Goal: Task Accomplishment & Management: Complete application form

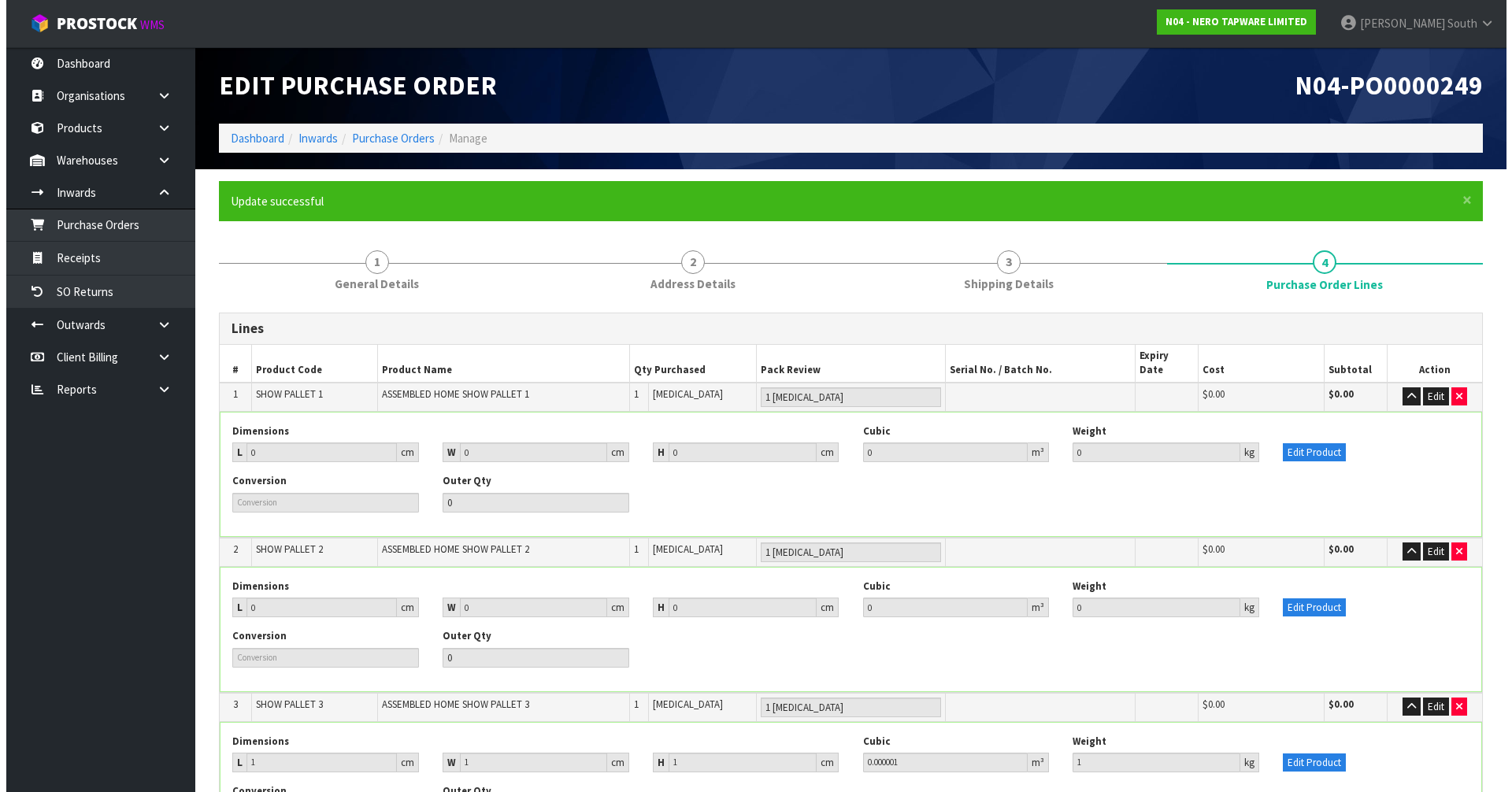
scroll to position [252, 0]
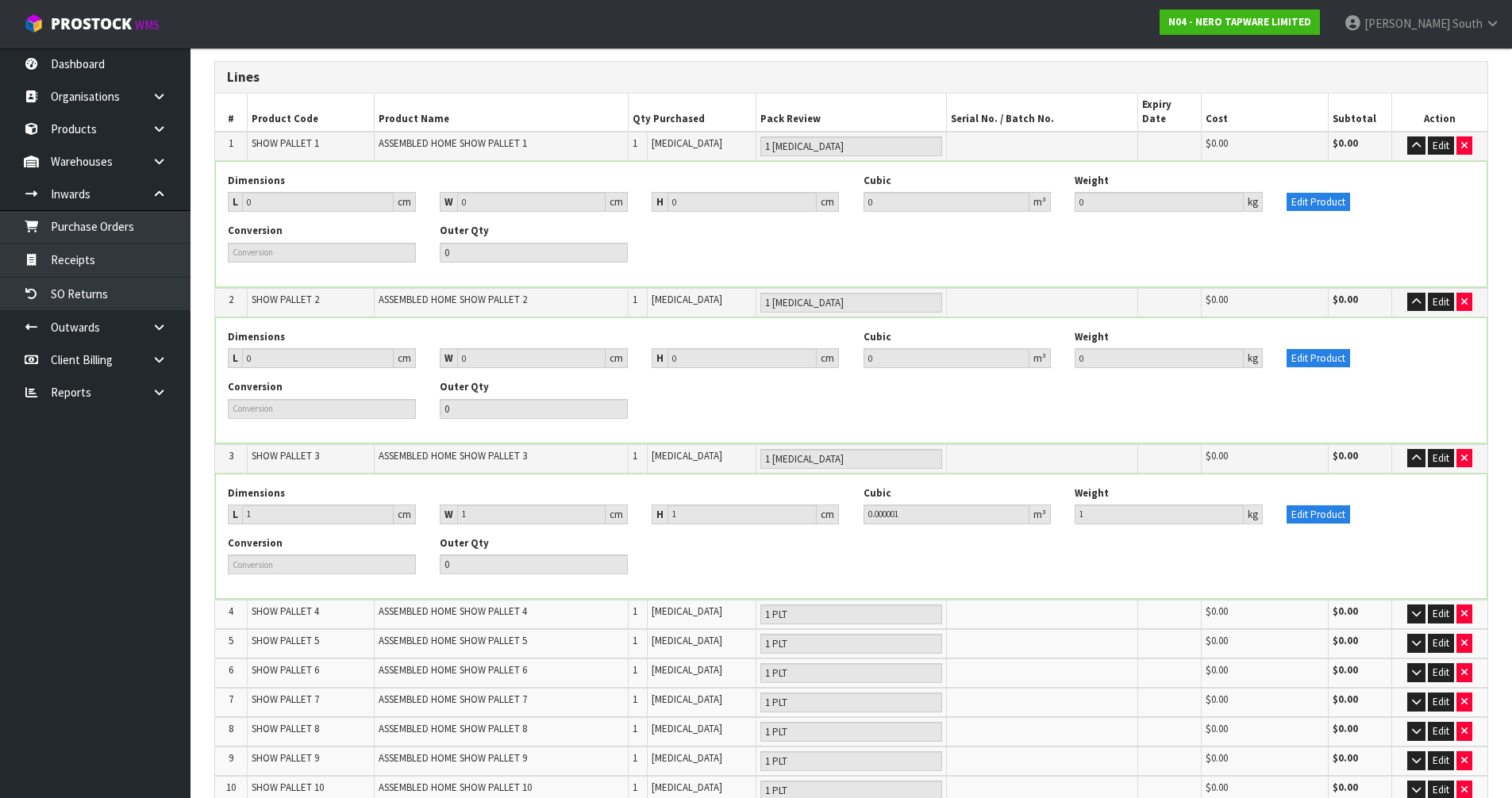
click at [652, 34] on nav "Toggle navigation ProStock WMS N04 - NERO TAPWARE LIMITED Zachary South Logout" at bounding box center [756, 24] width 1512 height 49
click at [1328, 505] on button "Edit Product" at bounding box center [1318, 514] width 63 height 19
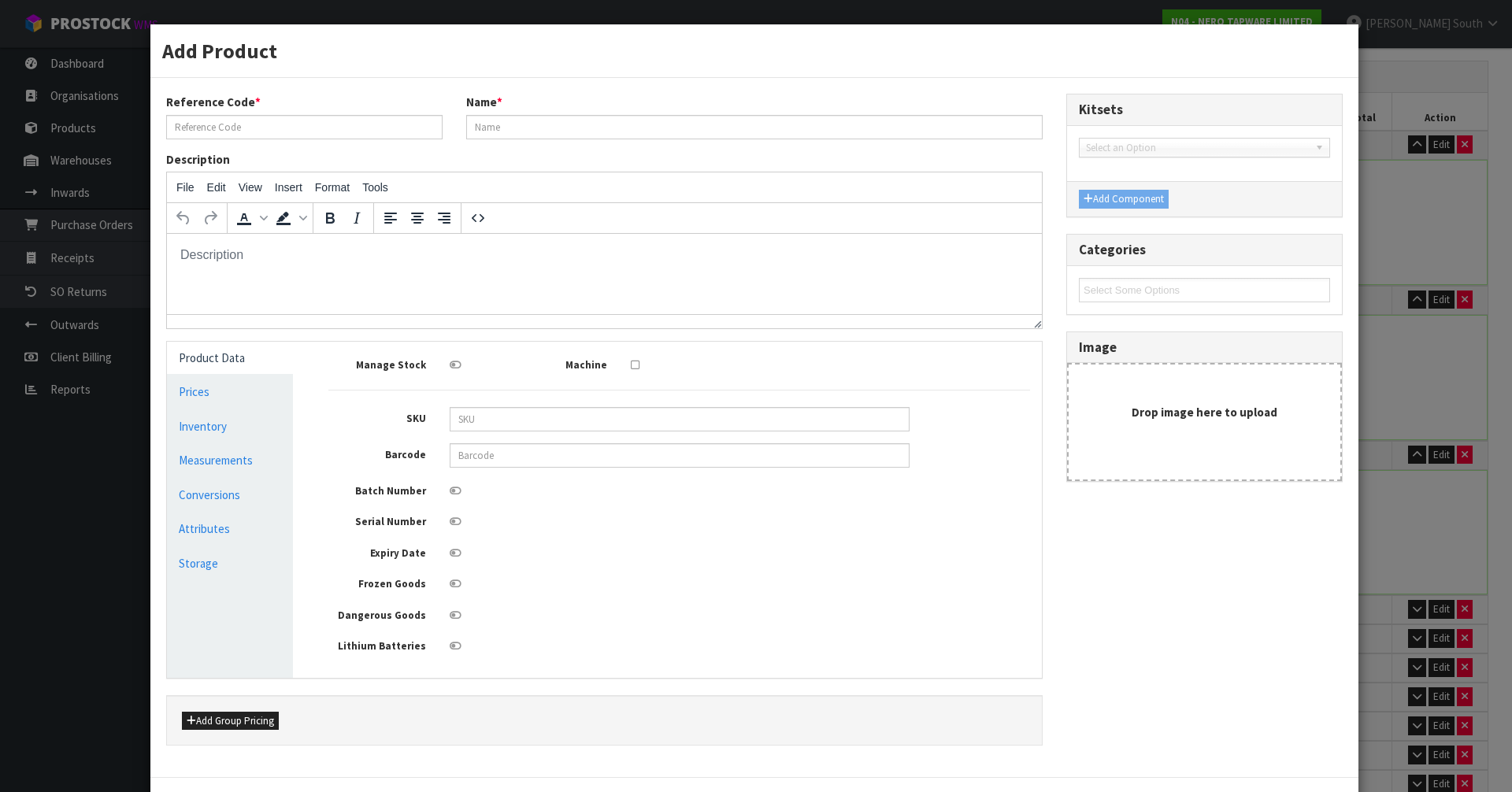
scroll to position [0, 0]
type input "SHOW PALLET 3"
type input "ASSEMBLED HOME SHOW PALLET 3"
type input "1"
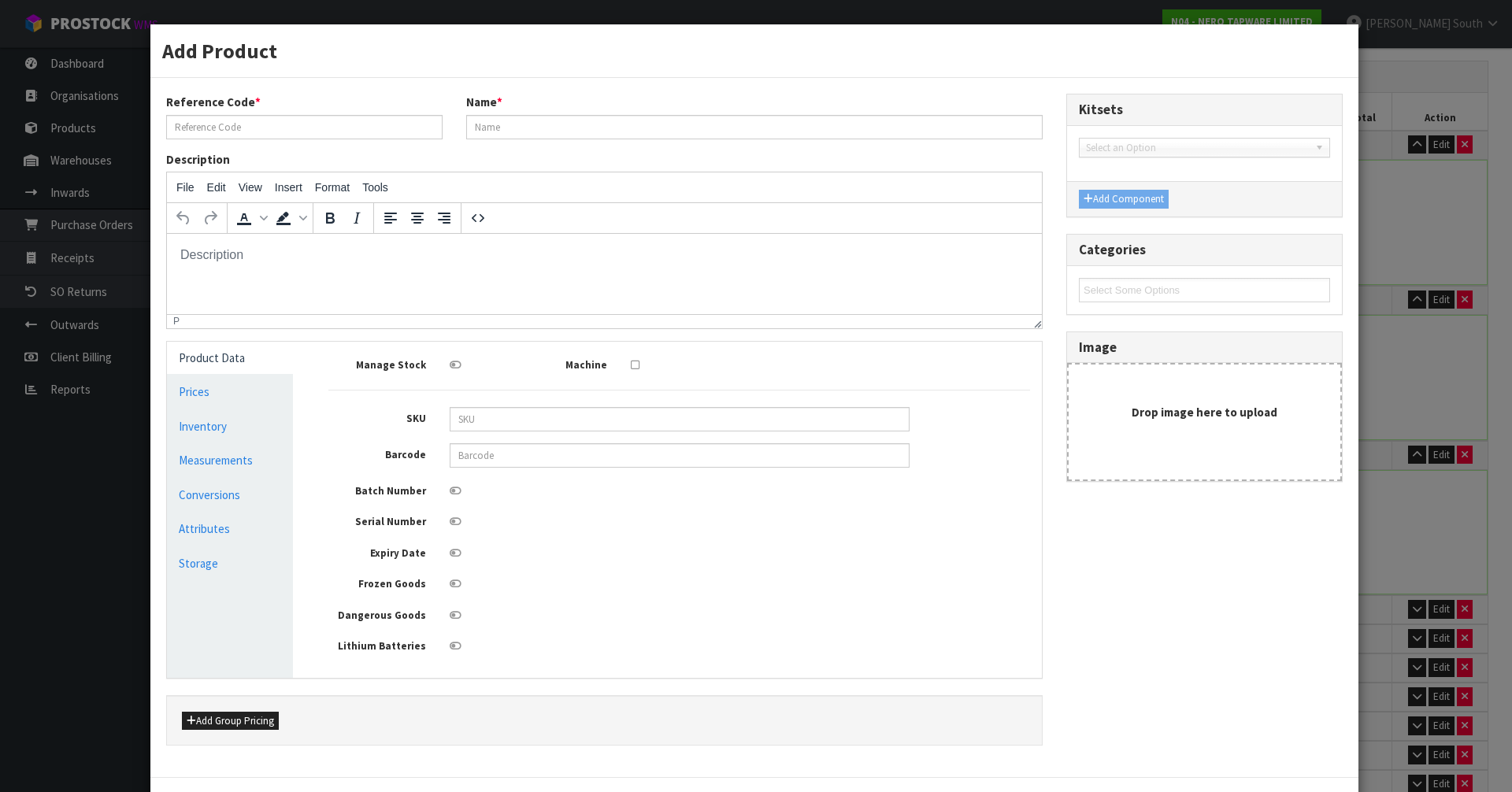
type input "1"
type input "0.000001"
type input "1"
click at [212, 462] on link "Measurements" at bounding box center [230, 460] width 126 height 32
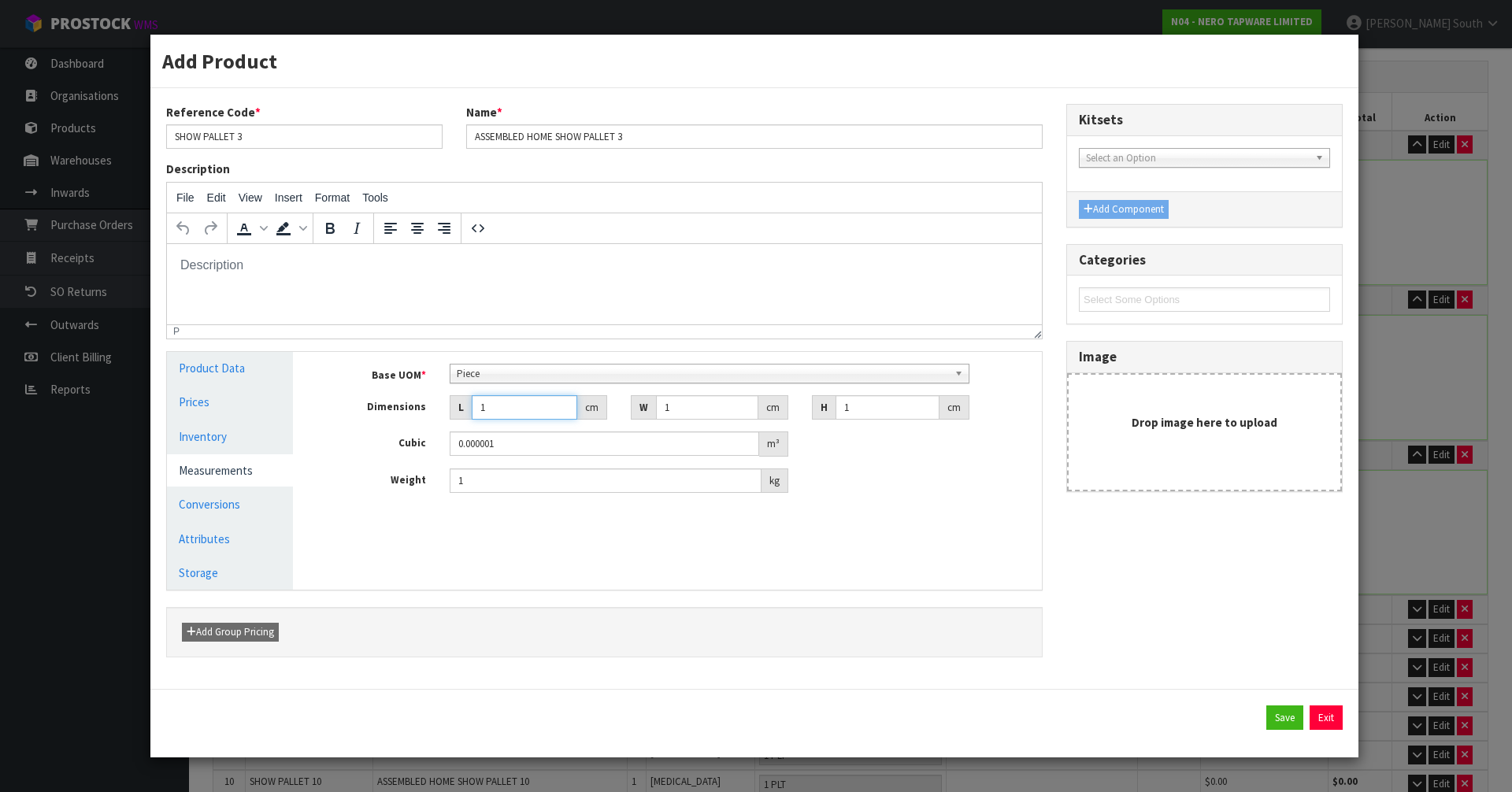
drag, startPoint x: 505, startPoint y: 407, endPoint x: 471, endPoint y: 407, distance: 34.0
click at [472, 407] on input "1" at bounding box center [525, 407] width 106 height 24
type input "11"
type input "0.000011"
type input "116"
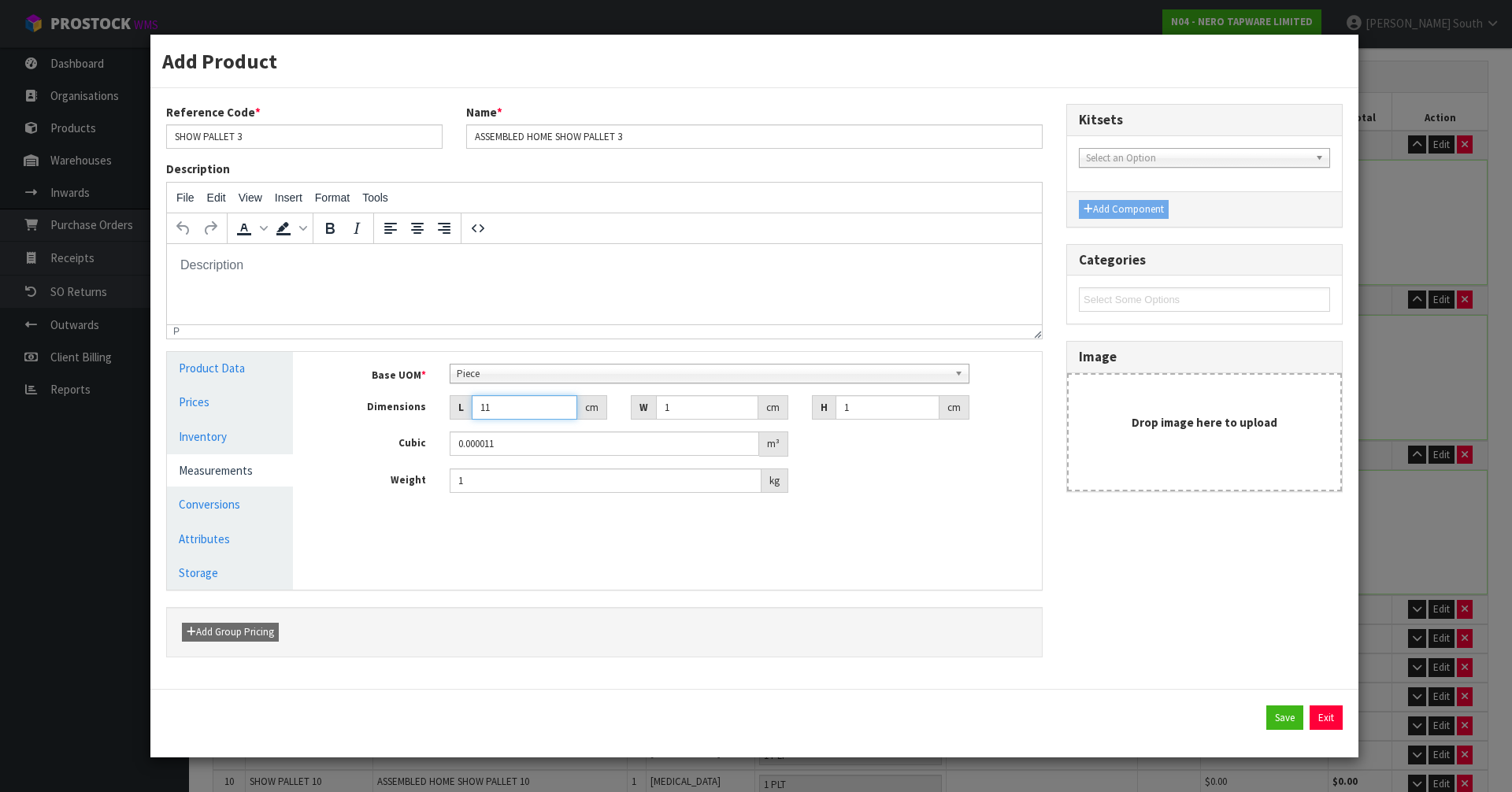
type input "0.000116"
type input "116"
type input "2"
type input "0.000232"
type input "23"
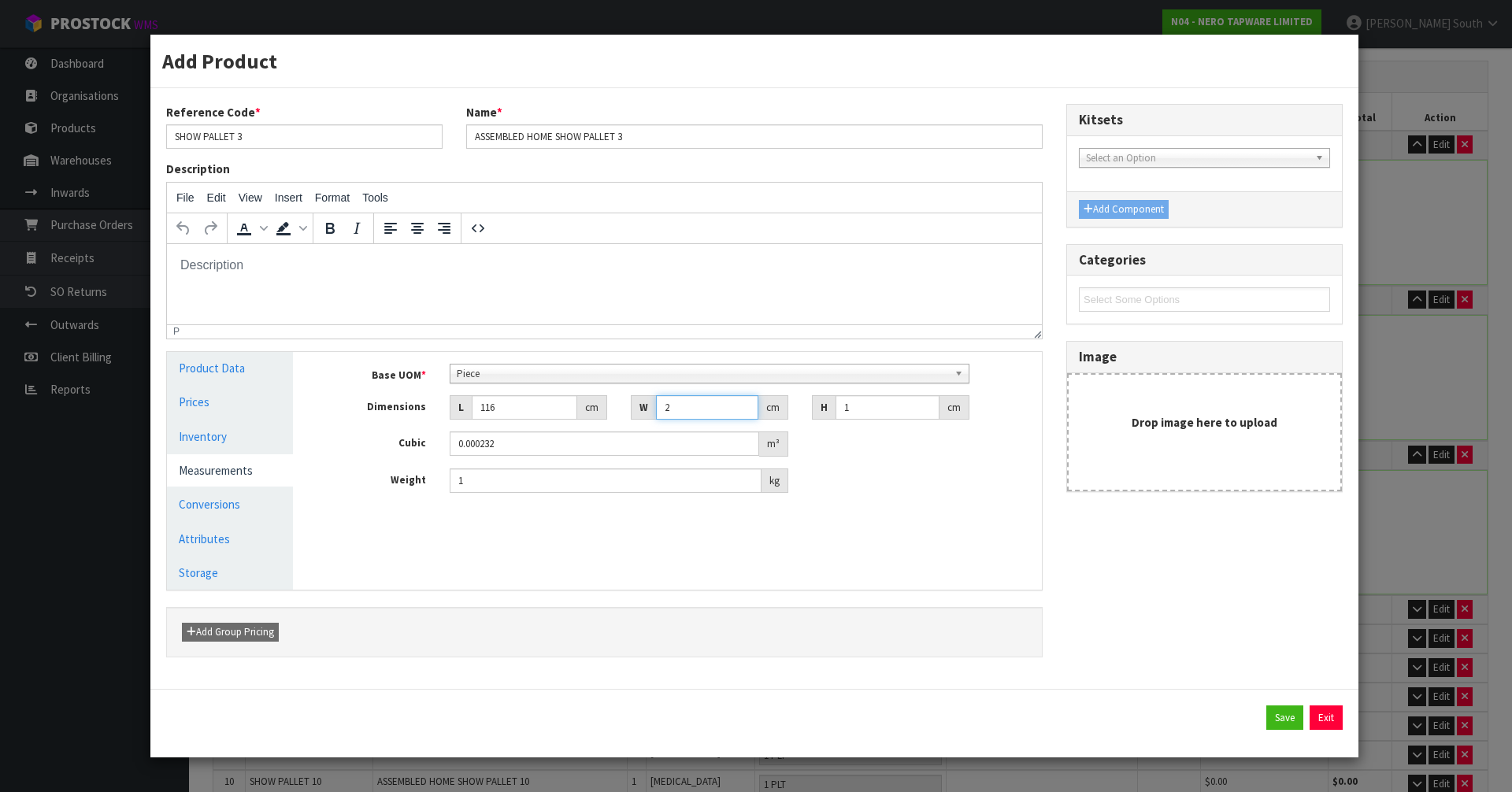
type input "0.002668"
type input "234"
type input "0.027144"
type input "234"
type input "13"
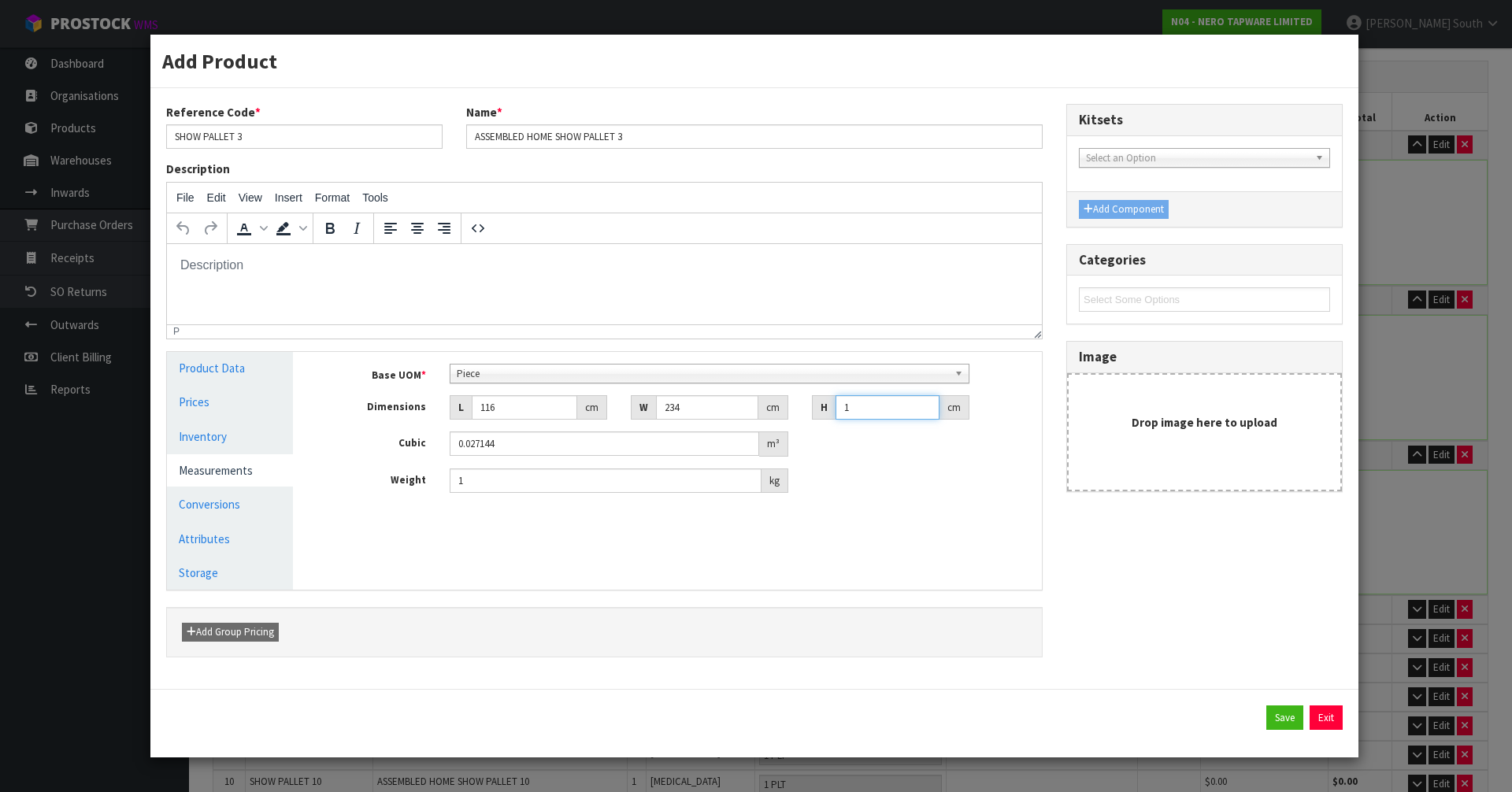
type input "0.352872"
type input "137"
type input "3.718728"
type input "137"
drag, startPoint x: 478, startPoint y: 485, endPoint x: 424, endPoint y: 481, distance: 54.1
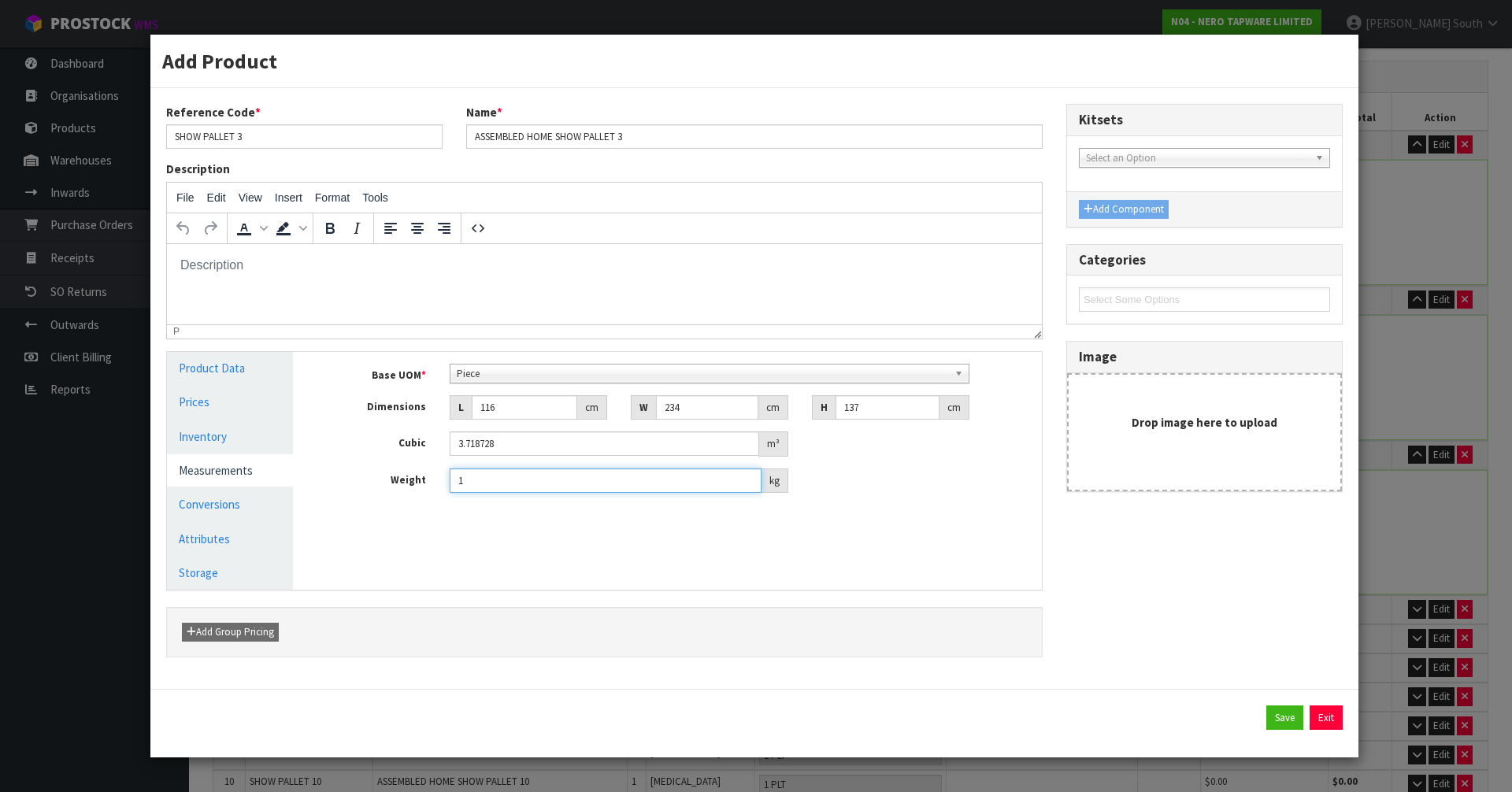
click at [427, 481] on div "Weight 1 kg" at bounding box center [679, 481] width 725 height 25
type input "307"
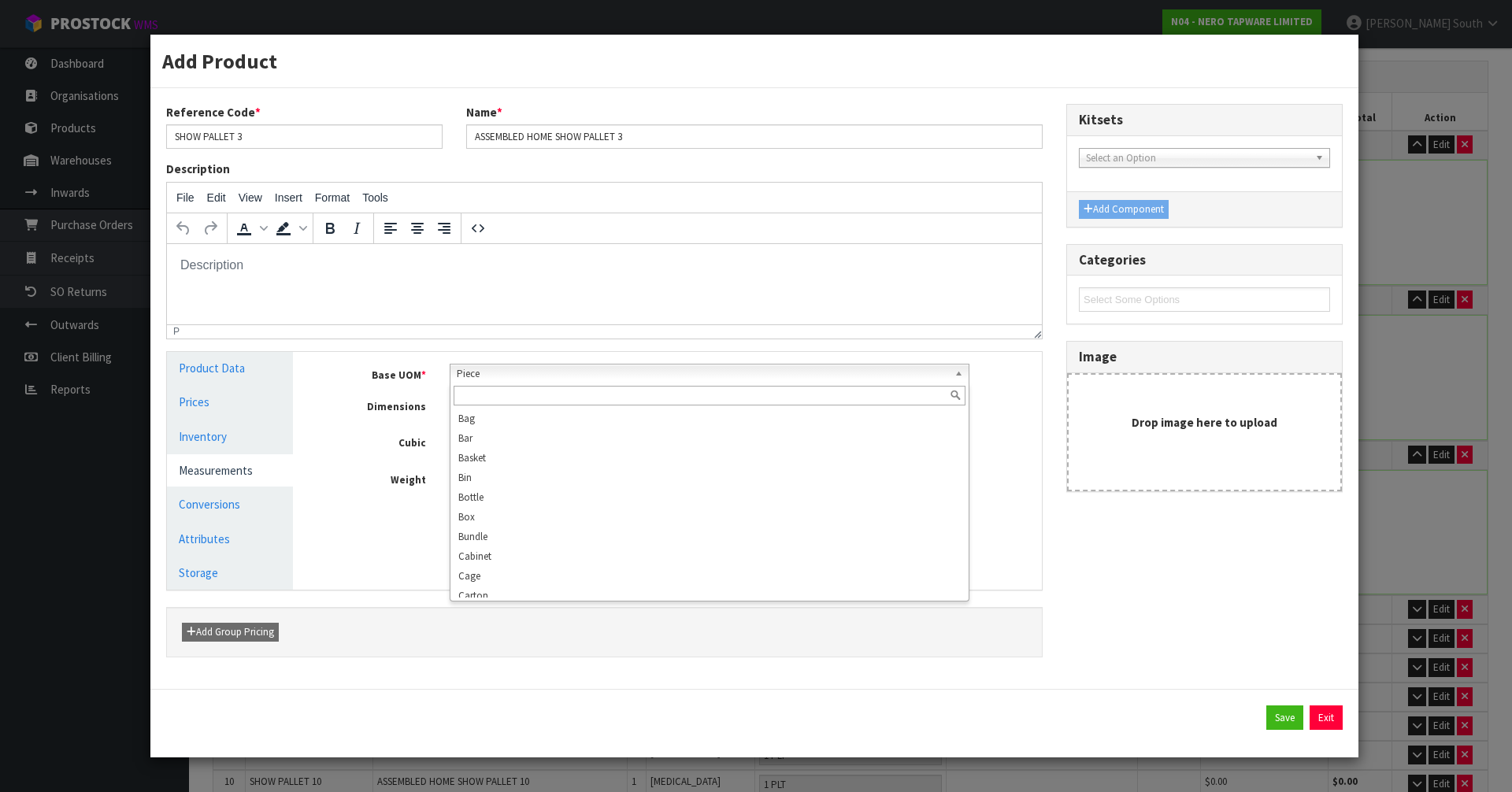
click at [571, 367] on span "Piece" at bounding box center [703, 374] width 493 height 19
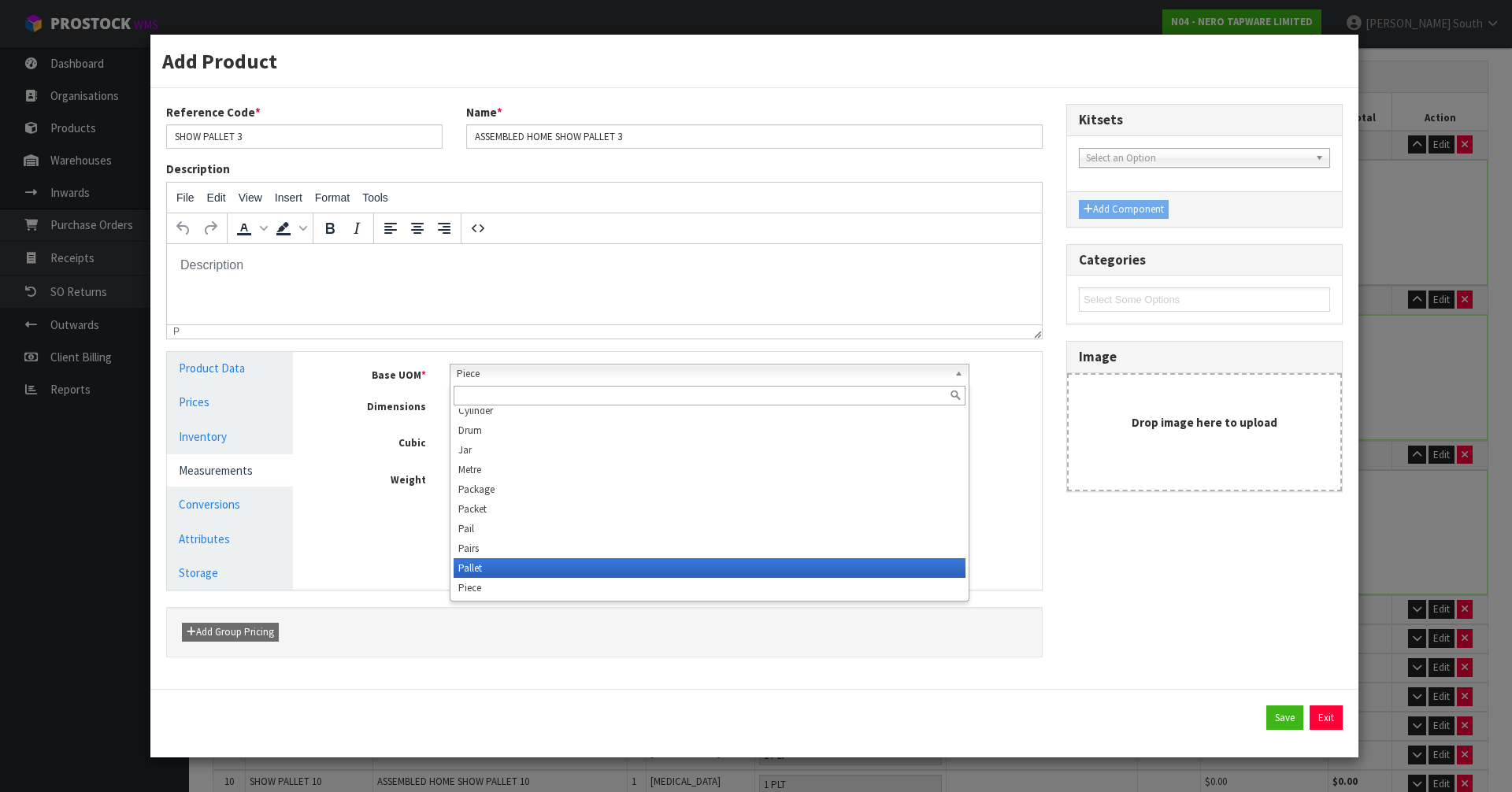
click at [533, 565] on li "Pallet" at bounding box center [709, 569] width 512 height 20
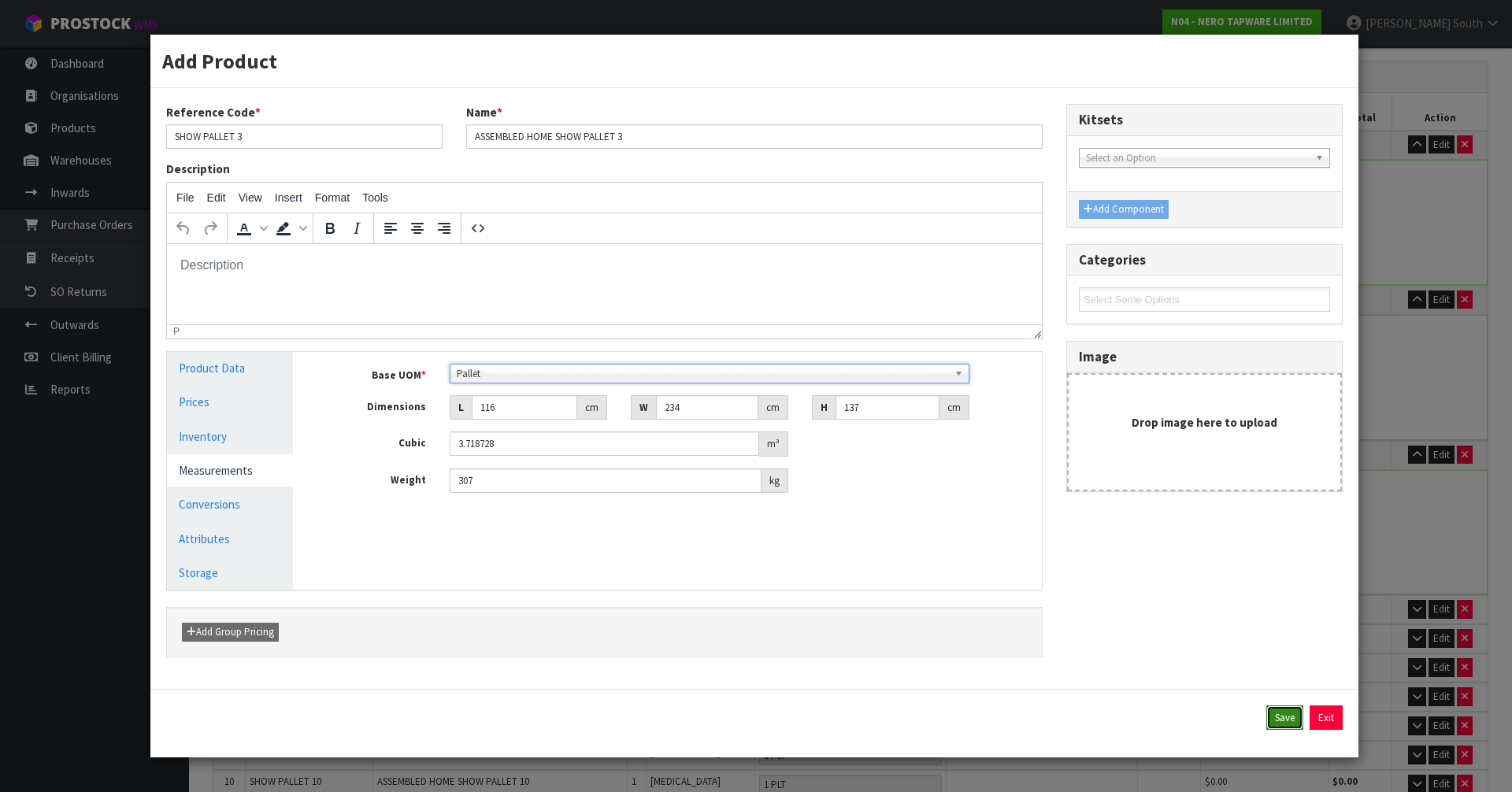
click at [1292, 722] on button "Save" at bounding box center [1284, 718] width 37 height 25
type input "1 PLT"
type input "116"
type input "234"
type input "137"
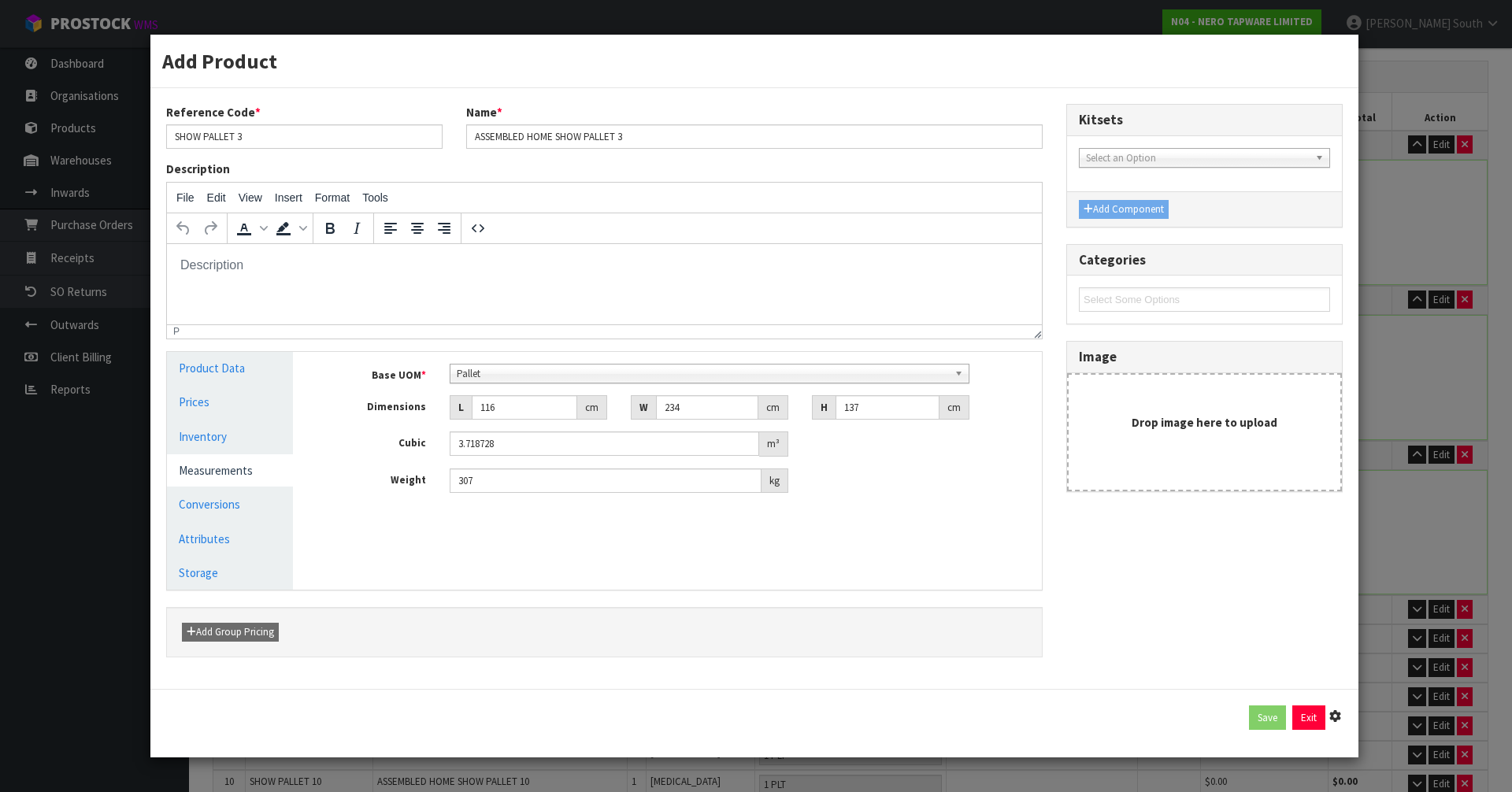
type input "3.718728"
type input "307"
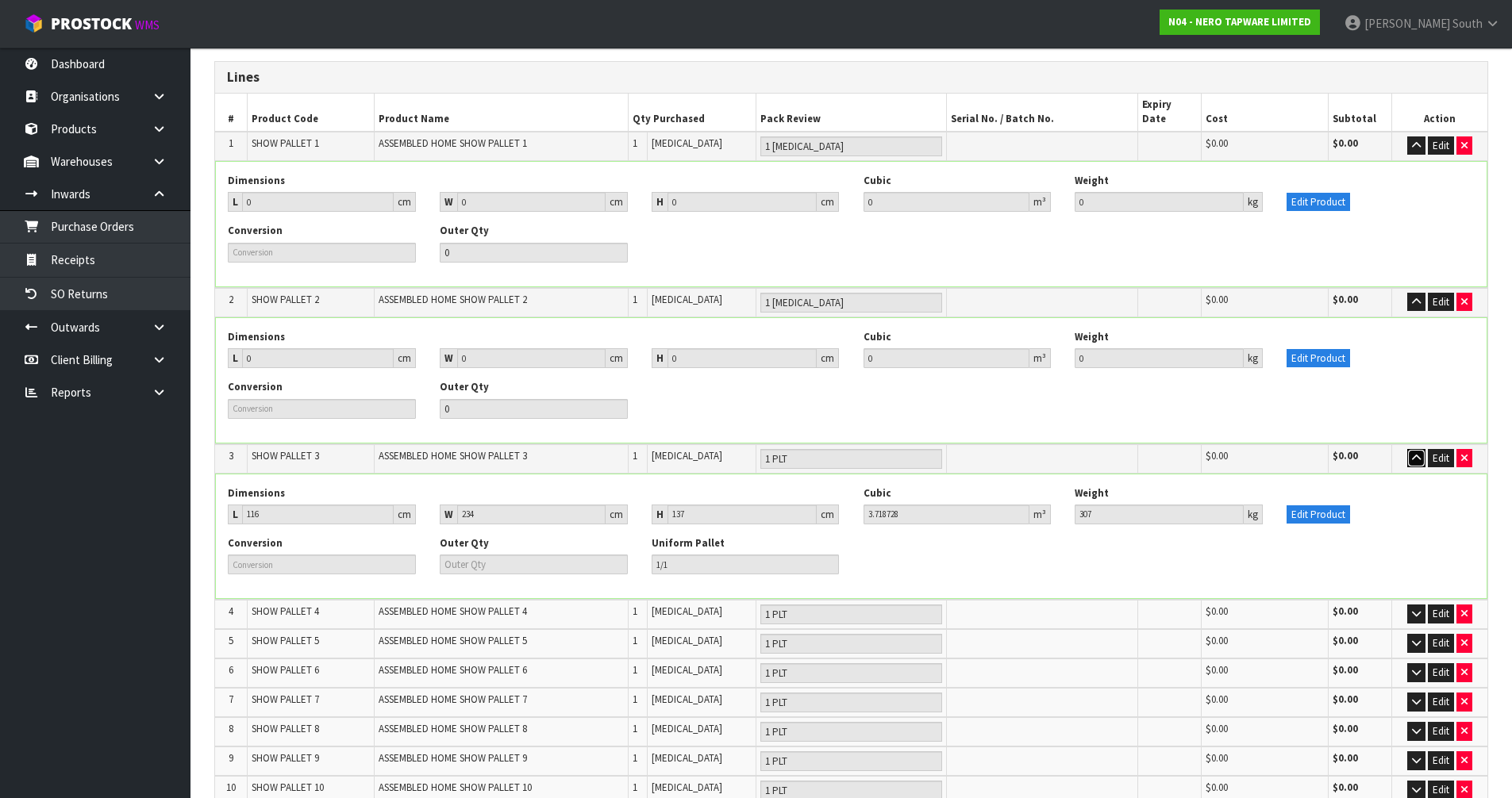
click at [1420, 453] on icon "button" at bounding box center [1416, 458] width 9 height 10
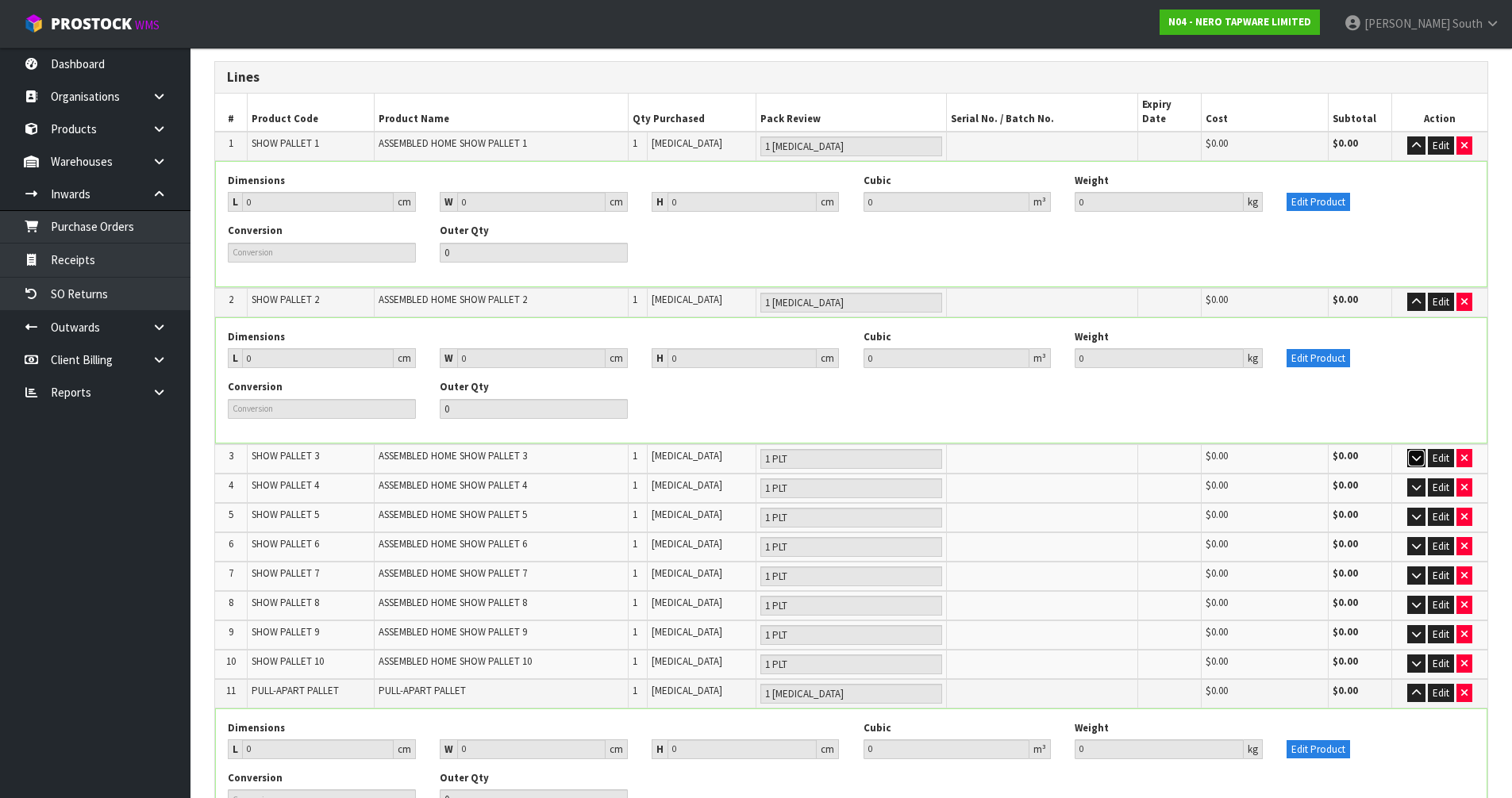
click at [1410, 449] on button "button" at bounding box center [1416, 458] width 18 height 19
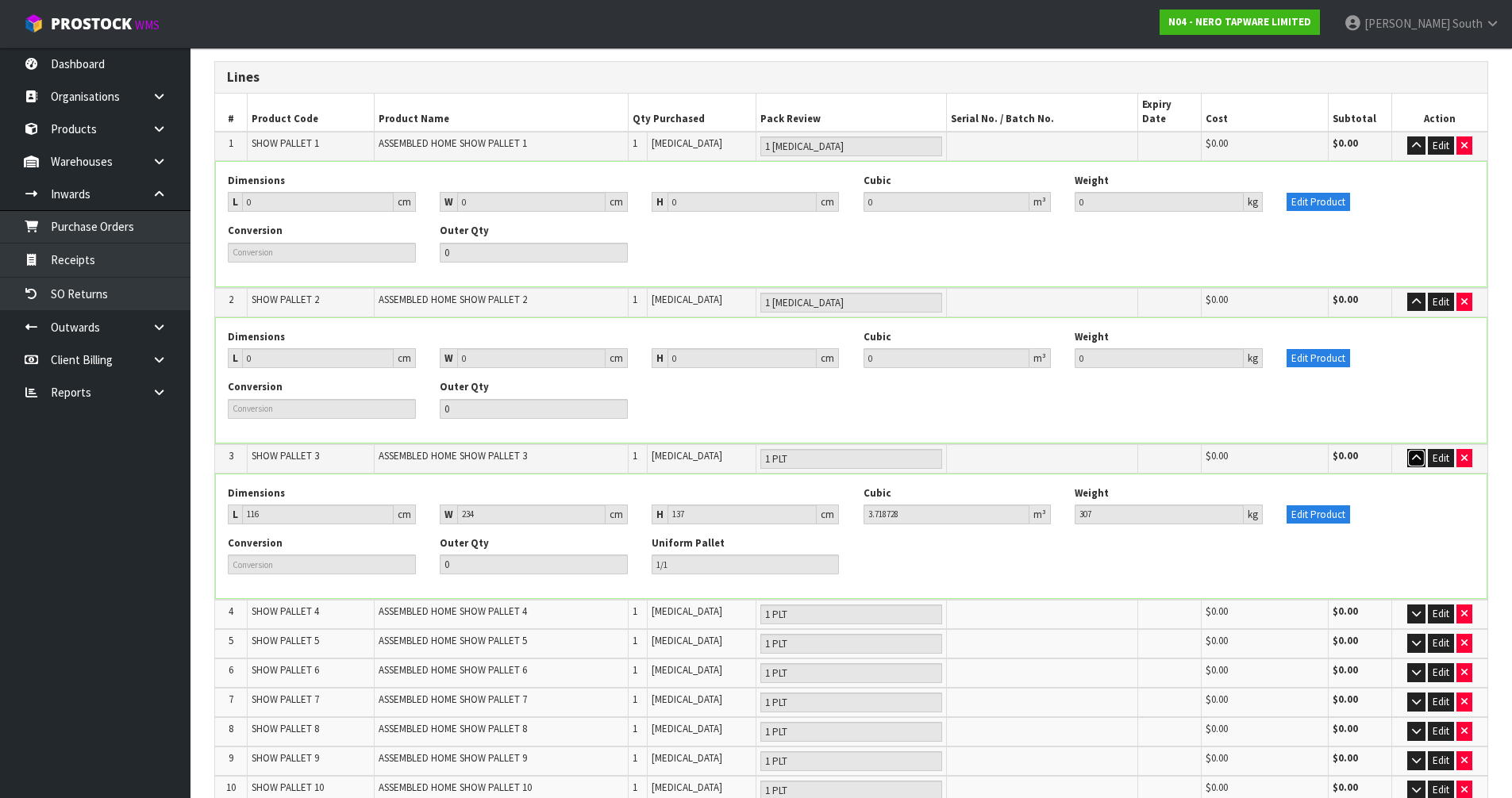
click at [1410, 449] on button "button" at bounding box center [1416, 458] width 18 height 19
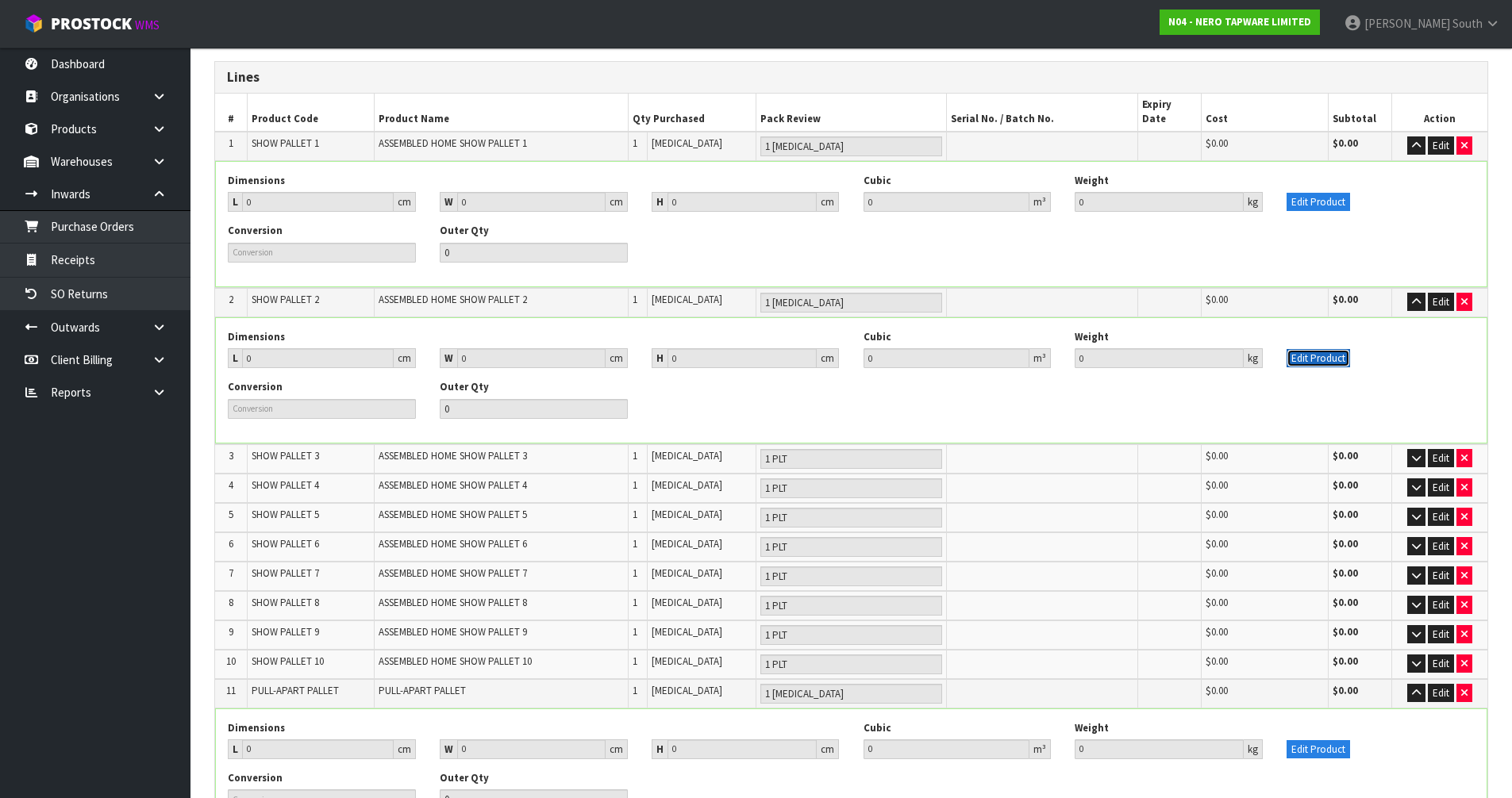
click at [1321, 349] on button "Edit Product" at bounding box center [1318, 358] width 63 height 19
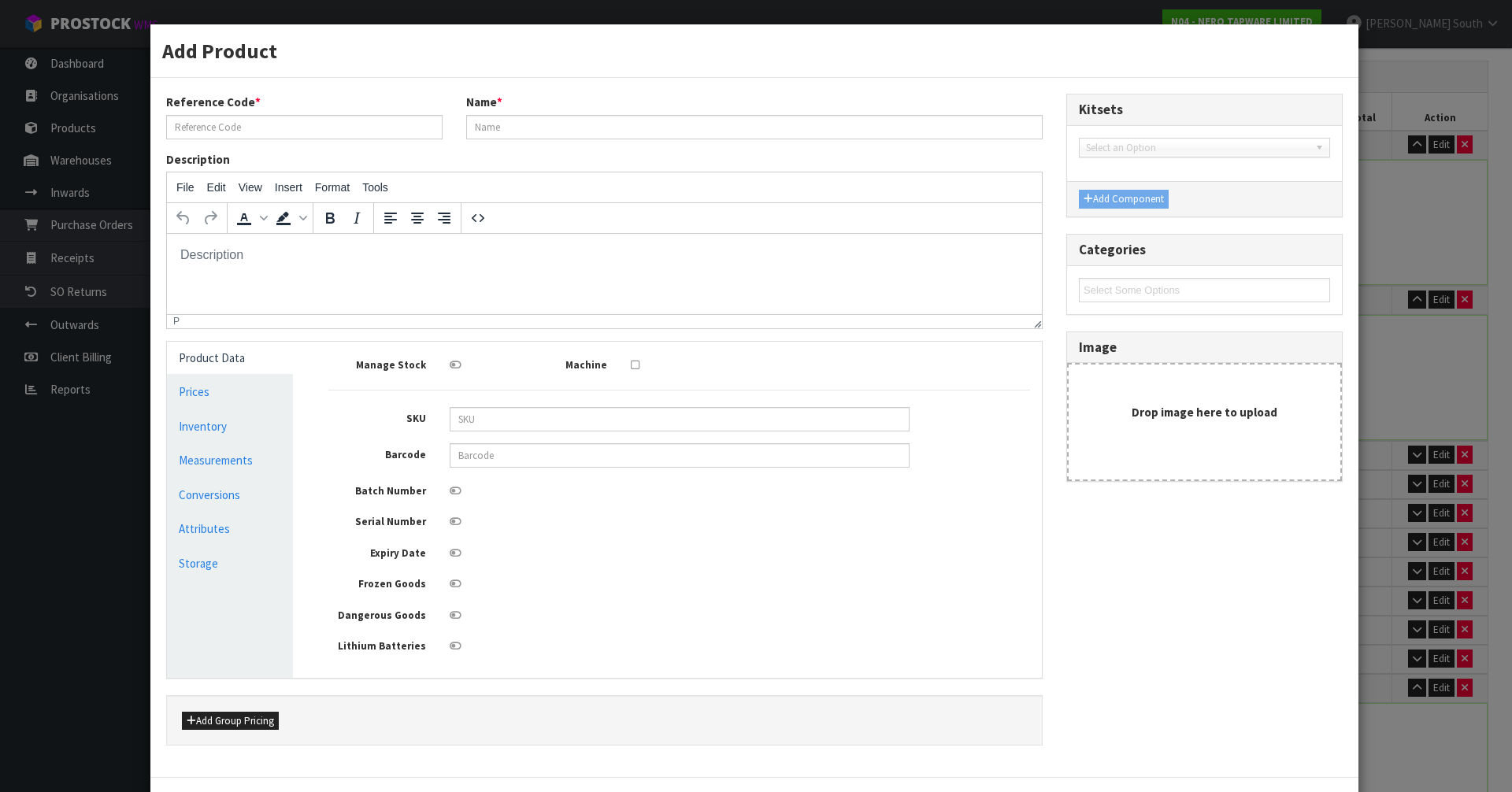
scroll to position [0, 0]
type input "SHOW PALLET 2"
type input "ASSEMBLED HOME SHOW PALLET 2"
type input "0"
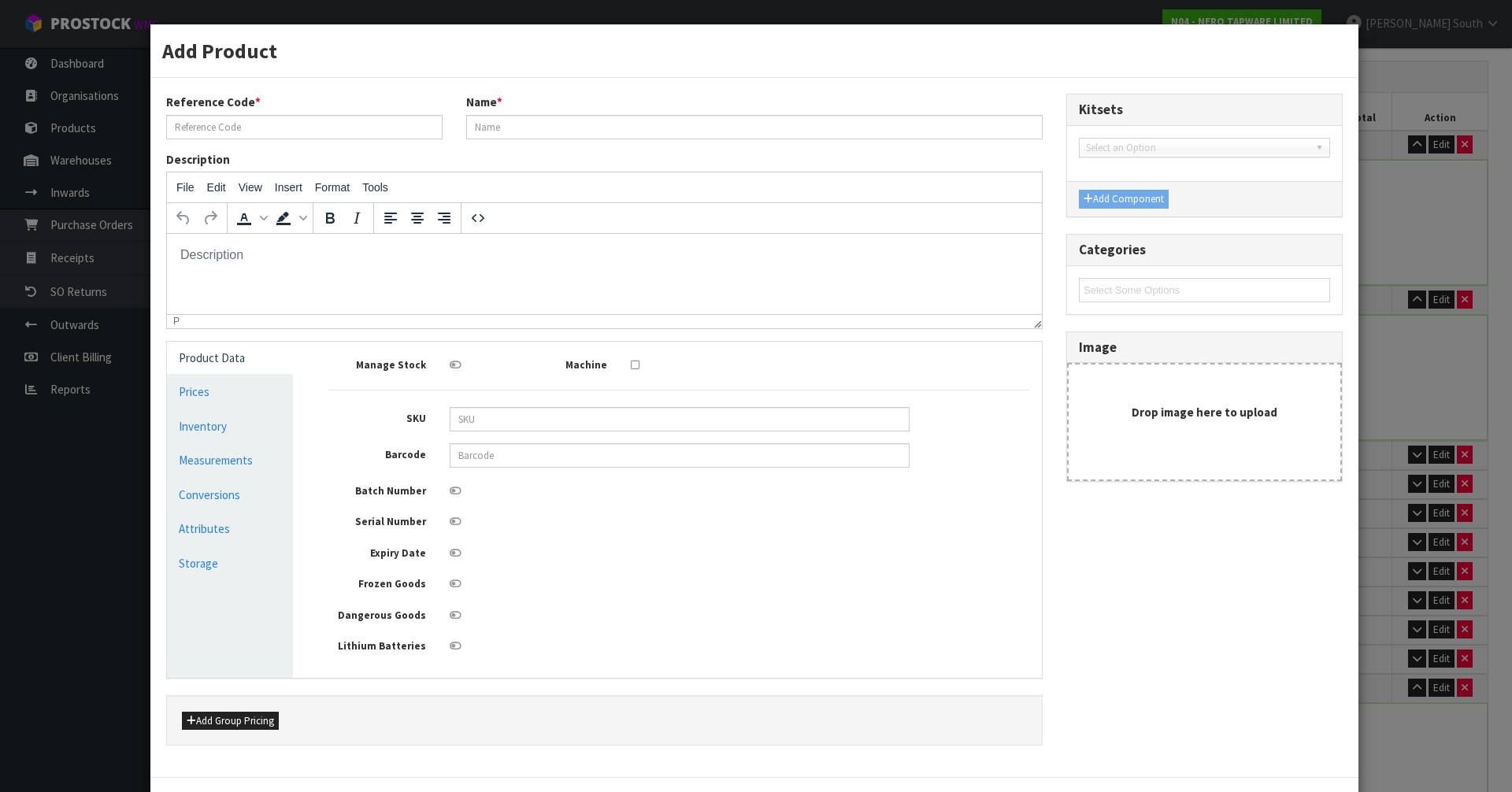
type input "0"
click at [273, 467] on link "Measurements" at bounding box center [230, 460] width 126 height 32
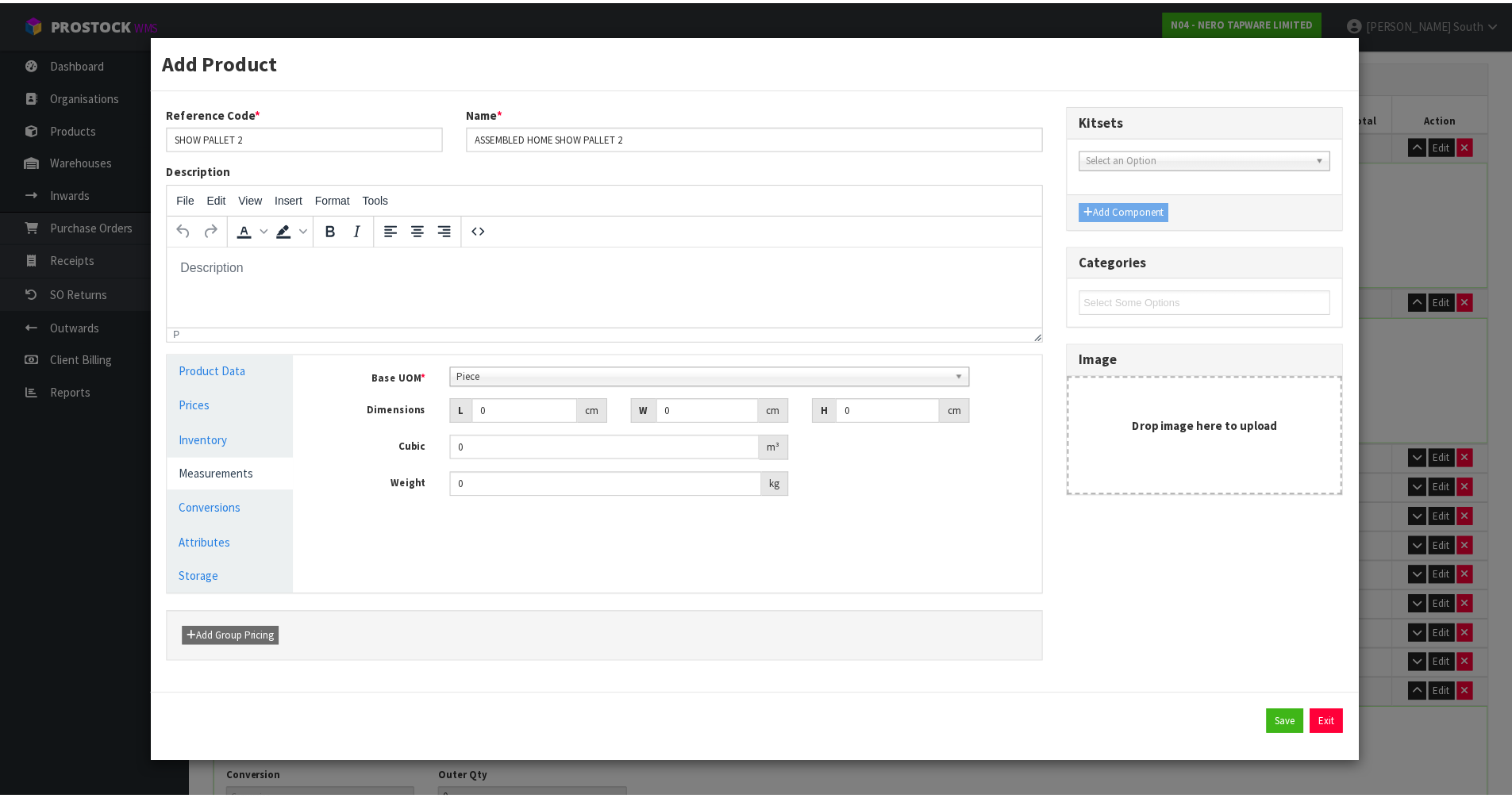
scroll to position [305, 0]
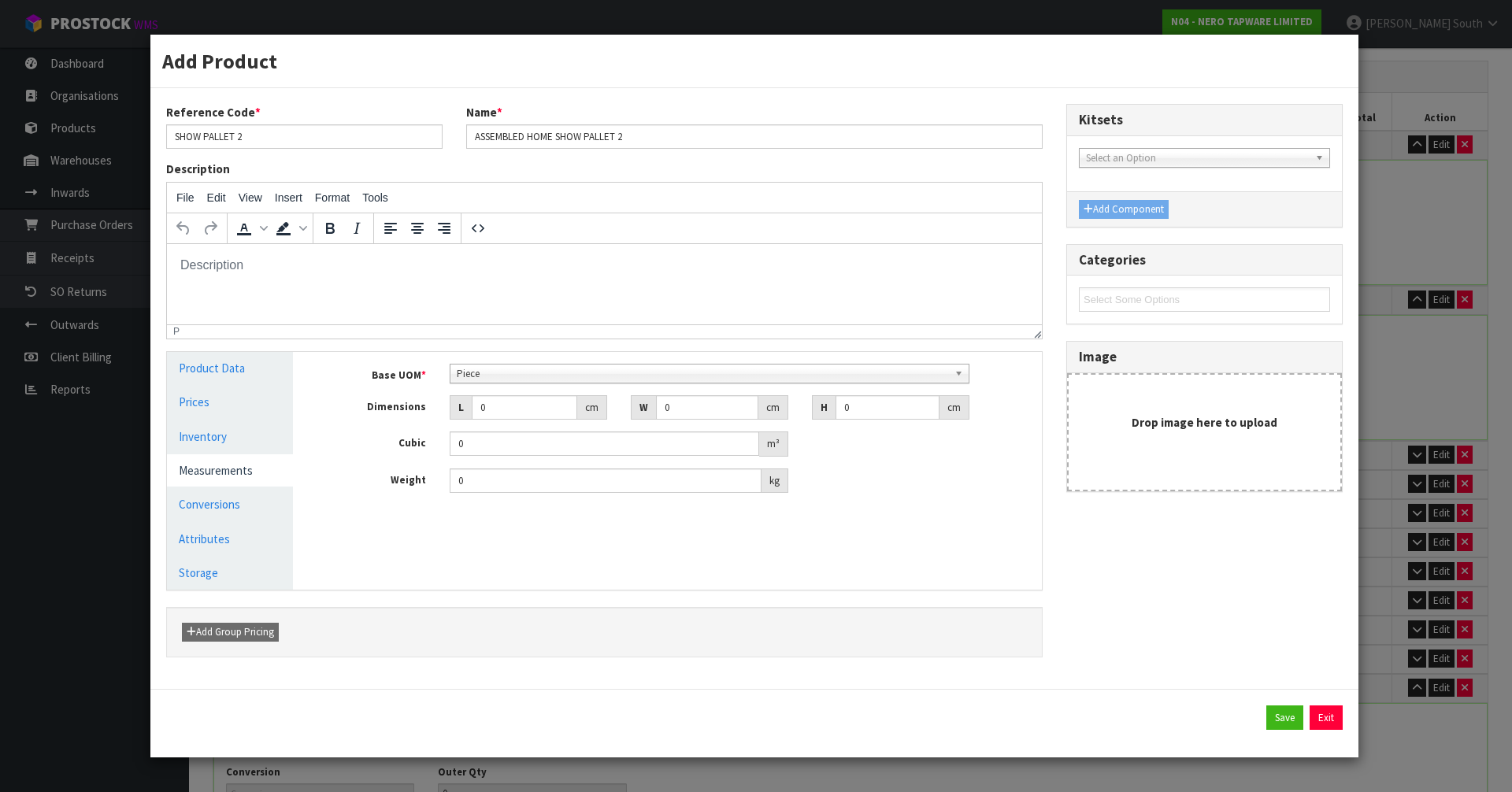
click at [540, 364] on link "Piece" at bounding box center [710, 374] width 520 height 20
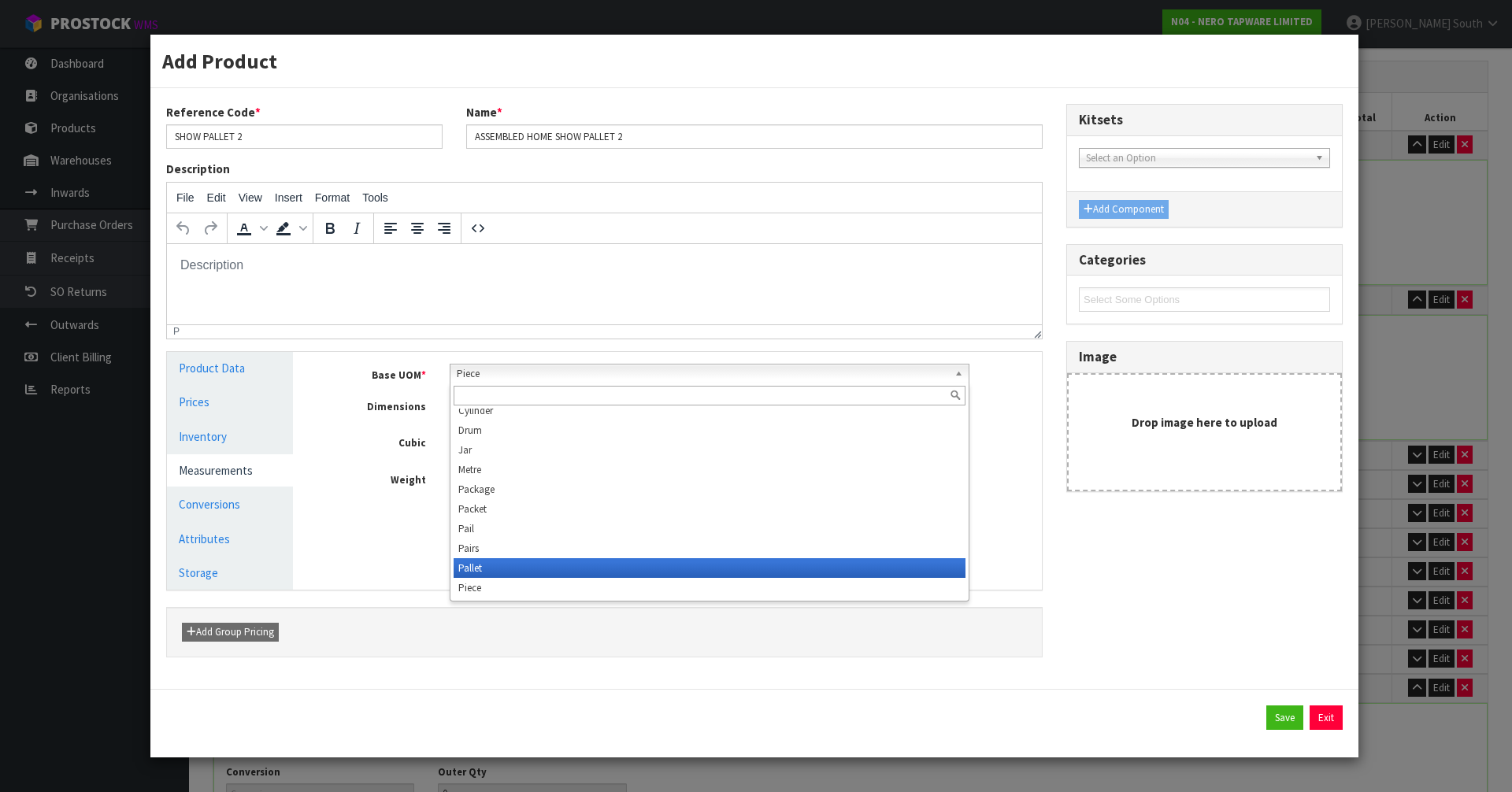
click at [519, 566] on li "Pallet" at bounding box center [709, 569] width 512 height 20
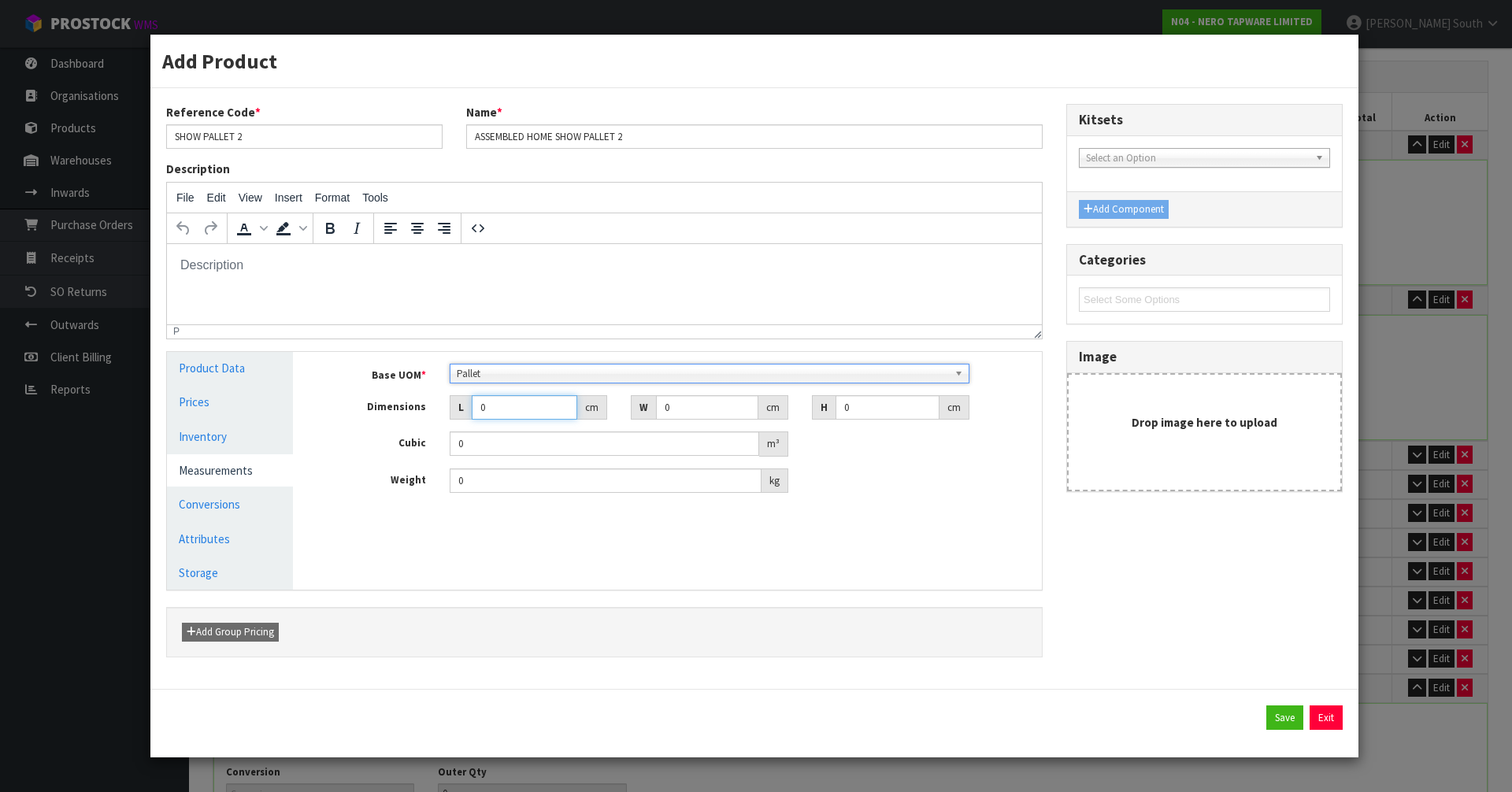
drag, startPoint x: 501, startPoint y: 408, endPoint x: 473, endPoint y: 413, distance: 28.4
click at [473, 413] on input "0" at bounding box center [525, 407] width 106 height 24
type input "0.000001"
type input "90"
drag, startPoint x: 702, startPoint y: 401, endPoint x: 623, endPoint y: 388, distance: 80.1
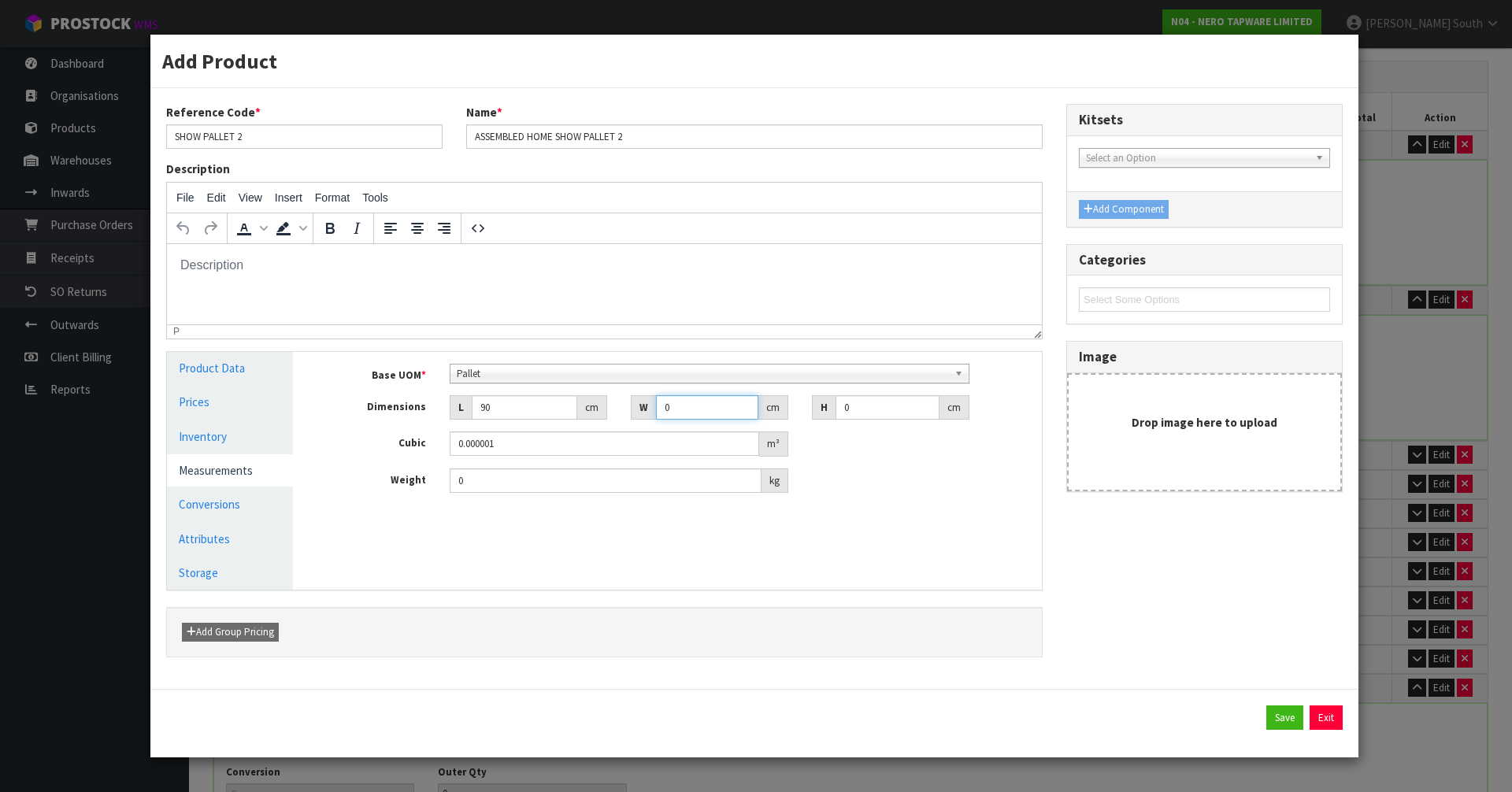
click at [657, 401] on input "0" at bounding box center [707, 407] width 103 height 24
type input "228"
drag, startPoint x: 883, startPoint y: 407, endPoint x: 660, endPoint y: 423, distance: 223.6
click at [660, 423] on div "Base UOM * Bag Bar Basket Bin Bottle Box Bundle Cabinet Cage Carton Case Coil C…" at bounding box center [679, 428] width 702 height 130
type input "1"
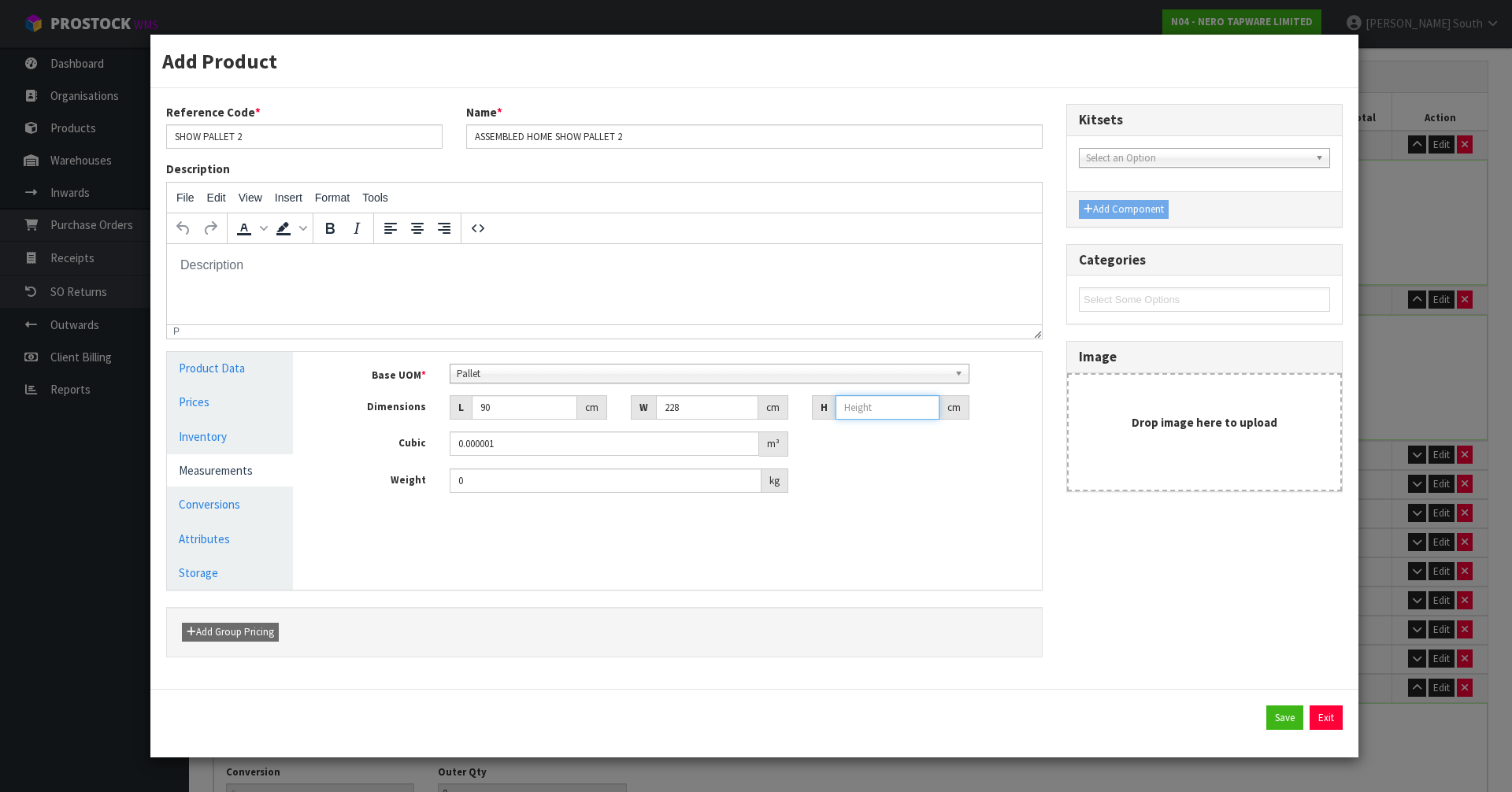
type input "0.02052"
type input "13"
type input "0.26676"
type input "138"
type input "2.83176"
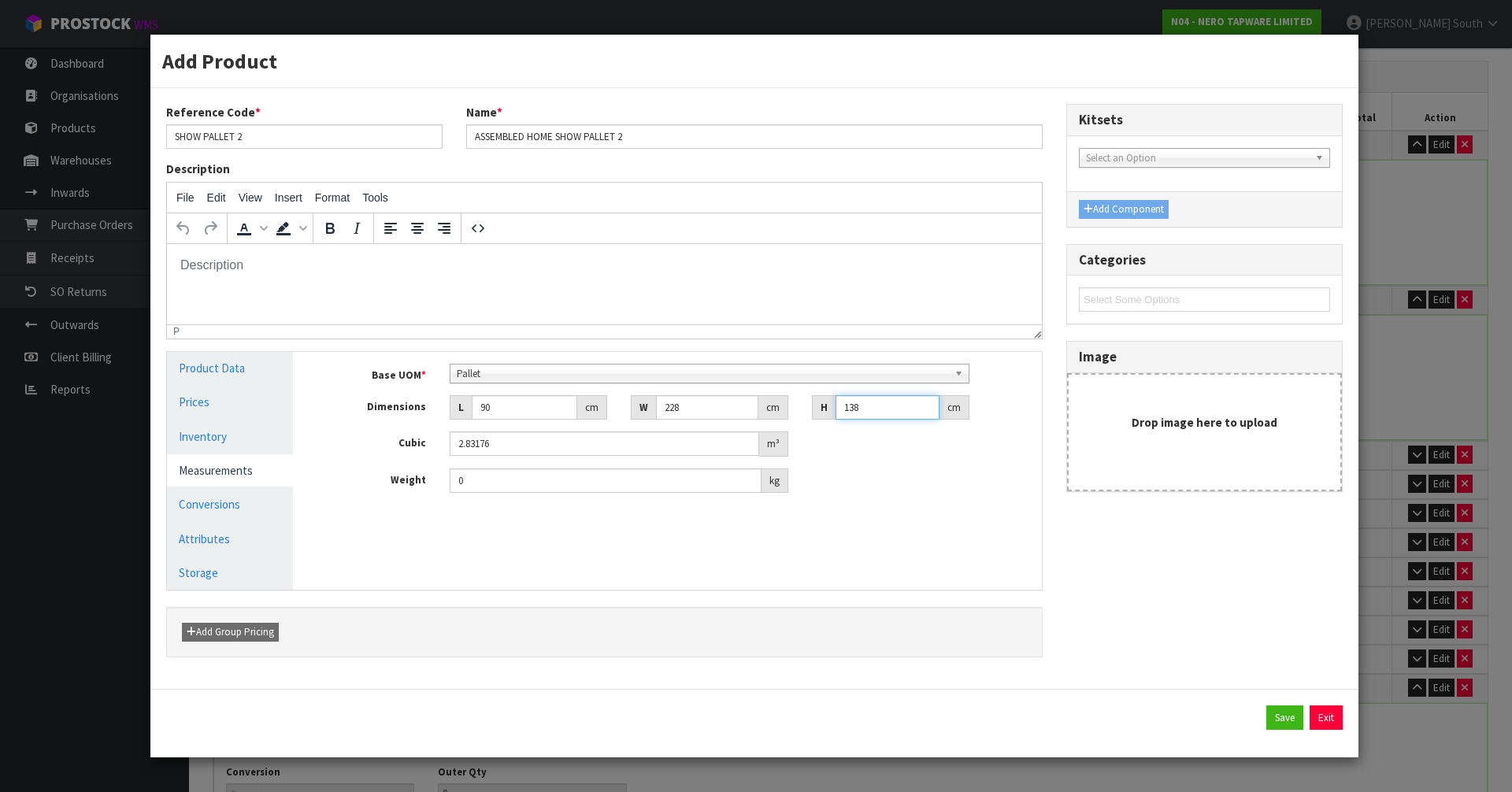
type input "138"
drag, startPoint x: 414, startPoint y: 482, endPoint x: 178, endPoint y: 493, distance: 236.3
click at [178, 493] on div "Product Data Prices Inventory Measurements Conversions Attributes Storage Manag…" at bounding box center [604, 471] width 899 height 238
type input "104"
click at [1298, 711] on button "Save" at bounding box center [1284, 718] width 37 height 25
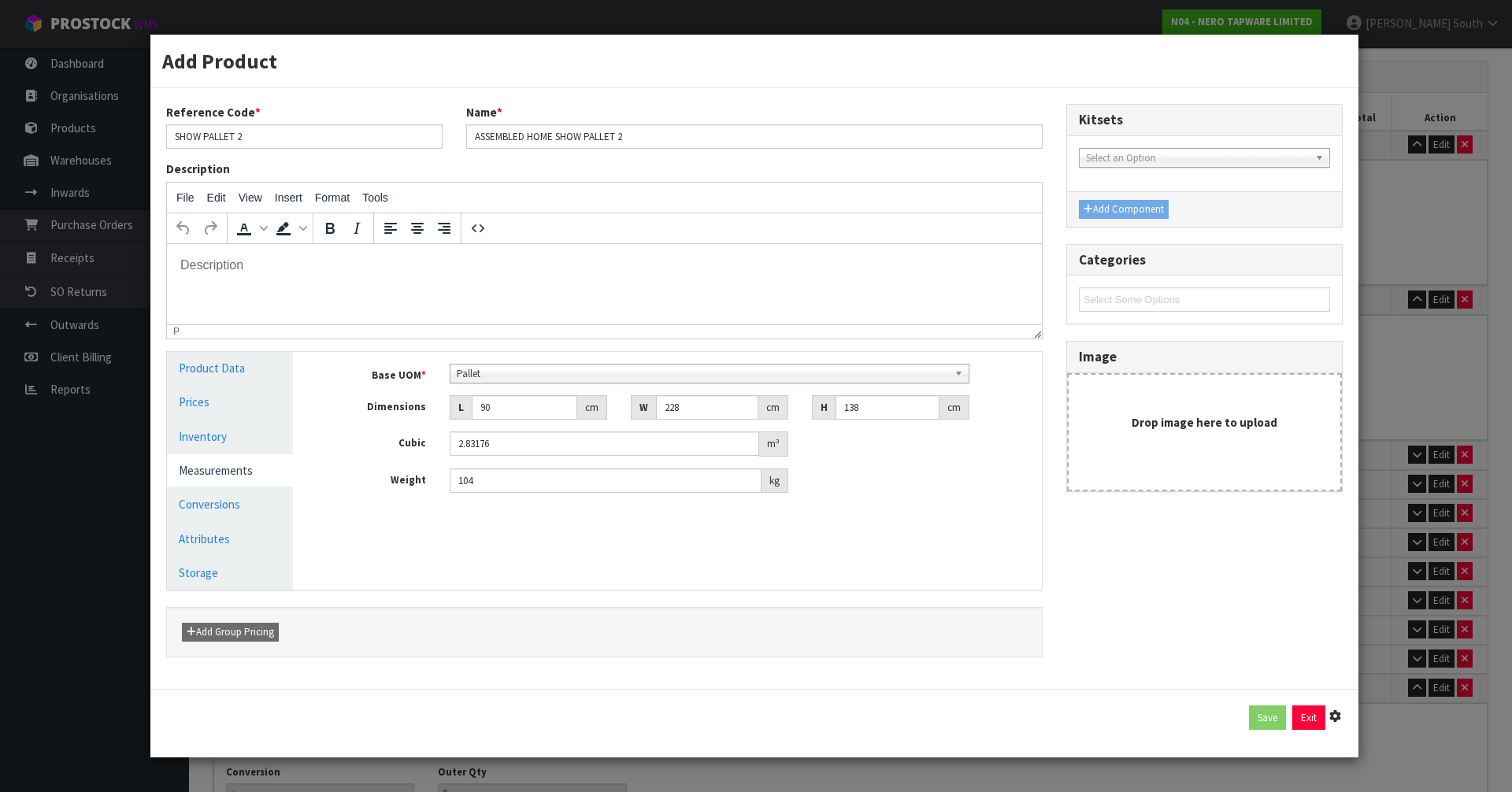
type input "1 PLT"
type input "90"
type input "228"
type input "138"
type input "2.83176"
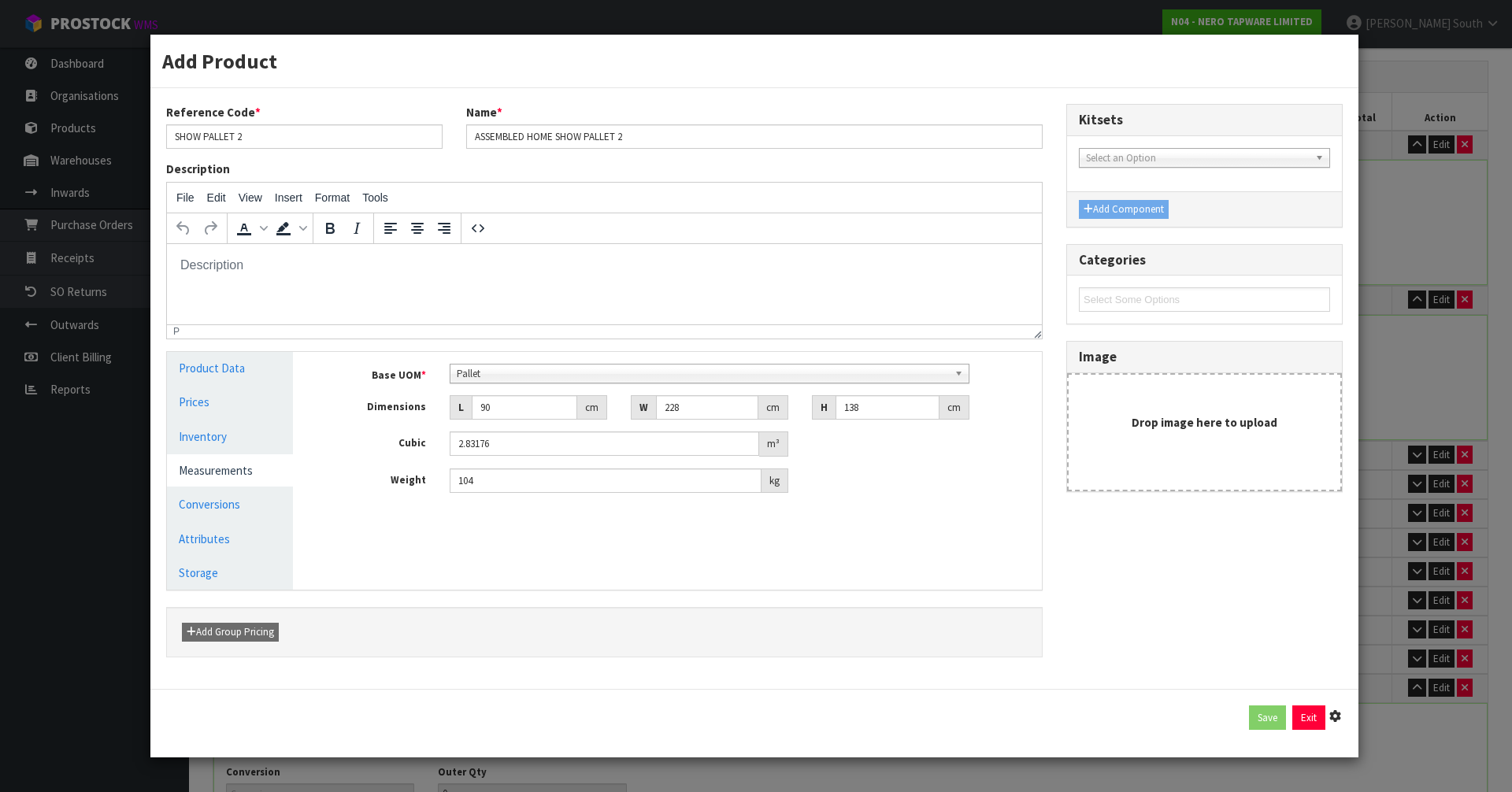
type input "104"
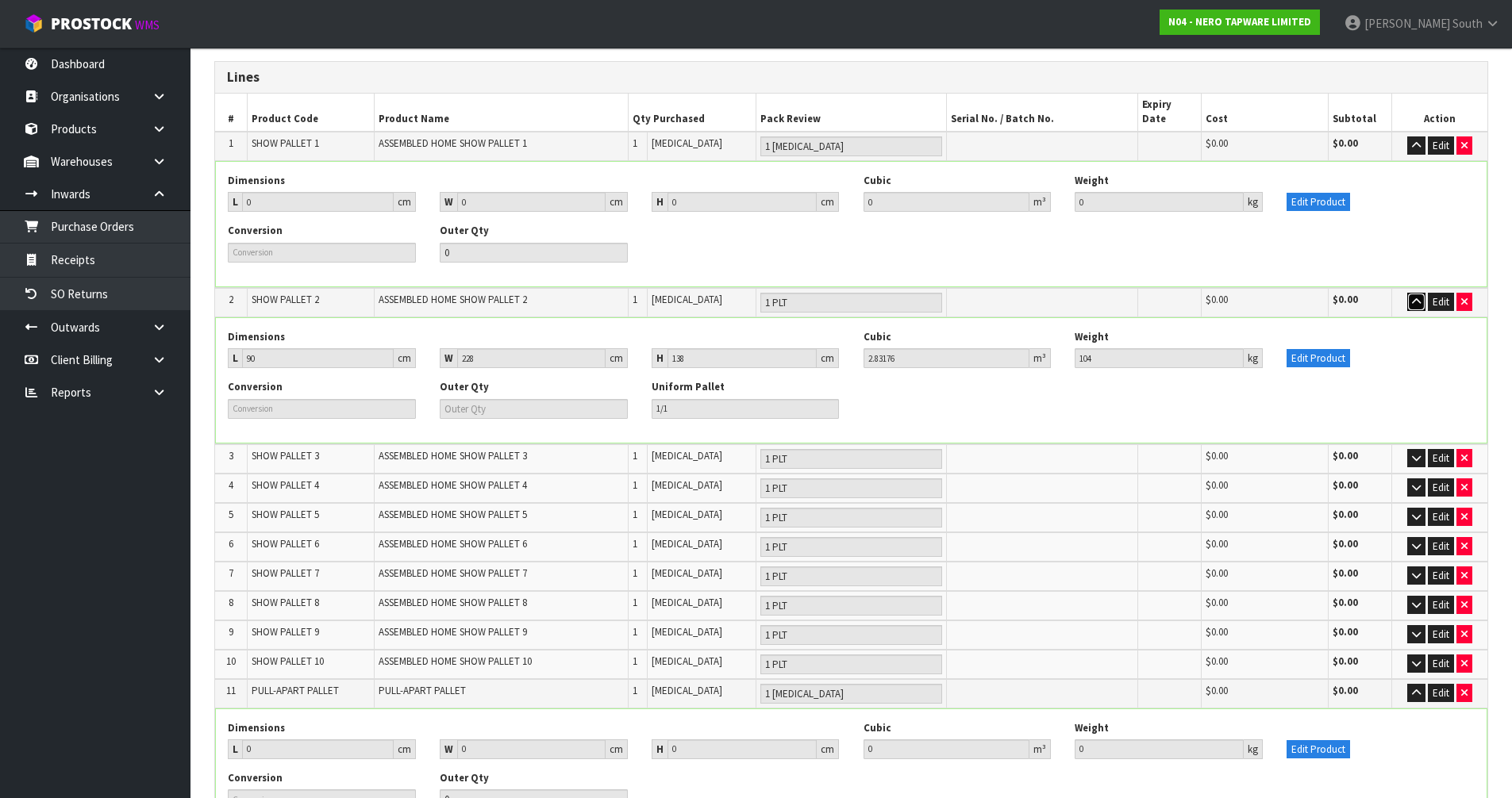
click at [1408, 293] on button "button" at bounding box center [1416, 302] width 18 height 19
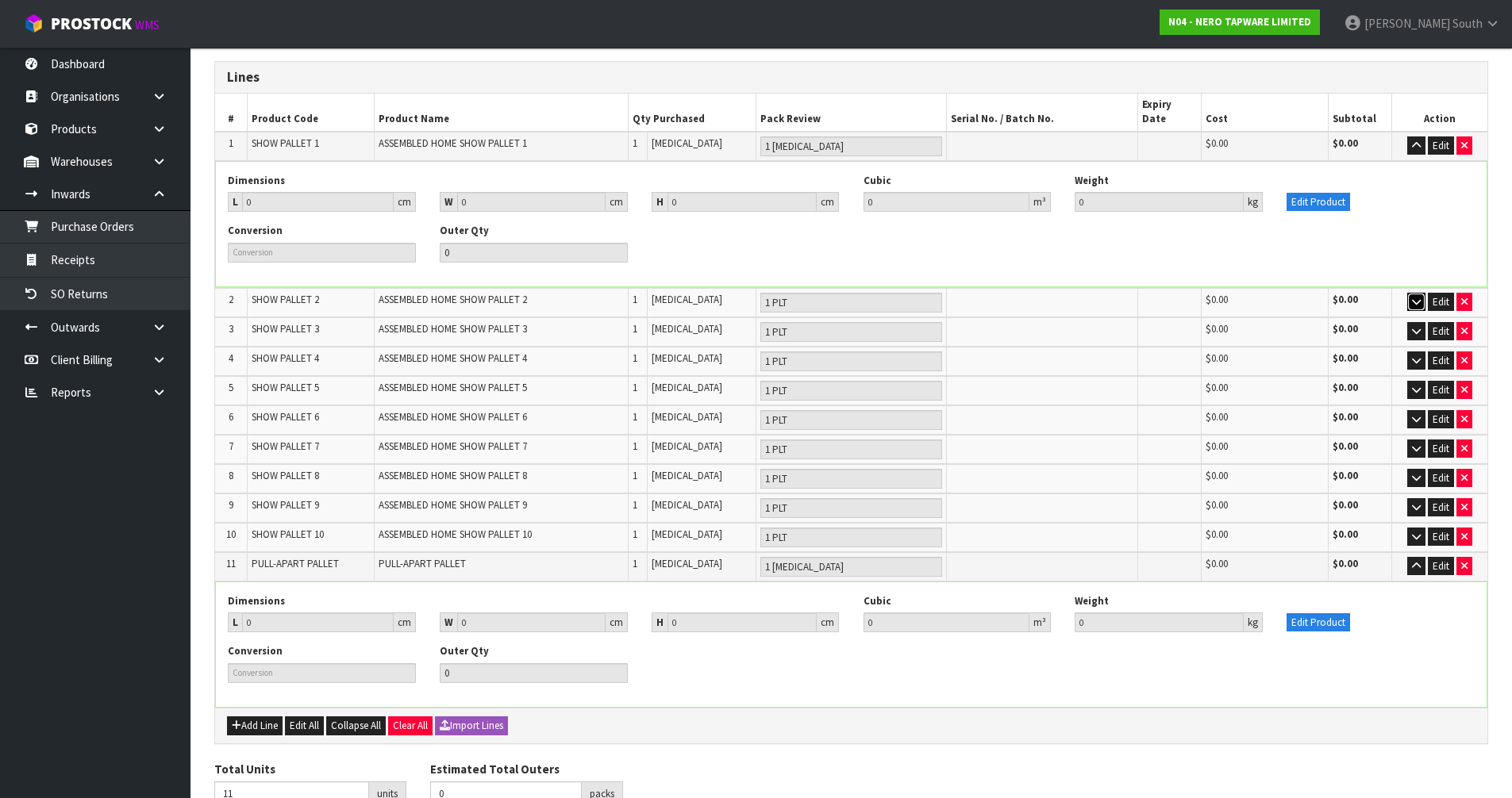
click at [1422, 293] on button "button" at bounding box center [1416, 302] width 18 height 19
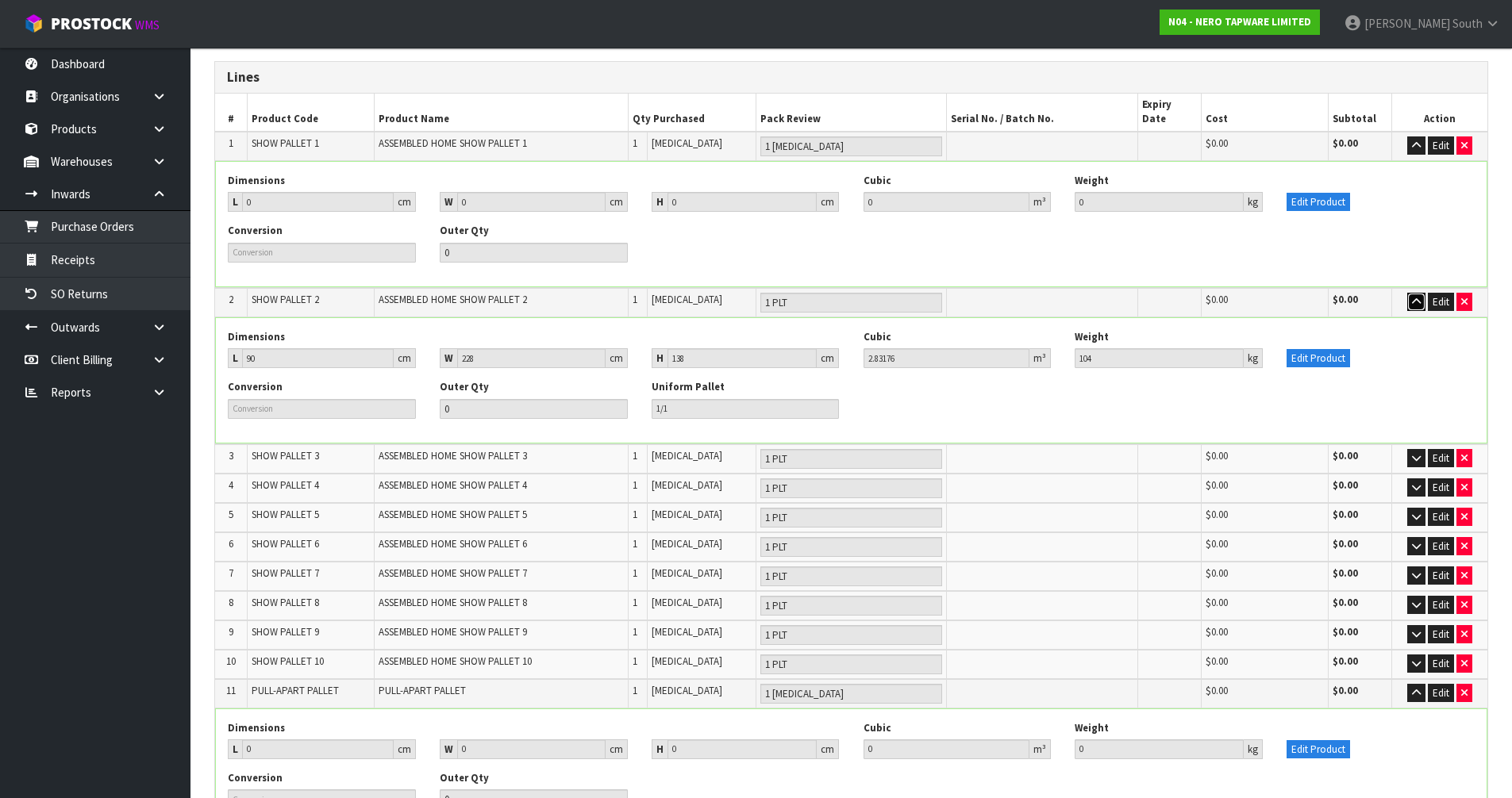
click at [1421, 296] on icon "button" at bounding box center [1416, 301] width 9 height 10
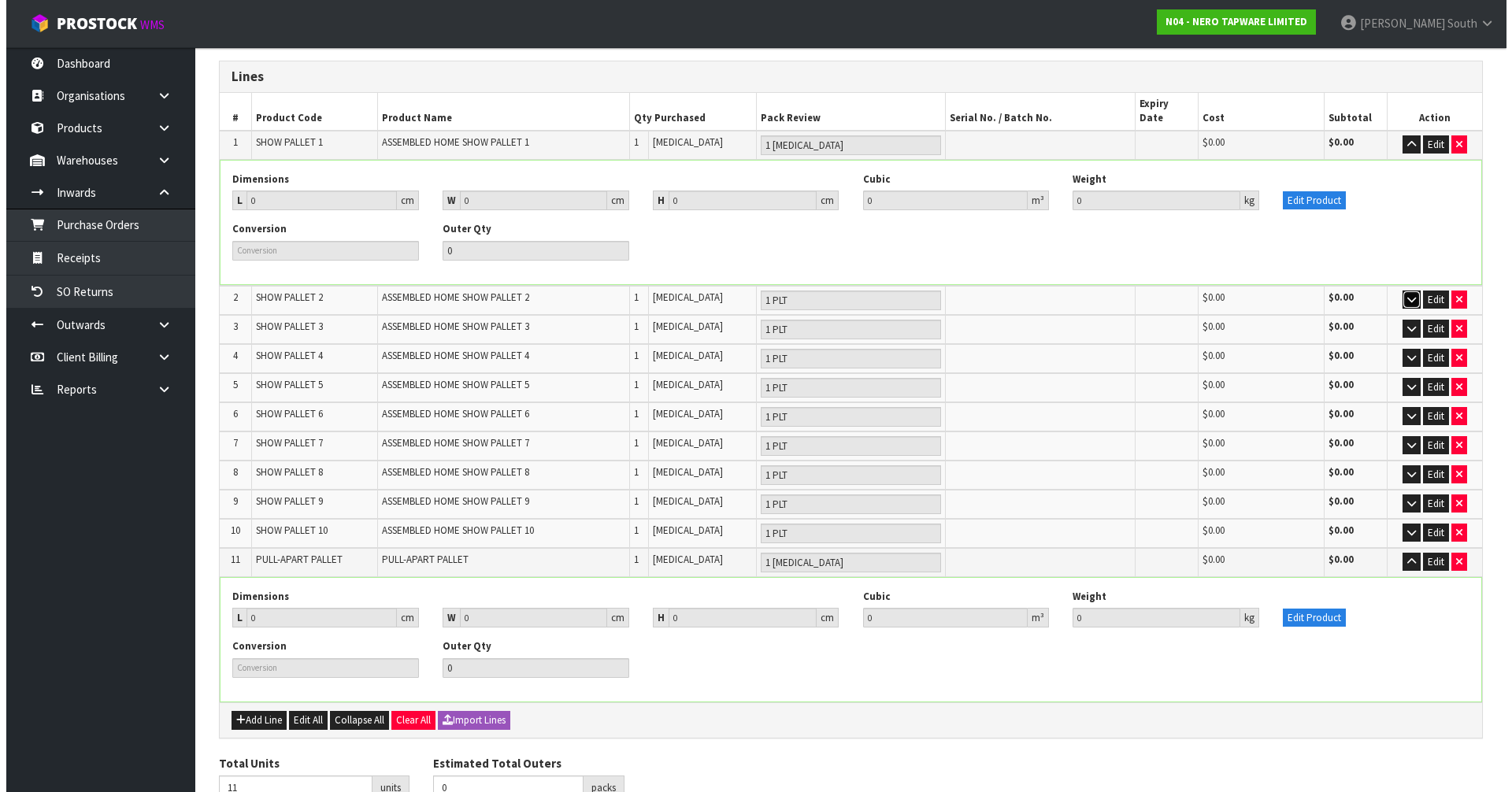
scroll to position [95, 0]
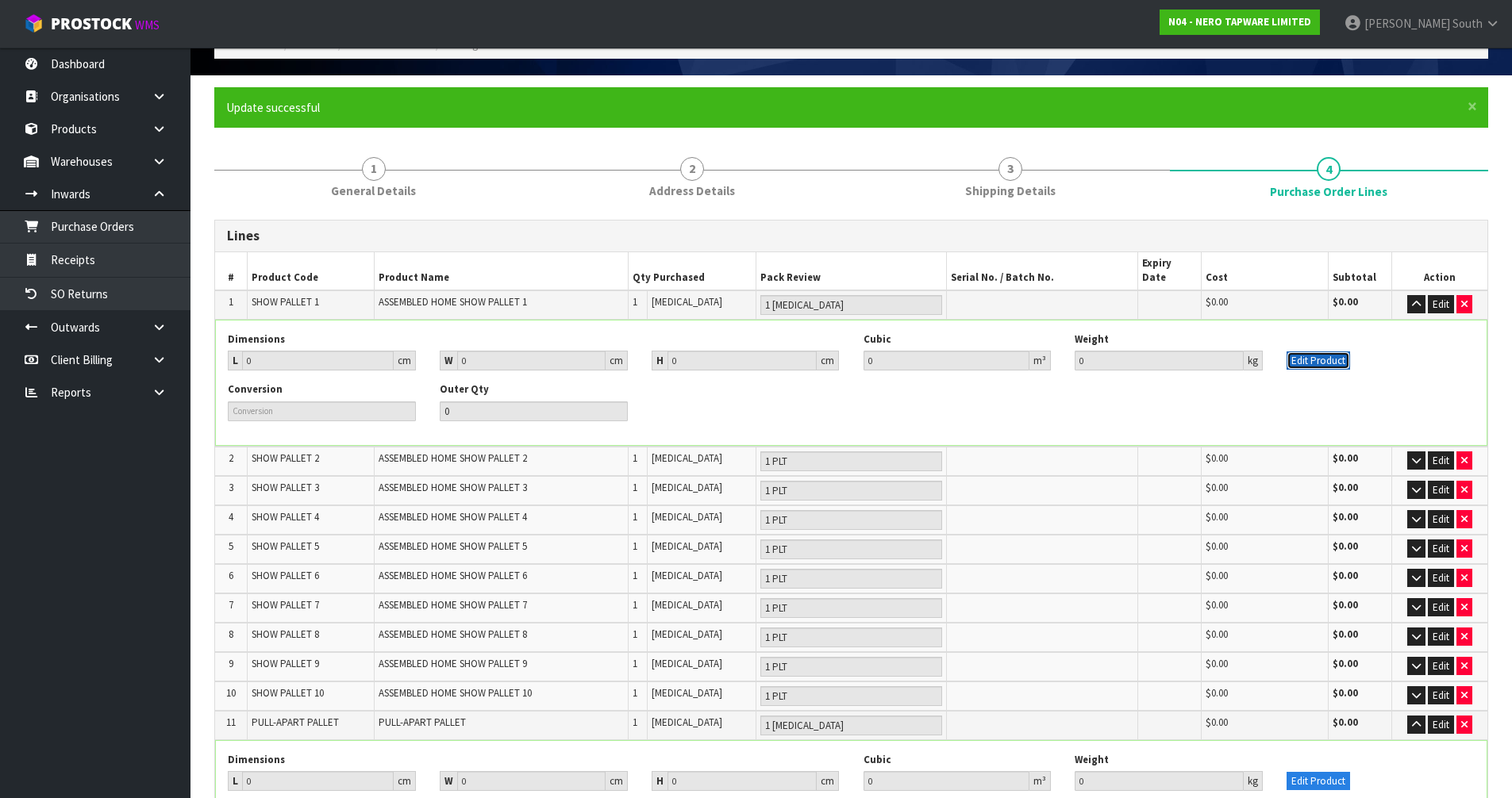
click at [1316, 351] on button "Edit Product" at bounding box center [1318, 360] width 63 height 19
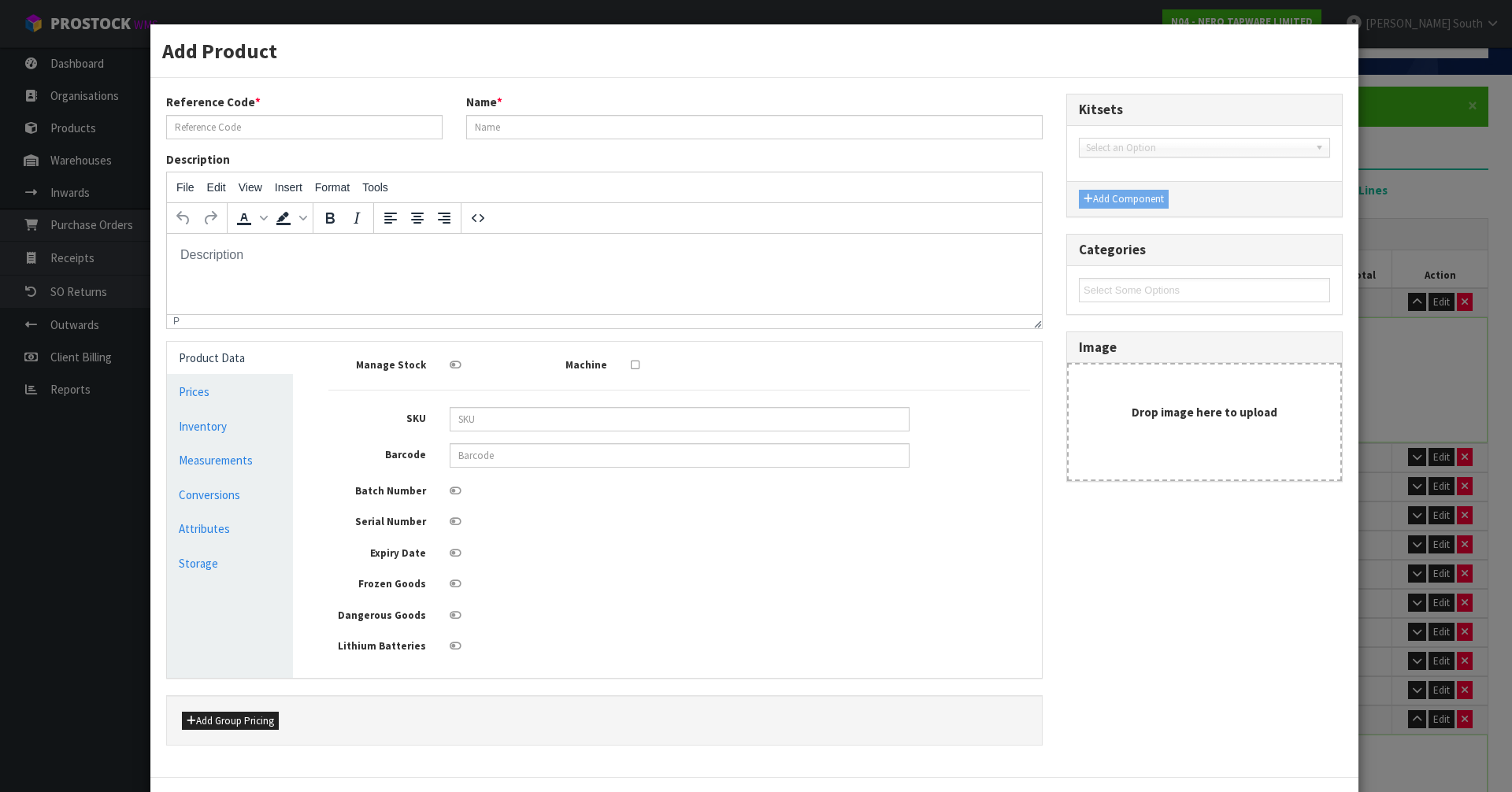
scroll to position [0, 0]
type input "SHOW PALLET 1"
type input "ASSEMBLED HOME SHOW PALLET 1"
type input "0"
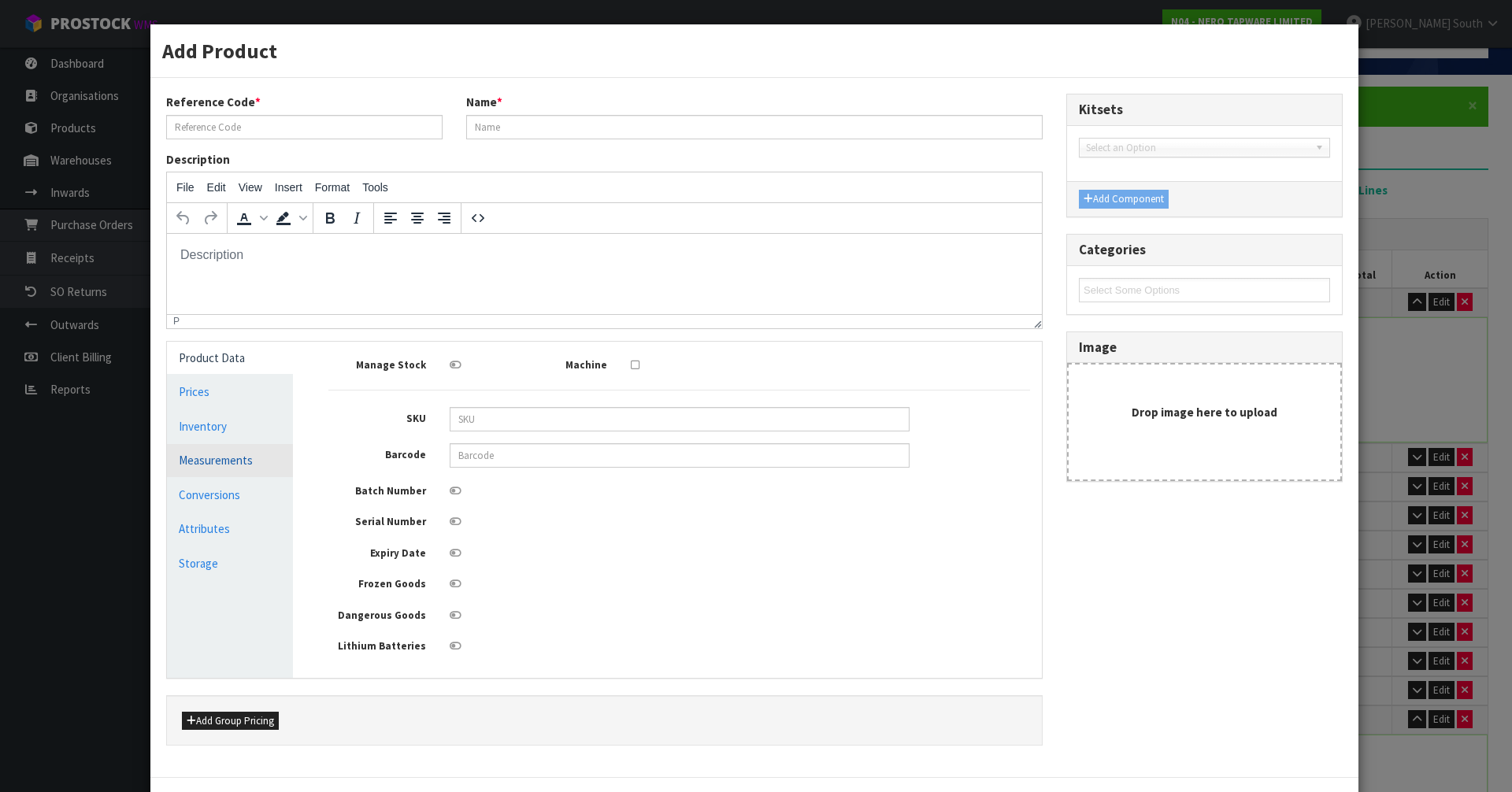
type input "0"
click at [227, 455] on link "Measurements" at bounding box center [230, 460] width 126 height 32
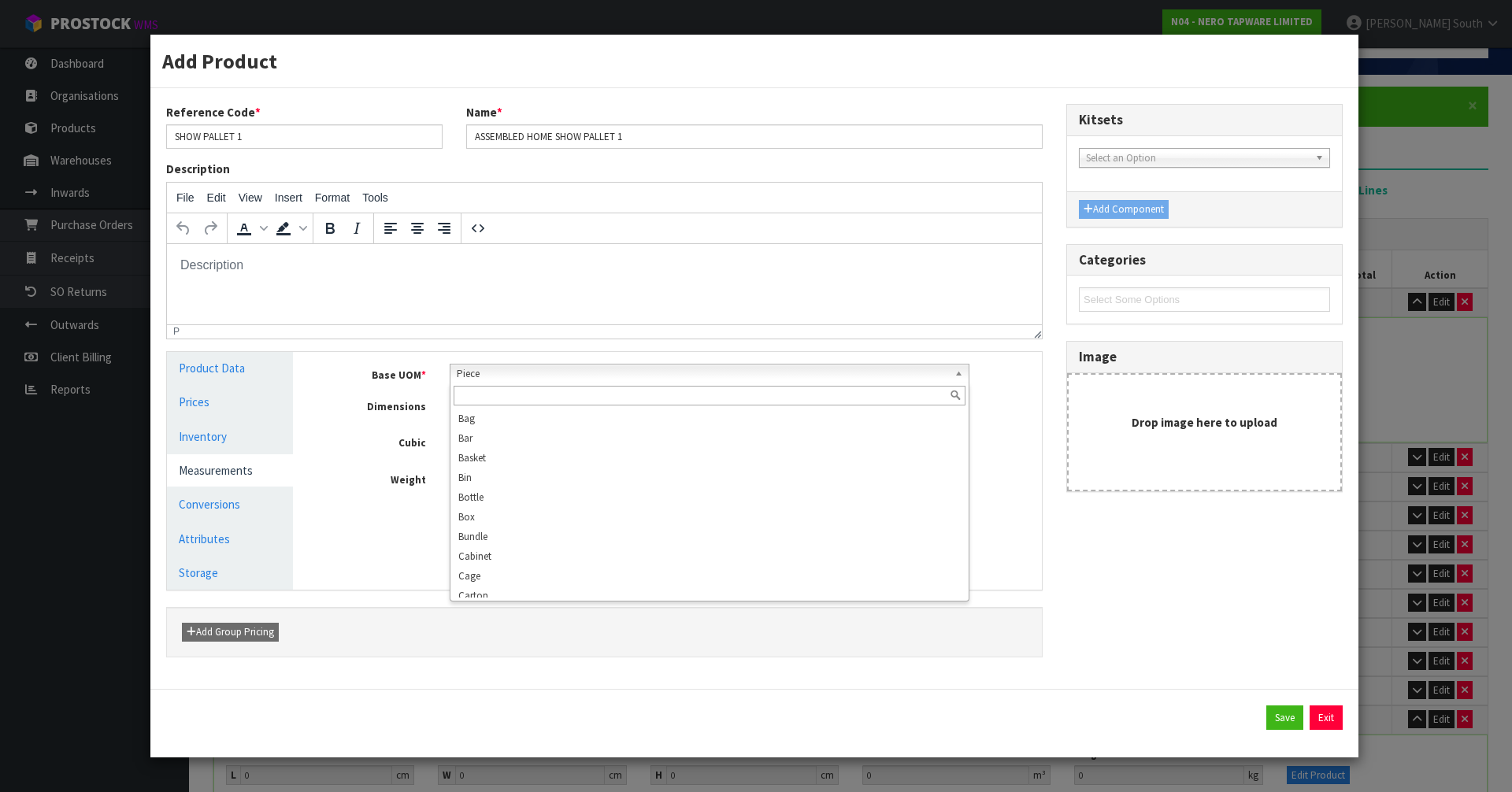
click at [587, 367] on span "Piece" at bounding box center [703, 374] width 493 height 19
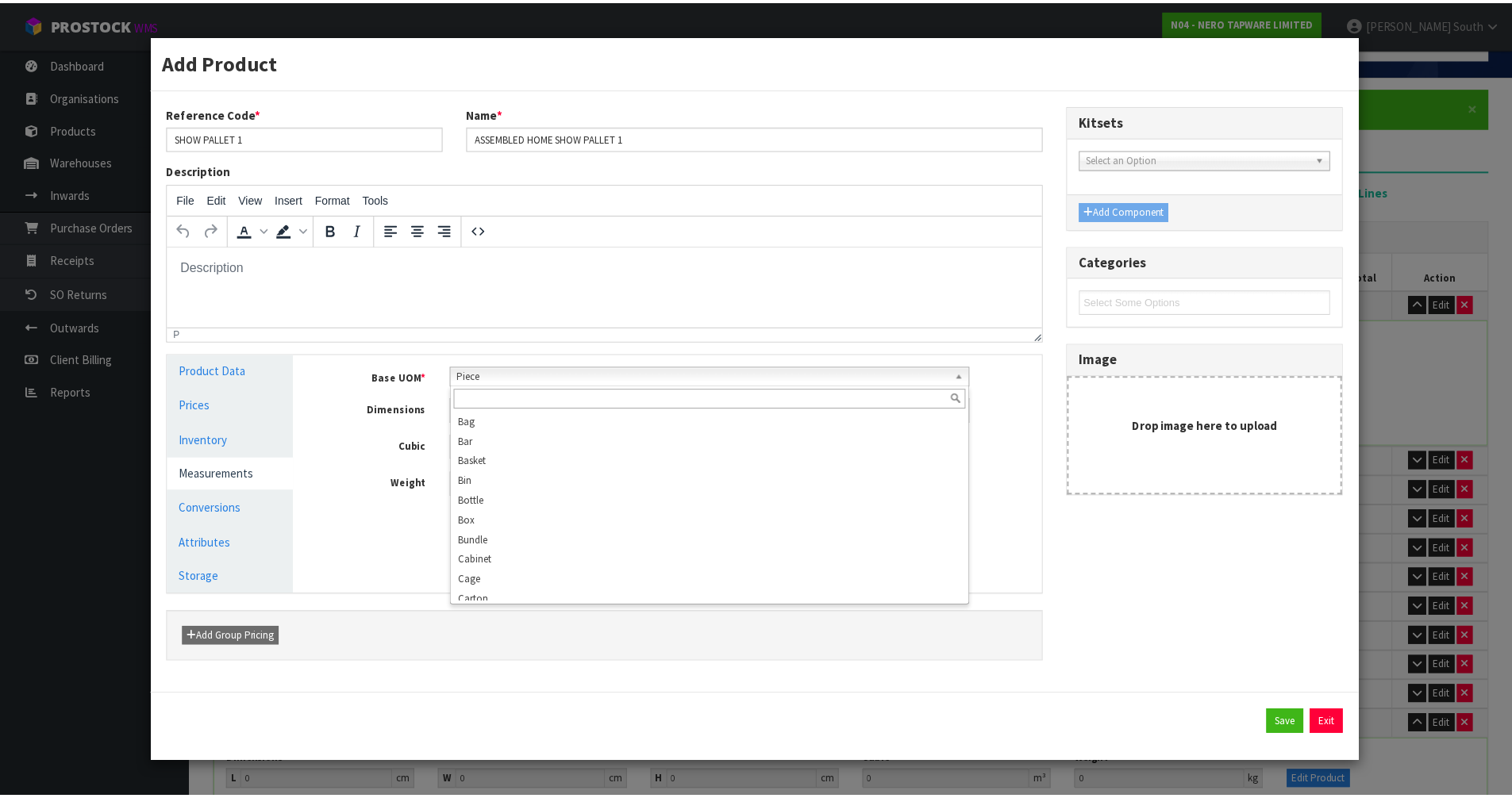
scroll to position [305, 0]
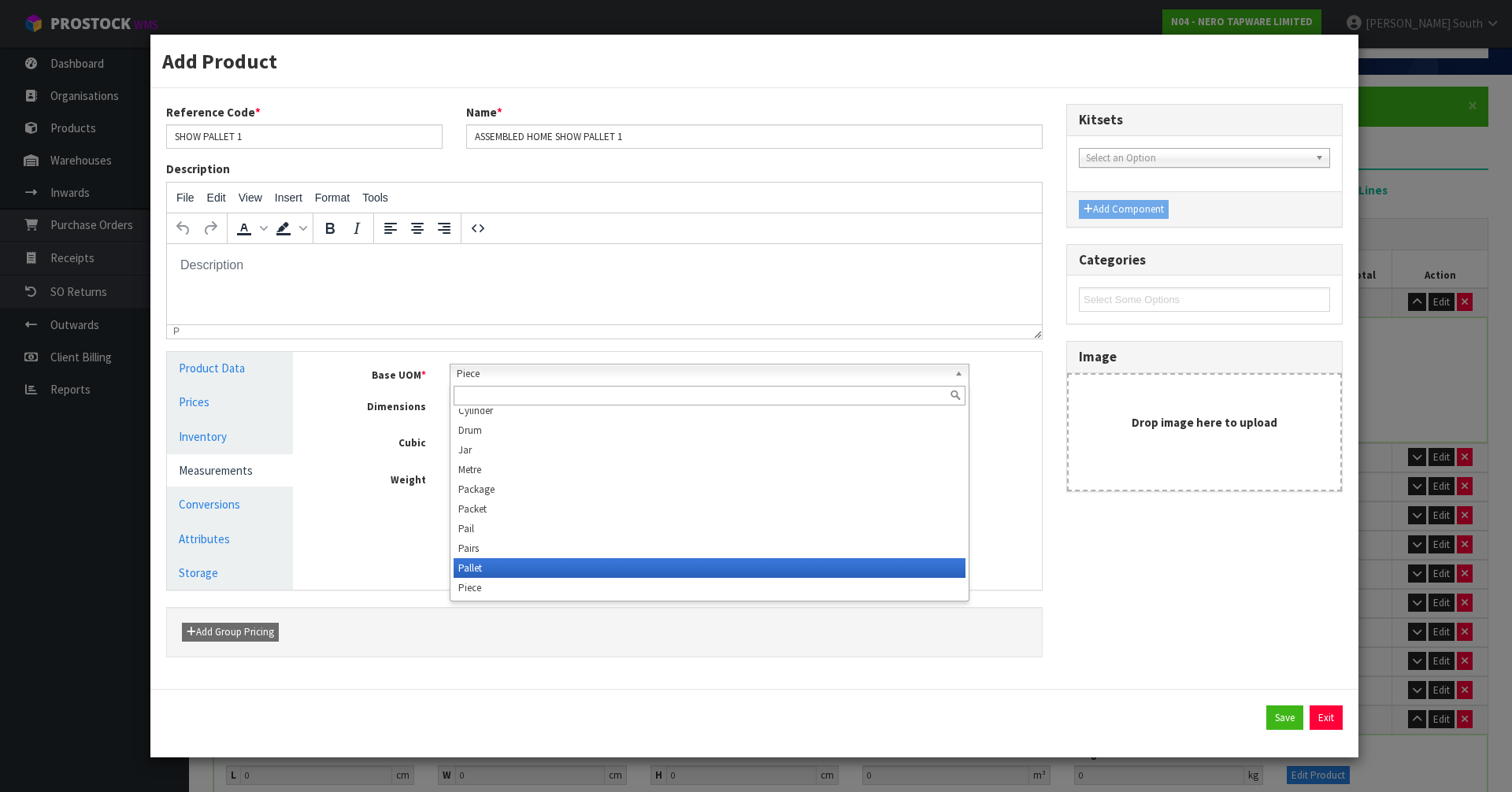
click at [486, 572] on li "Pallet" at bounding box center [709, 569] width 512 height 20
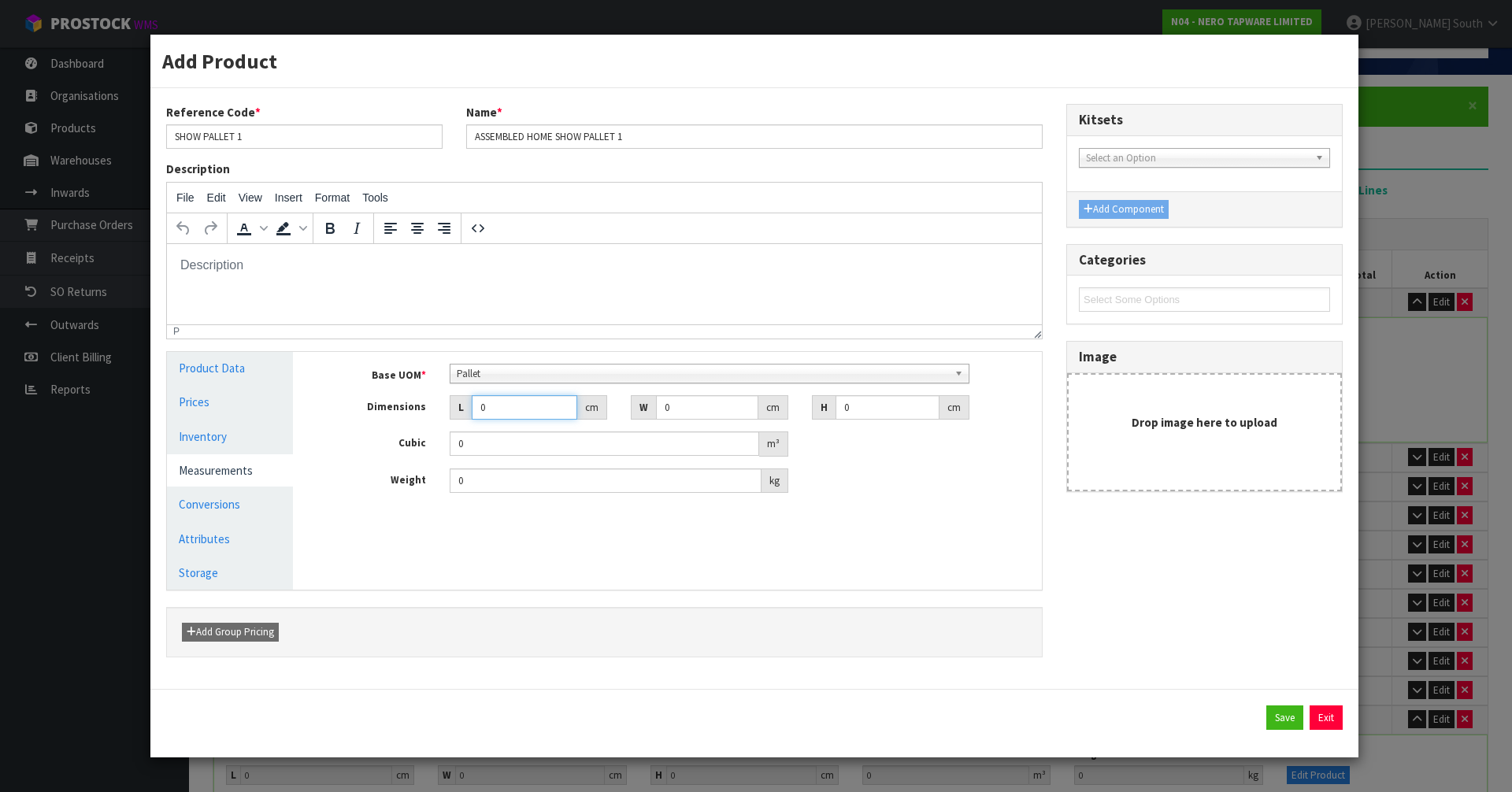
drag, startPoint x: 512, startPoint y: 413, endPoint x: 397, endPoint y: 397, distance: 116.1
click at [377, 412] on div "Dimensions L 0 cm W 0 cm H 0 cm" at bounding box center [679, 408] width 725 height 25
type input "0.000001"
type input "113"
drag, startPoint x: 719, startPoint y: 396, endPoint x: 570, endPoint y: 425, distance: 151.8
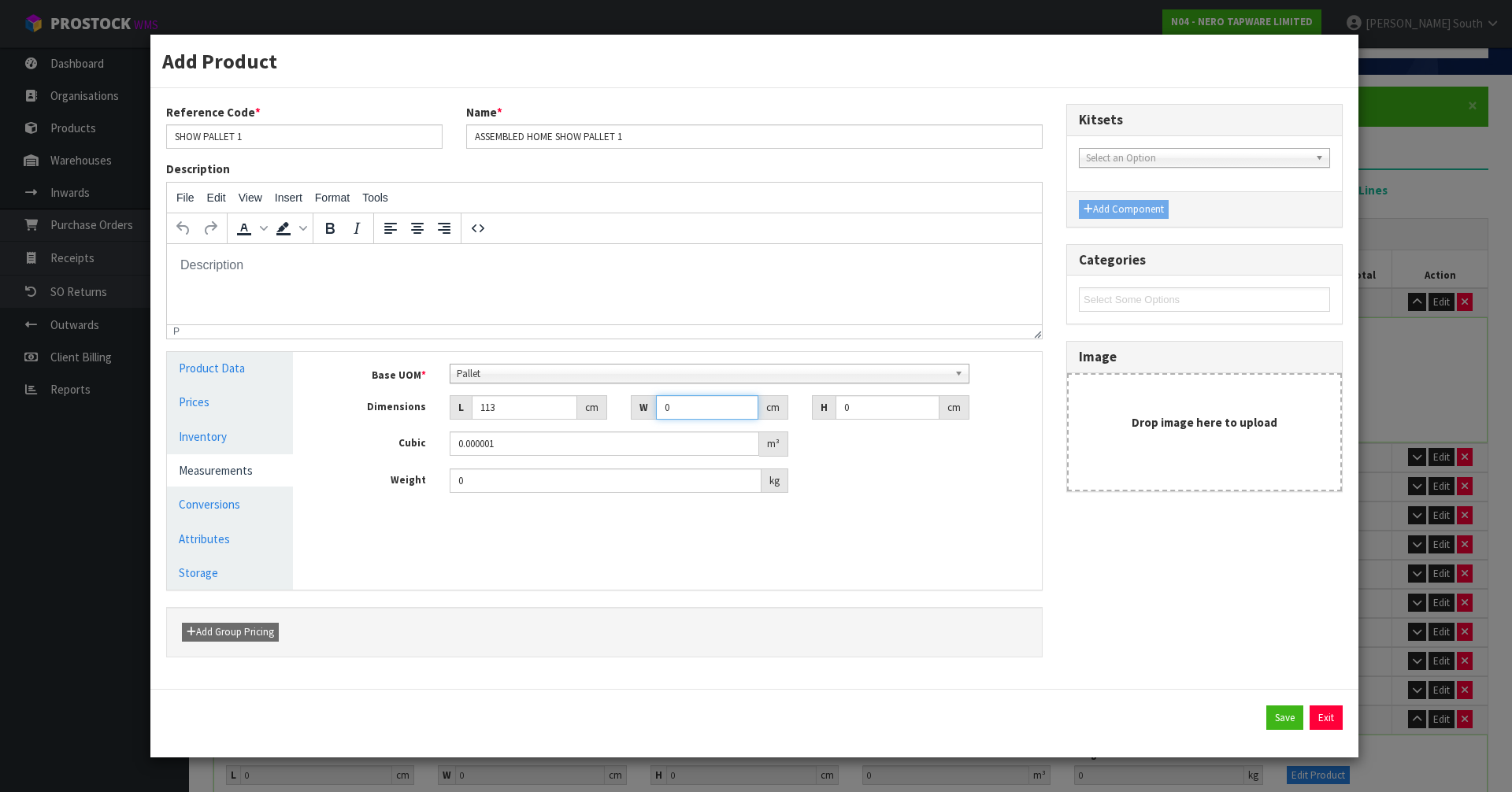
click at [570, 425] on div "Base UOM * Bag Bar Basket Bin Bottle Box Bundle Cabinet Cage Carton Case Coil C…" at bounding box center [679, 428] width 702 height 130
type input "131"
drag, startPoint x: 850, startPoint y: 407, endPoint x: 664, endPoint y: 412, distance: 186.1
click at [647, 427] on div "Base UOM * Bag Bar Basket Bin Bottle Box Bundle Cabinet Cage Carton Case Coil C…" at bounding box center [679, 428] width 702 height 130
type input "1"
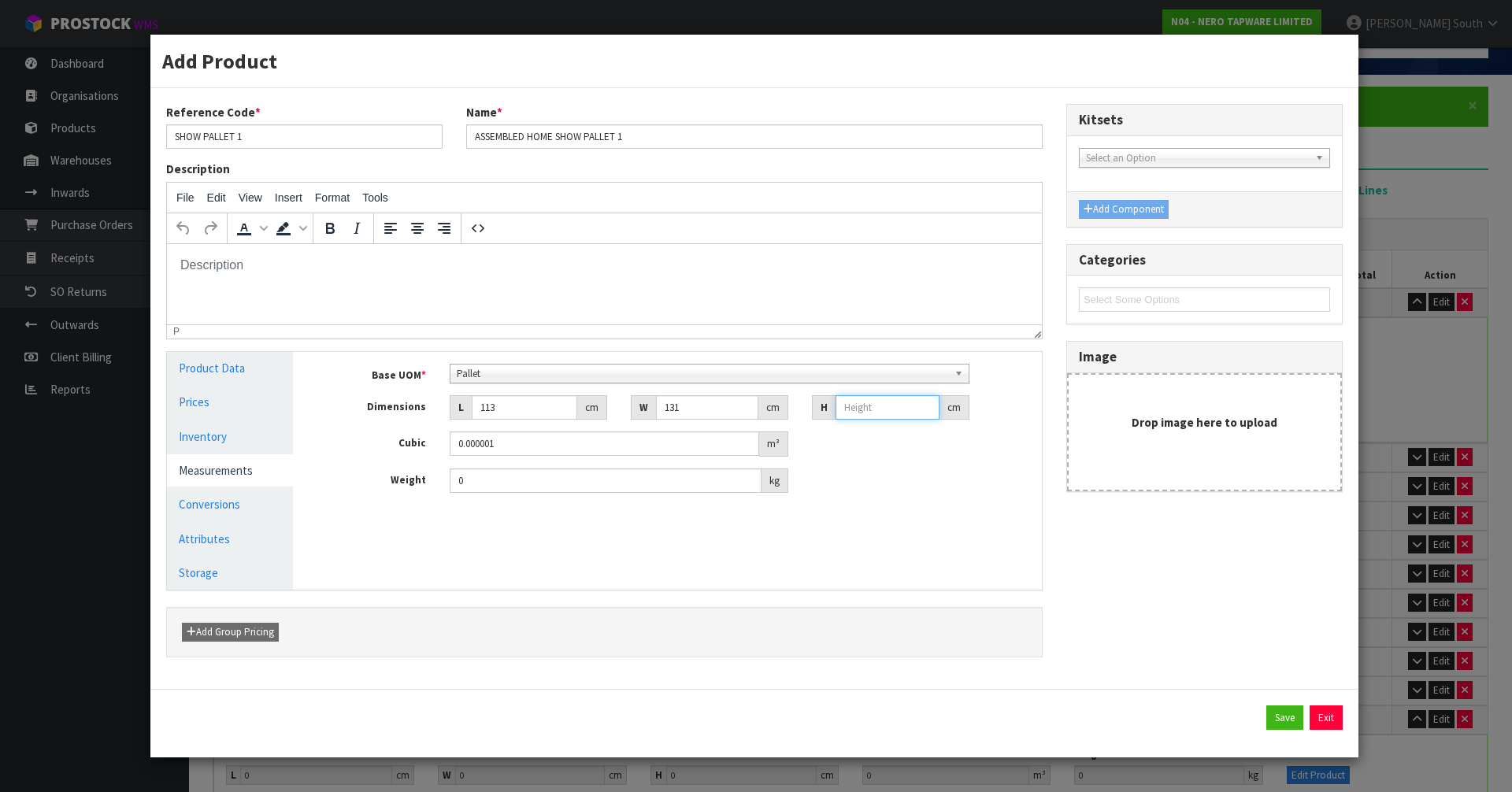
type input "0.014803"
type input "11"
type input "0.162833"
type input "114"
type input "1.687542"
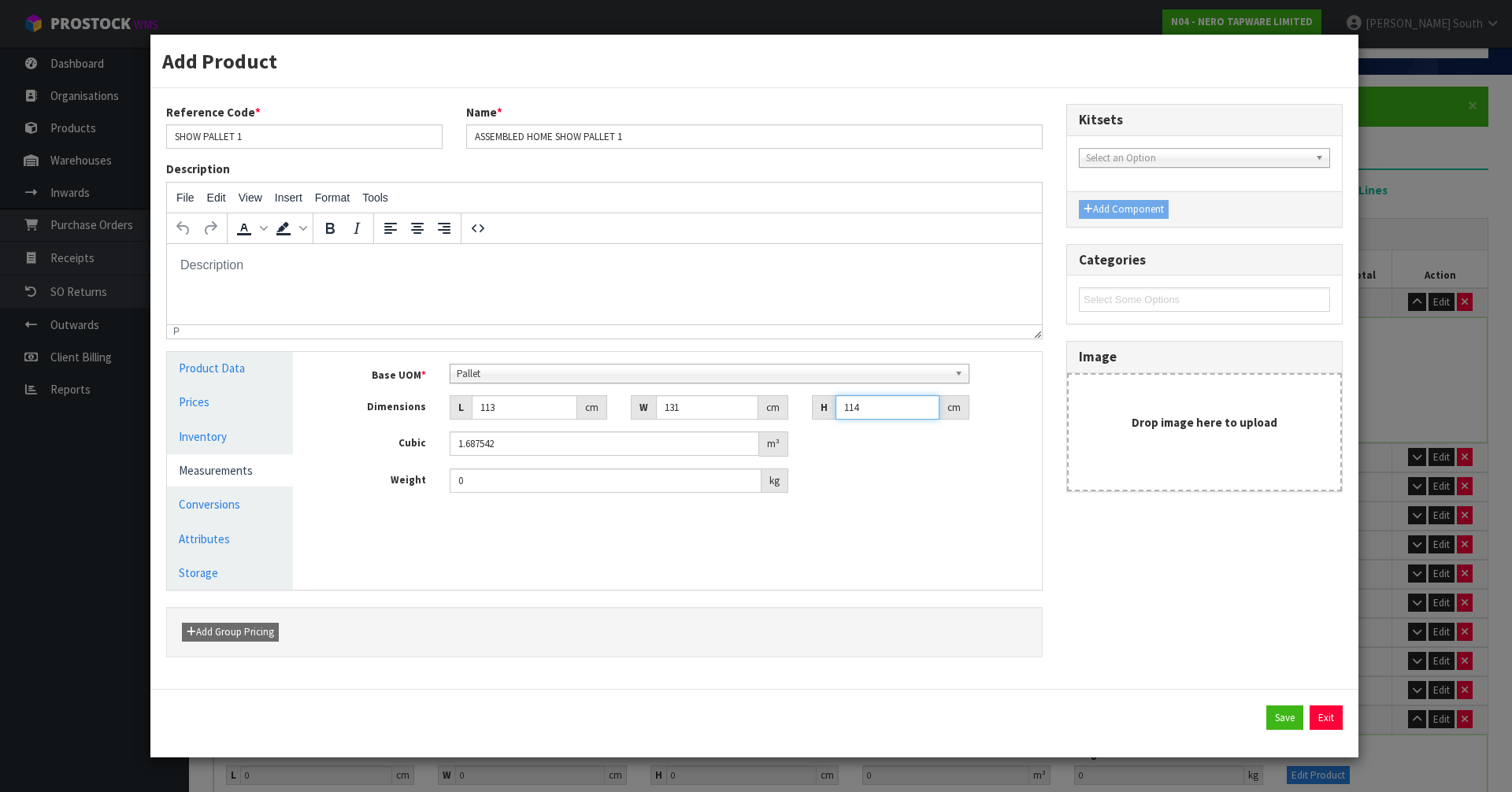
type input "114"
drag, startPoint x: 469, startPoint y: 483, endPoint x: 427, endPoint y: 468, distance: 44.6
click at [430, 470] on div "Weight 0 kg" at bounding box center [679, 481] width 725 height 25
type input "0"
click at [1273, 722] on button "Save" at bounding box center [1284, 718] width 37 height 25
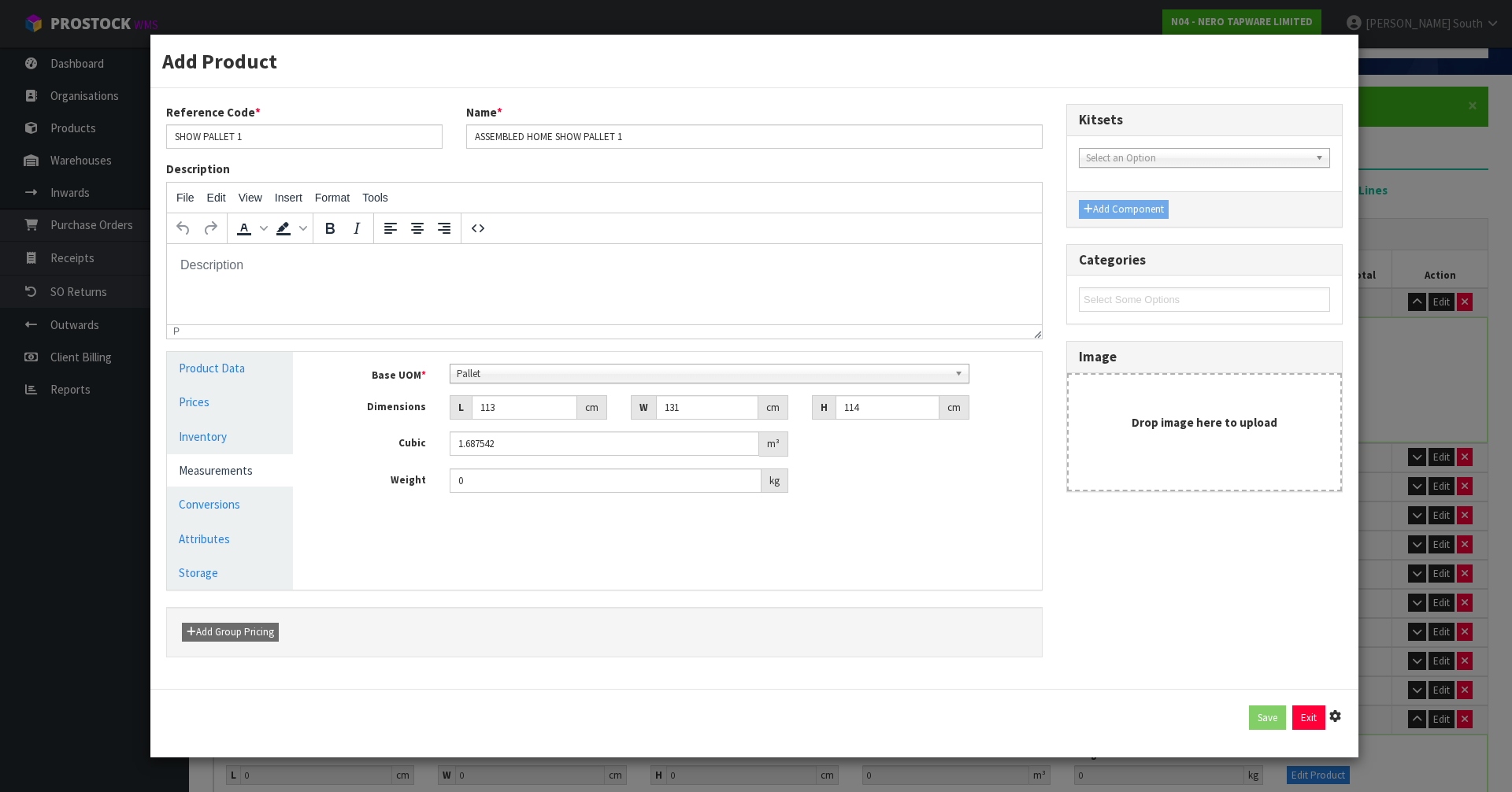
type input "1 PLT"
type input "113"
type input "131"
type input "114"
type input "1.687542"
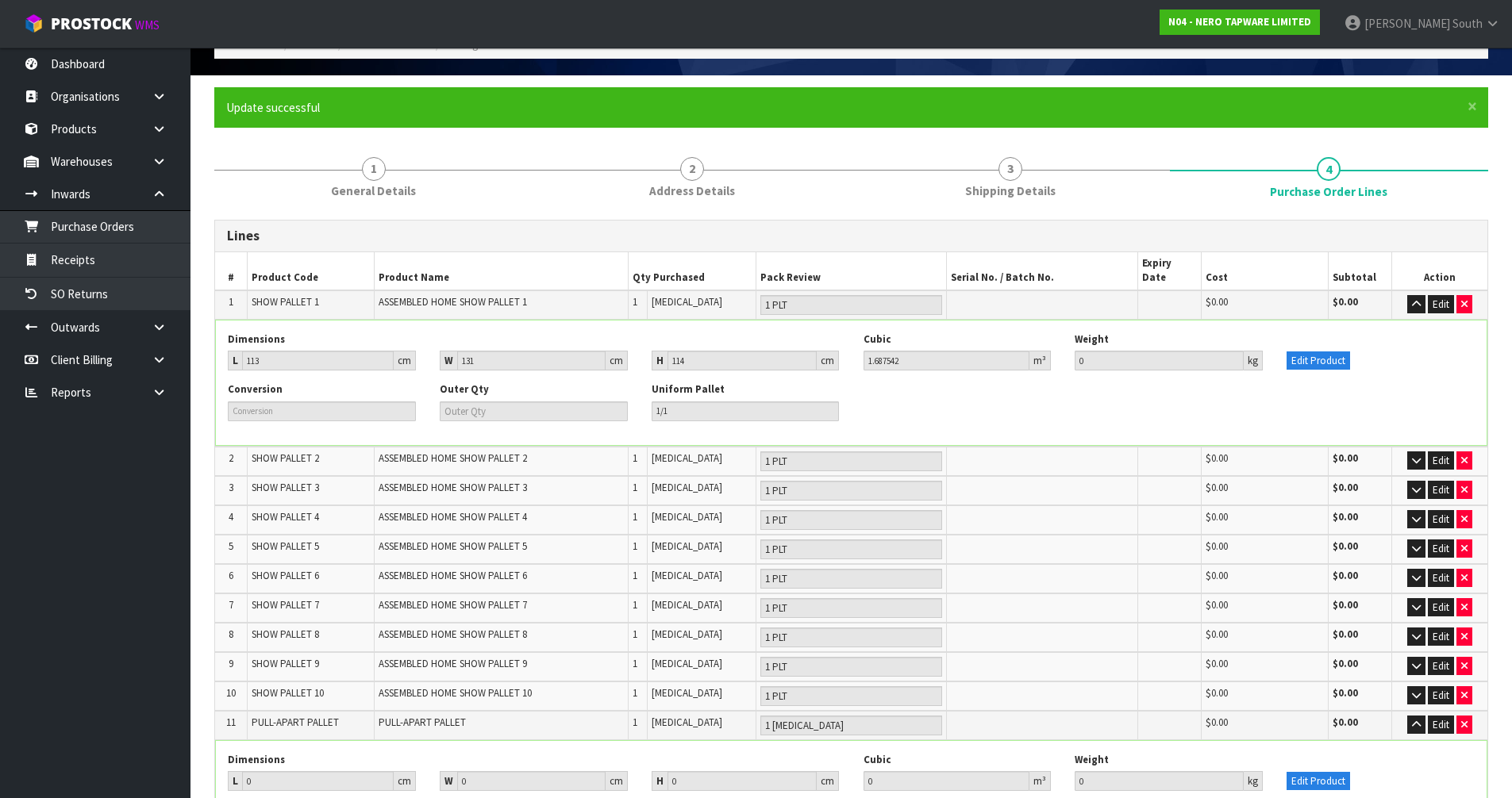
click at [989, 402] on div "Conversion Outer Qty Uniform Pallet 1/1" at bounding box center [852, 407] width 1271 height 50
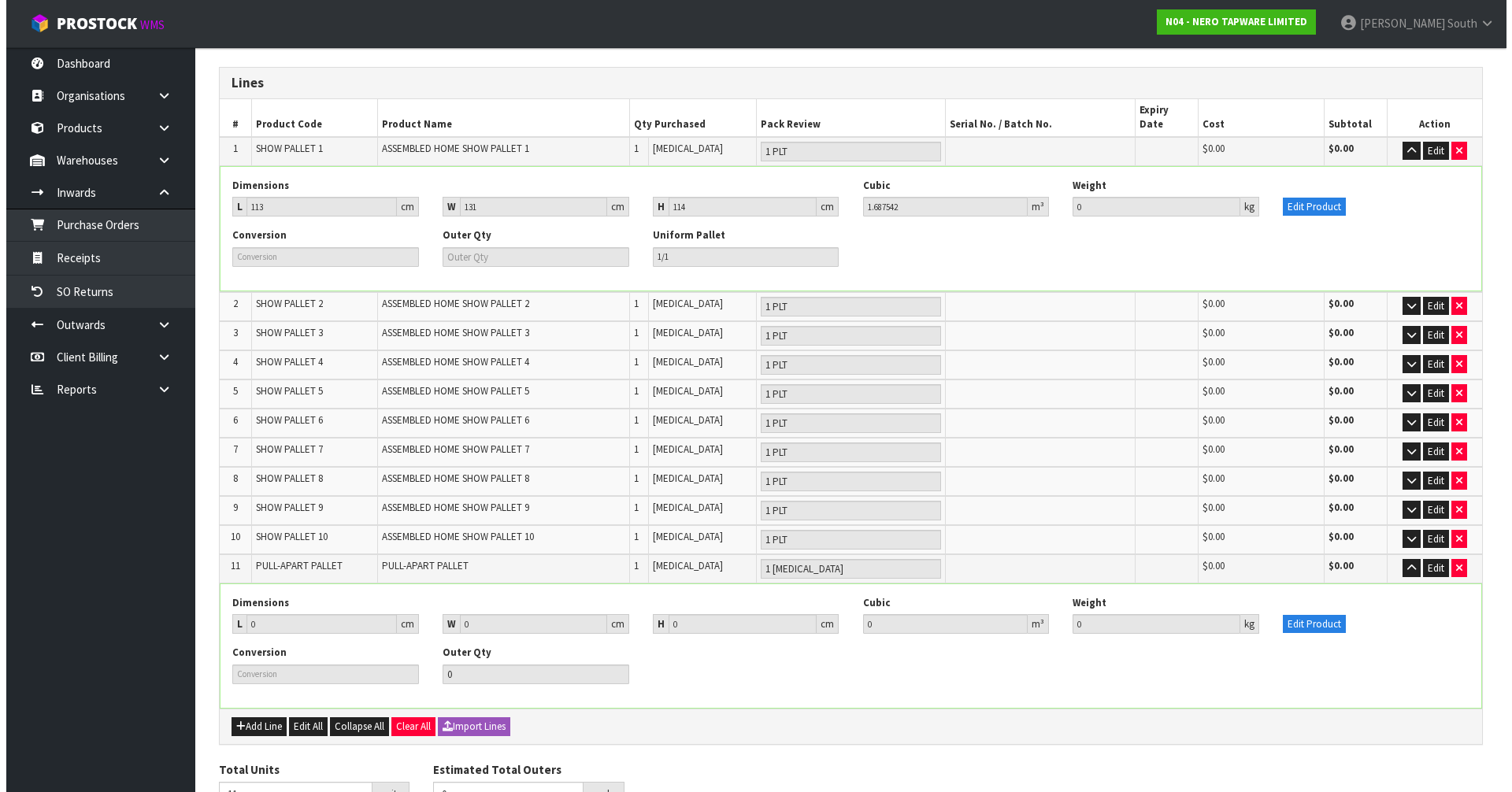
scroll to position [316, 0]
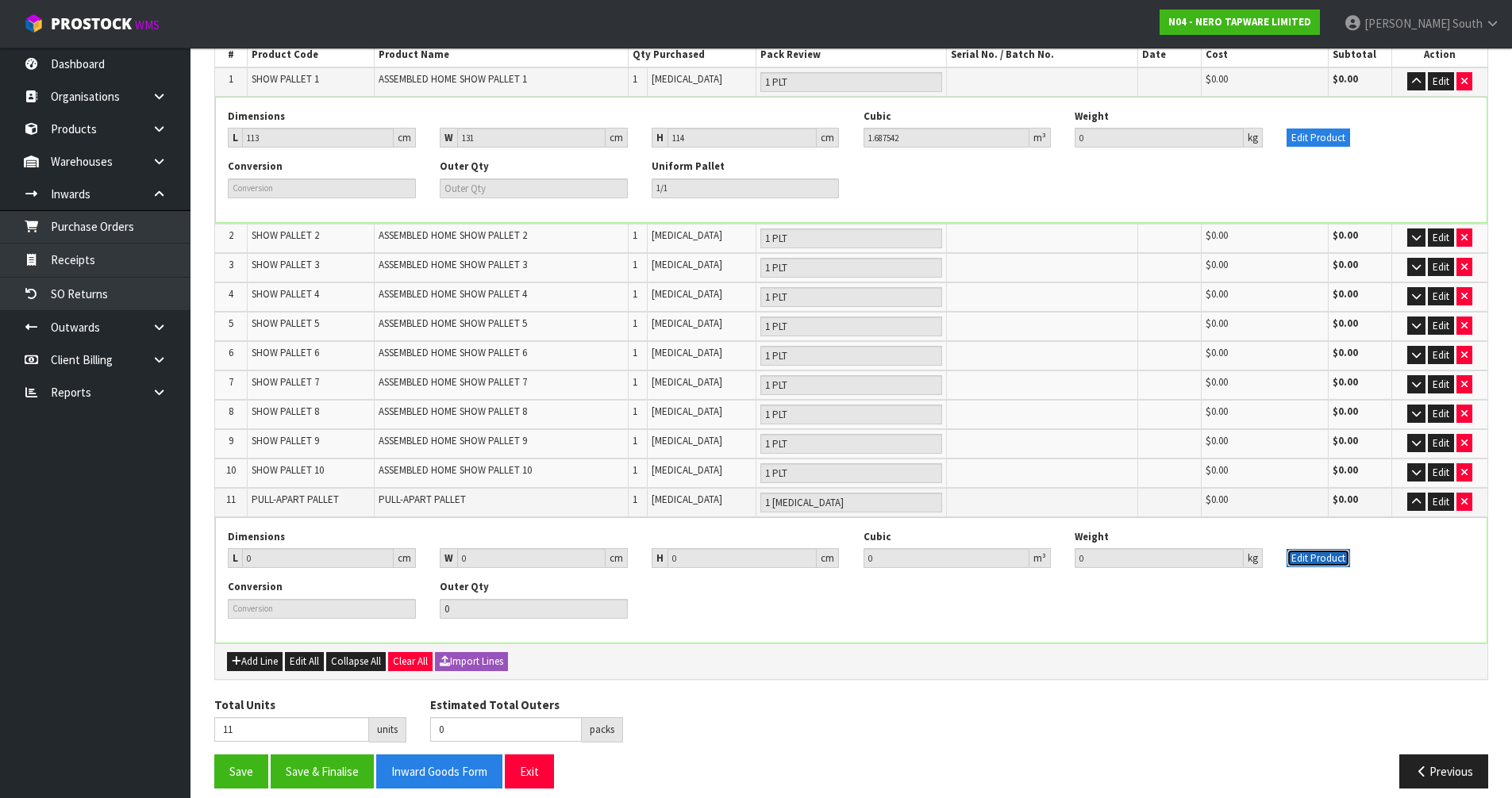
click at [1321, 551] on button "Edit Product" at bounding box center [1318, 558] width 63 height 19
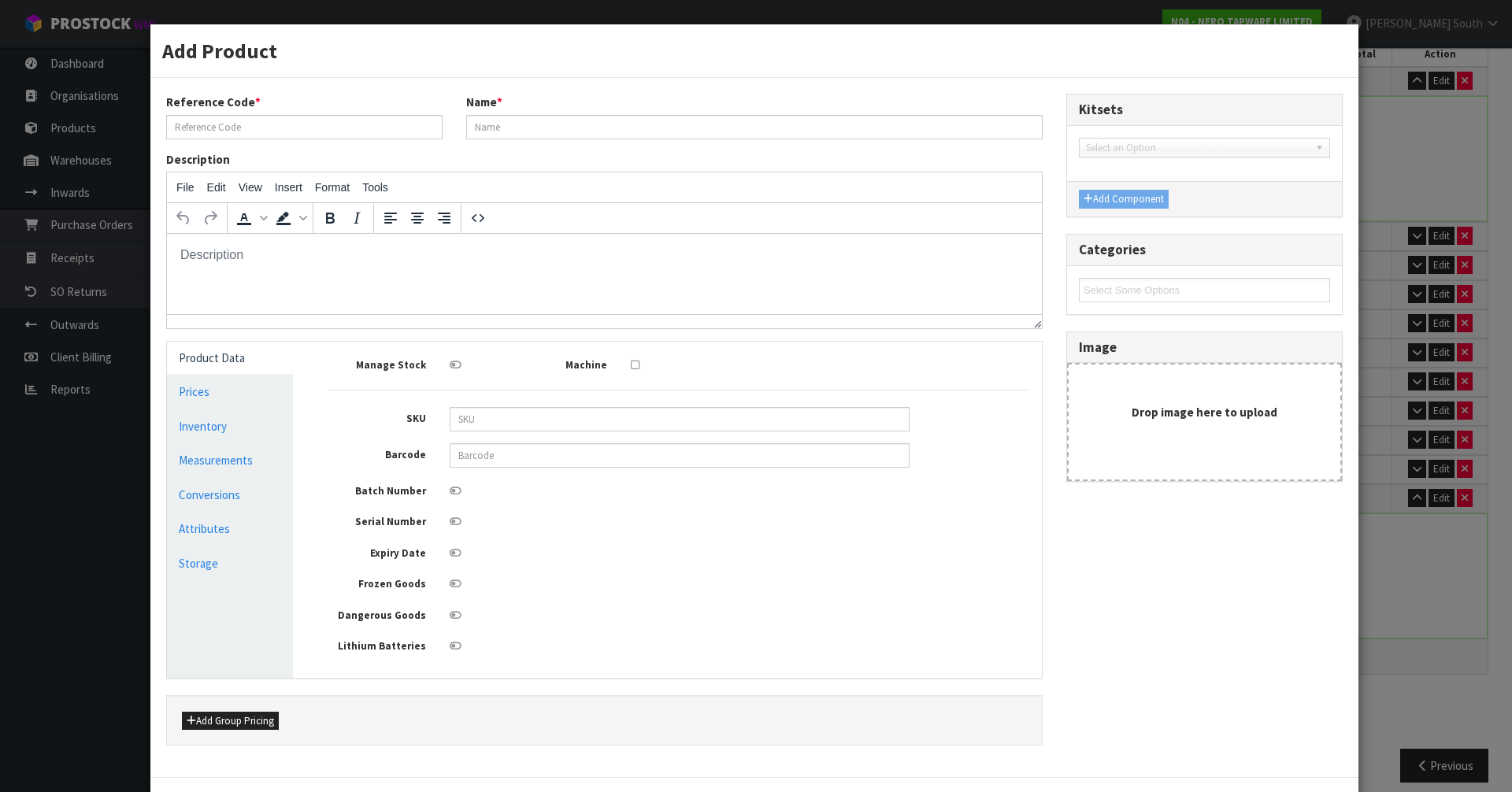
scroll to position [0, 0]
type input "PULL-APART PALLET"
type input "0"
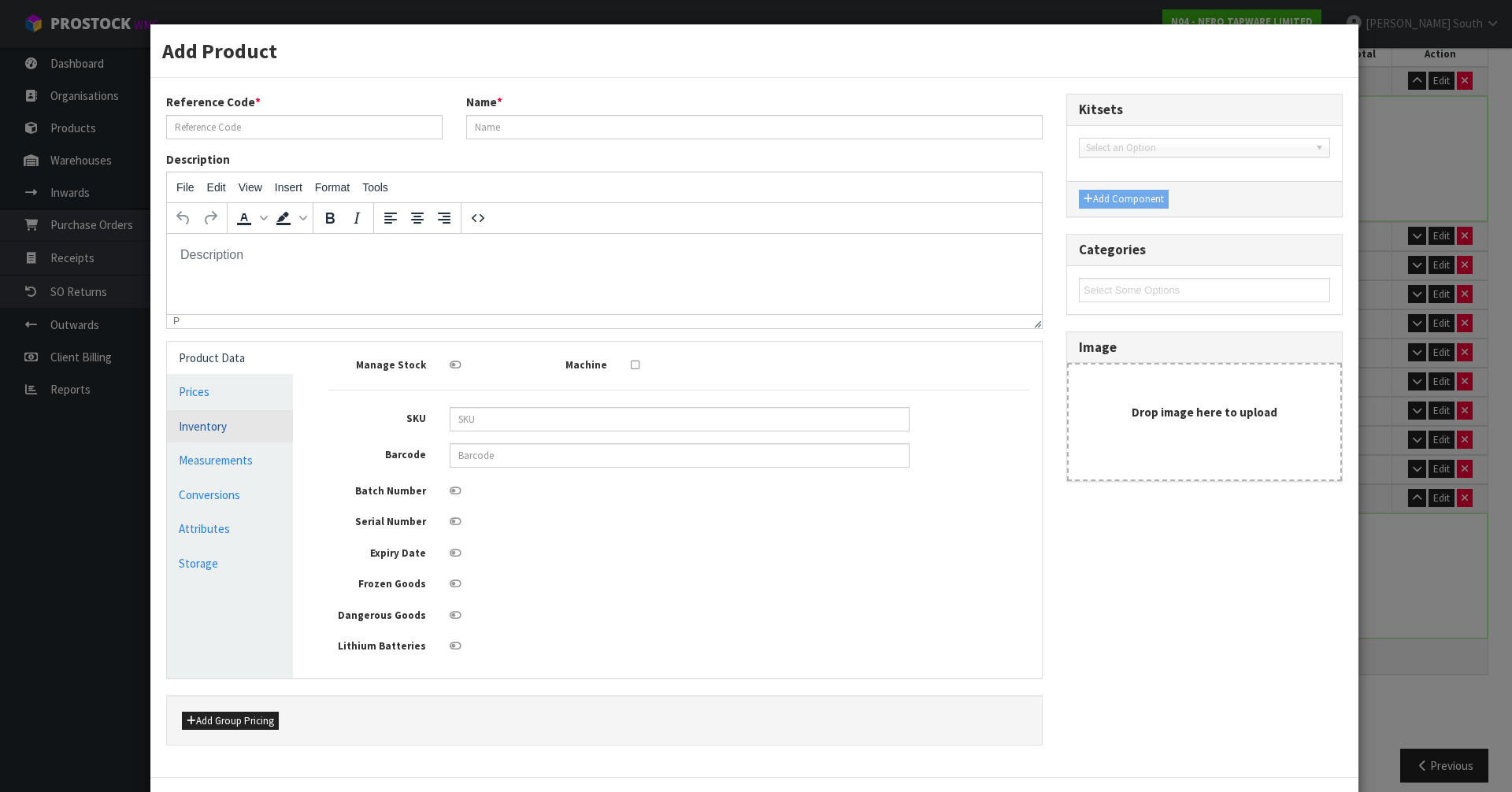
type input "0"
click at [205, 428] on link "Inventory" at bounding box center [230, 426] width 126 height 32
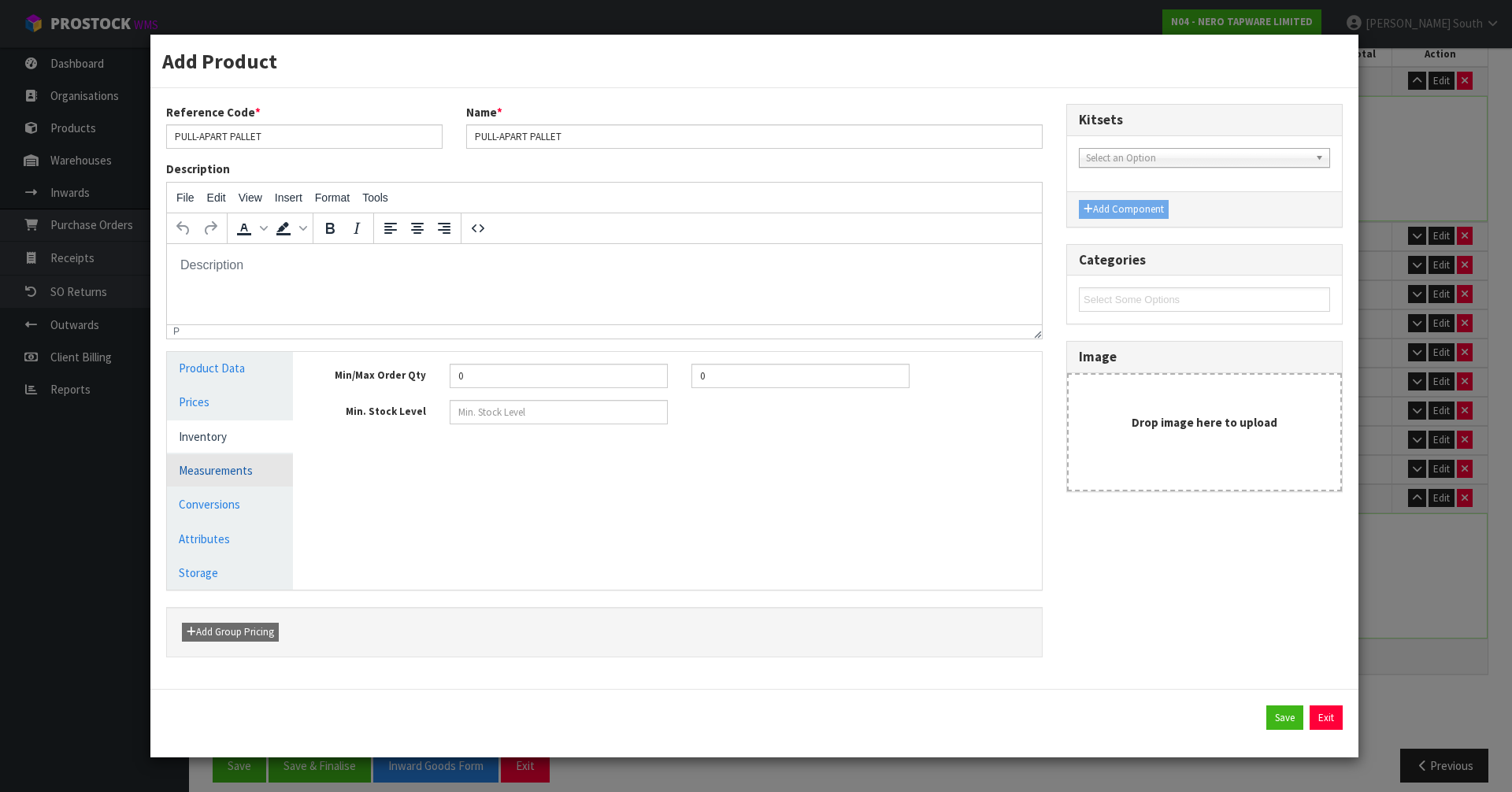
click at [227, 459] on link "Measurements" at bounding box center [230, 470] width 126 height 32
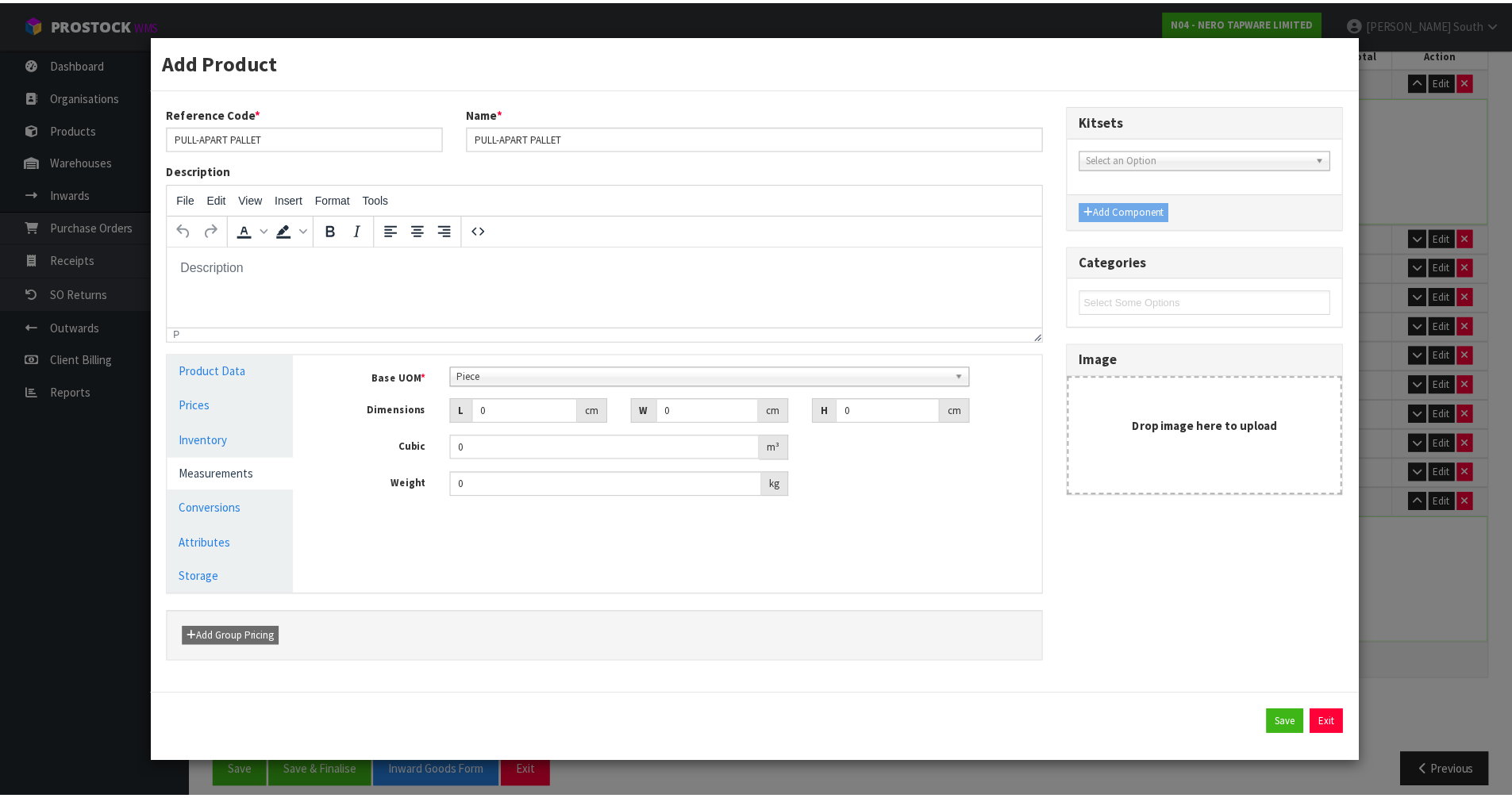
scroll to position [305, 0]
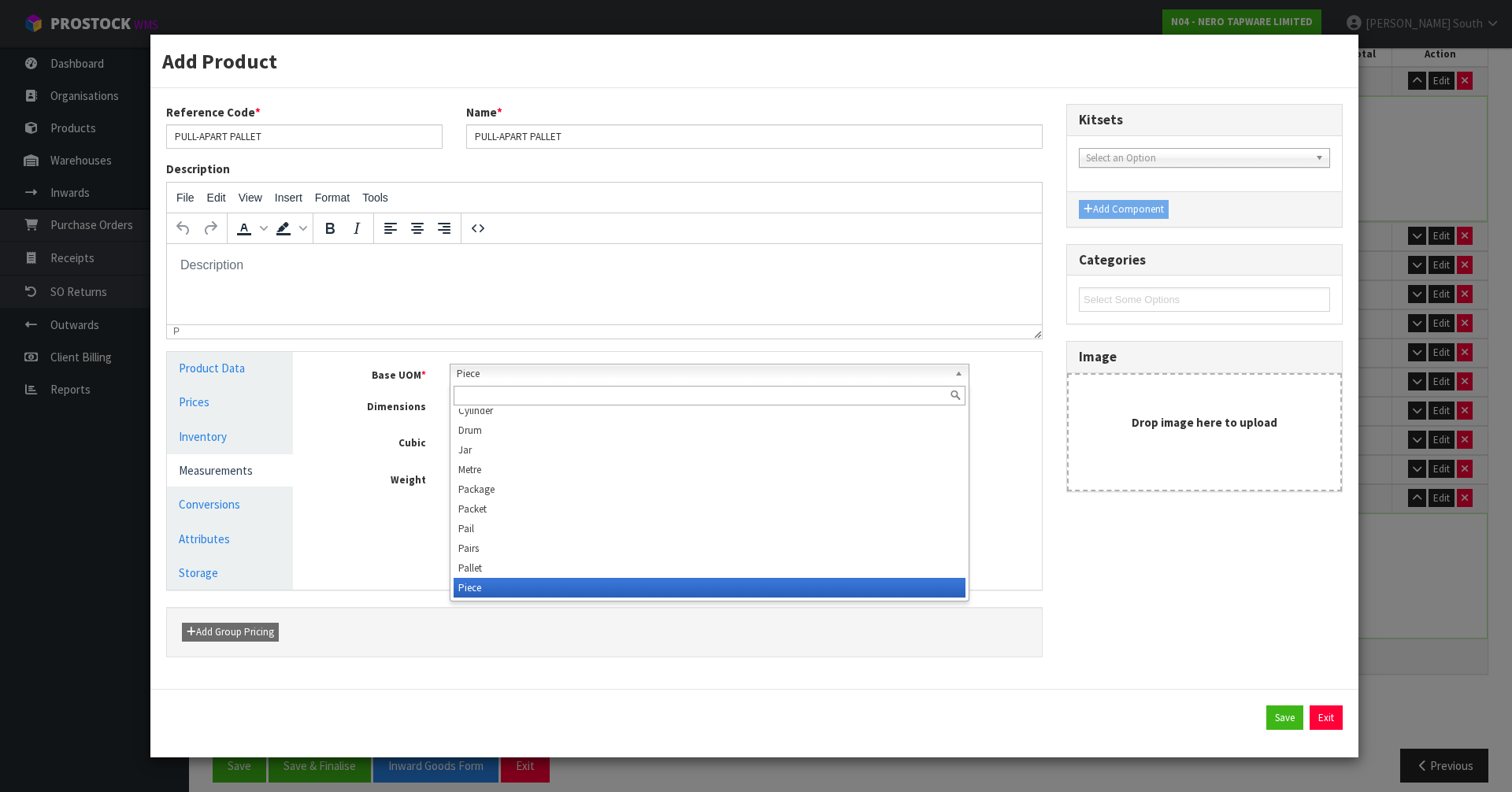
click at [502, 365] on span "Piece" at bounding box center [703, 374] width 493 height 19
click at [486, 566] on li "Pallet" at bounding box center [709, 569] width 512 height 20
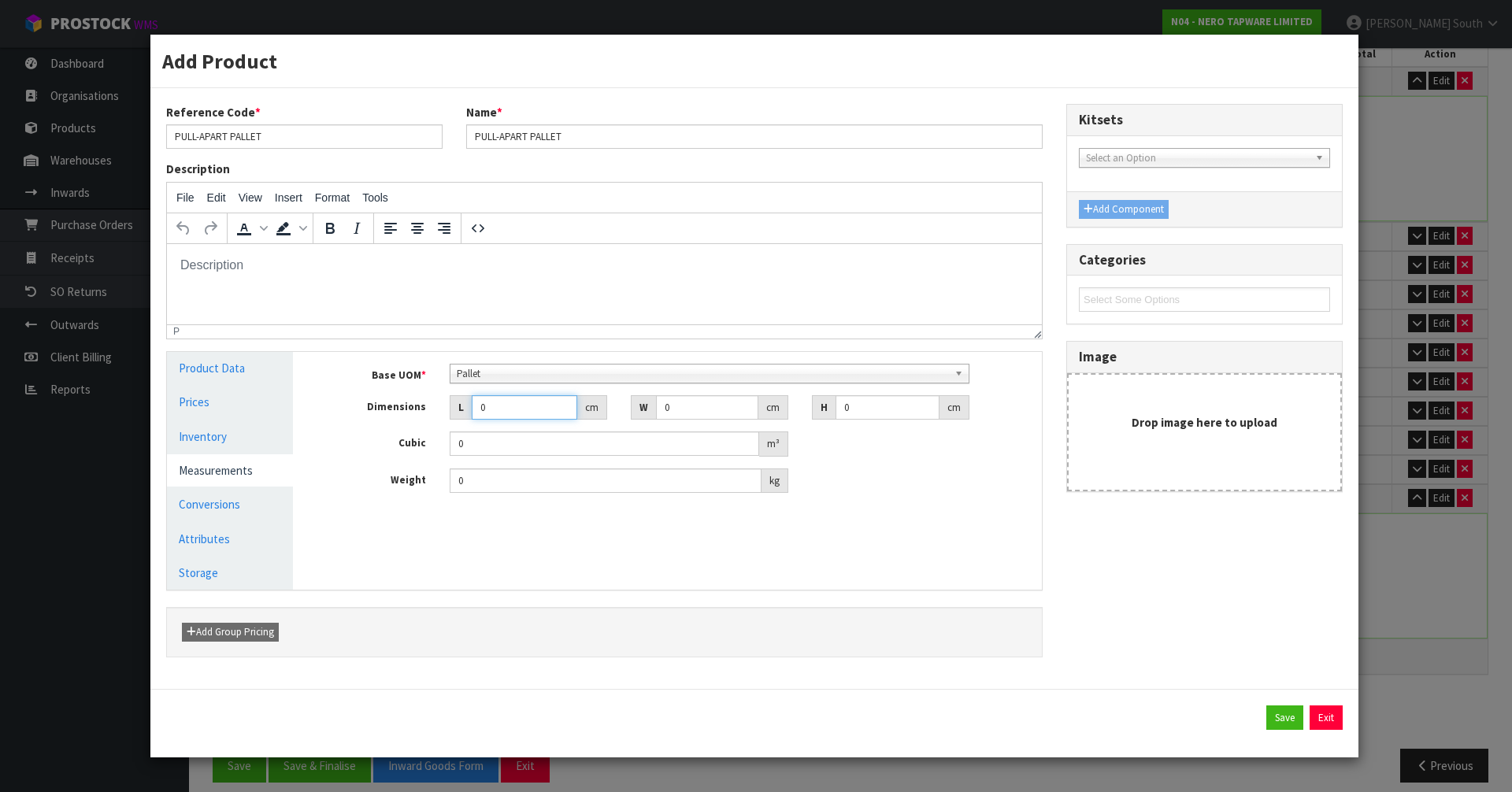
drag, startPoint x: 512, startPoint y: 403, endPoint x: 453, endPoint y: 408, distance: 59.2
click at [453, 408] on div "L 0 cm" at bounding box center [528, 408] width 157 height 25
type input "2"
type input "0.000001"
type input "258"
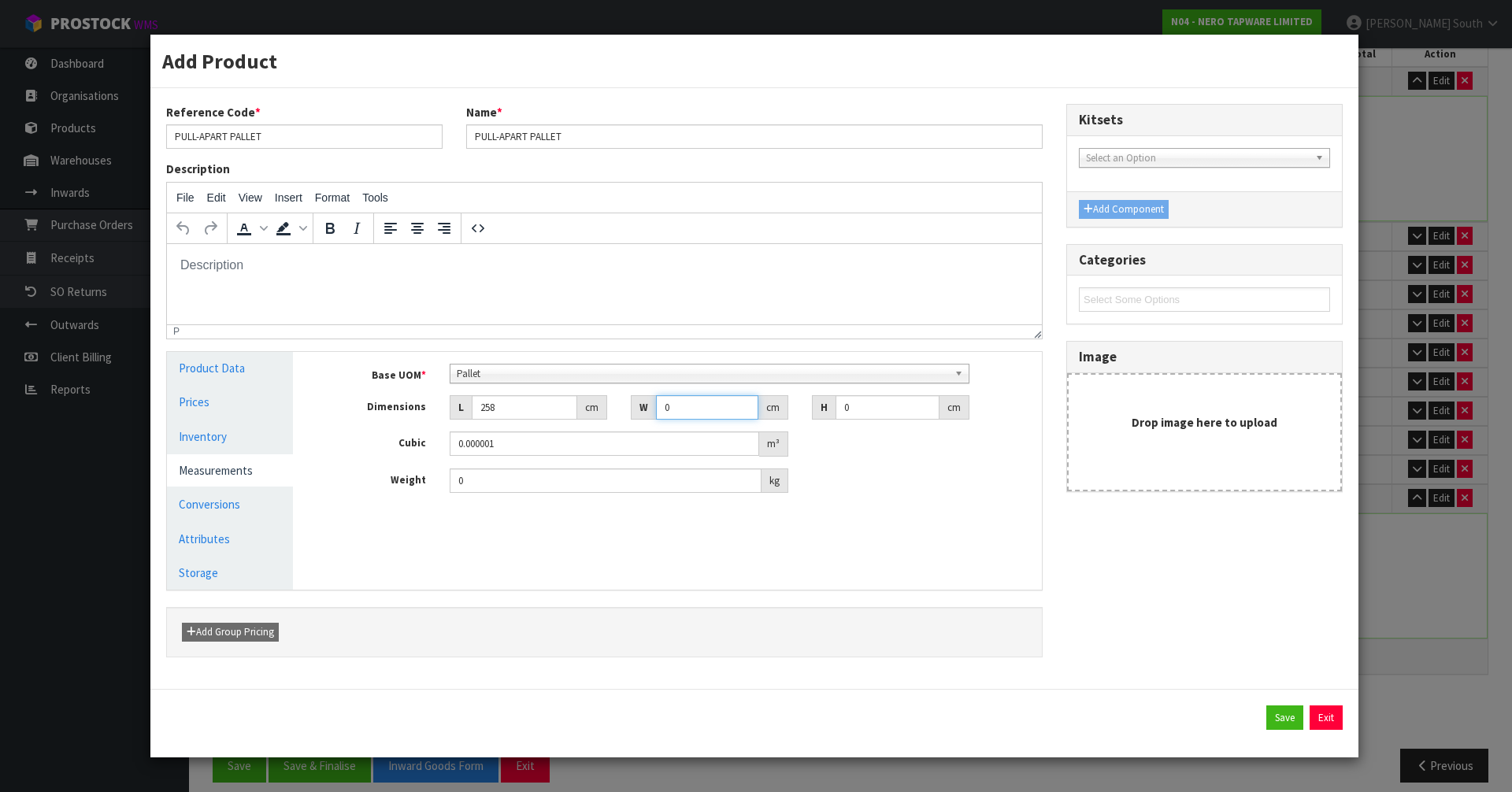
drag, startPoint x: 681, startPoint y: 400, endPoint x: 617, endPoint y: 410, distance: 64.8
click at [628, 407] on div "W 0 cm" at bounding box center [709, 408] width 182 height 25
type input "161"
drag, startPoint x: 876, startPoint y: 405, endPoint x: 696, endPoint y: 442, distance: 183.8
click at [697, 442] on div "Base UOM * Bag Bar Basket Bin Bottle Box Bundle Cabinet Cage Carton Case Coil C…" at bounding box center [679, 428] width 702 height 130
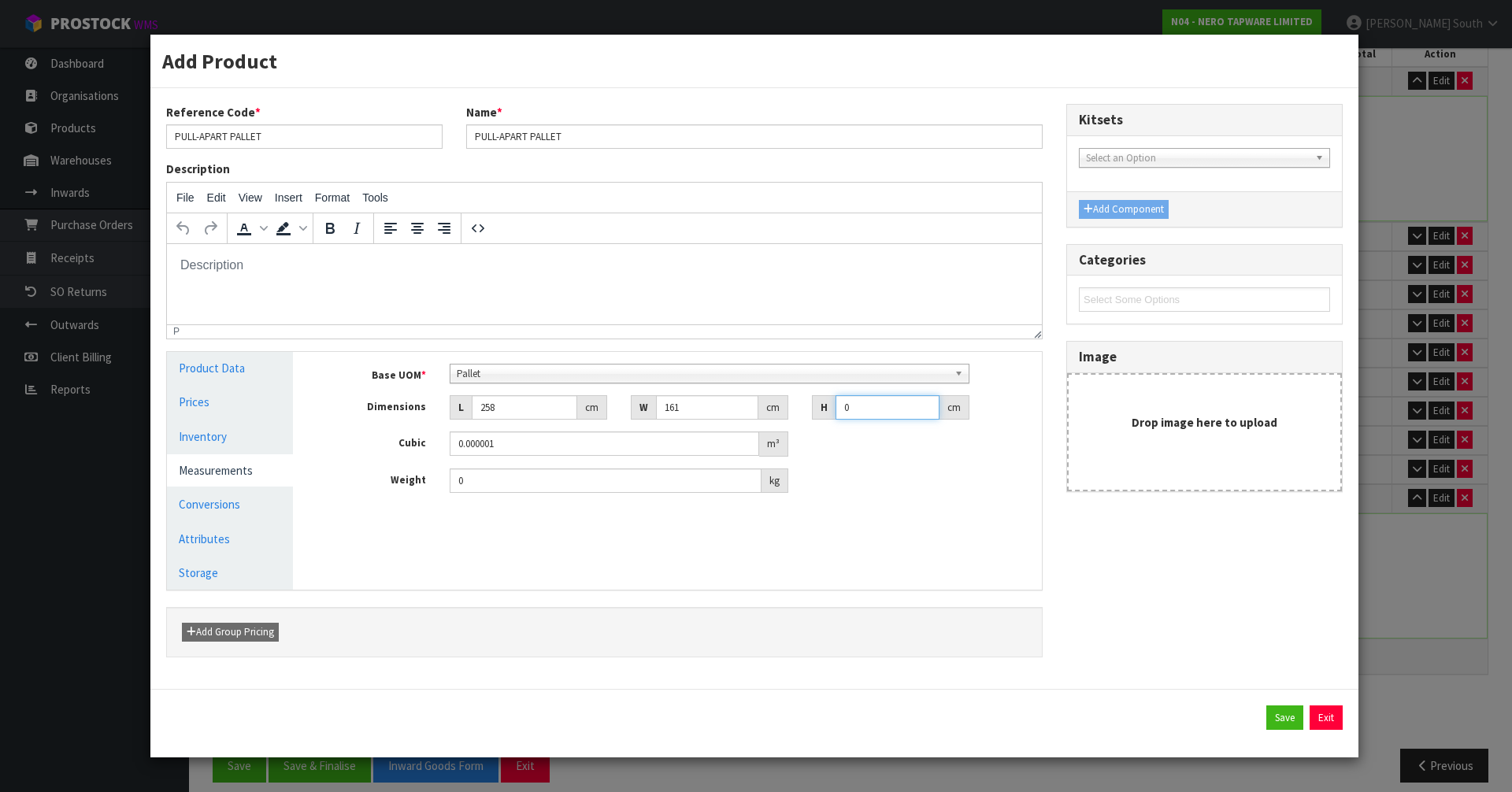
type input "1"
type input "0.041538"
type input "12"
type input "0.498456"
type input "126"
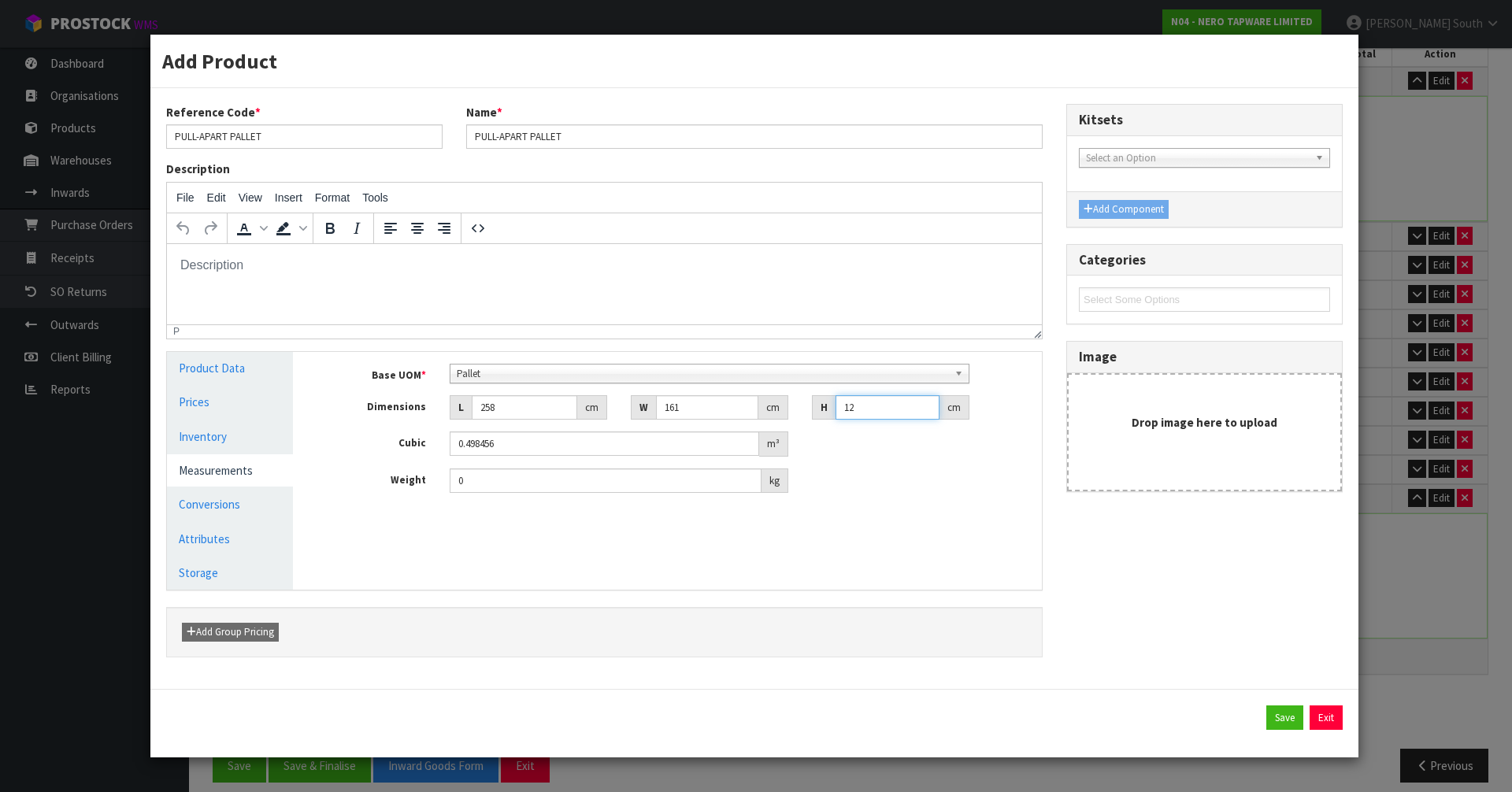
type input "5.233788"
type input "126"
drag, startPoint x: 468, startPoint y: 489, endPoint x: 412, endPoint y: 485, distance: 56.1
click at [412, 485] on div "Weight 0 kg" at bounding box center [679, 481] width 725 height 25
type input "659"
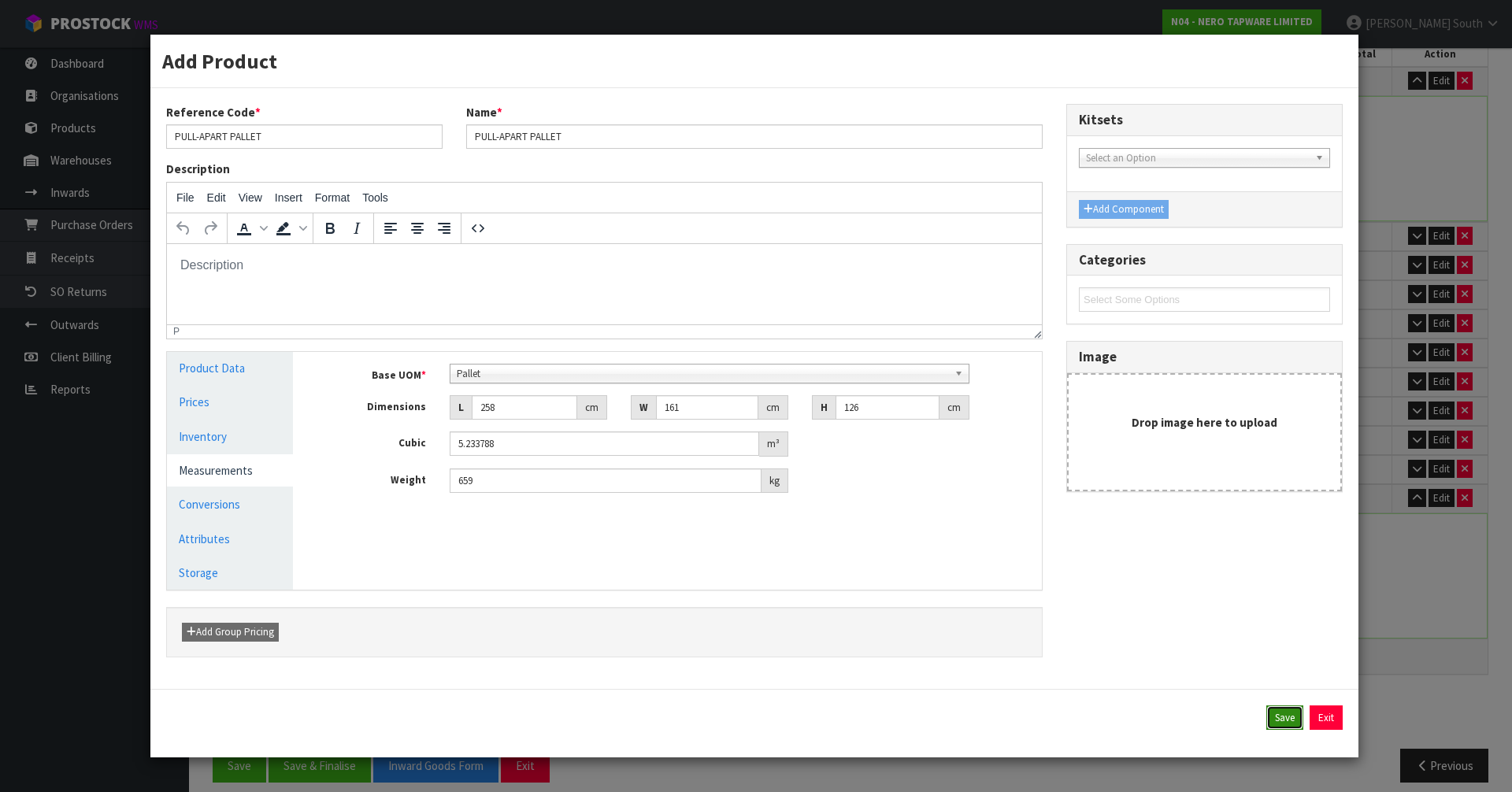
click at [1279, 718] on button "Save" at bounding box center [1284, 718] width 37 height 25
type input "1 PLT"
type input "258"
type input "161"
type input "126"
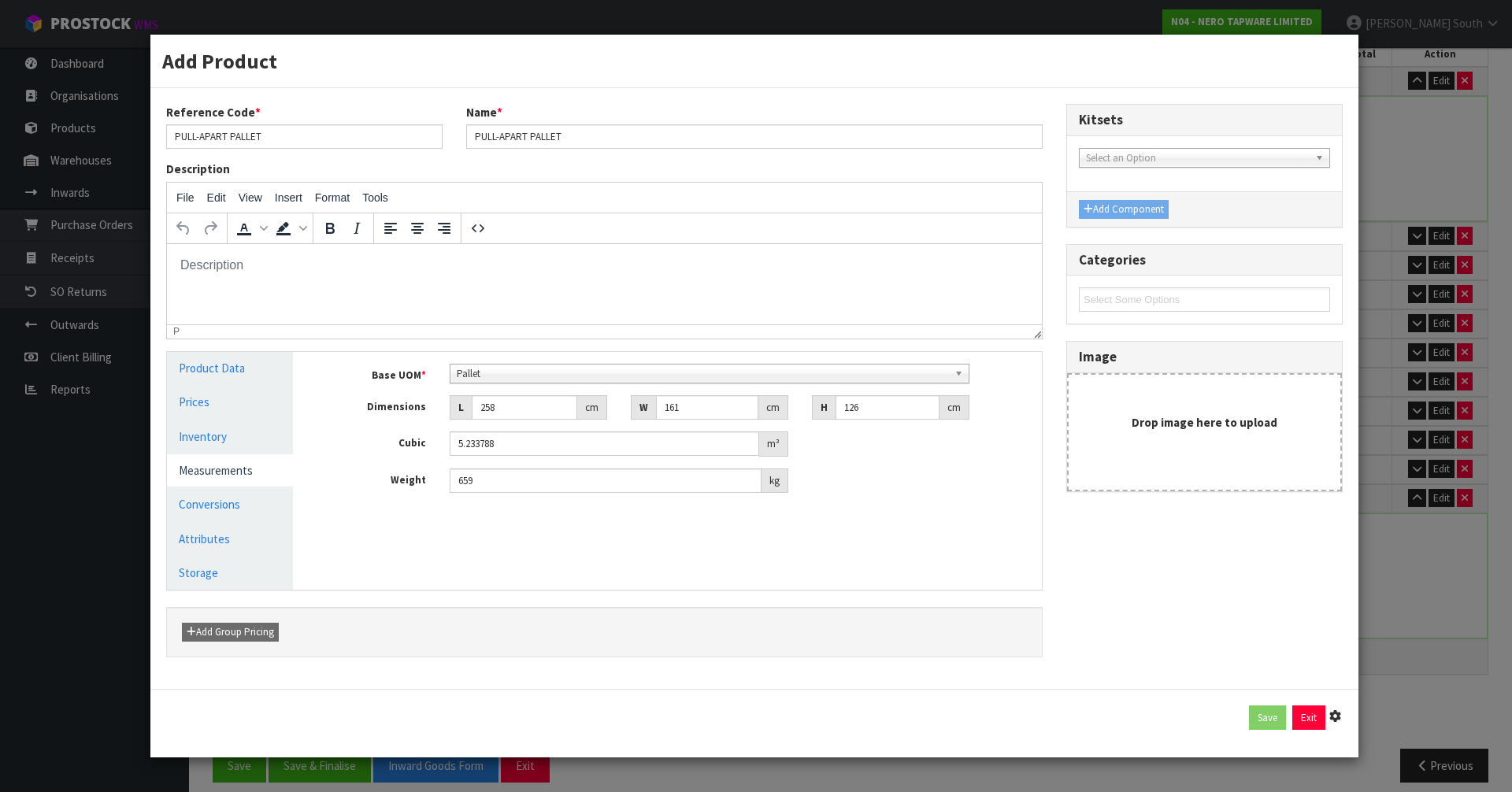
type input "5.233788"
type input "659"
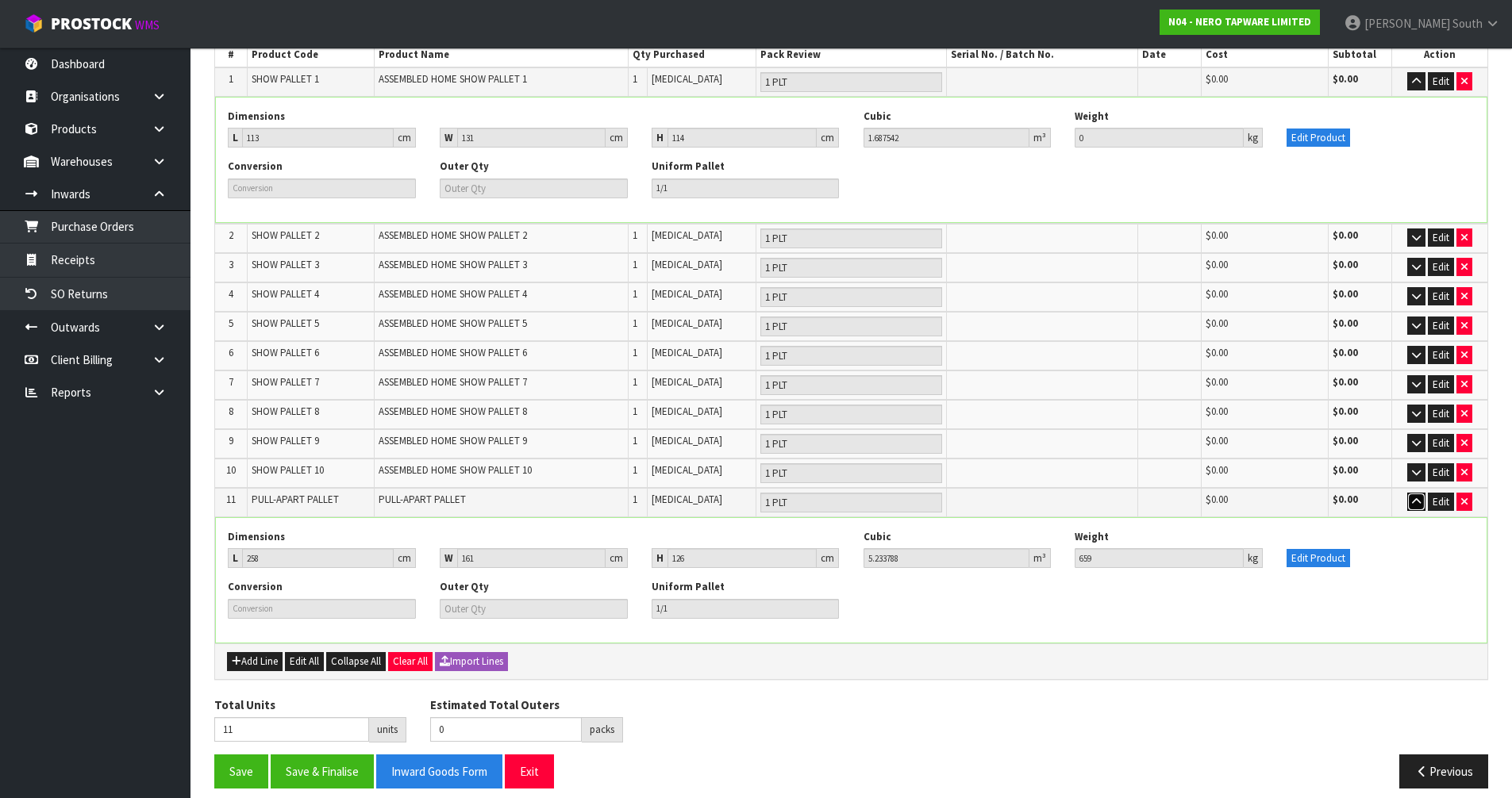
click at [1417, 496] on icon "button" at bounding box center [1416, 501] width 9 height 10
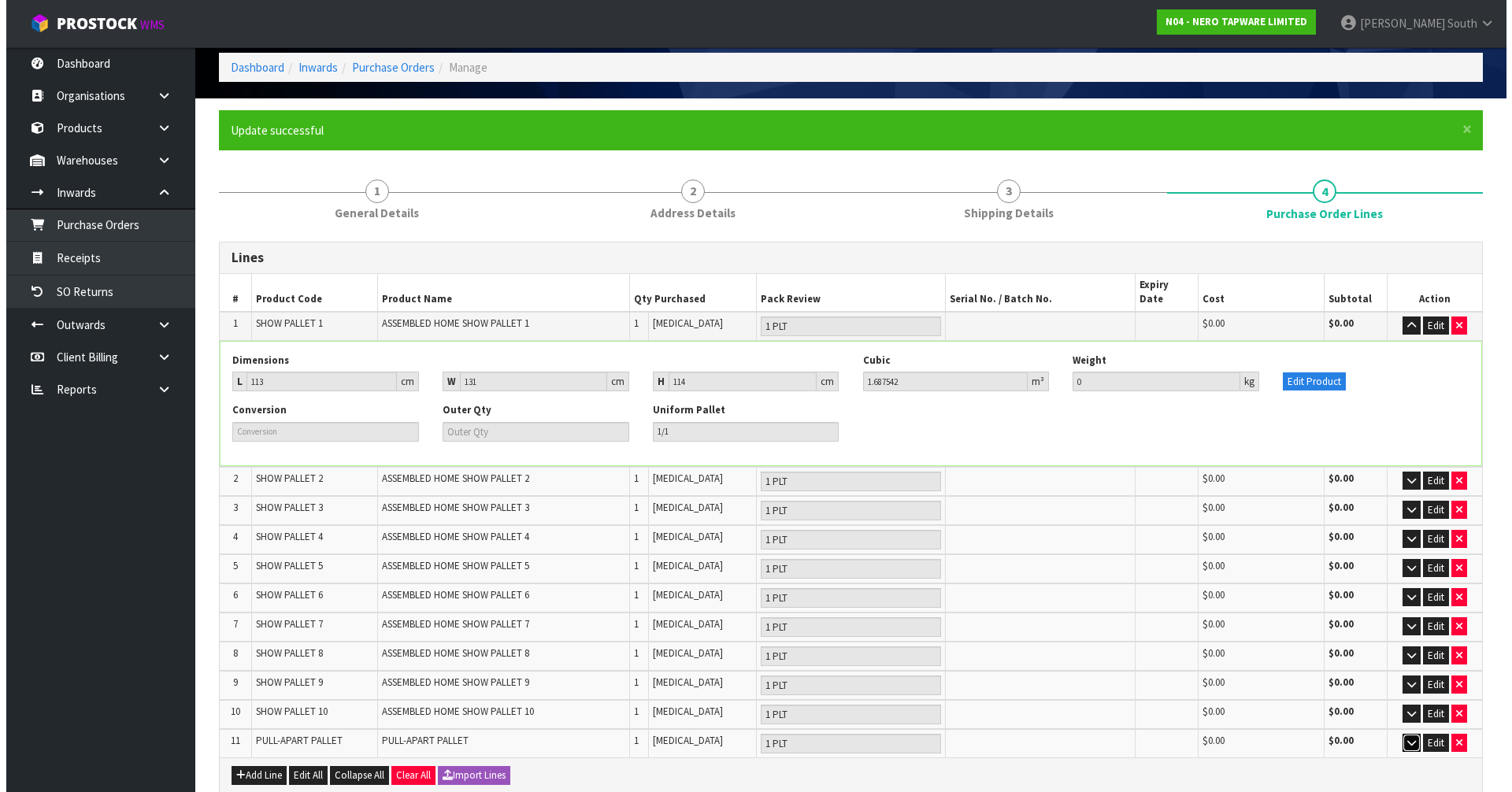
scroll to position [32, 0]
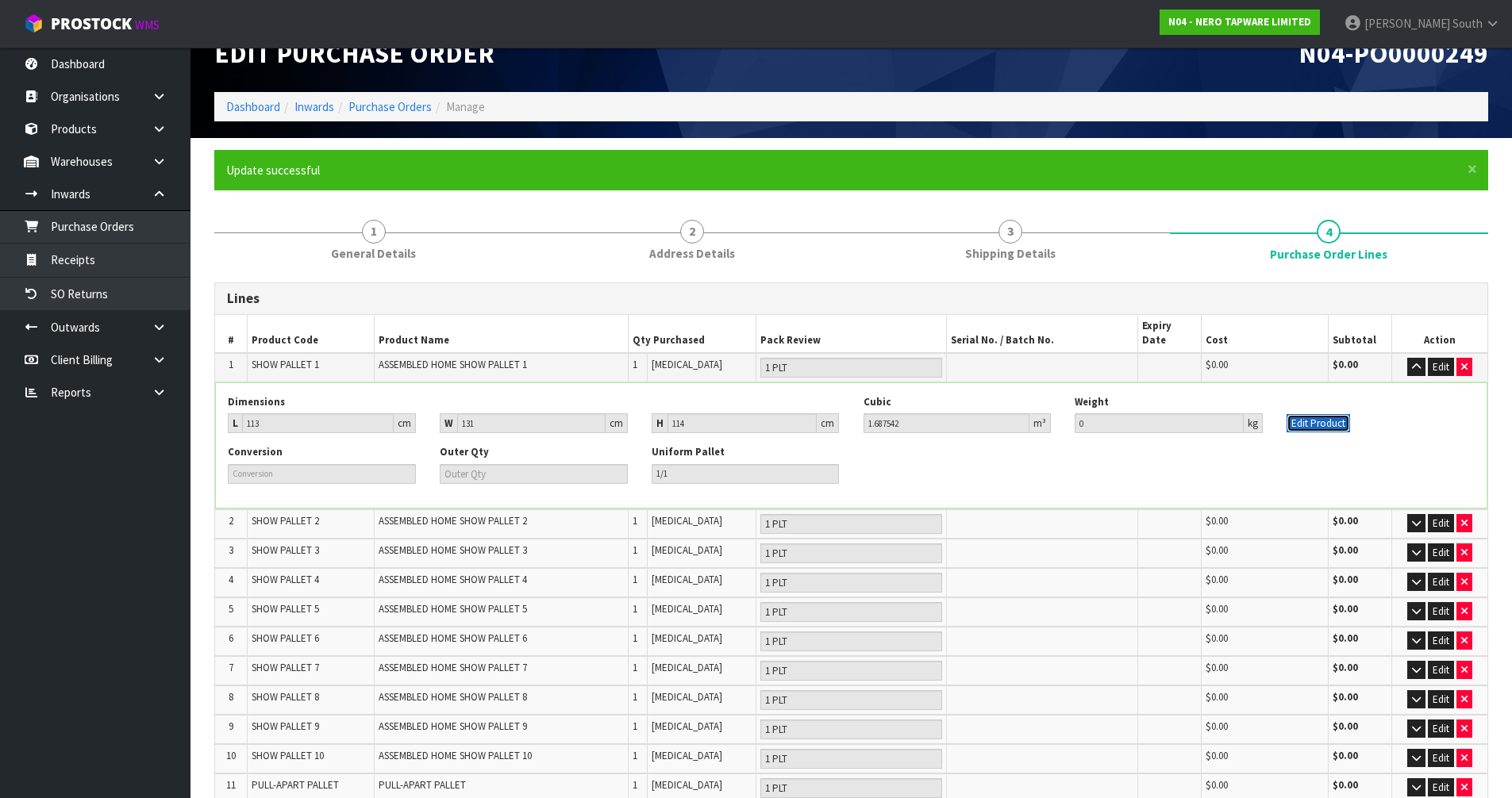
click at [1292, 414] on button "Edit Product" at bounding box center [1318, 423] width 63 height 19
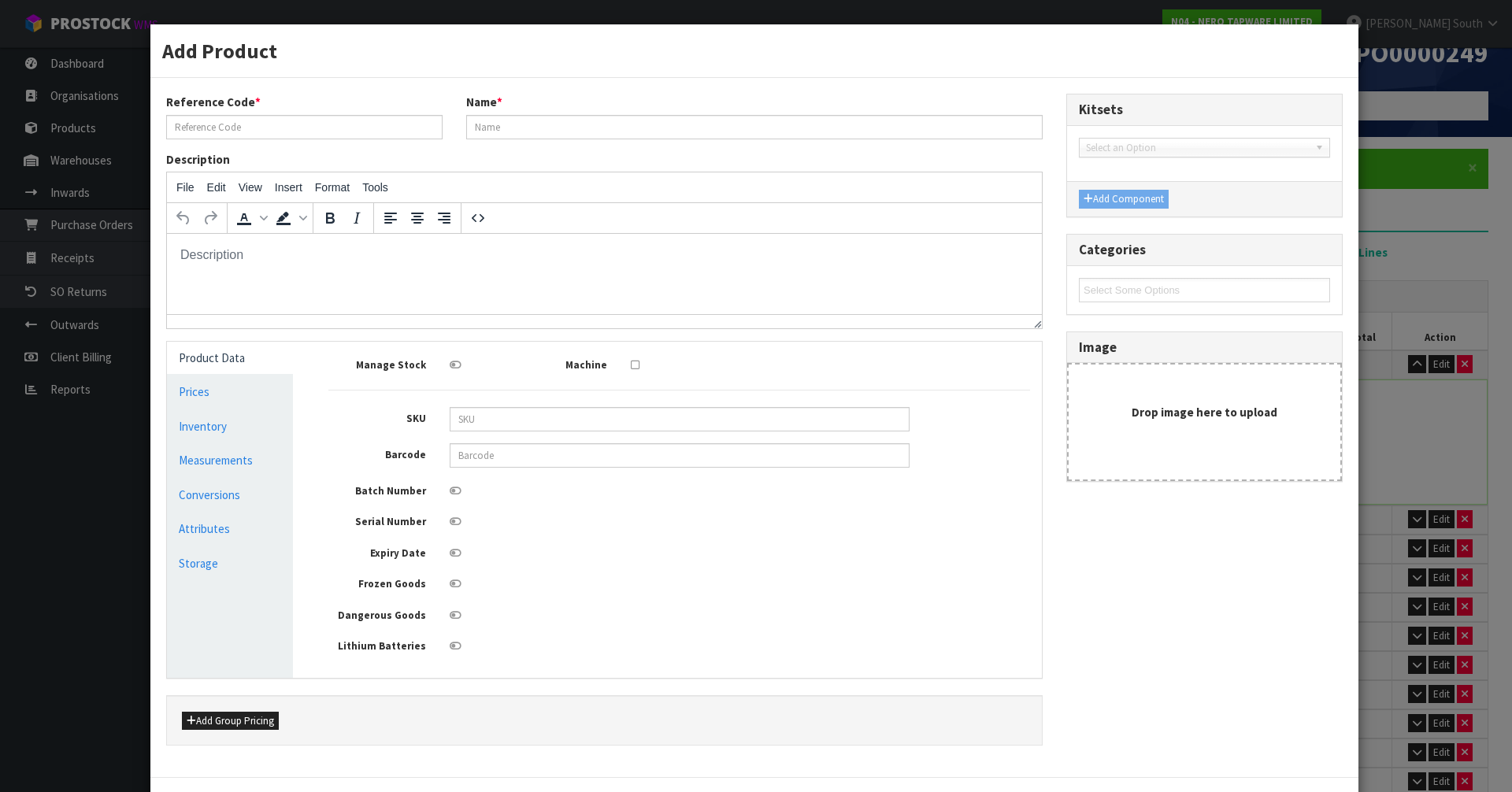
scroll to position [0, 0]
type input "SHOW PALLET 1"
type input "ASSEMBLED HOME SHOW PALLET 1"
click at [236, 459] on link "Measurements" at bounding box center [230, 460] width 126 height 32
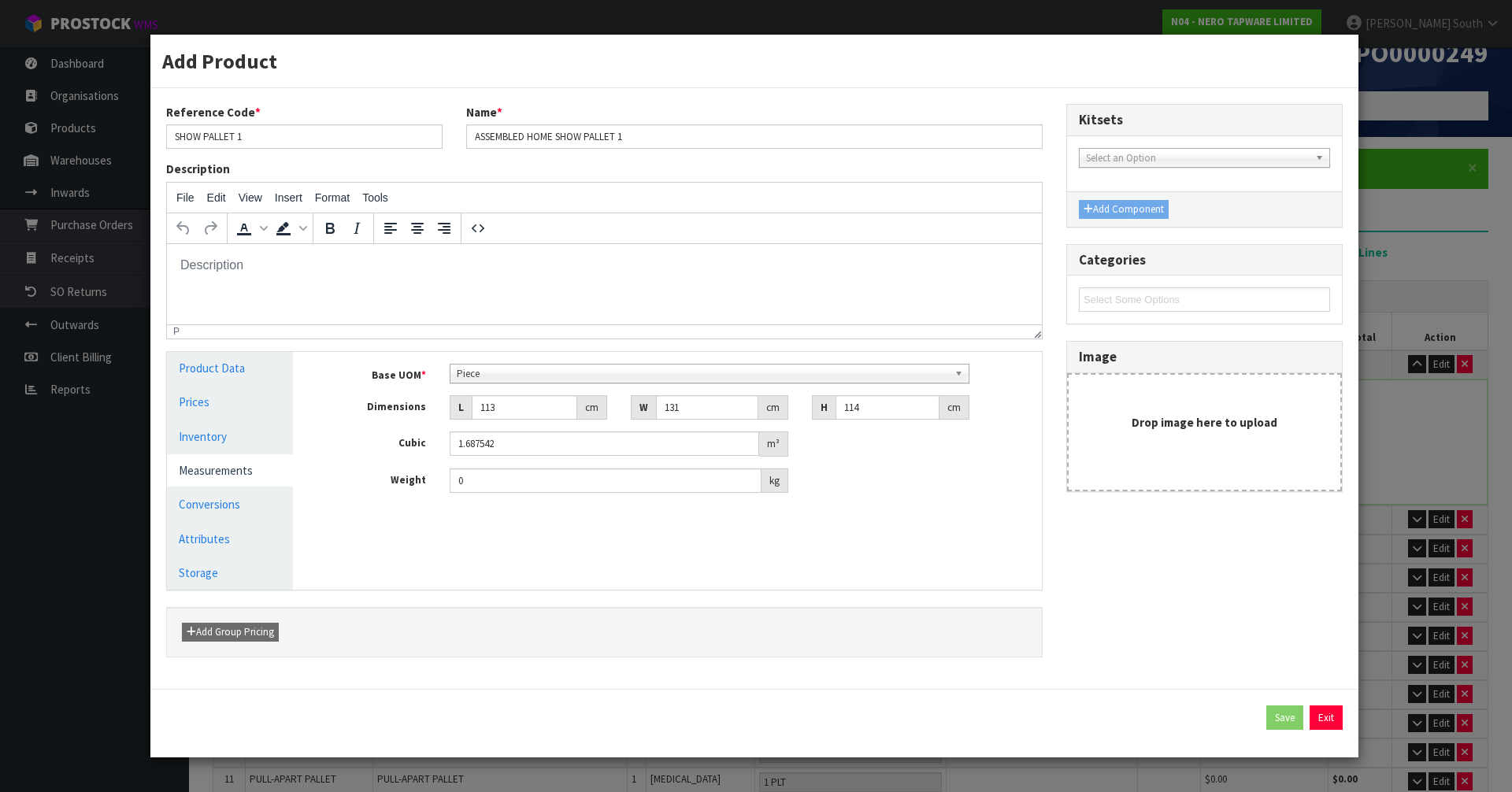
click at [512, 383] on div "Piece" at bounding box center [710, 374] width 520 height 20
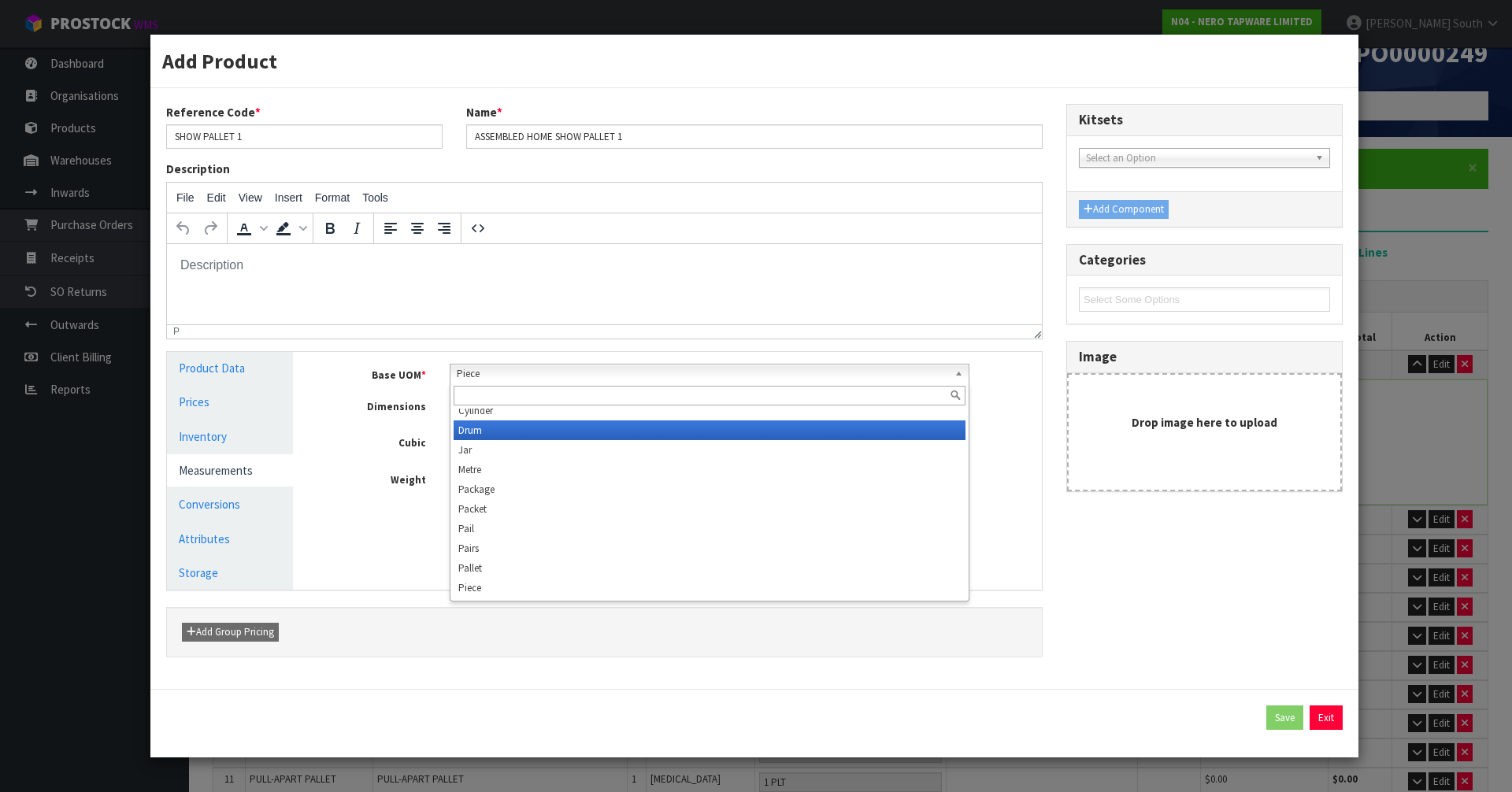
scroll to position [295, 0]
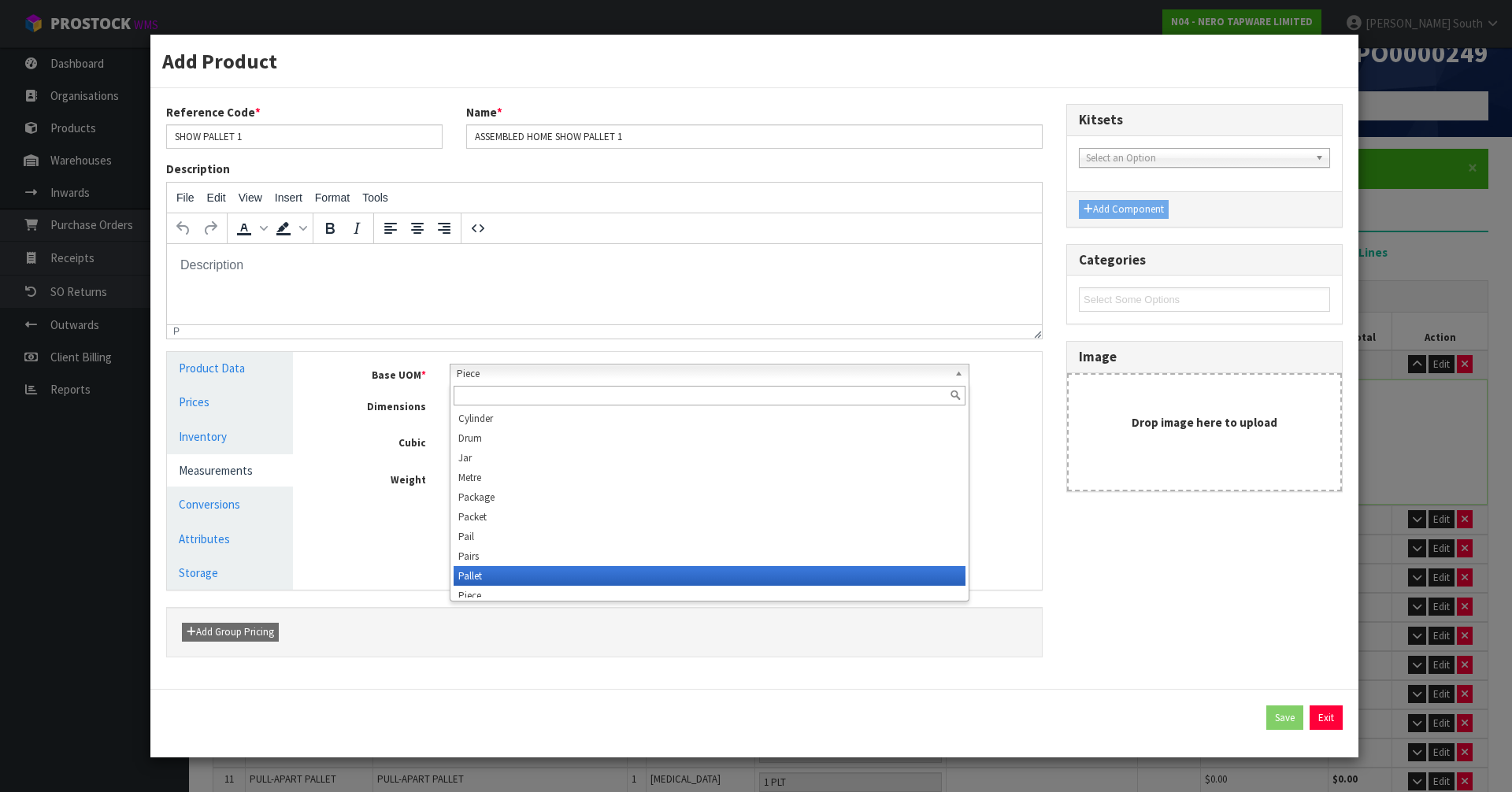
click at [466, 575] on li "Pallet" at bounding box center [709, 576] width 512 height 20
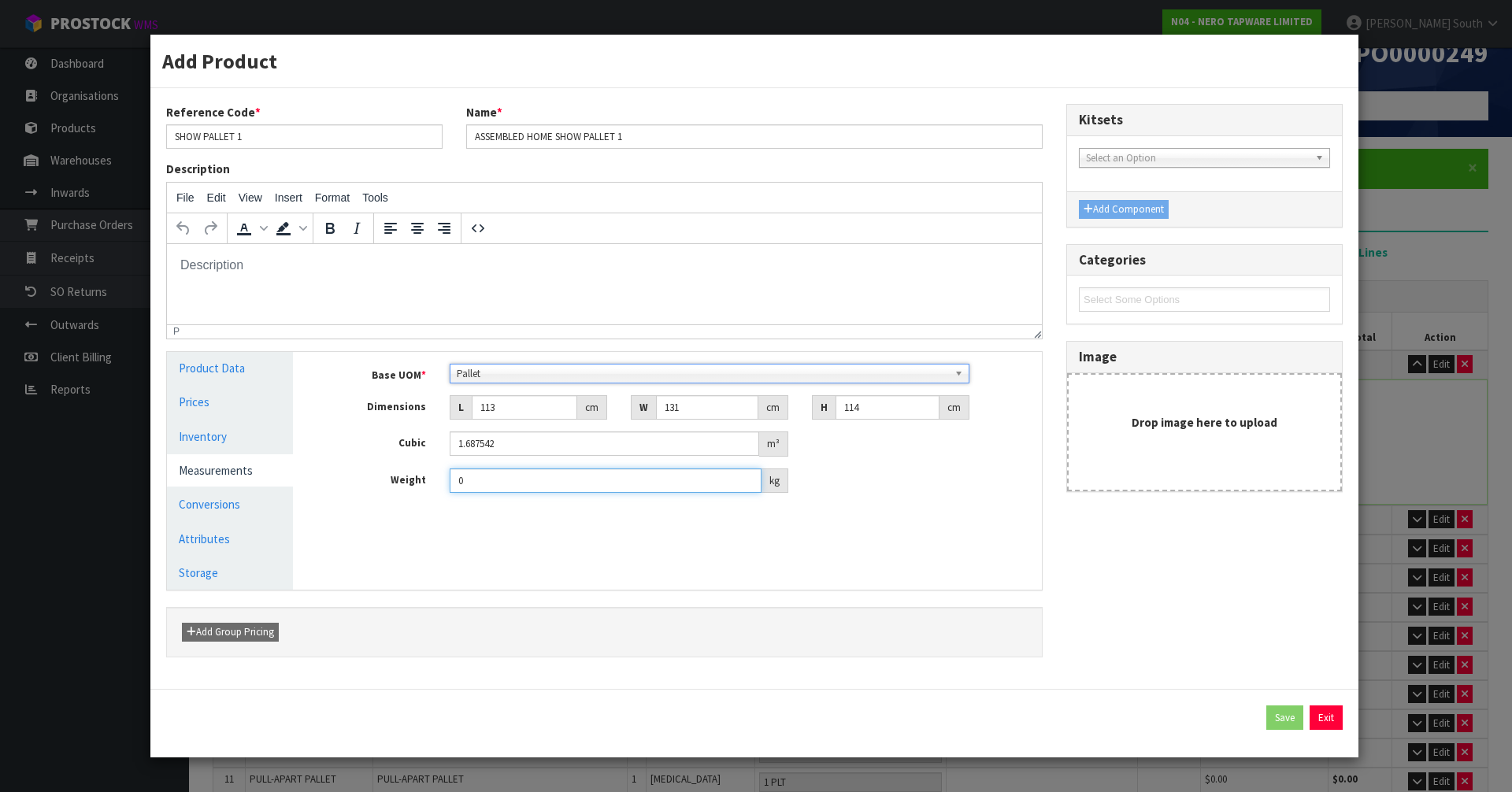
click at [550, 491] on input "0" at bounding box center [605, 480] width 312 height 24
type input "433"
click at [540, 543] on div "Manage Stock Machine SKU Barcode Batch Number Serial Number Expiry Date Frozen …" at bounding box center [680, 471] width 749 height 238
click at [218, 502] on link "Conversions" at bounding box center [230, 504] width 126 height 32
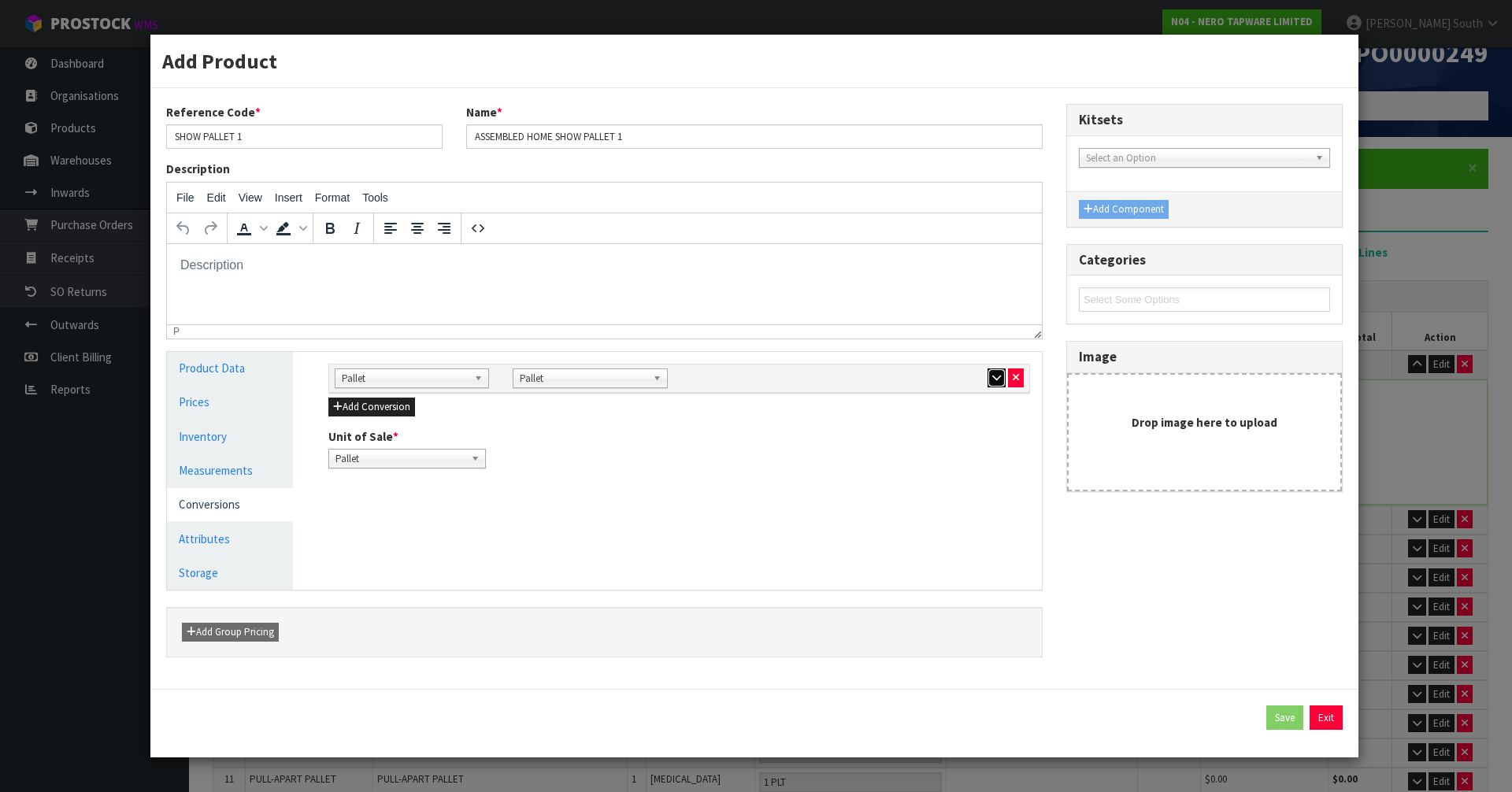
drag, startPoint x: 991, startPoint y: 386, endPoint x: 618, endPoint y: 368, distance: 373.4
click at [991, 385] on button "button" at bounding box center [997, 377] width 18 height 19
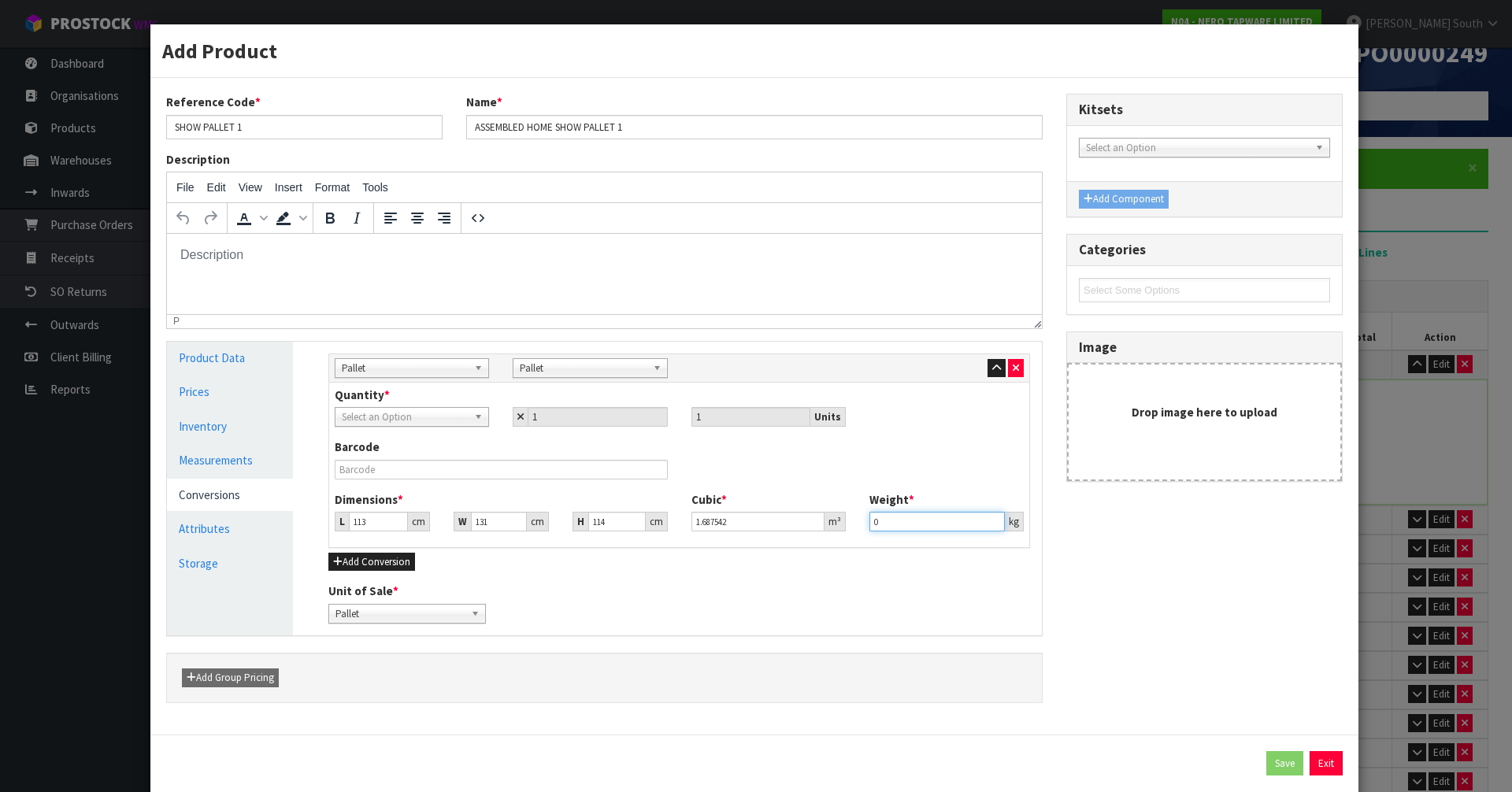
drag, startPoint x: 908, startPoint y: 518, endPoint x: 801, endPoint y: 533, distance: 108.0
click at [801, 533] on div "Dimensions * L 113 cm W 131 cm H 114 cm Cubic * 1.687542 m³ Weight * 0 kg" at bounding box center [679, 518] width 713 height 52
type input "433"
click at [892, 590] on div "Unit of Sale * Pallet Pallet" at bounding box center [679, 602] width 725 height 40
click at [407, 424] on span "Select an Option" at bounding box center [404, 417] width 126 height 19
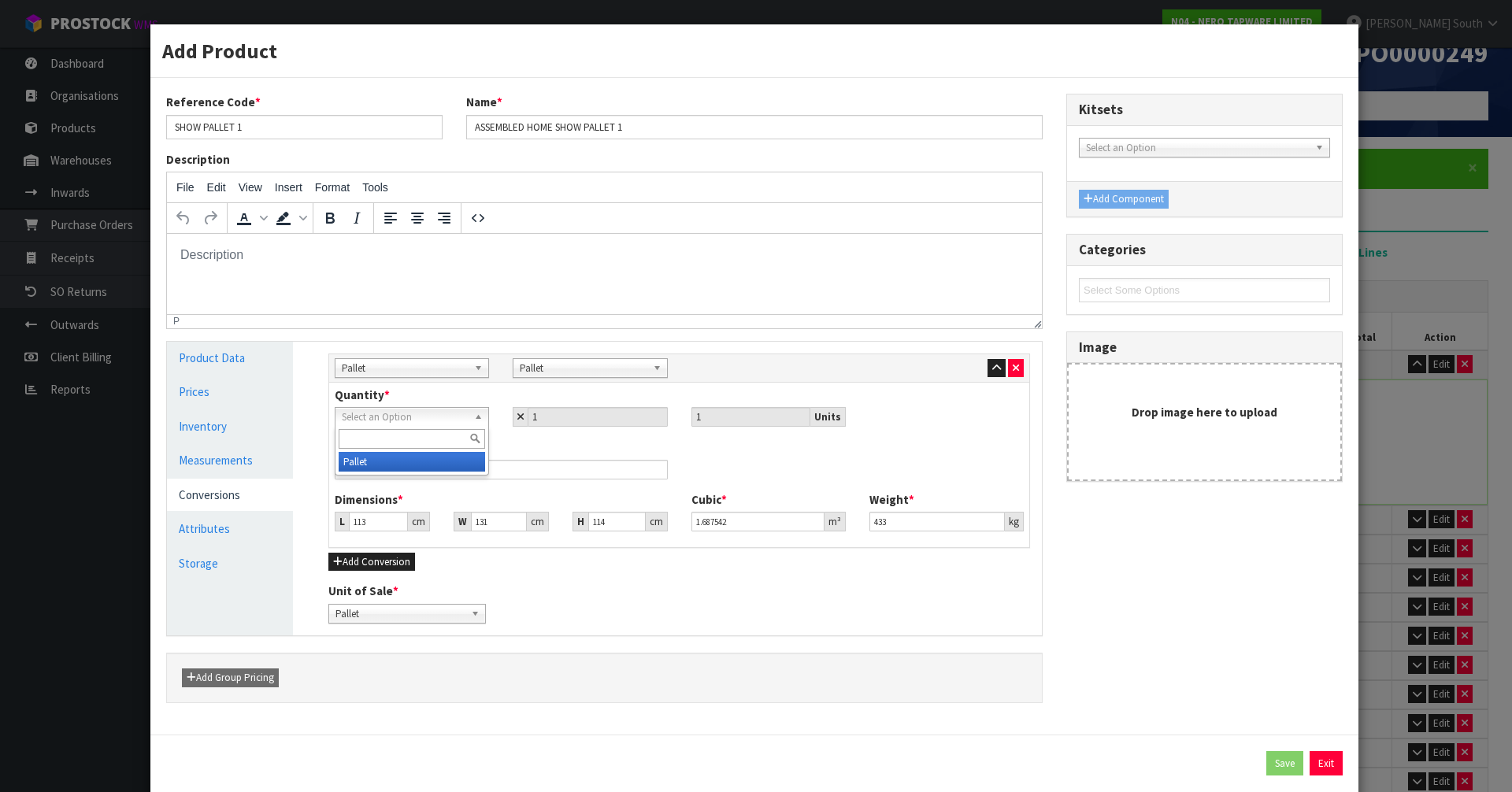
click at [391, 461] on li "Pallet" at bounding box center [412, 462] width 147 height 20
click at [227, 459] on link "Measurements" at bounding box center [230, 460] width 126 height 32
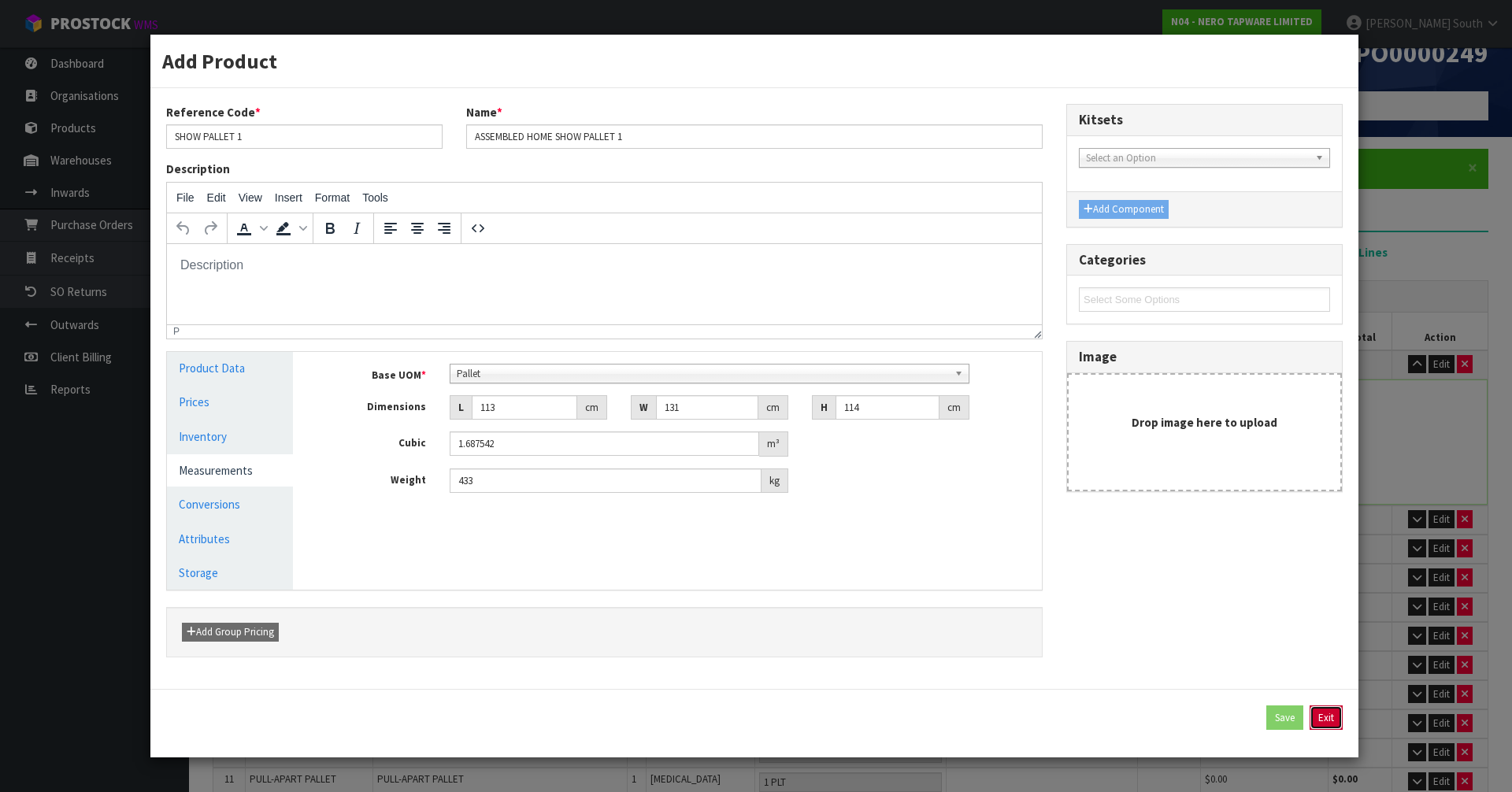
click at [1332, 720] on button "Exit" at bounding box center [1326, 718] width 33 height 25
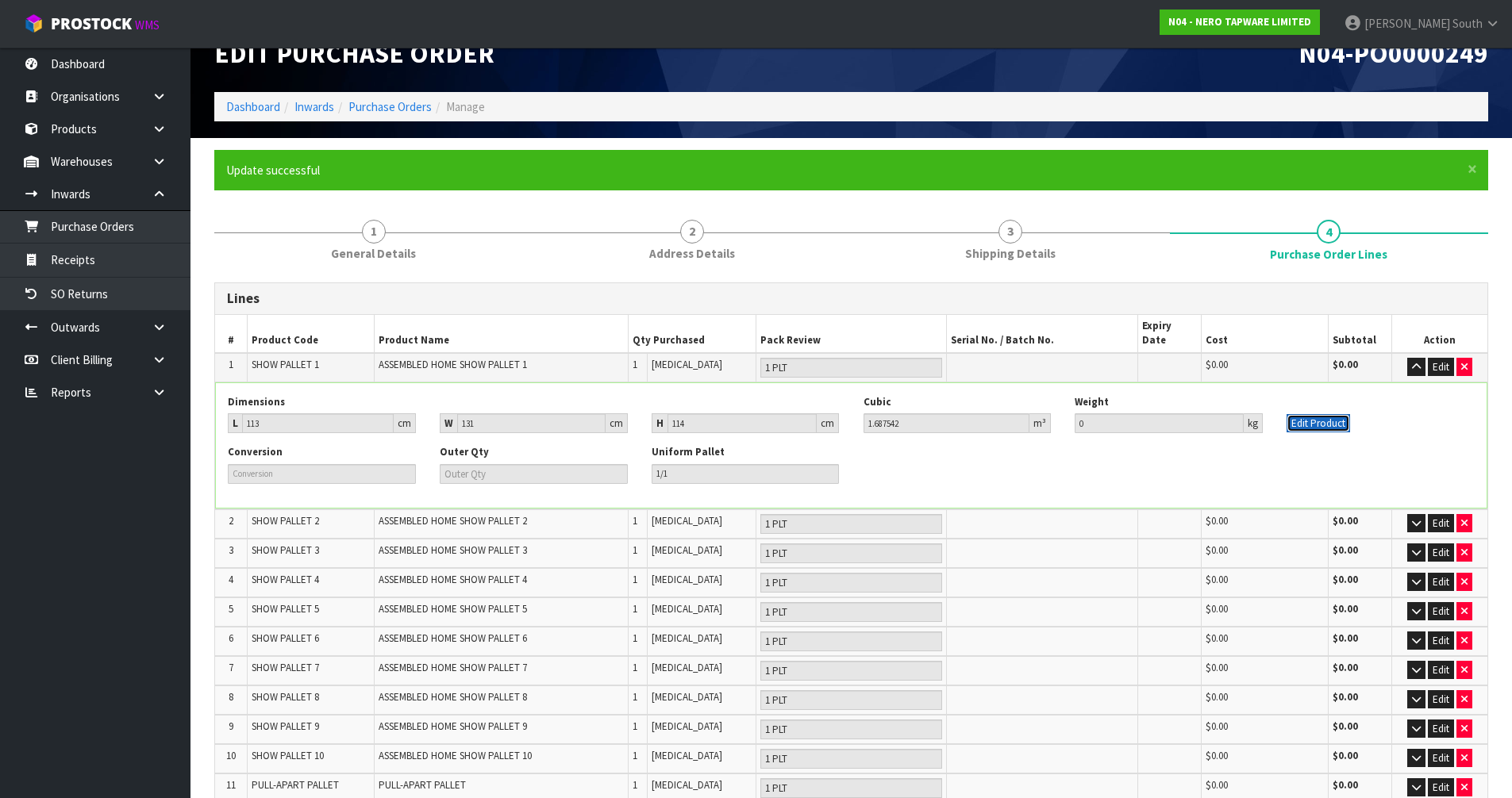
click at [1316, 414] on button "Edit Product" at bounding box center [1318, 423] width 63 height 19
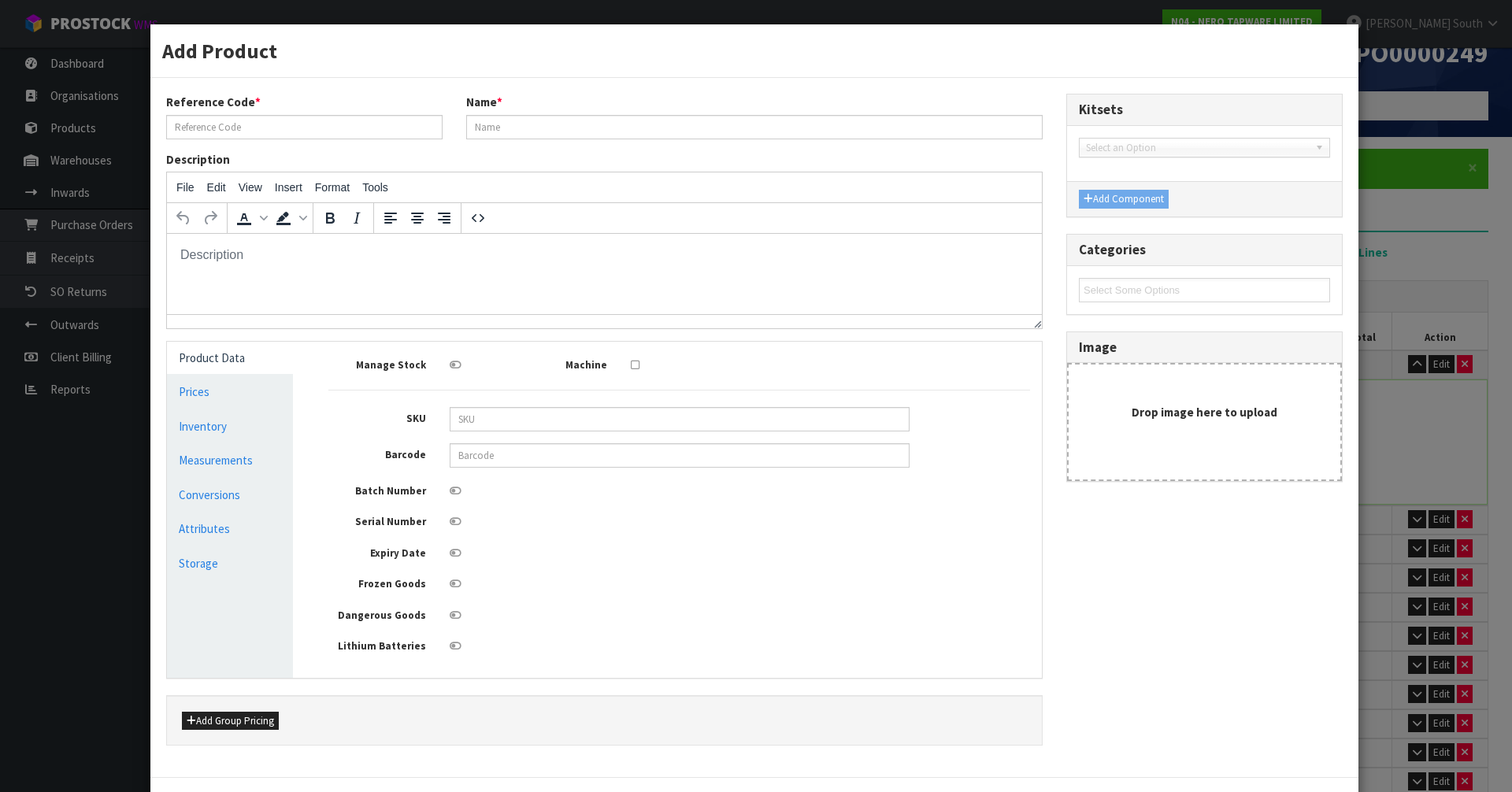
scroll to position [0, 0]
type input "SHOW PALLET 1"
type input "ASSEMBLED HOME SHOW PALLET 1"
type input "113"
type input "131"
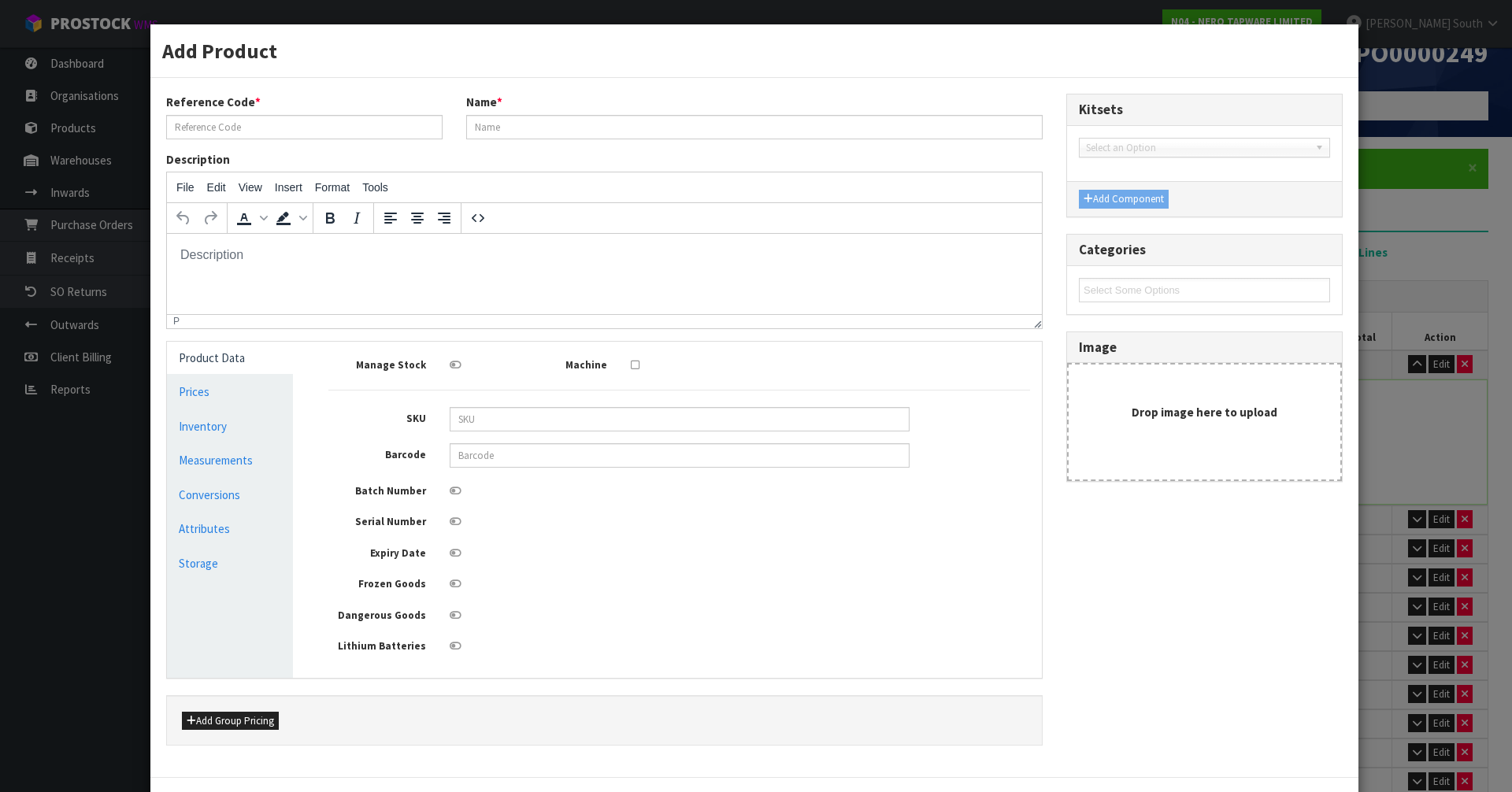
type input "114"
type input "1.687542"
type input "0"
click at [207, 448] on link "Measurements" at bounding box center [230, 460] width 126 height 32
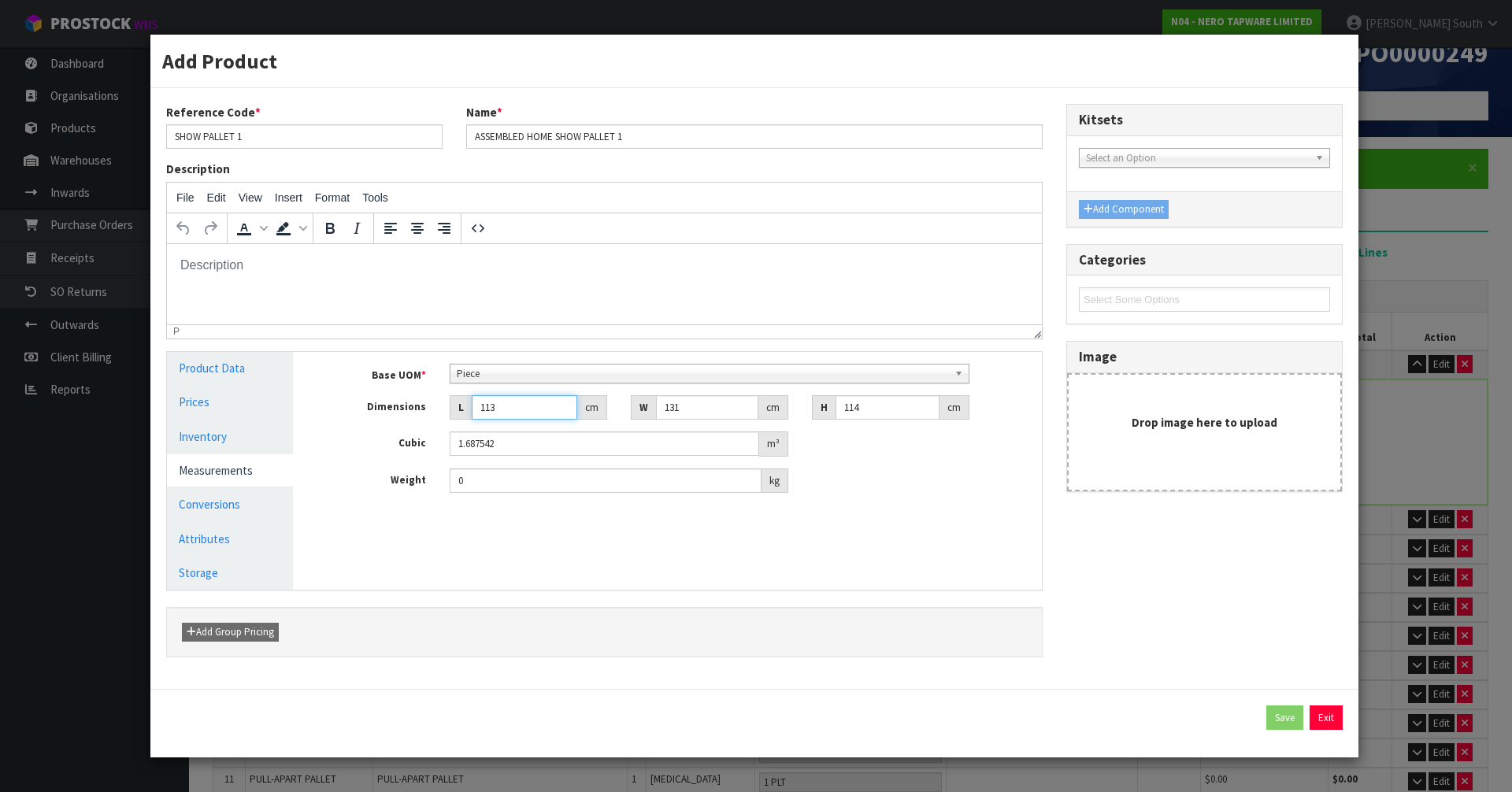
drag, startPoint x: 502, startPoint y: 409, endPoint x: 418, endPoint y: 413, distance: 84.1
click at [418, 413] on div "Dimensions L 113 cm W 131 cm H 114 cm" at bounding box center [679, 408] width 725 height 25
type input "0.000001"
drag, startPoint x: 693, startPoint y: 409, endPoint x: 647, endPoint y: 414, distance: 46.3
click at [647, 414] on div "W cm" at bounding box center [710, 408] width 157 height 25
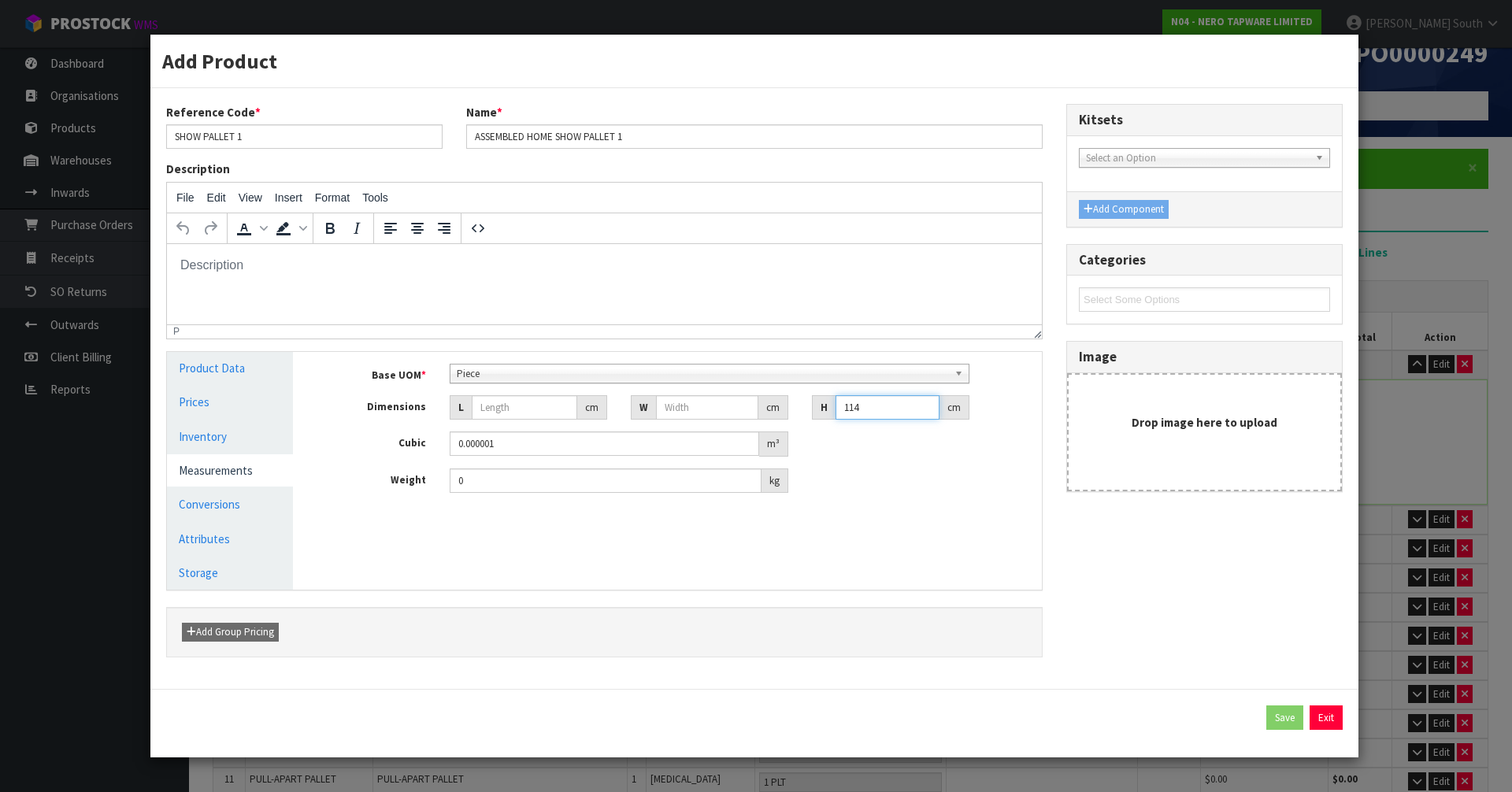
drag, startPoint x: 907, startPoint y: 405, endPoint x: 833, endPoint y: 408, distance: 74.1
click at [865, 405] on input "114" at bounding box center [888, 407] width 104 height 24
click at [813, 411] on div "H" at bounding box center [824, 408] width 23 height 25
drag, startPoint x: 876, startPoint y: 418, endPoint x: 823, endPoint y: 418, distance: 53.0
click at [823, 418] on div "H 114 cm" at bounding box center [891, 408] width 157 height 25
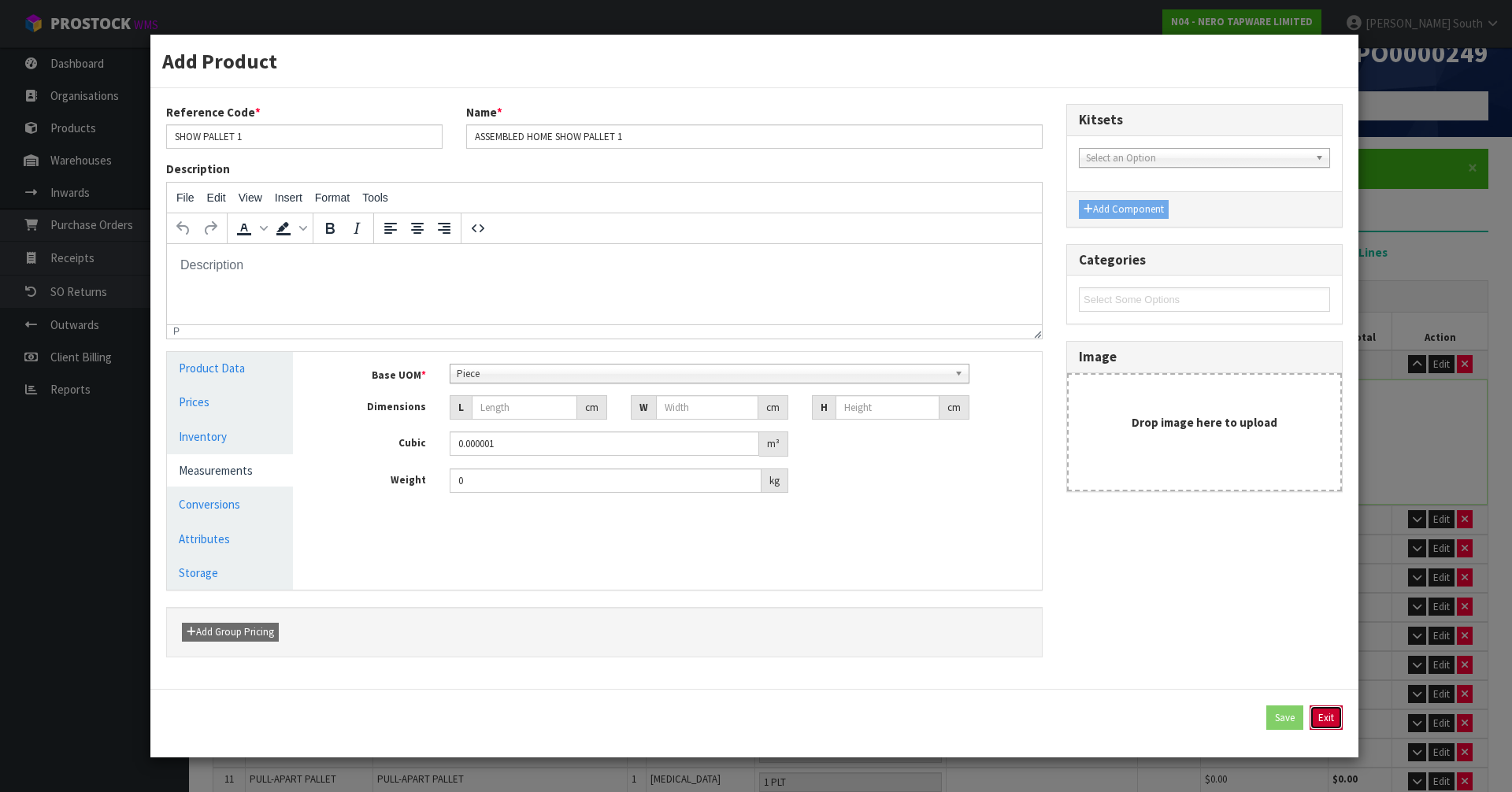
click at [1319, 716] on button "Exit" at bounding box center [1326, 718] width 33 height 25
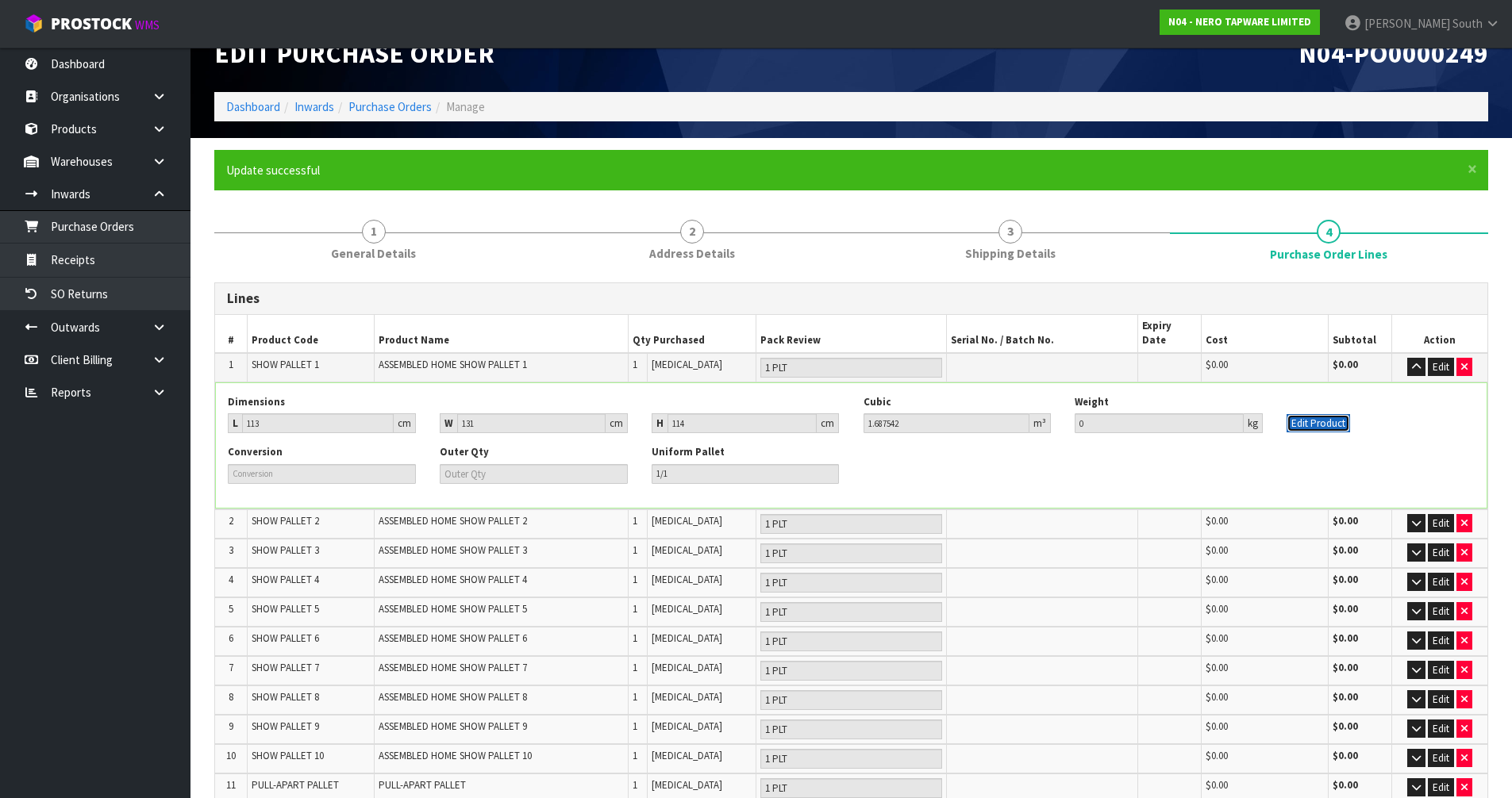
click at [1328, 414] on button "Edit Product" at bounding box center [1318, 423] width 63 height 19
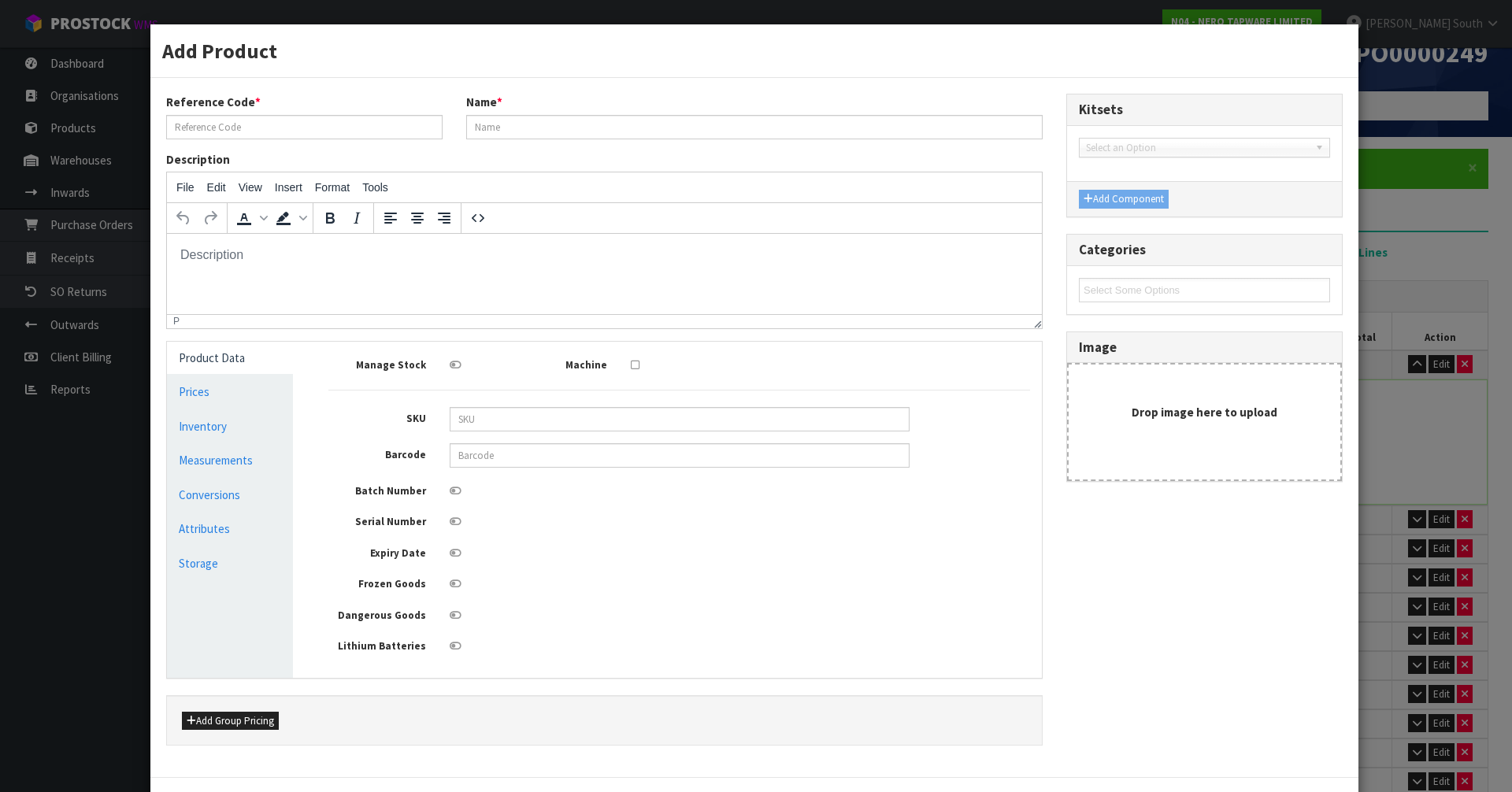
type input "SHOW PALLET 1"
type input "ASSEMBLED HOME SHOW PALLET 1"
type input "113"
type input "131"
type input "114"
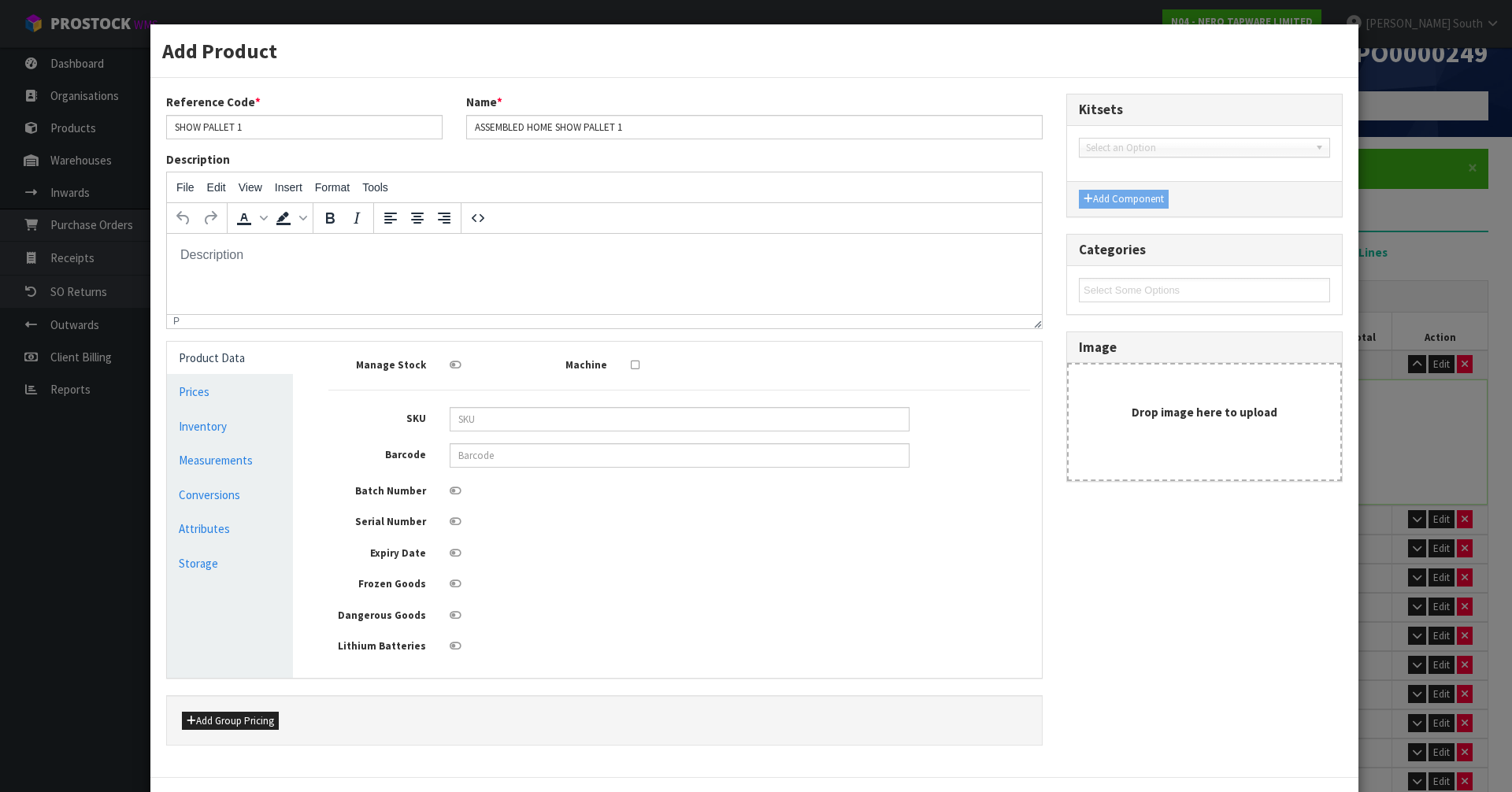
type input "1.687542"
click at [215, 440] on link "Inventory" at bounding box center [230, 426] width 126 height 32
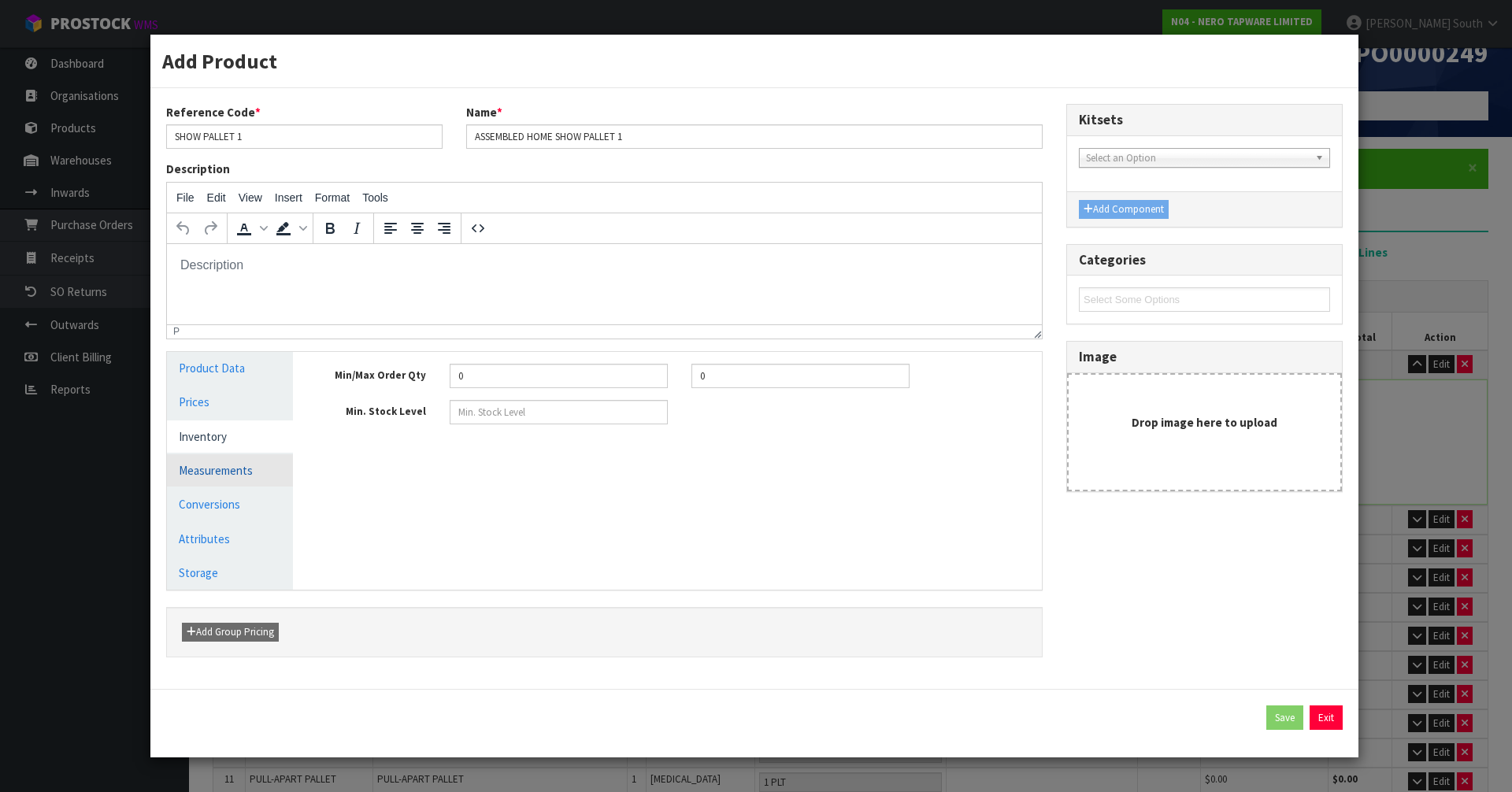
click at [220, 459] on link "Measurements" at bounding box center [230, 470] width 126 height 32
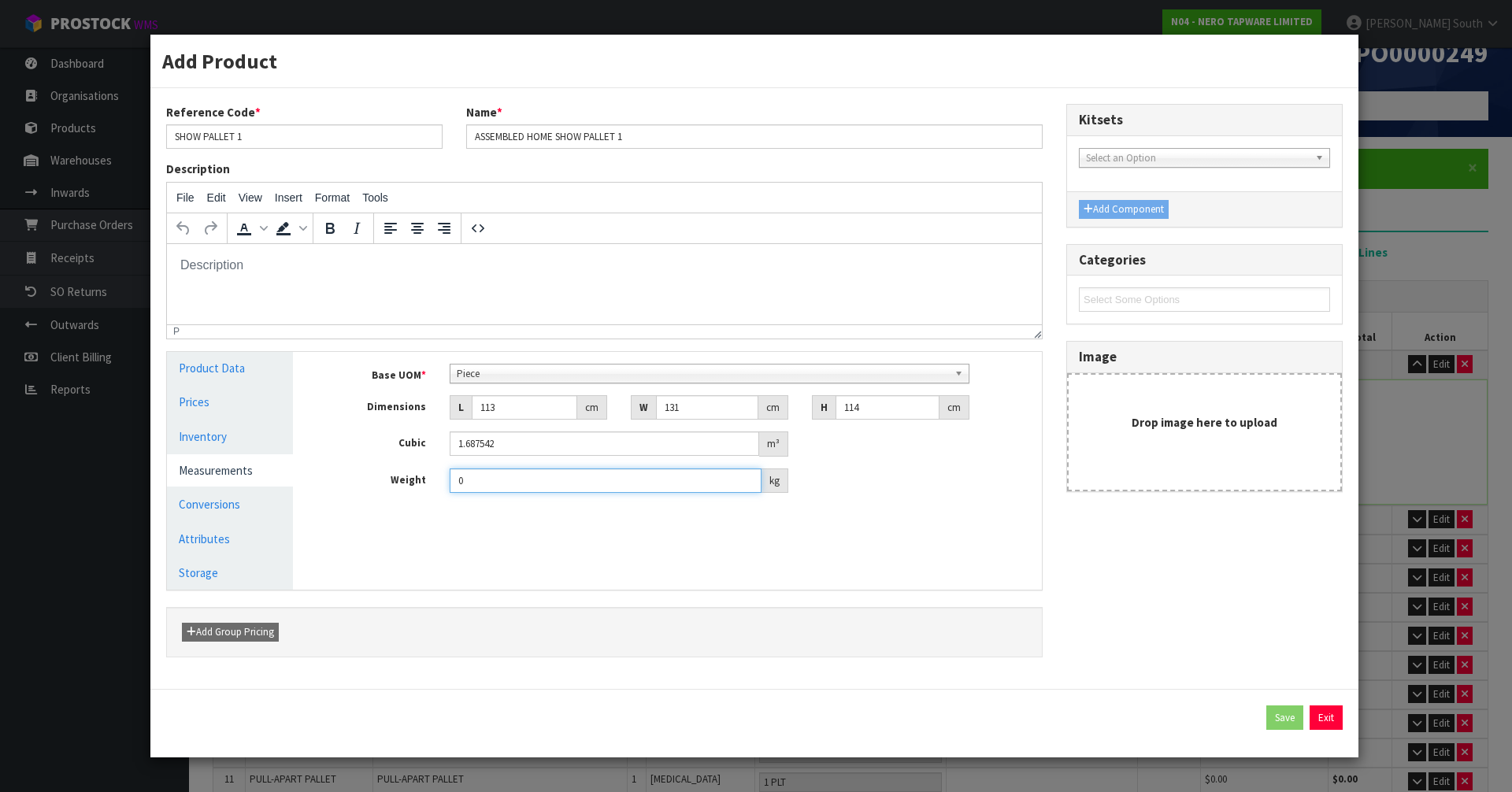
click at [598, 484] on input "0" at bounding box center [605, 480] width 312 height 24
drag, startPoint x: 598, startPoint y: 484, endPoint x: 515, endPoint y: 483, distance: 83.0
click at [515, 483] on input "0" at bounding box center [605, 480] width 312 height 24
drag, startPoint x: 467, startPoint y: 479, endPoint x: 439, endPoint y: 479, distance: 28.0
click at [440, 479] on div "0433 kg" at bounding box center [619, 481] width 362 height 25
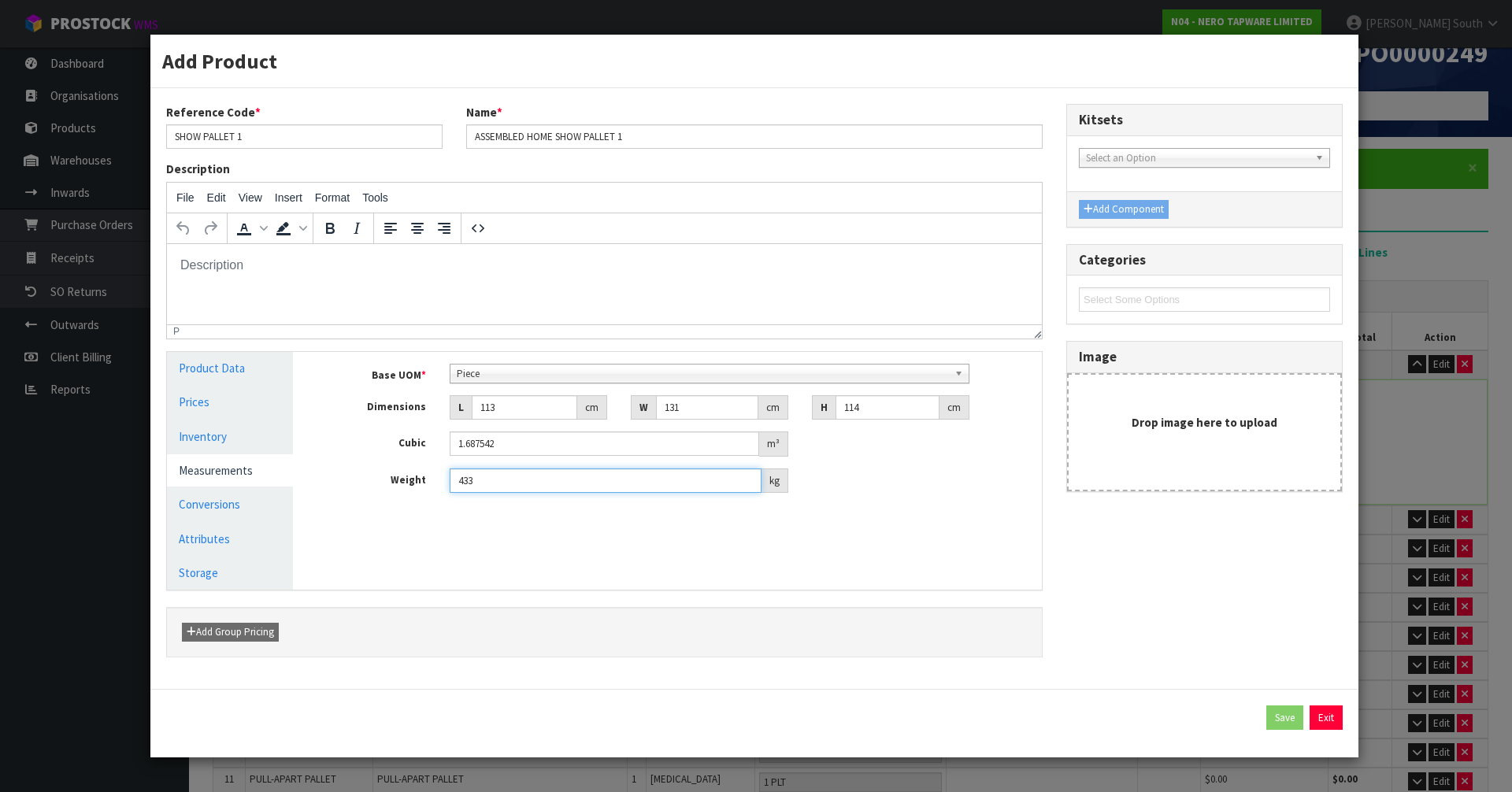
type input "433"
click at [460, 538] on div "Manage Stock Machine SKU Barcode Batch Number Serial Number Expiry Date Frozen …" at bounding box center [680, 471] width 749 height 238
click at [208, 505] on link "Conversions" at bounding box center [230, 504] width 126 height 32
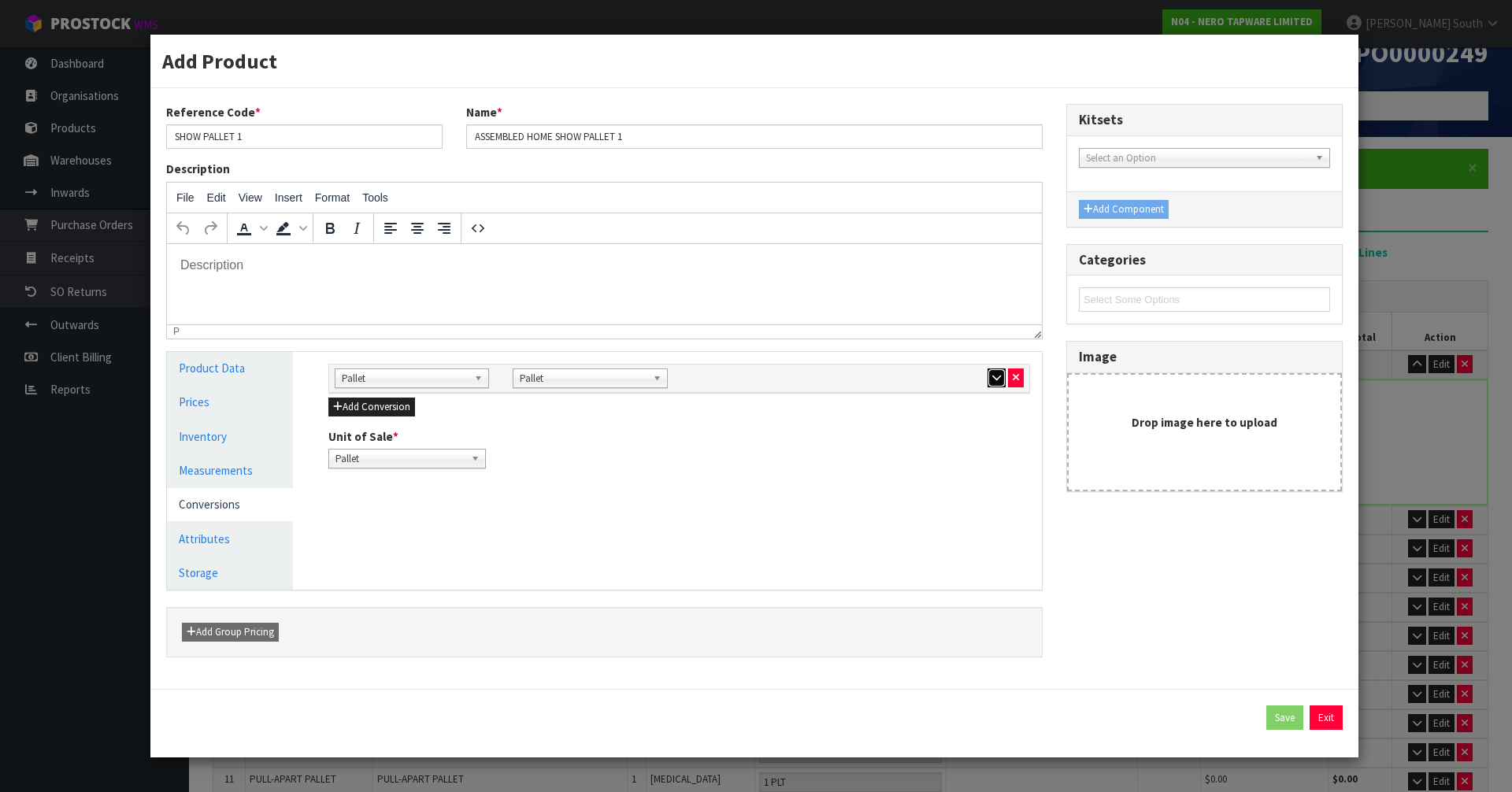
click at [993, 375] on icon "button" at bounding box center [997, 377] width 9 height 10
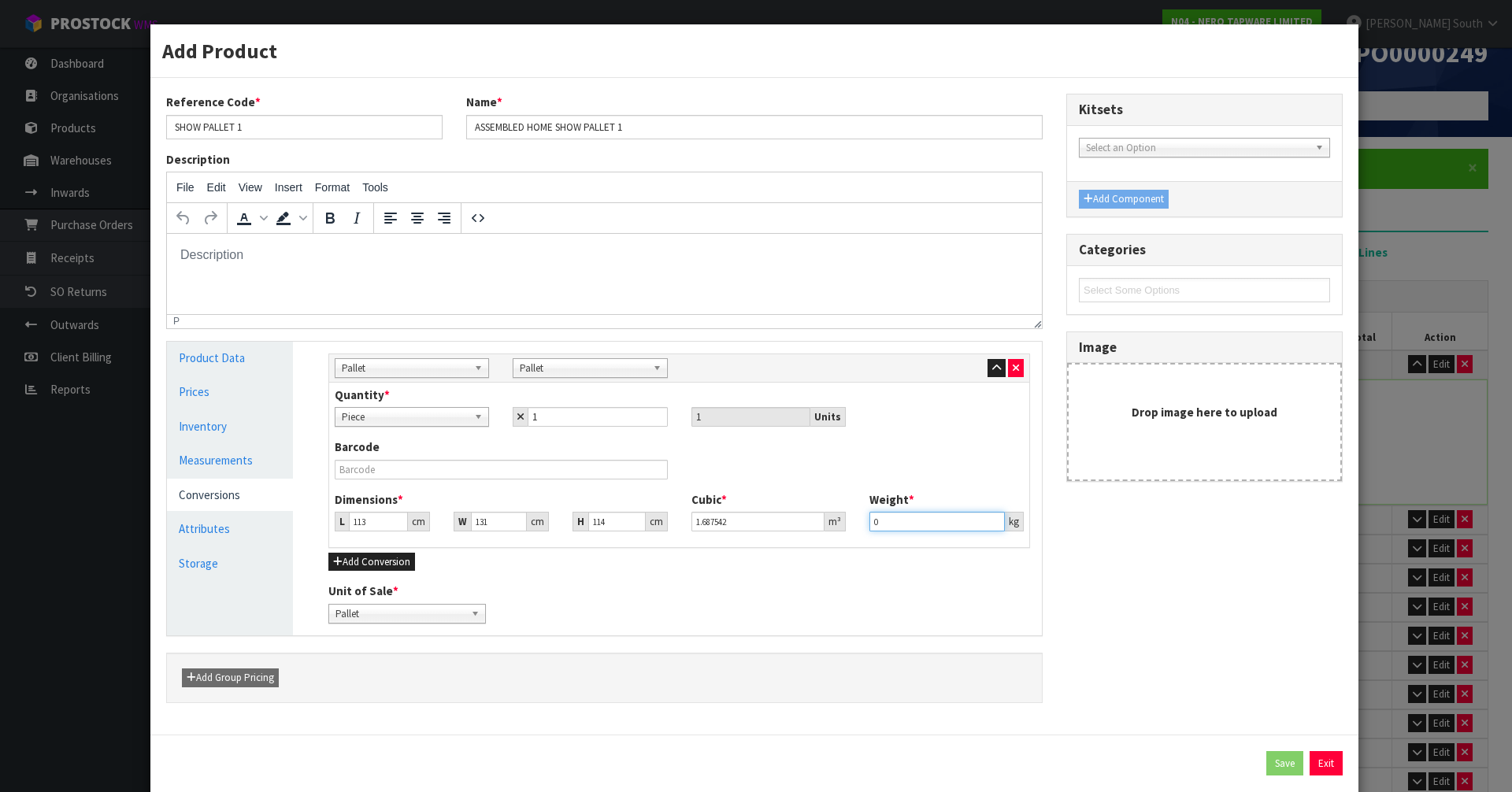
drag, startPoint x: 914, startPoint y: 515, endPoint x: 863, endPoint y: 517, distance: 51.0
click at [869, 517] on input "0" at bounding box center [937, 522] width 136 height 20
type input "433"
click at [1270, 754] on button "Save" at bounding box center [1284, 763] width 37 height 25
type input "433"
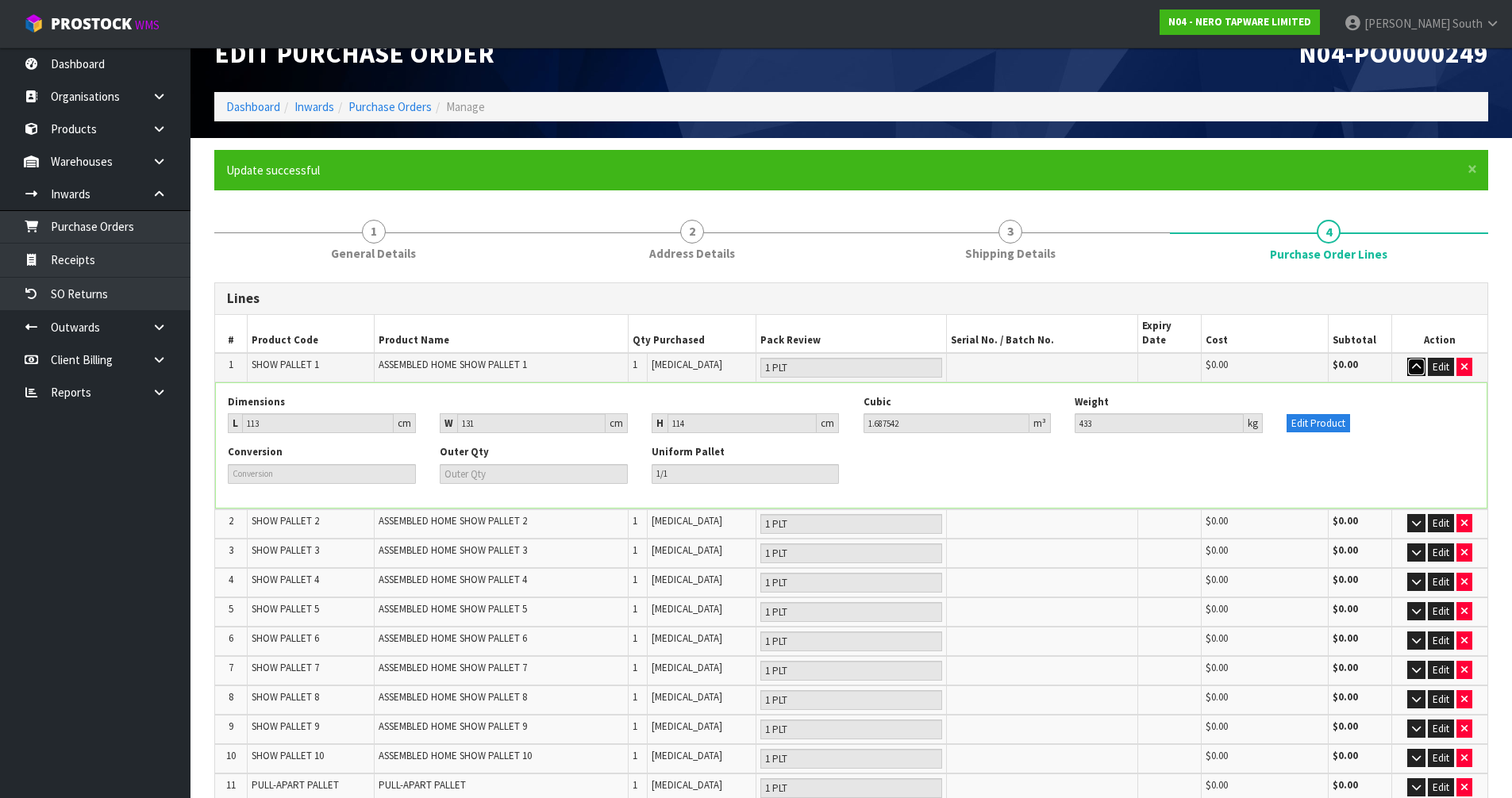
click at [1416, 362] on icon "button" at bounding box center [1416, 367] width 9 height 10
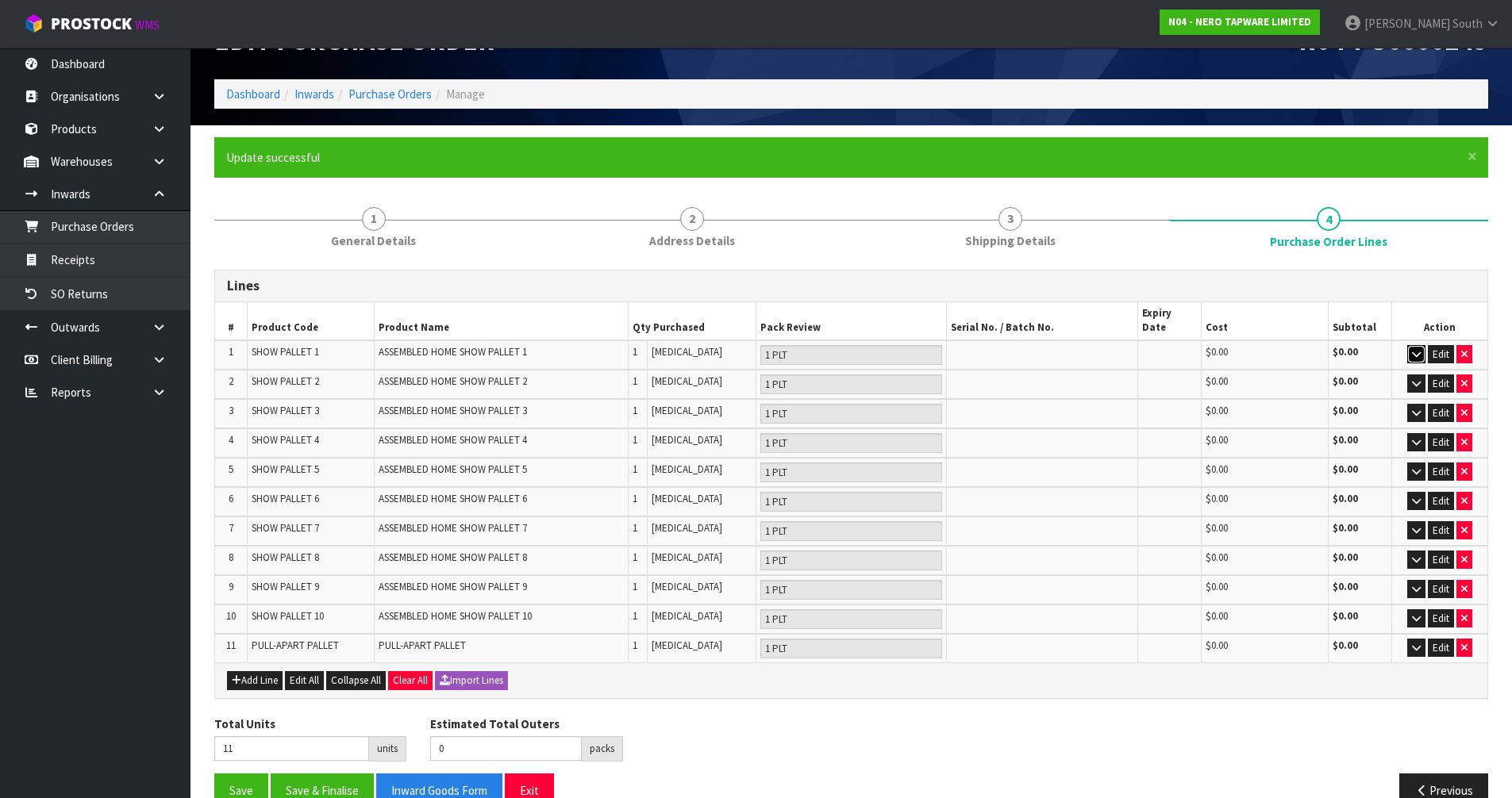
scroll to position [64, 0]
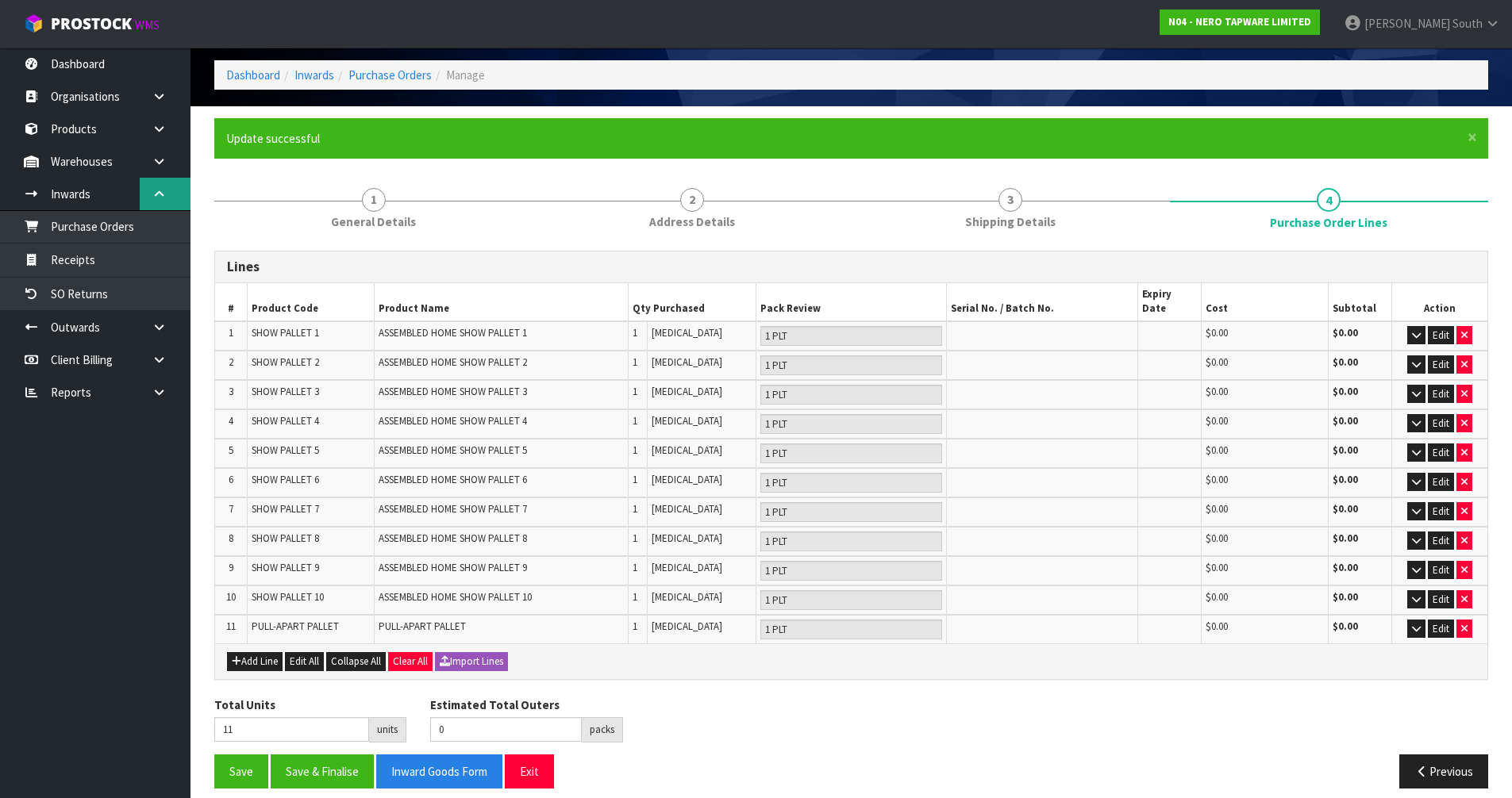
click at [159, 203] on link at bounding box center [165, 194] width 50 height 32
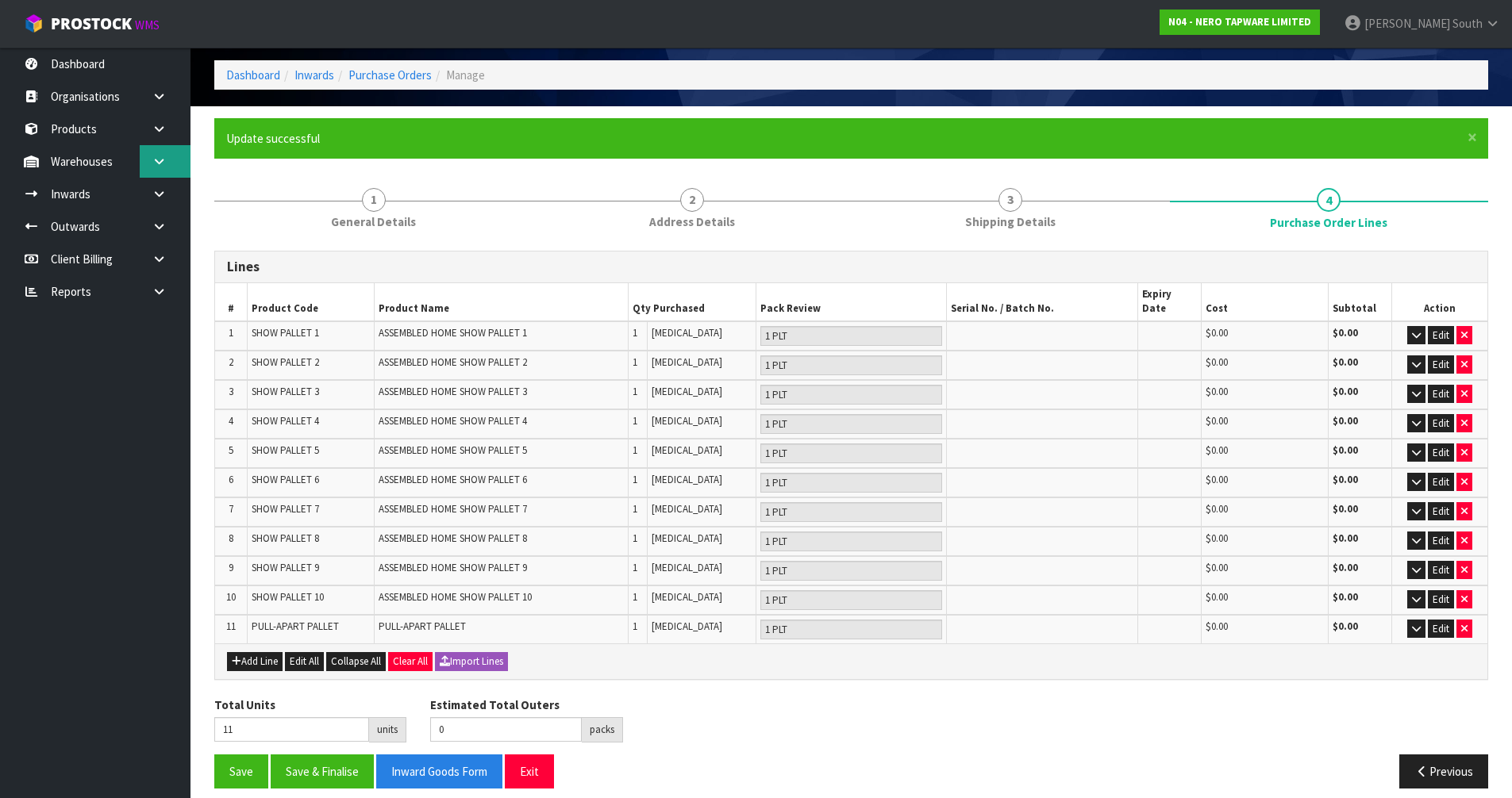
click at [168, 169] on link at bounding box center [165, 161] width 50 height 32
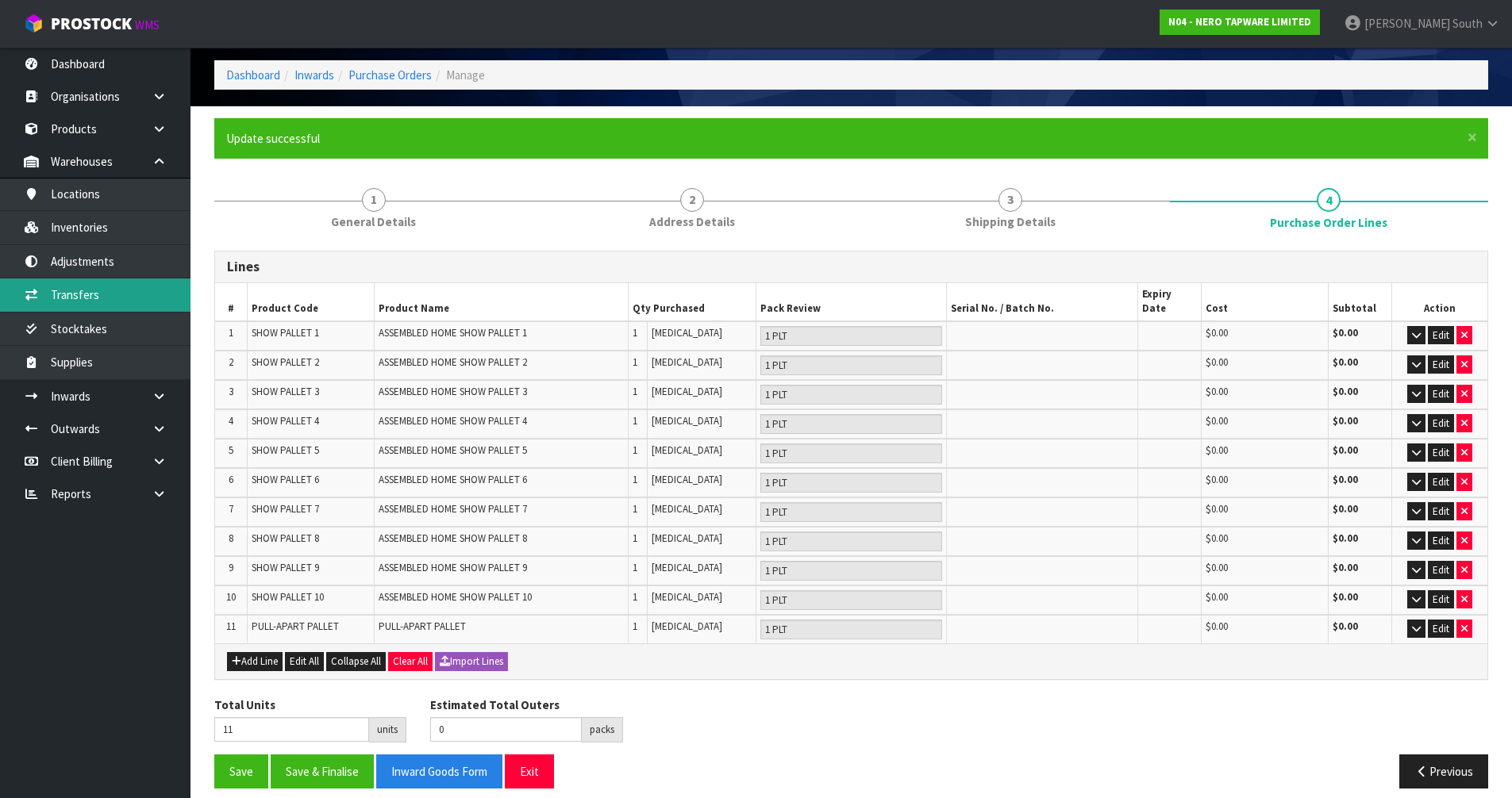
click at [135, 296] on link "Transfers" at bounding box center [95, 295] width 190 height 32
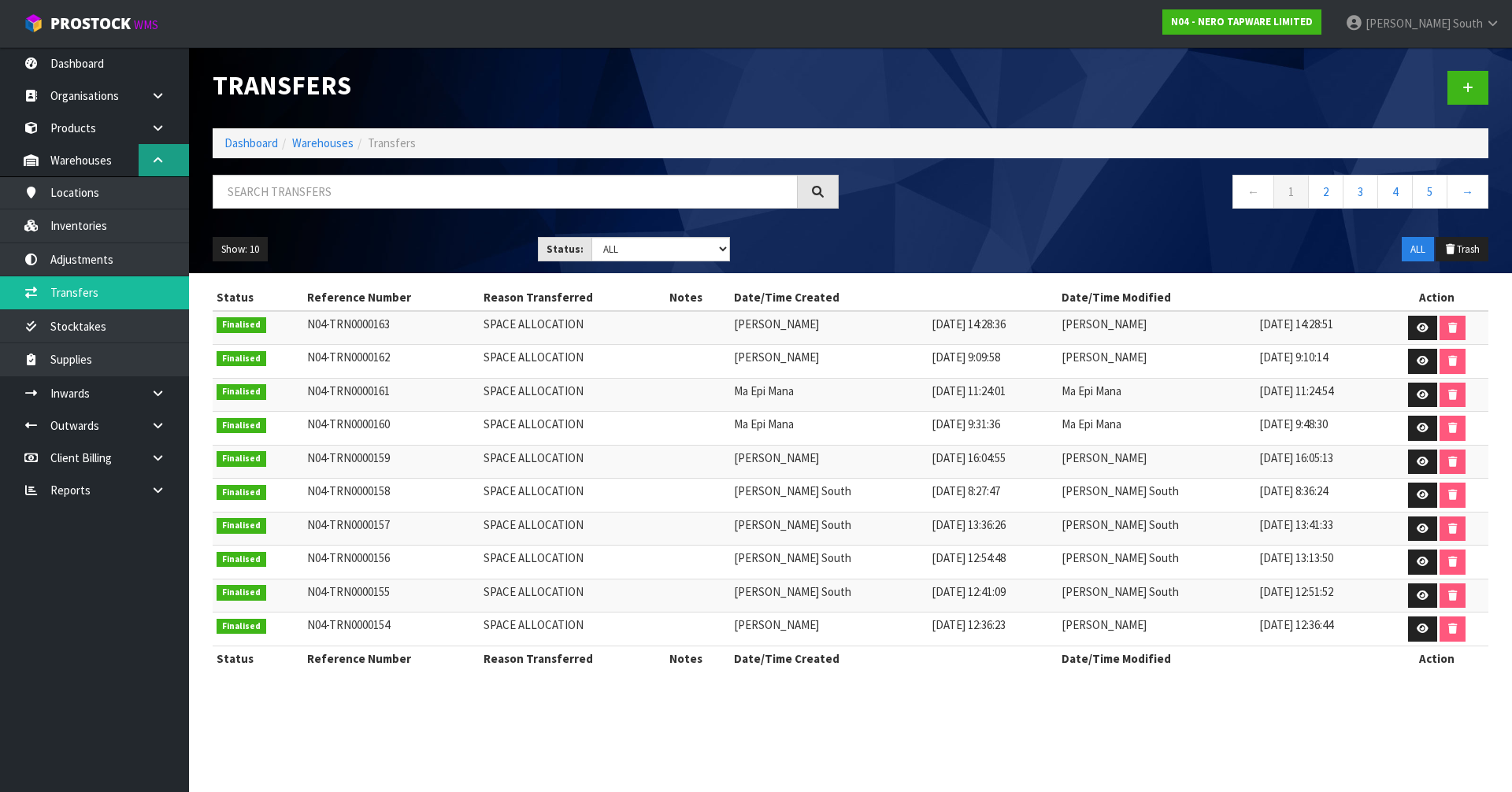
click at [140, 158] on link at bounding box center [164, 160] width 50 height 32
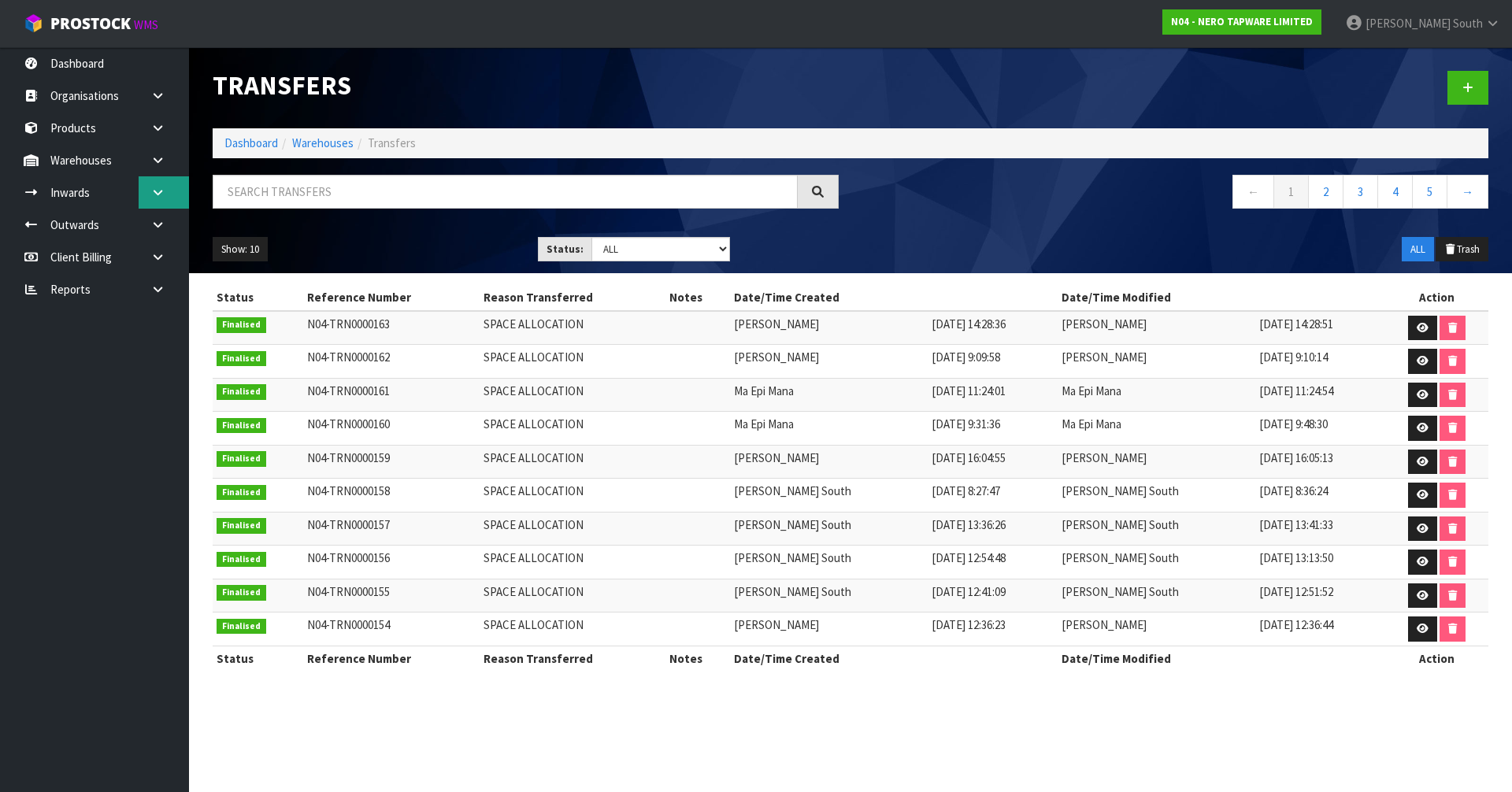
click at [166, 195] on link at bounding box center [164, 192] width 50 height 32
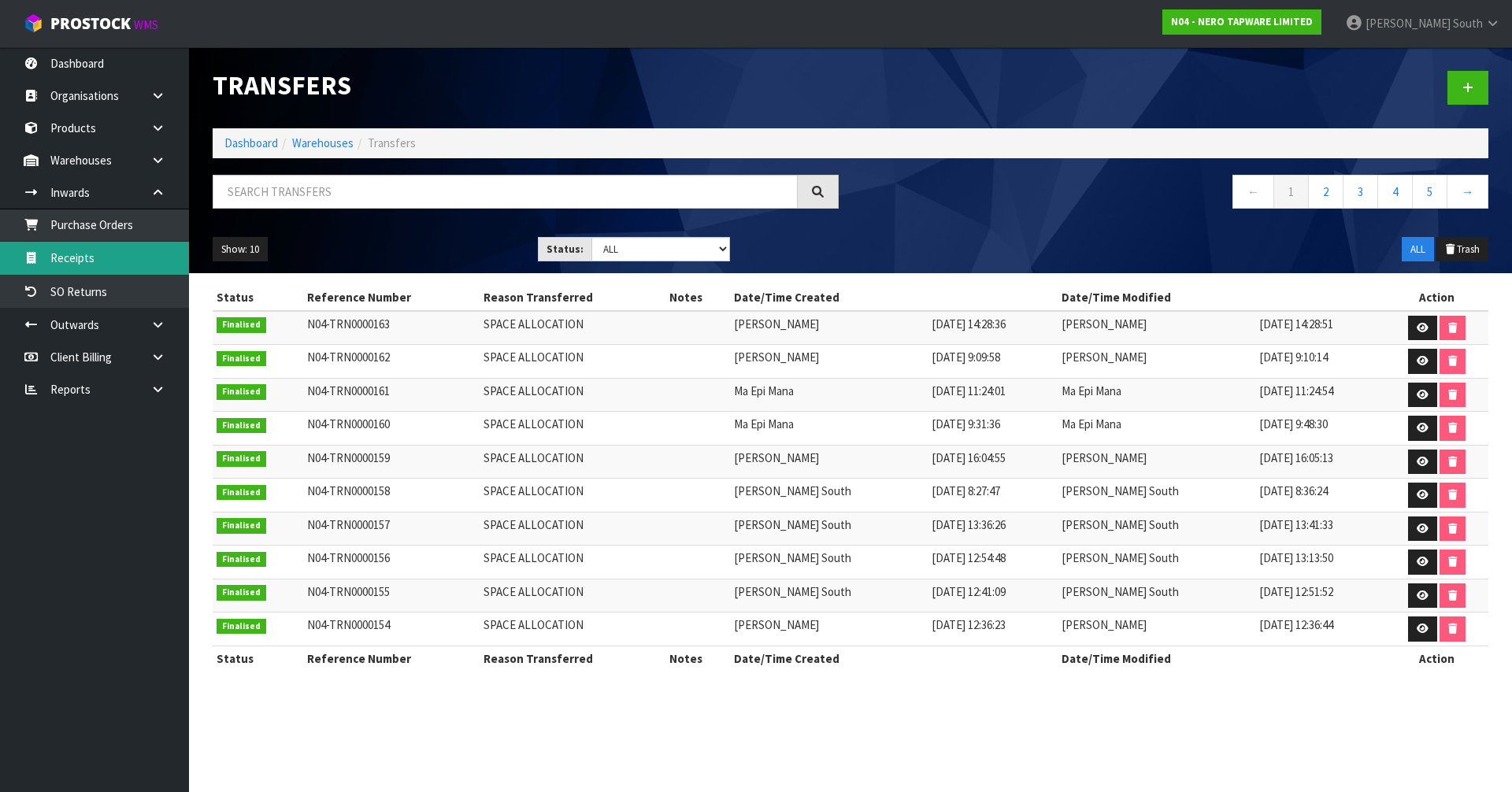
click at [156, 244] on link "Receipts" at bounding box center [94, 257] width 189 height 32
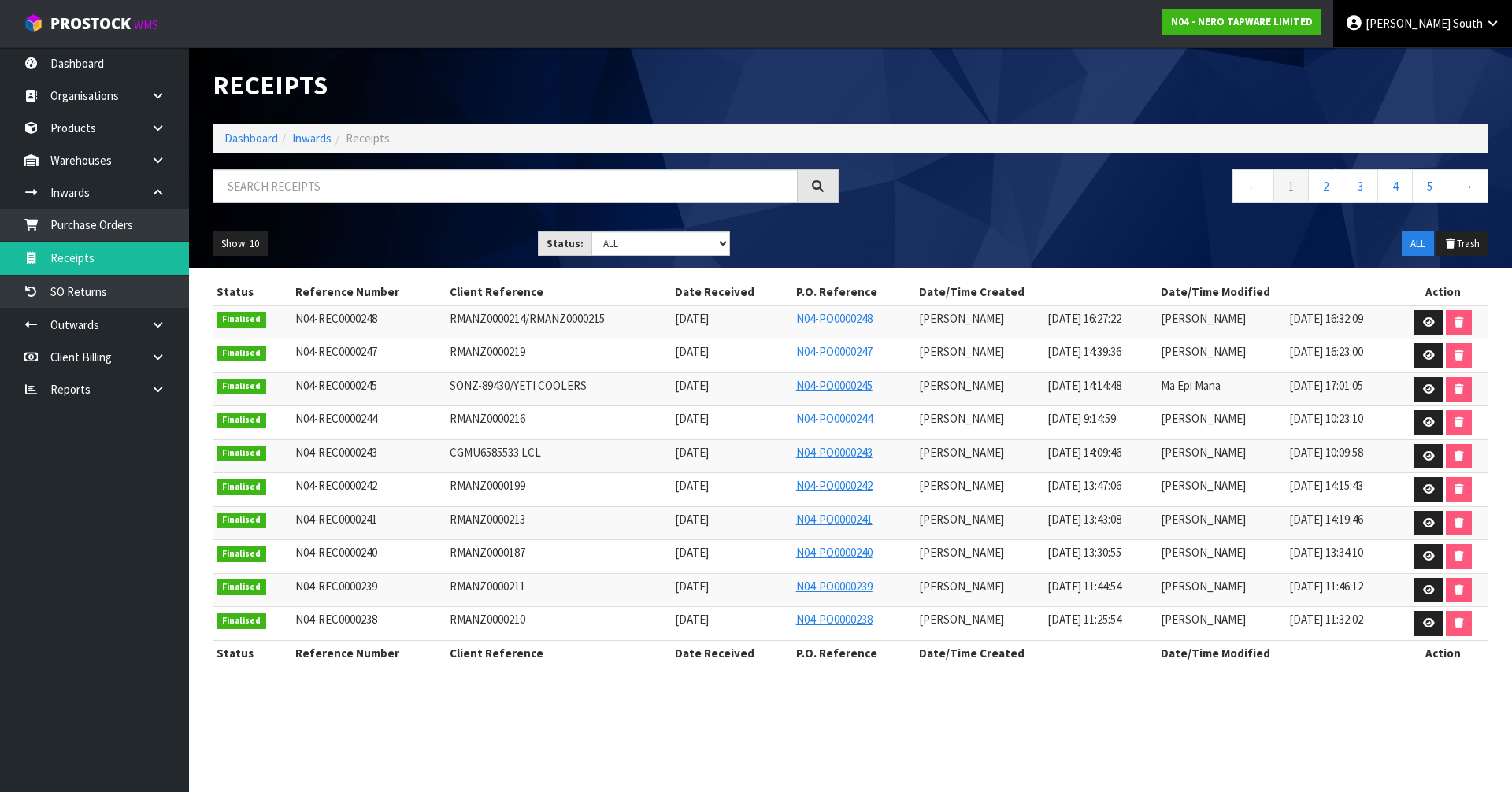
click at [1445, 21] on span "[PERSON_NAME]" at bounding box center [1407, 23] width 85 height 15
click at [1446, 68] on link "Logout" at bounding box center [1449, 63] width 124 height 21
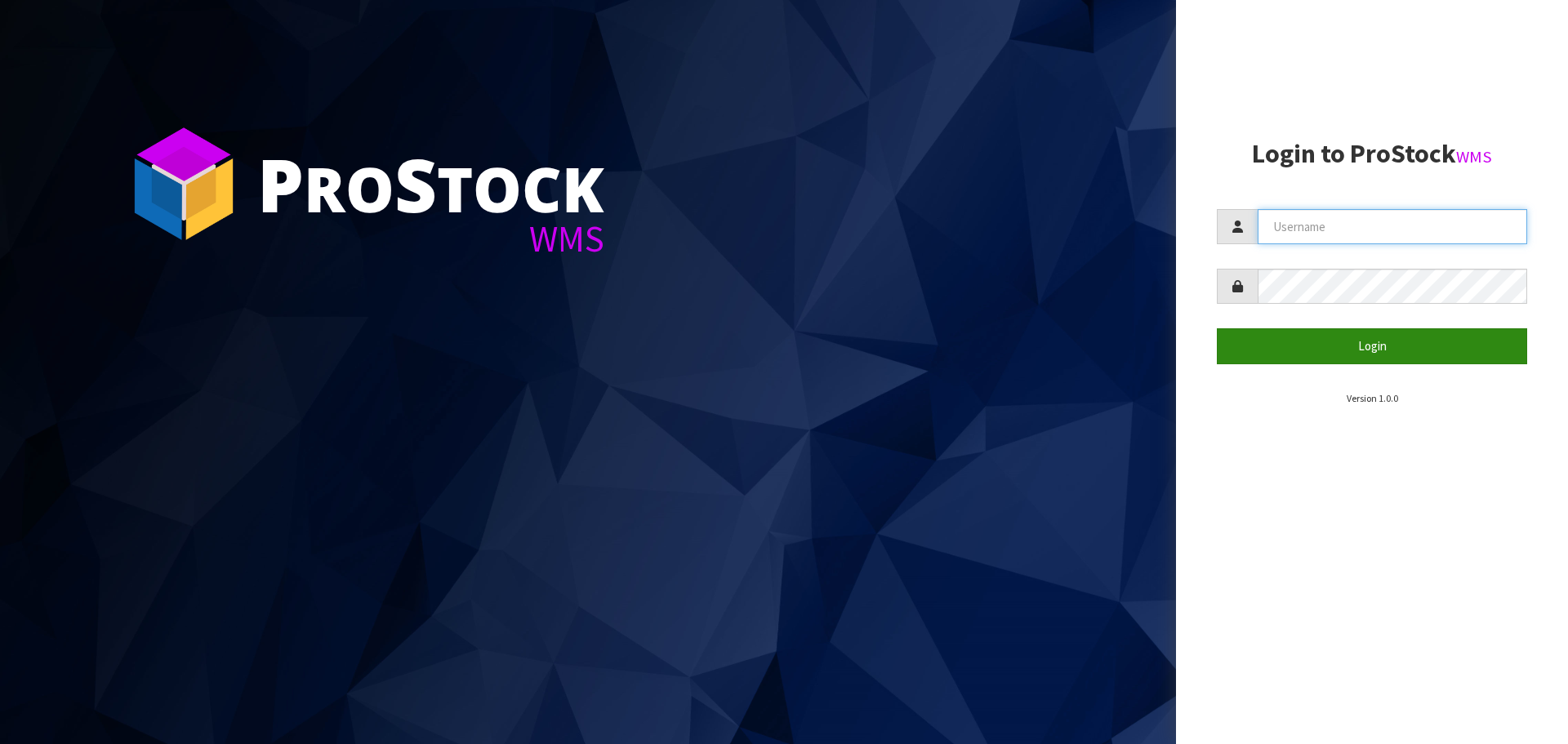
type input "[PERSON_NAME]"
click at [1321, 328] on button "Login" at bounding box center [1371, 346] width 311 height 35
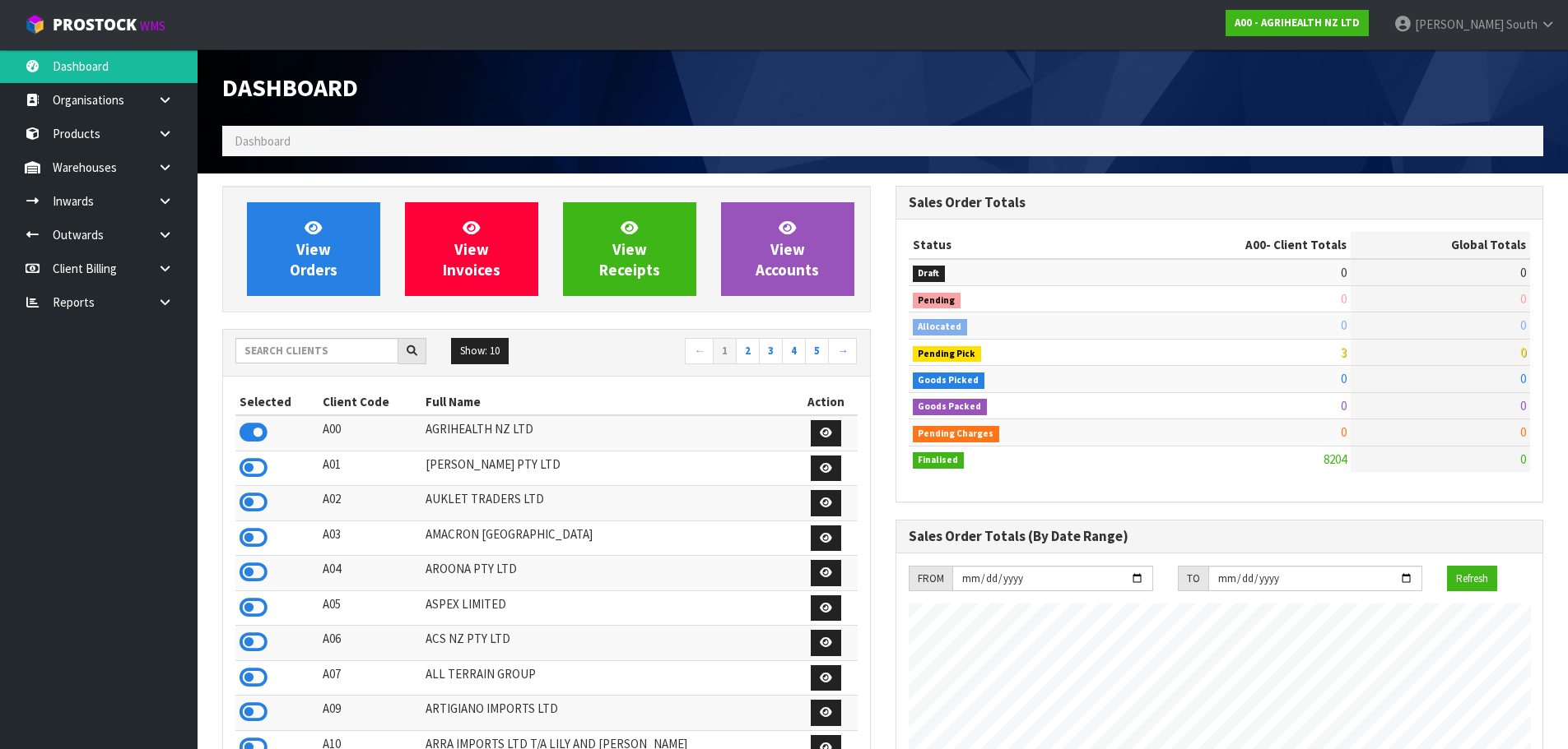
scroll to position [1246, 673]
click at [315, 344] on input "text" at bounding box center [317, 350] width 163 height 25
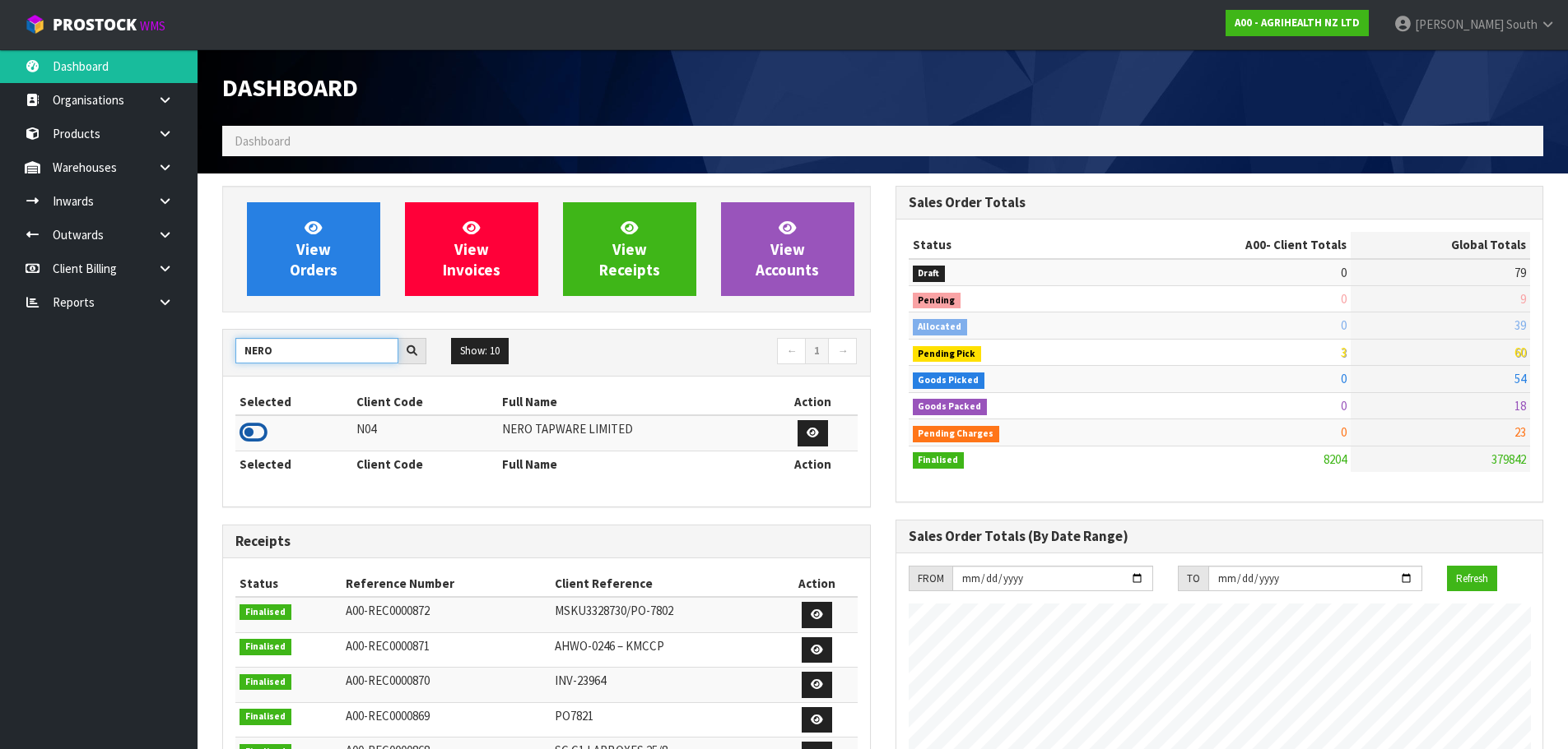
type input "NERO"
click at [259, 442] on icon at bounding box center [253, 432] width 28 height 24
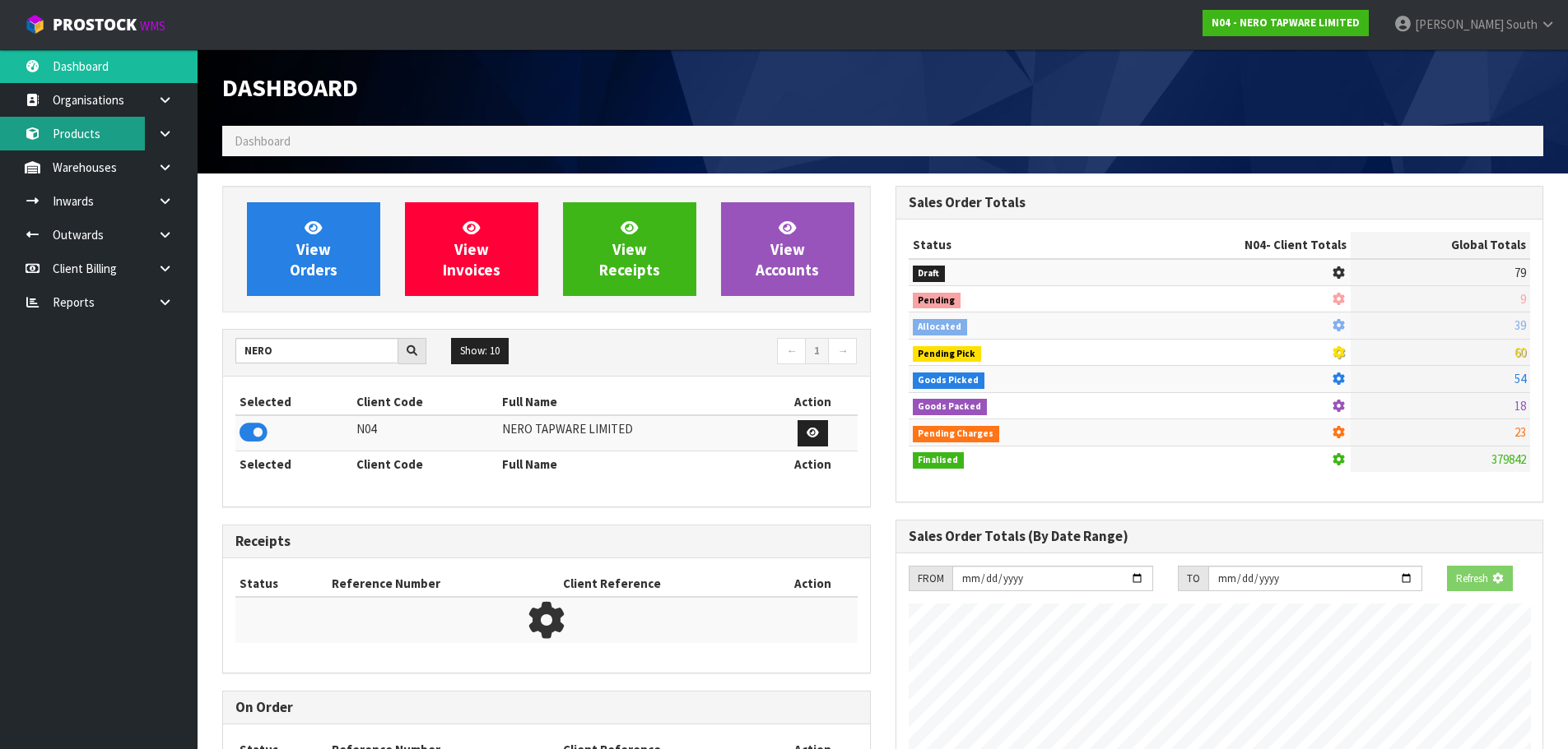
scroll to position [1300, 673]
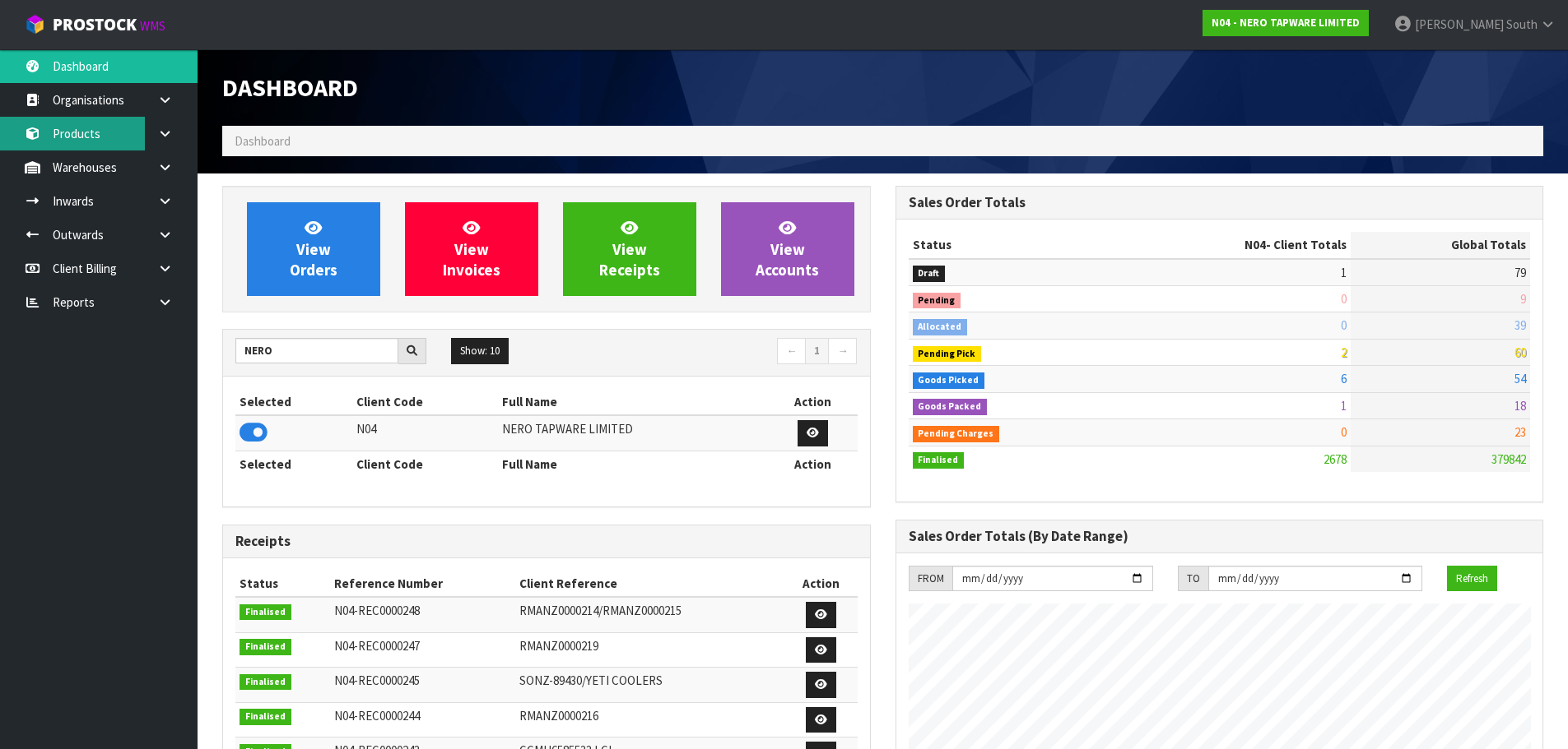
click at [83, 139] on link "Products" at bounding box center [98, 134] width 197 height 34
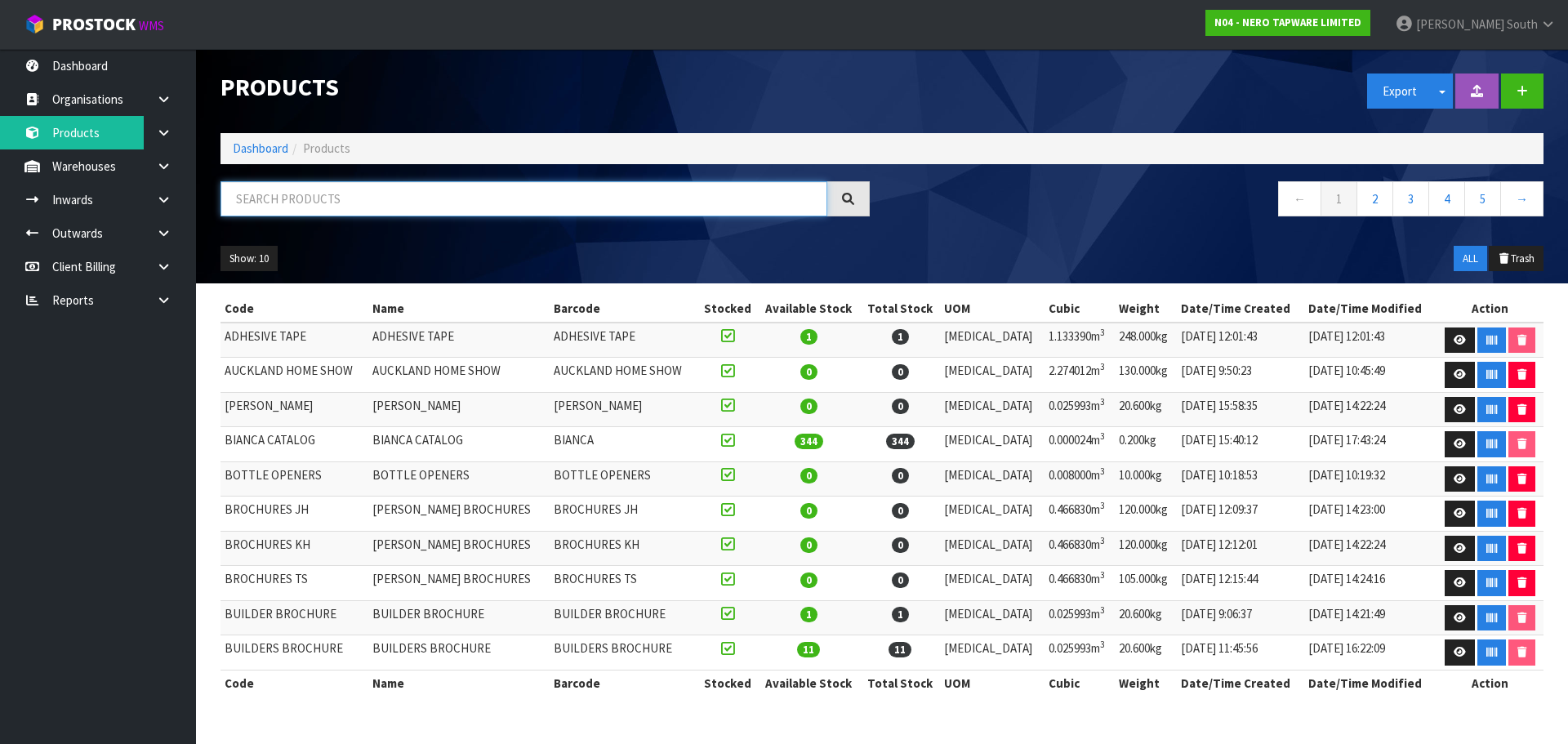
click at [300, 195] on input "text" at bounding box center [524, 199] width 606 height 35
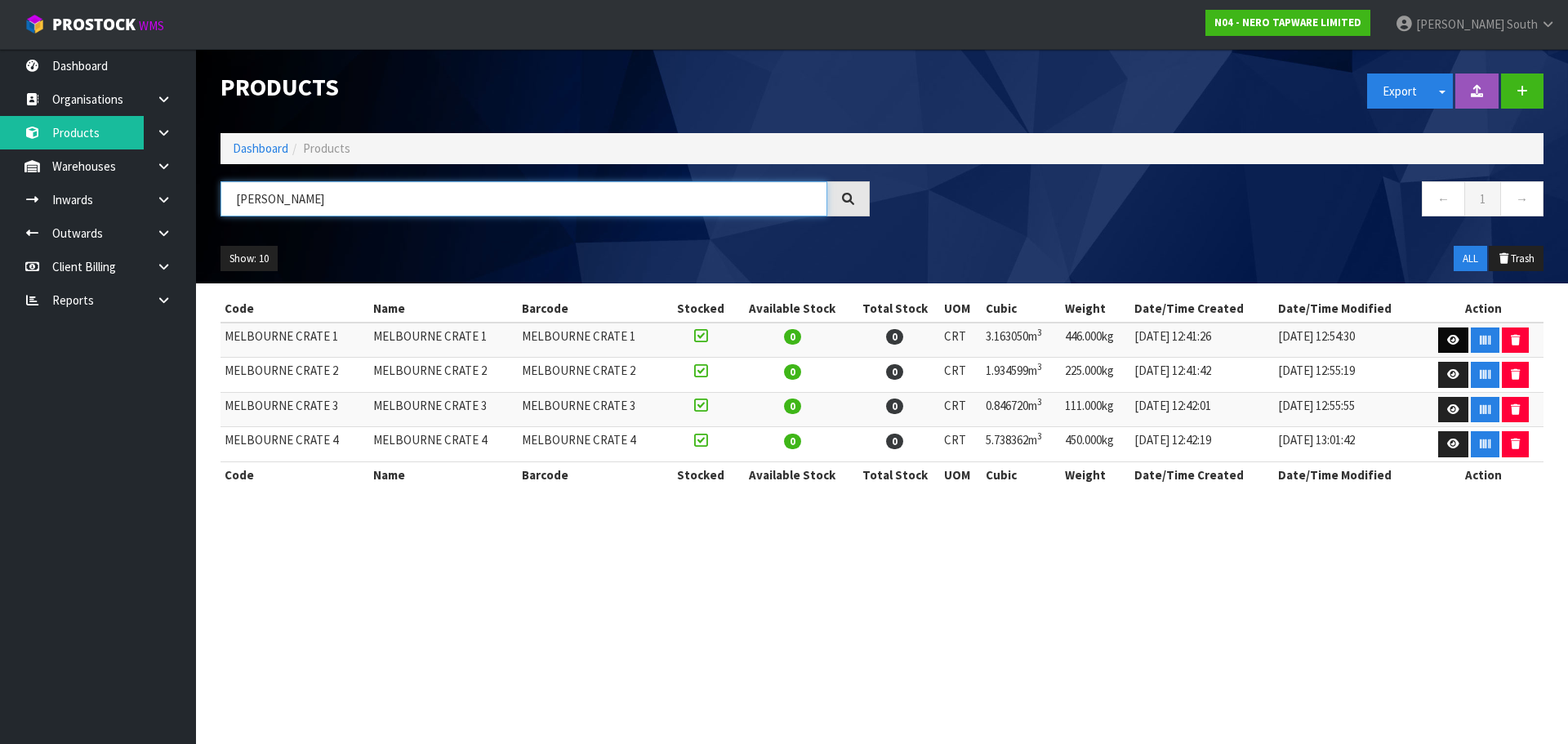
type input "[PERSON_NAME]"
click at [1440, 336] on link at bounding box center [1453, 340] width 31 height 26
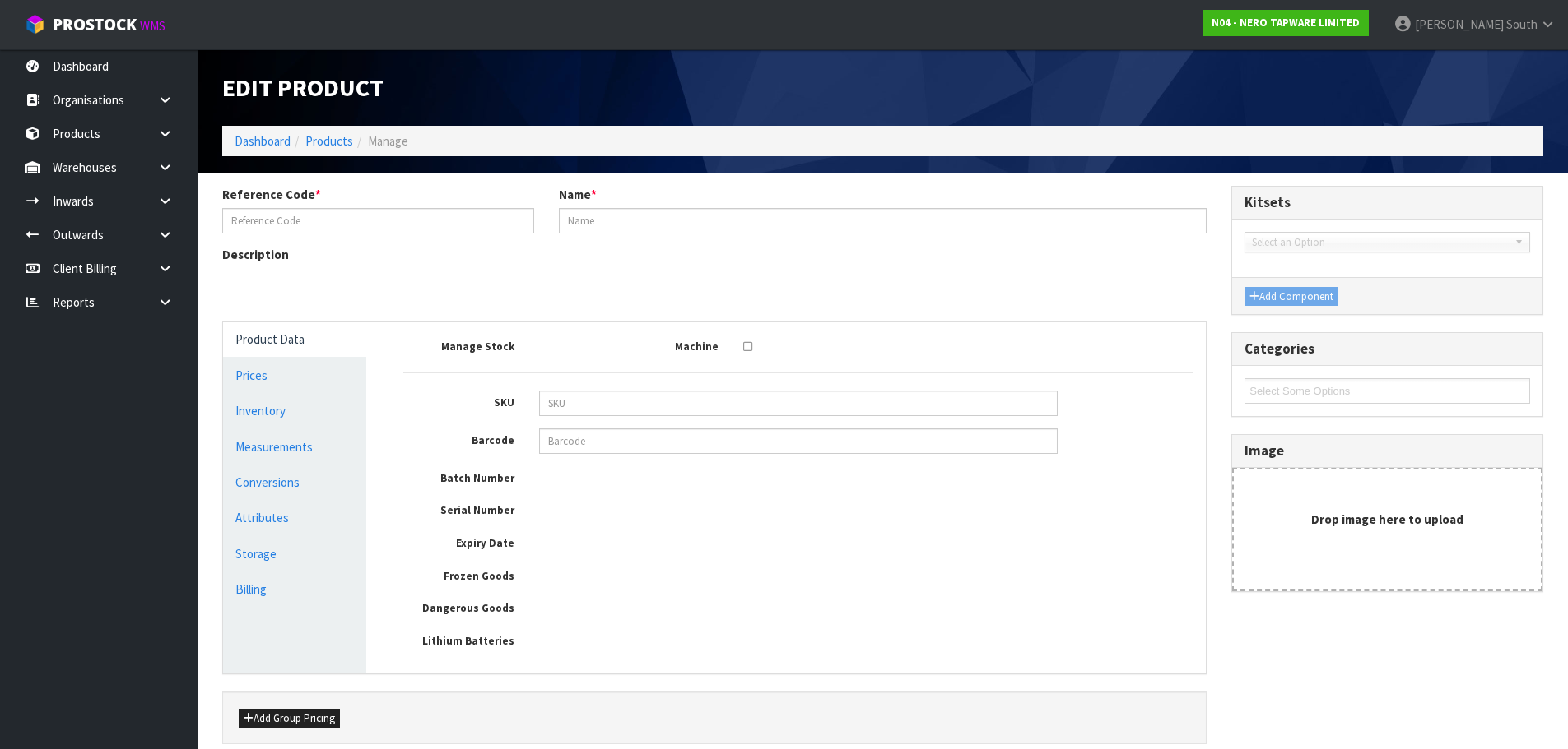
type input "MELBOURNE CRATE 1"
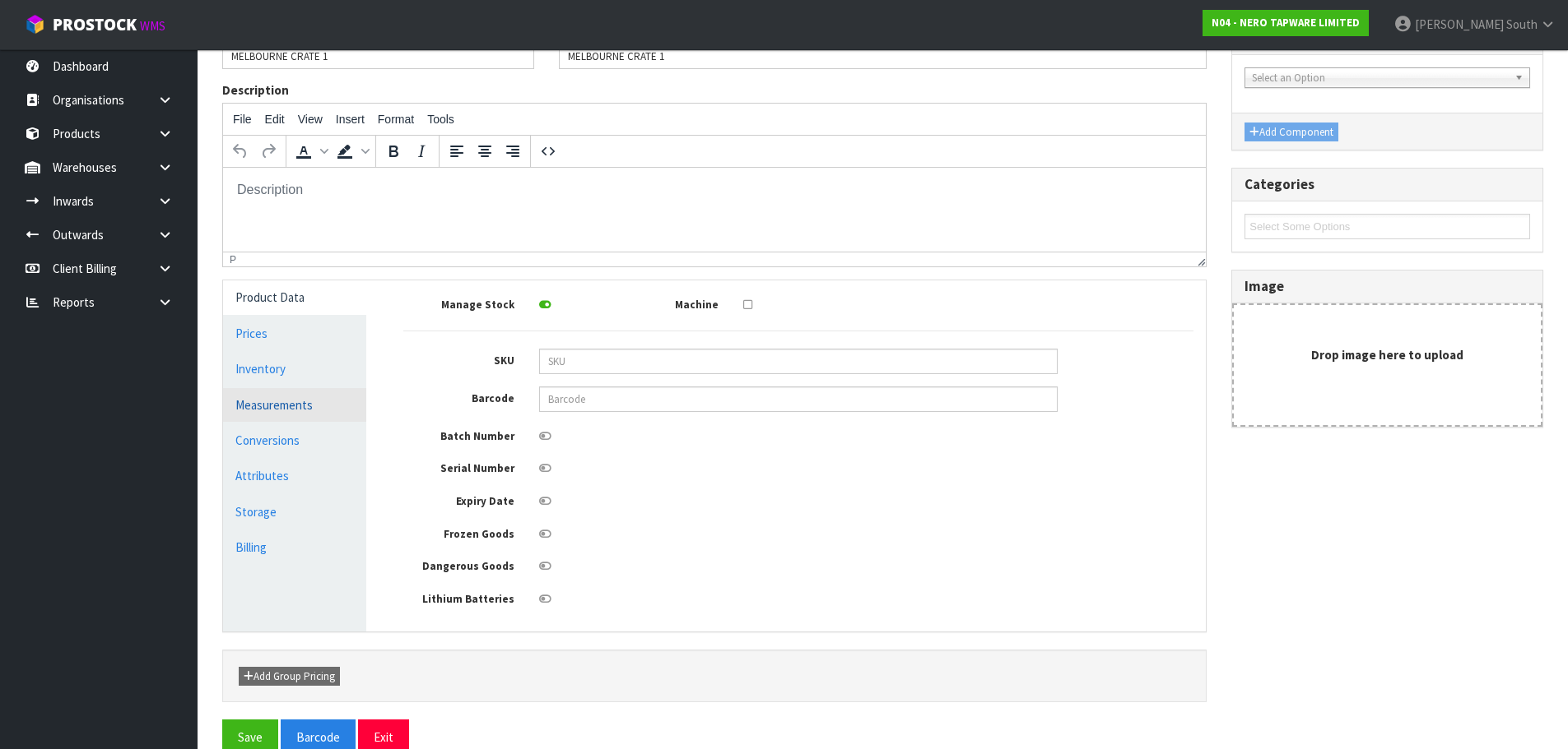
click at [349, 417] on link "Measurements" at bounding box center [294, 405] width 143 height 34
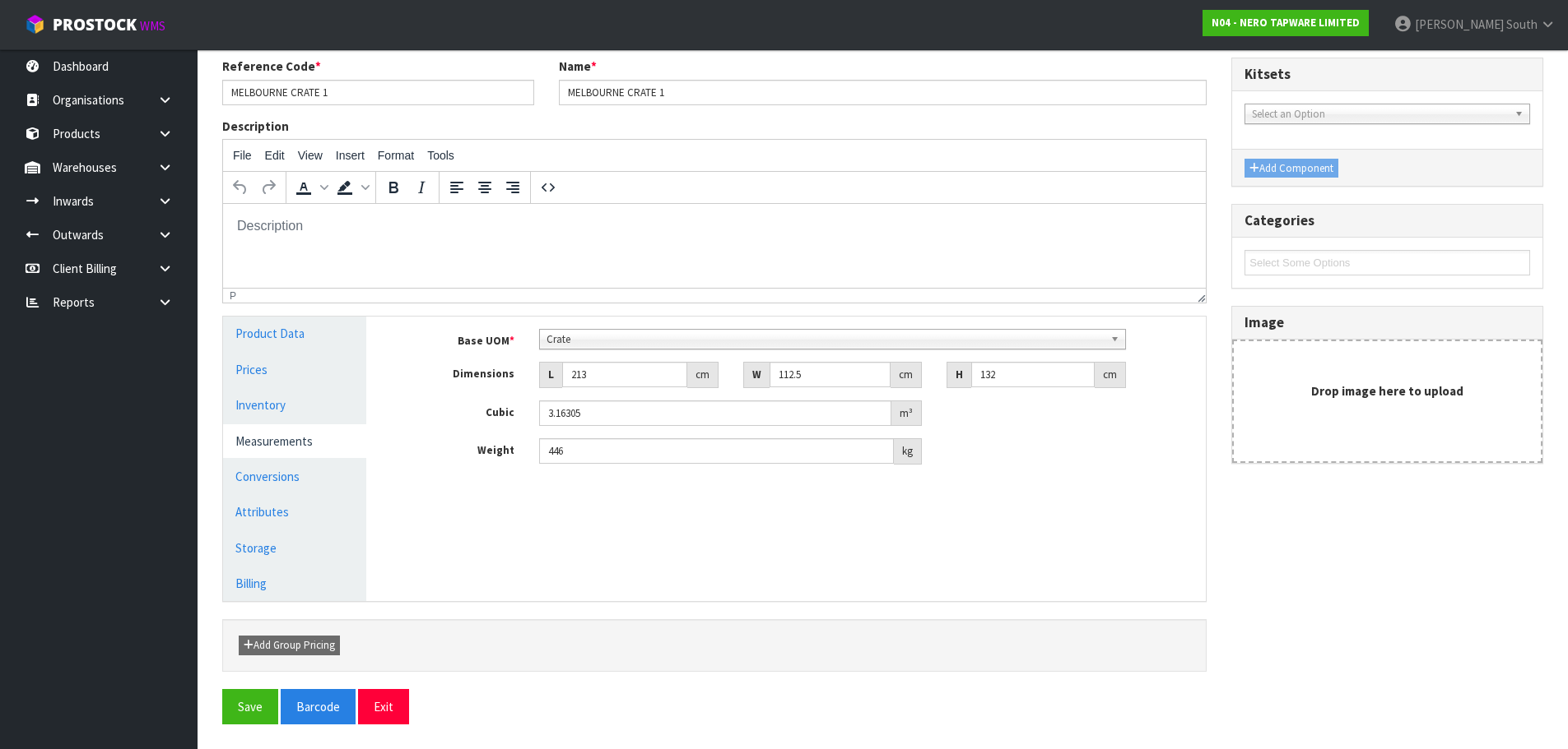
scroll to position [128, 0]
click at [277, 480] on link "Conversions" at bounding box center [294, 476] width 143 height 34
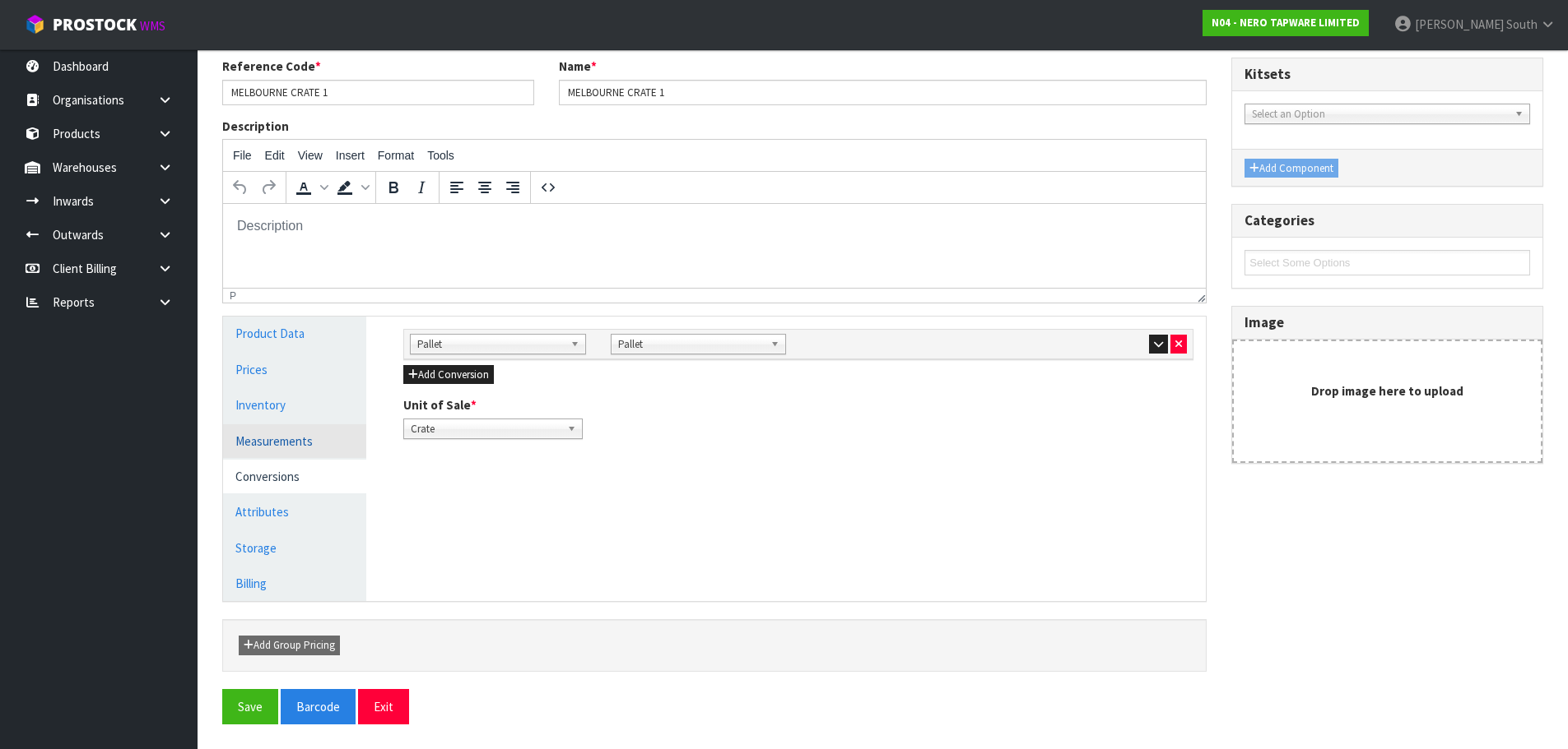
click at [296, 440] on link "Measurements" at bounding box center [294, 442] width 143 height 34
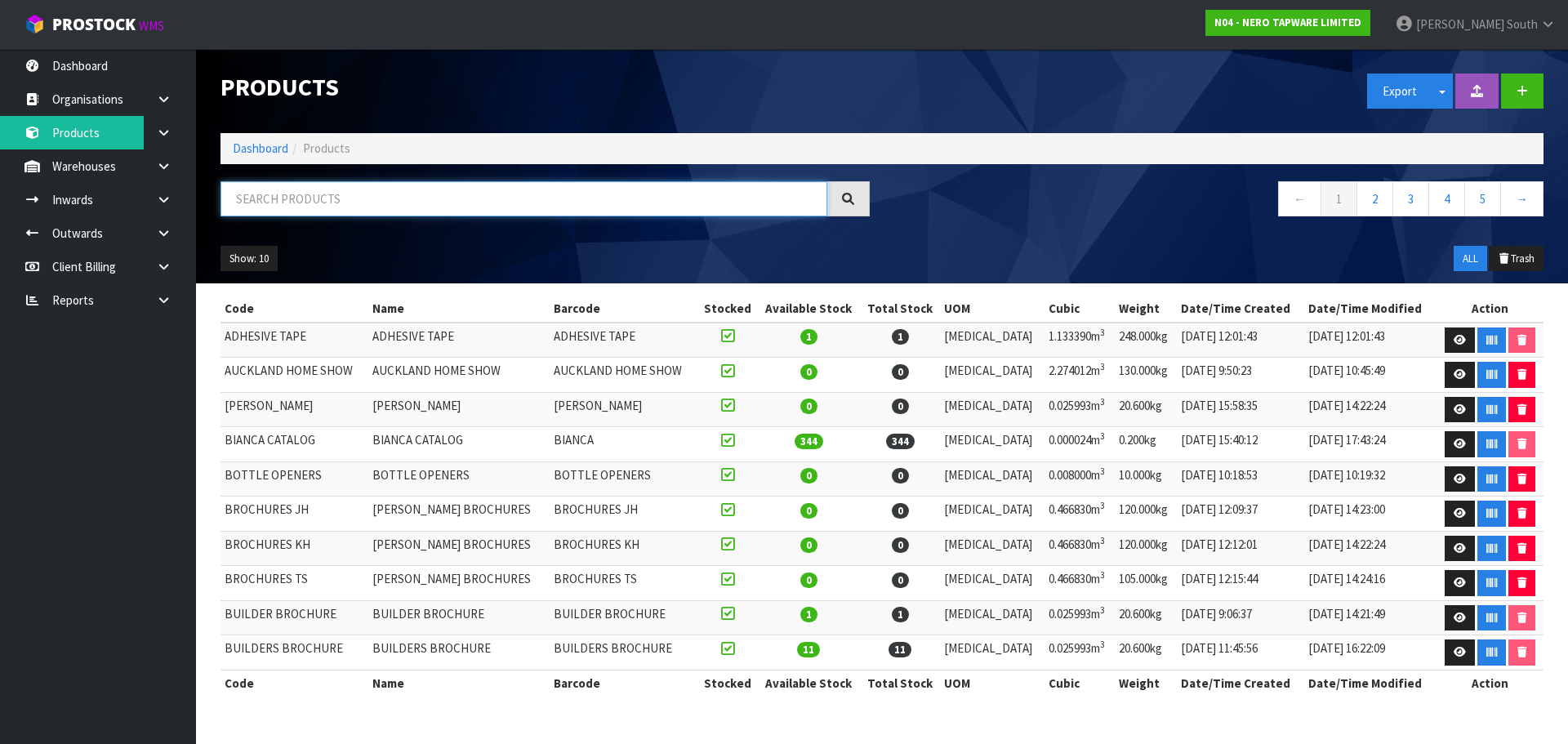
click at [354, 194] on input "text" at bounding box center [524, 199] width 606 height 35
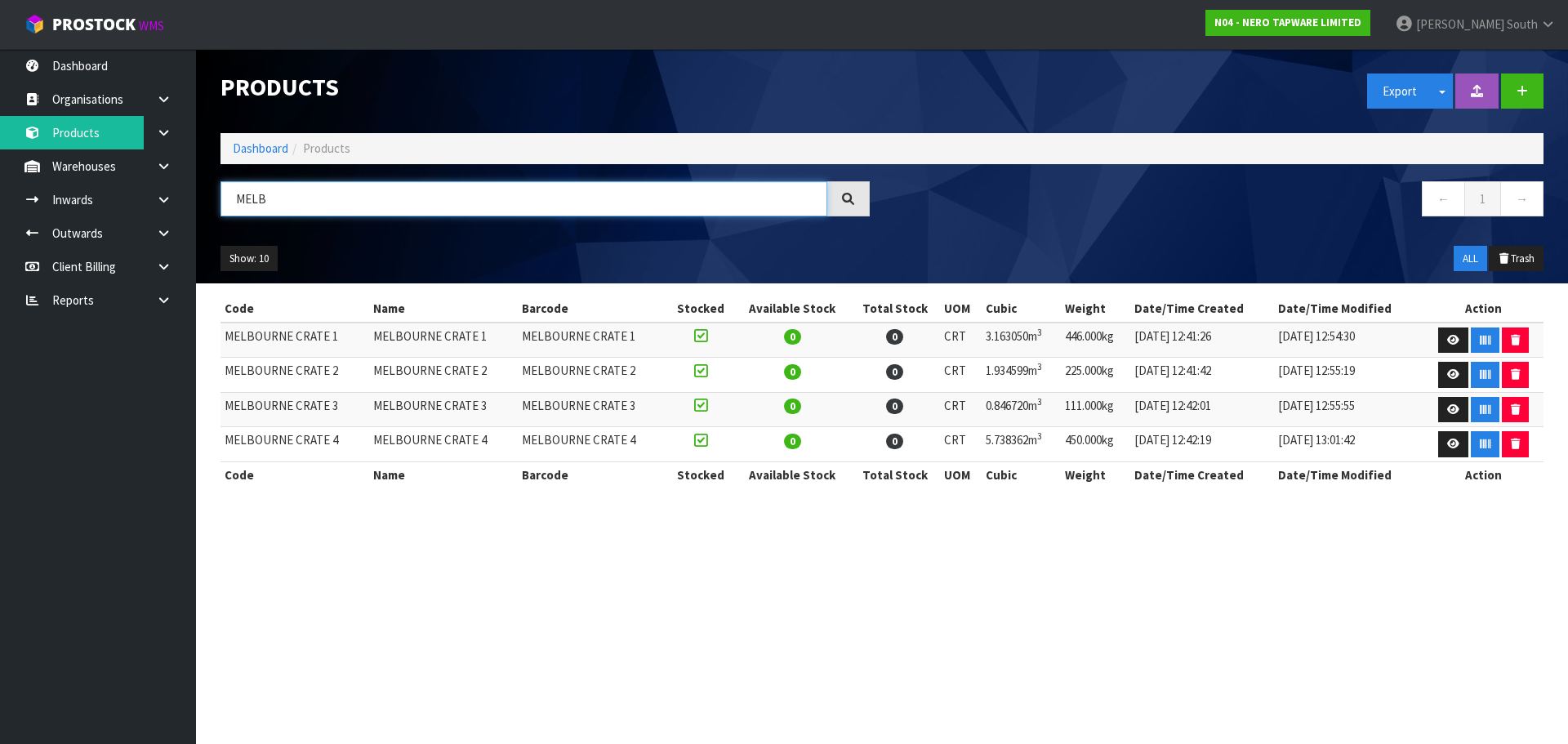
type input "MELB"
click at [600, 265] on div "Show: 10 5 10 25 50 ALL Trash" at bounding box center [882, 259] width 1347 height 51
click at [1441, 374] on link at bounding box center [1453, 375] width 31 height 26
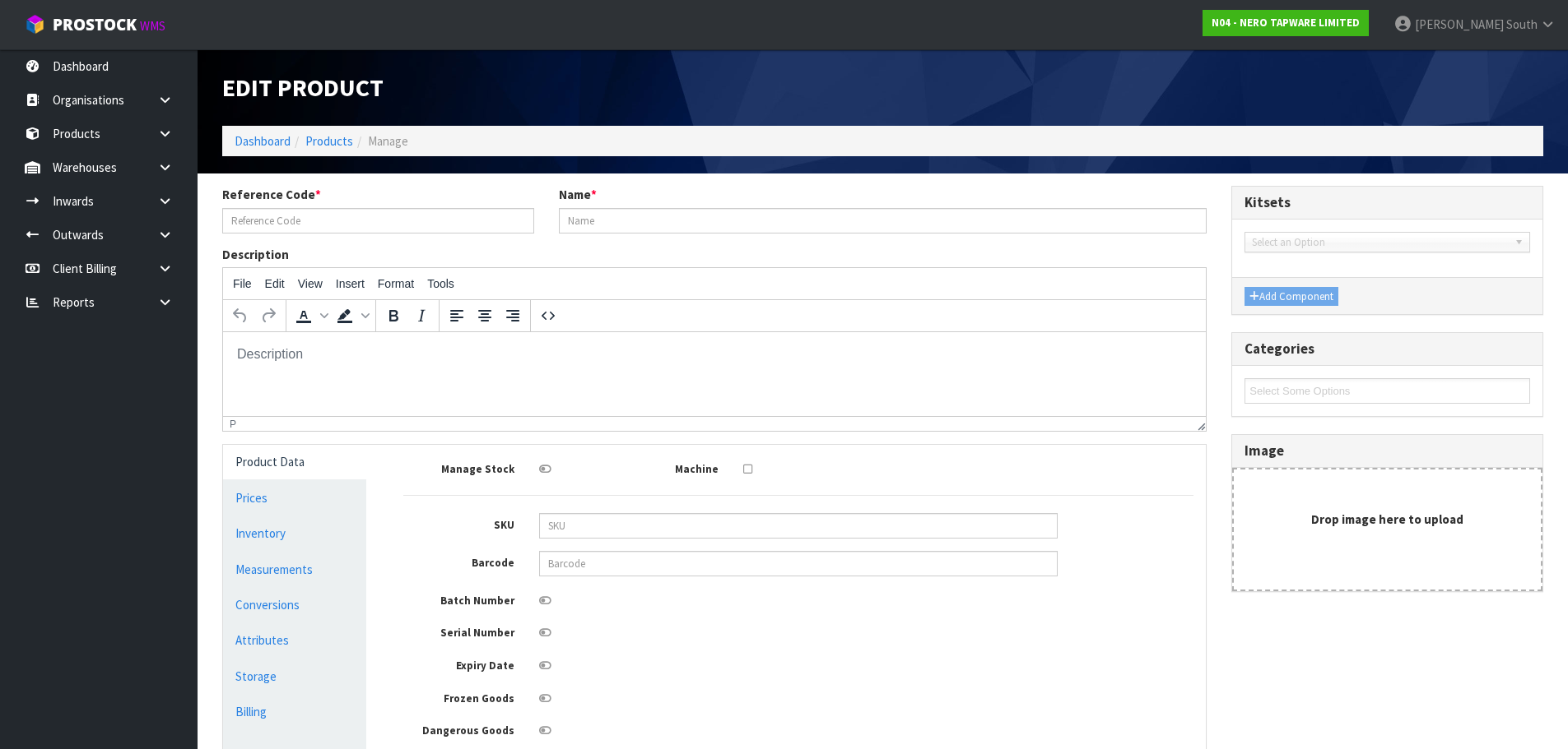
type input "MELBOURNE CRATE 2"
type input "218.5"
type input "116.5"
type input "76"
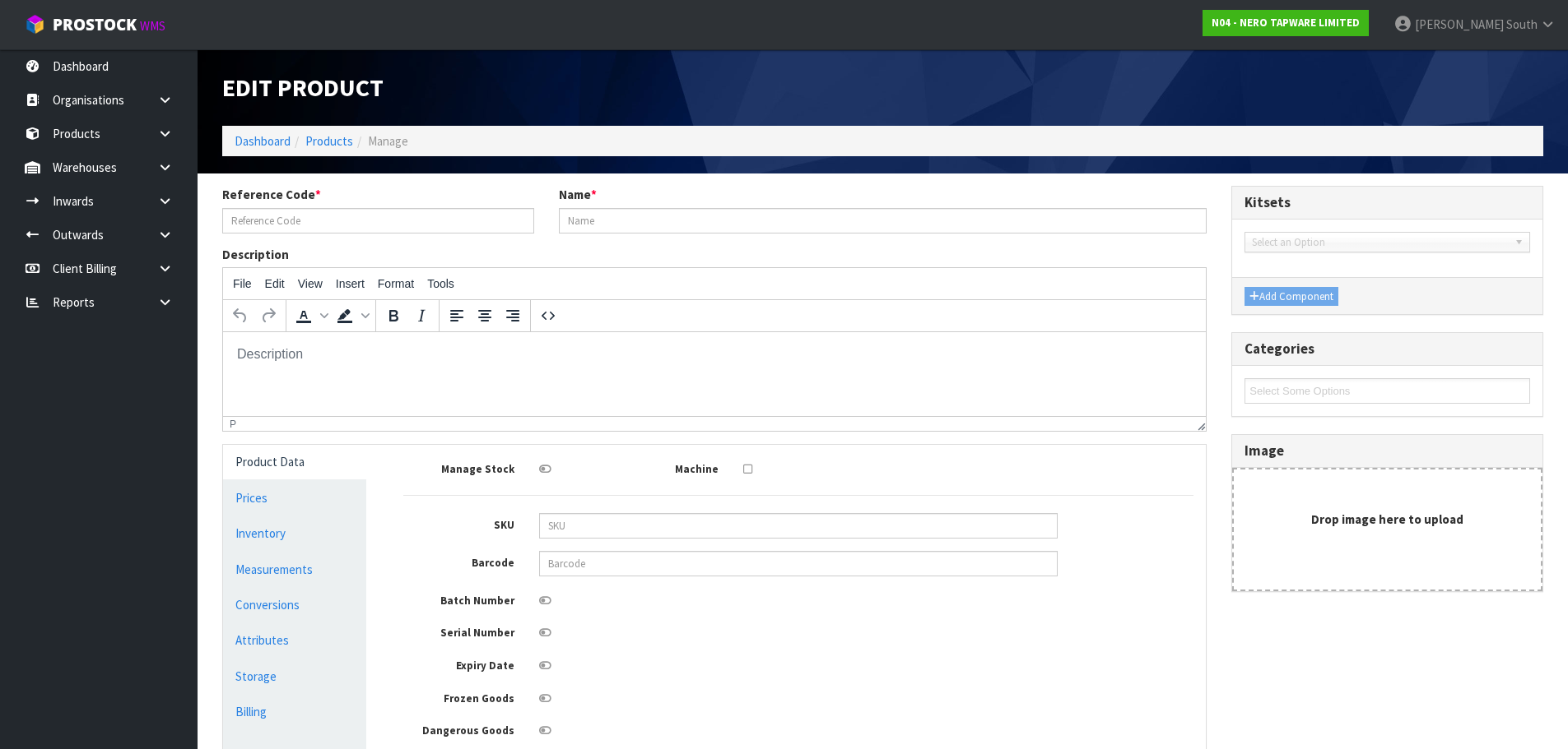
type input "1.934599"
type input "225"
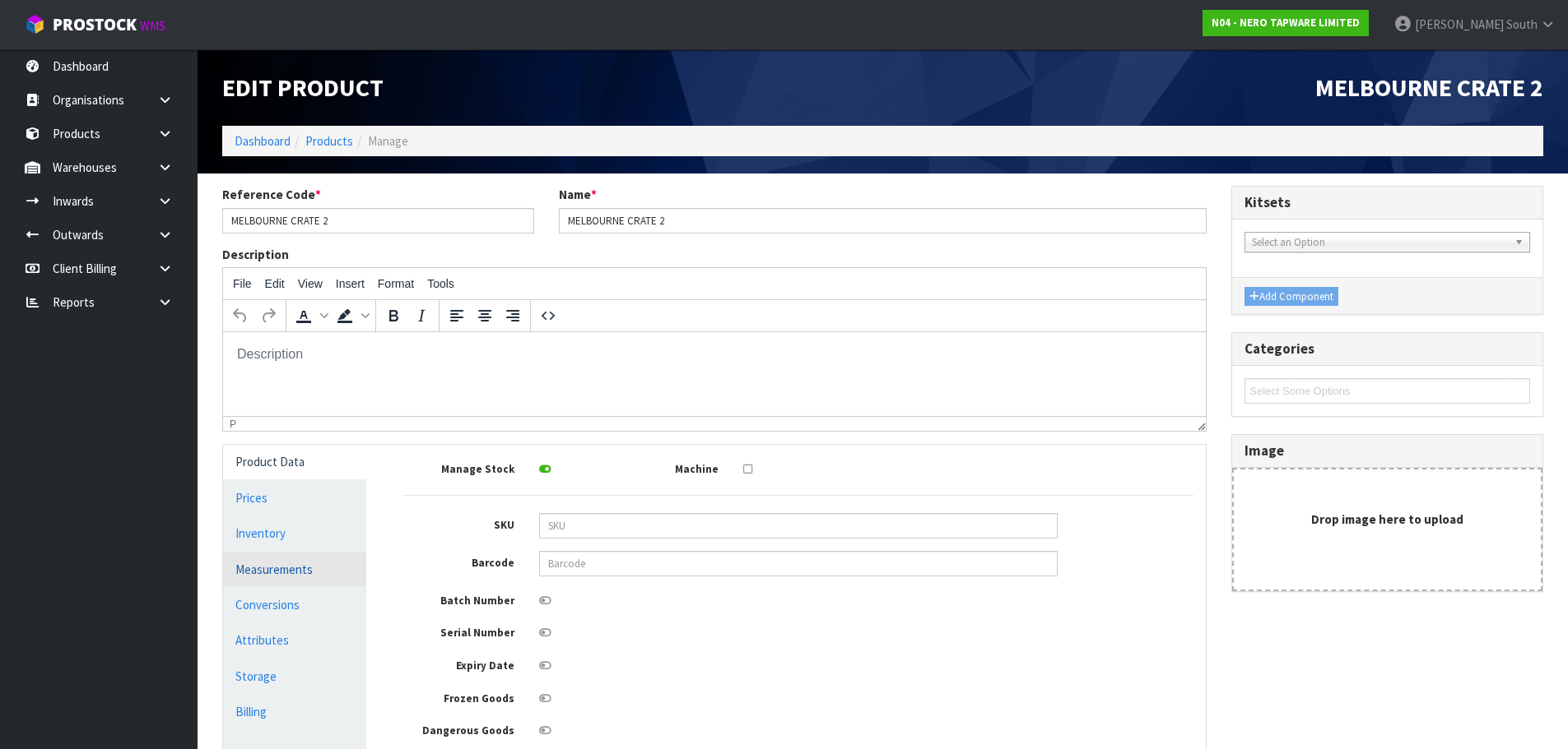
click at [280, 553] on link "Measurements" at bounding box center [294, 570] width 143 height 34
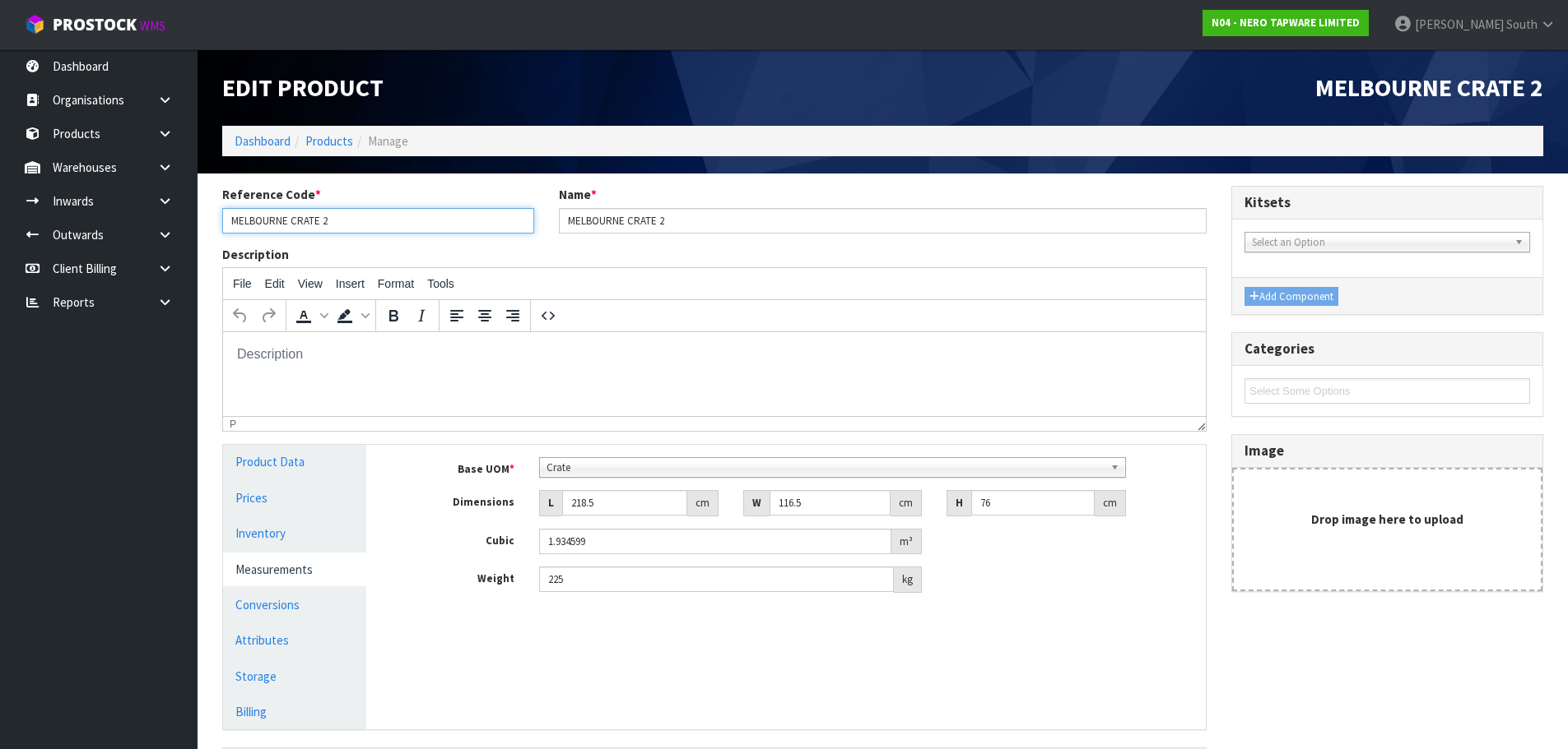
drag, startPoint x: 289, startPoint y: 226, endPoint x: 219, endPoint y: 226, distance: 70.0
click at [219, 226] on div "Reference Code * MELBOURNE CRATE 2" at bounding box center [378, 209] width 336 height 47
click at [328, 147] on link "Products" at bounding box center [329, 141] width 48 height 16
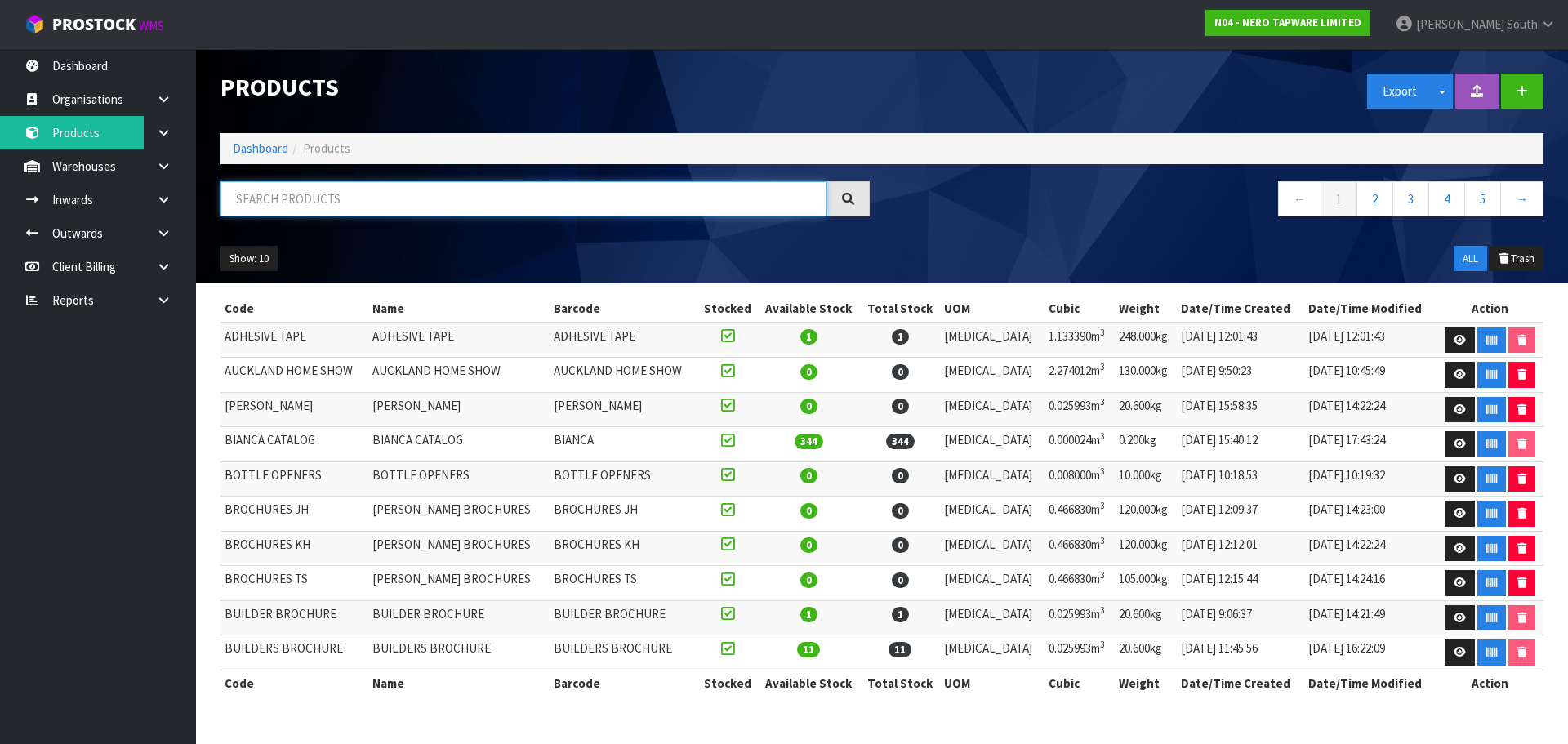
click at [389, 212] on input "text" at bounding box center [524, 199] width 606 height 35
paste input "[GEOGRAPHIC_DATA]"
type input "[GEOGRAPHIC_DATA]"
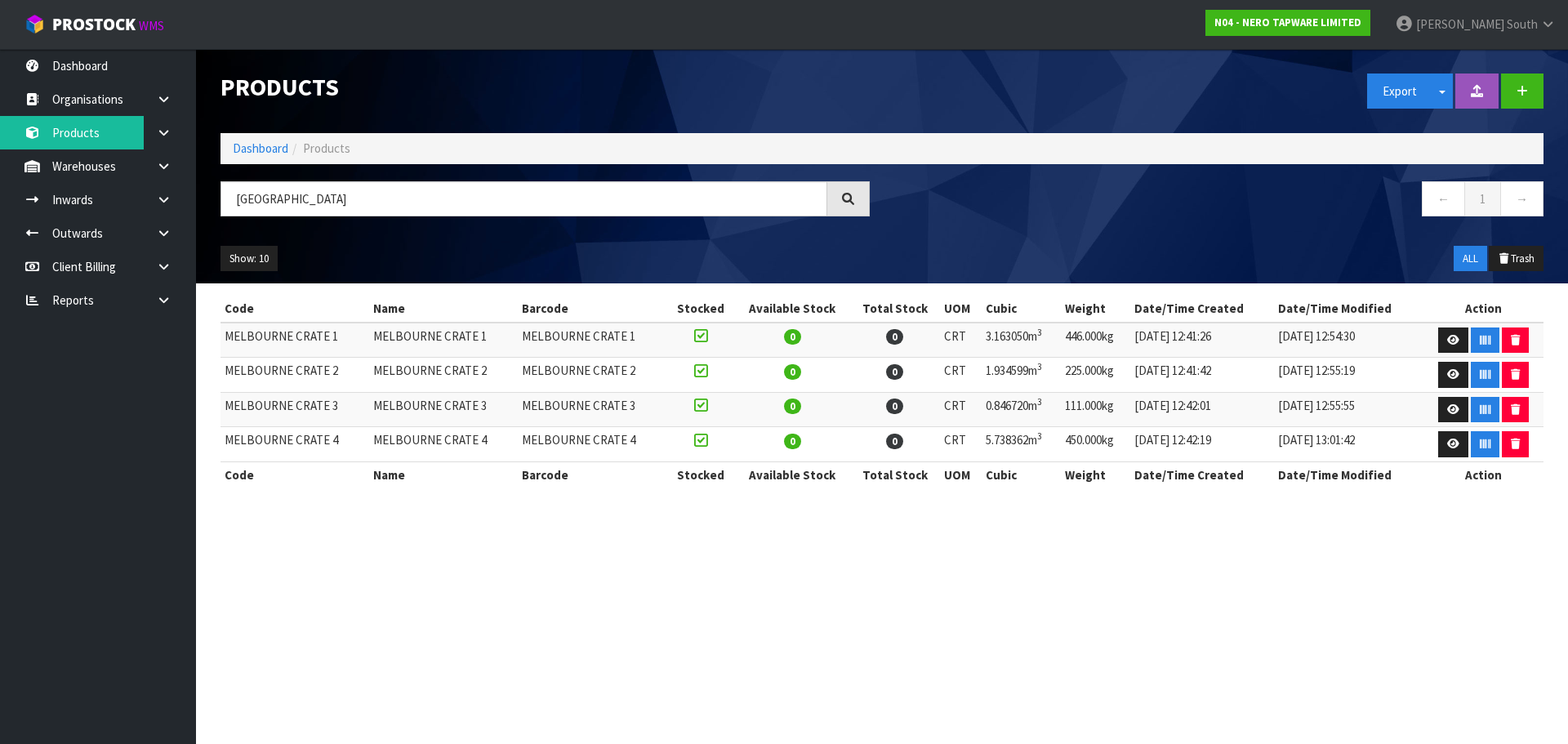
click at [1433, 407] on td at bounding box center [1483, 410] width 121 height 35
click at [1438, 407] on link at bounding box center [1453, 410] width 31 height 26
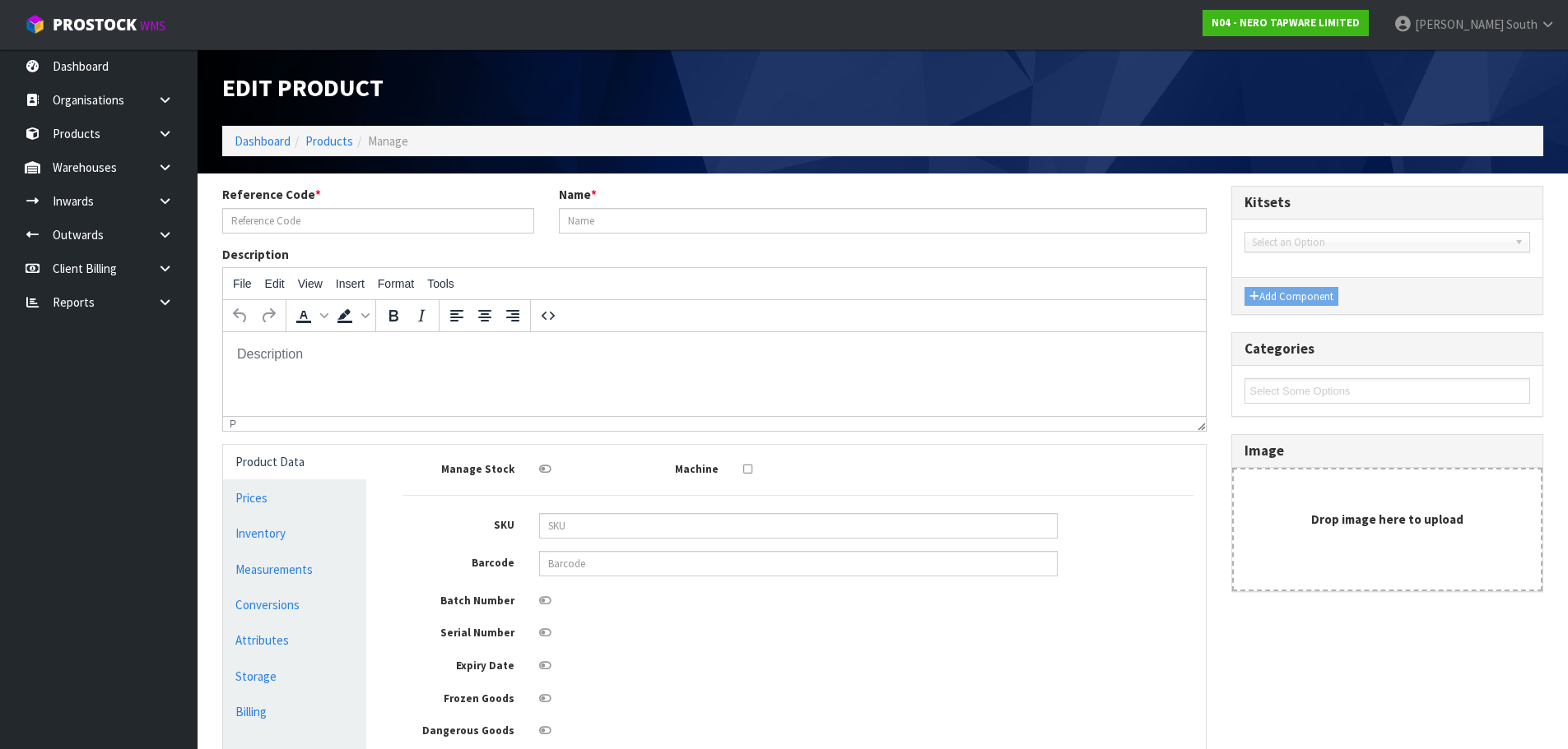
type input "MELBOURNE CRATE 3"
type input "128"
type input "105"
type input "63"
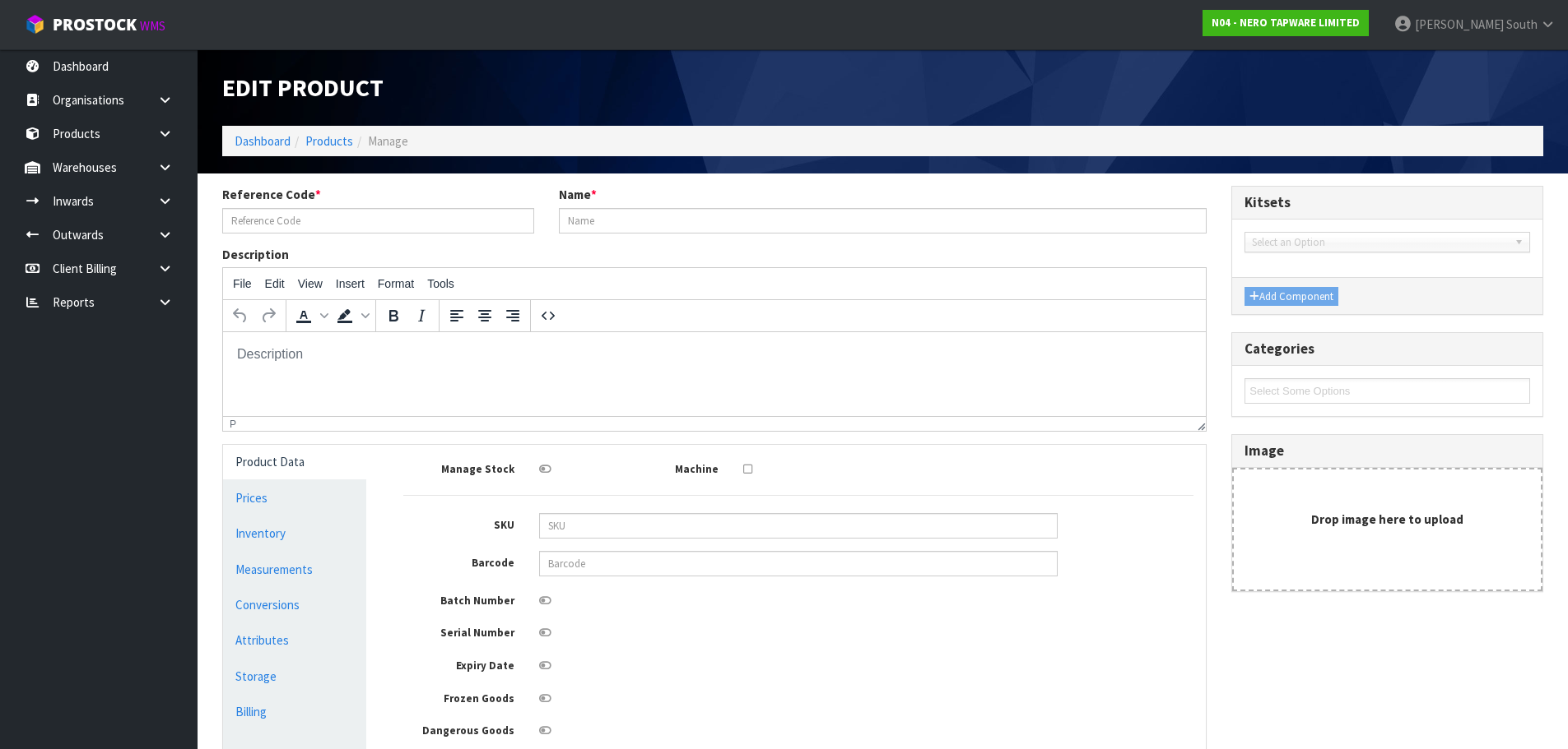
type input "0.84672"
type input "111"
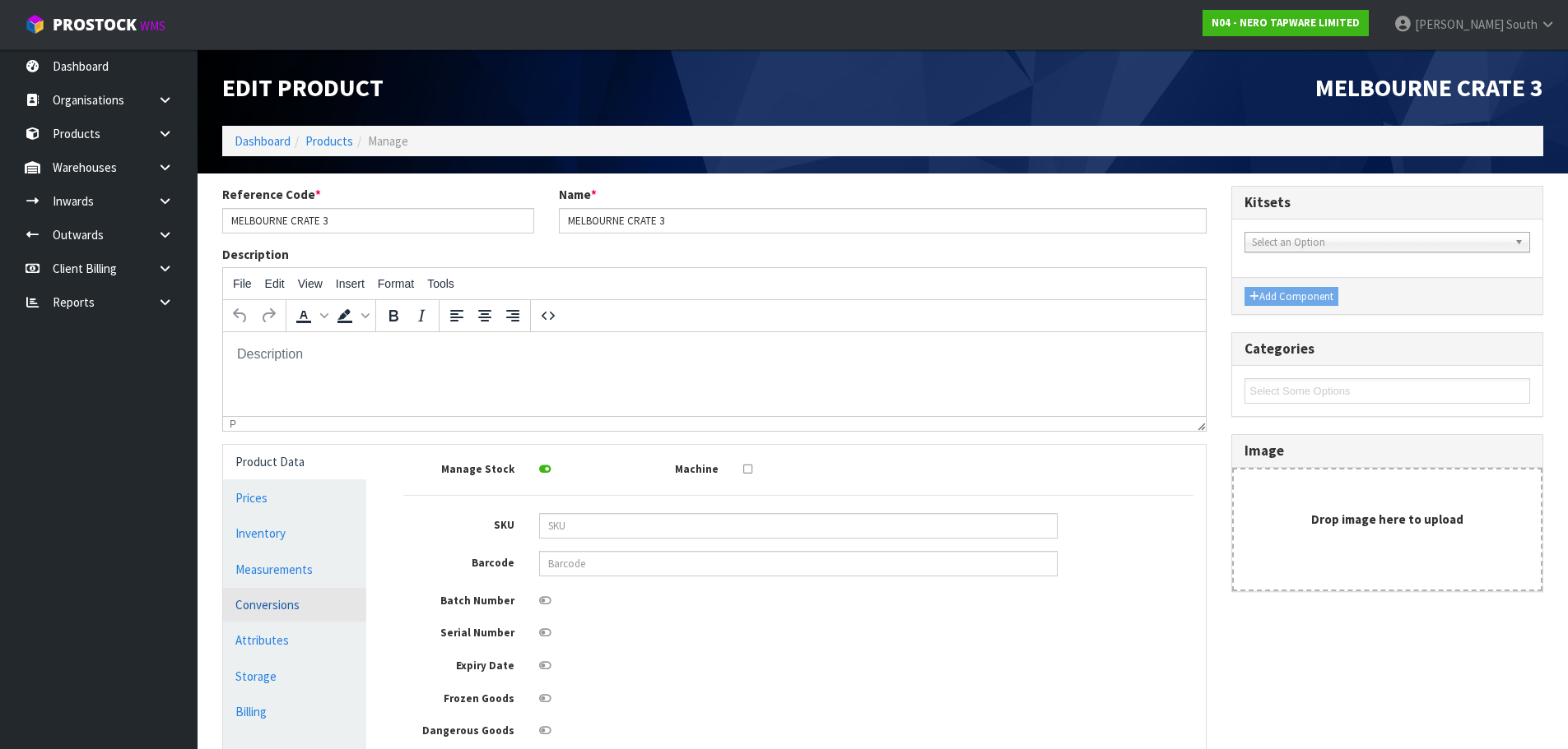
click at [275, 600] on link "Conversions" at bounding box center [294, 605] width 143 height 34
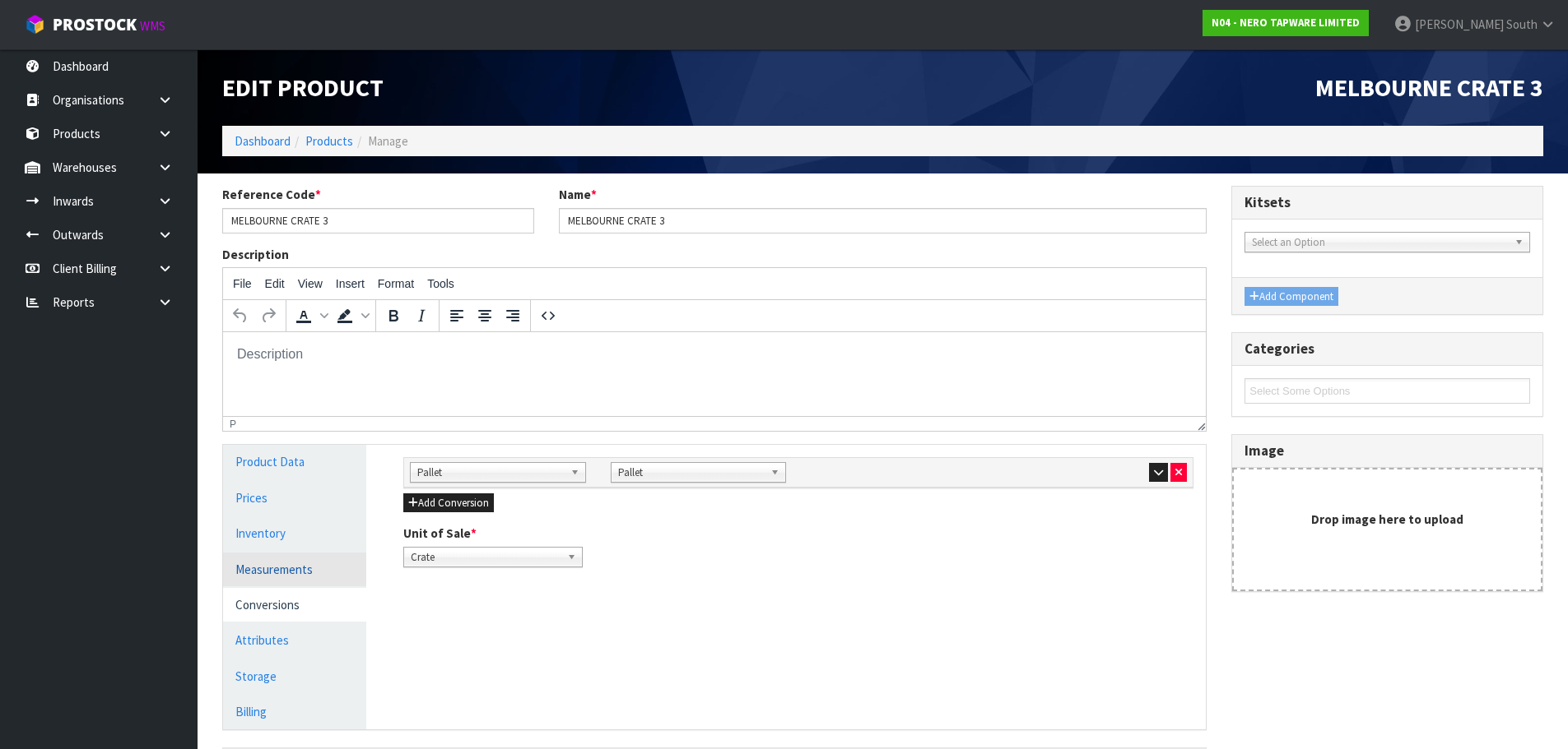
click at [278, 558] on link "Measurements" at bounding box center [294, 570] width 143 height 34
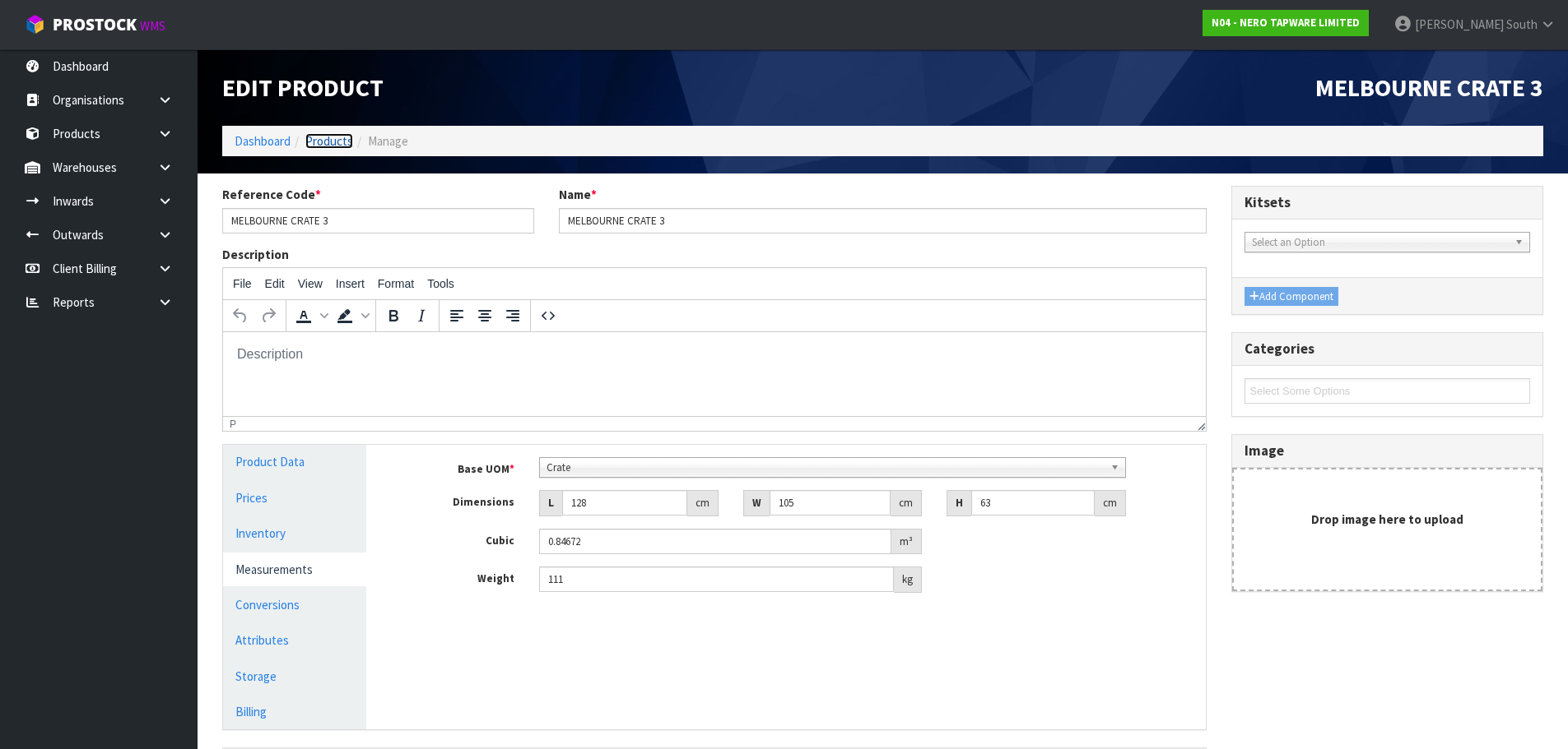
click at [317, 134] on link "Products" at bounding box center [329, 141] width 48 height 16
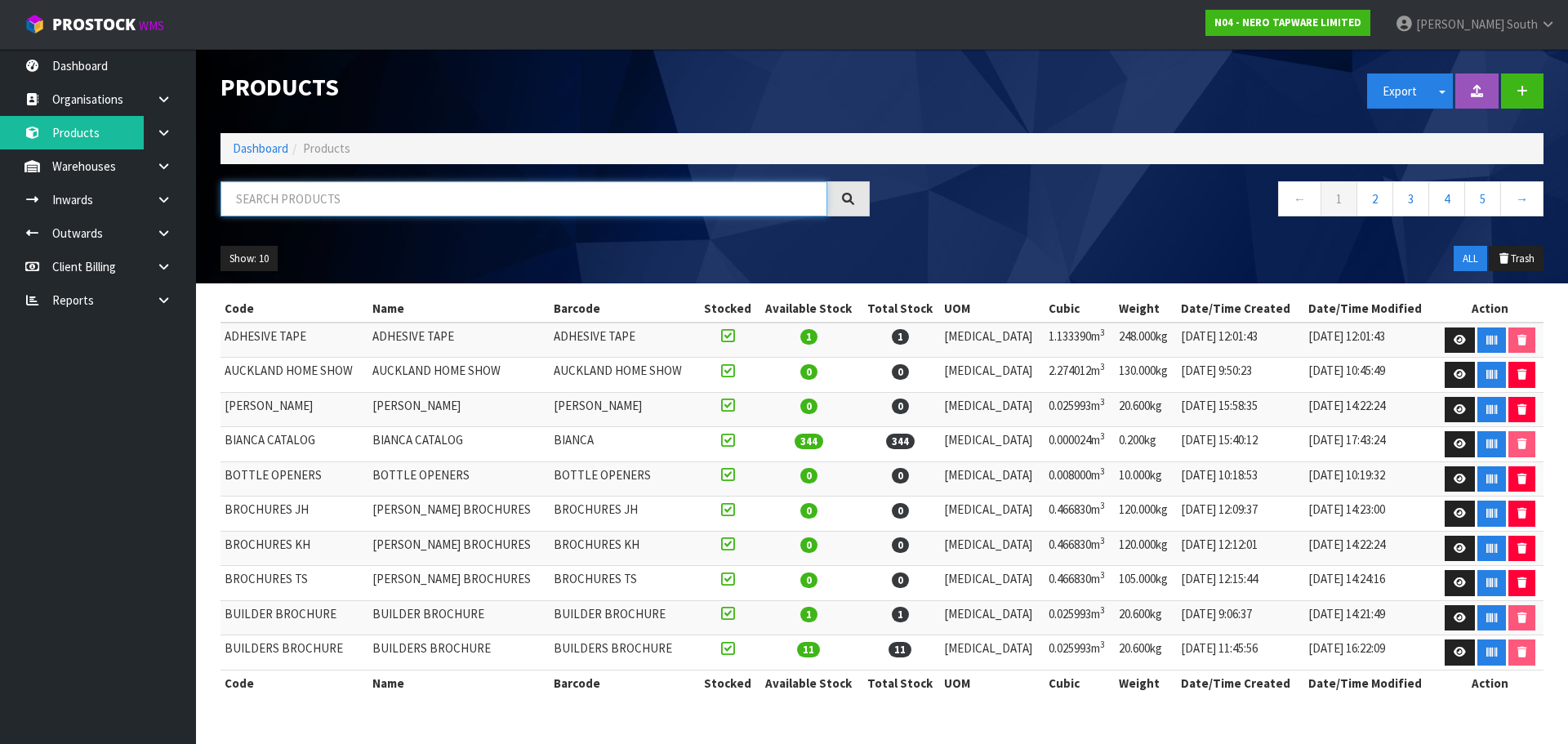
click at [350, 204] on input "text" at bounding box center [524, 199] width 606 height 35
paste input "[GEOGRAPHIC_DATA]"
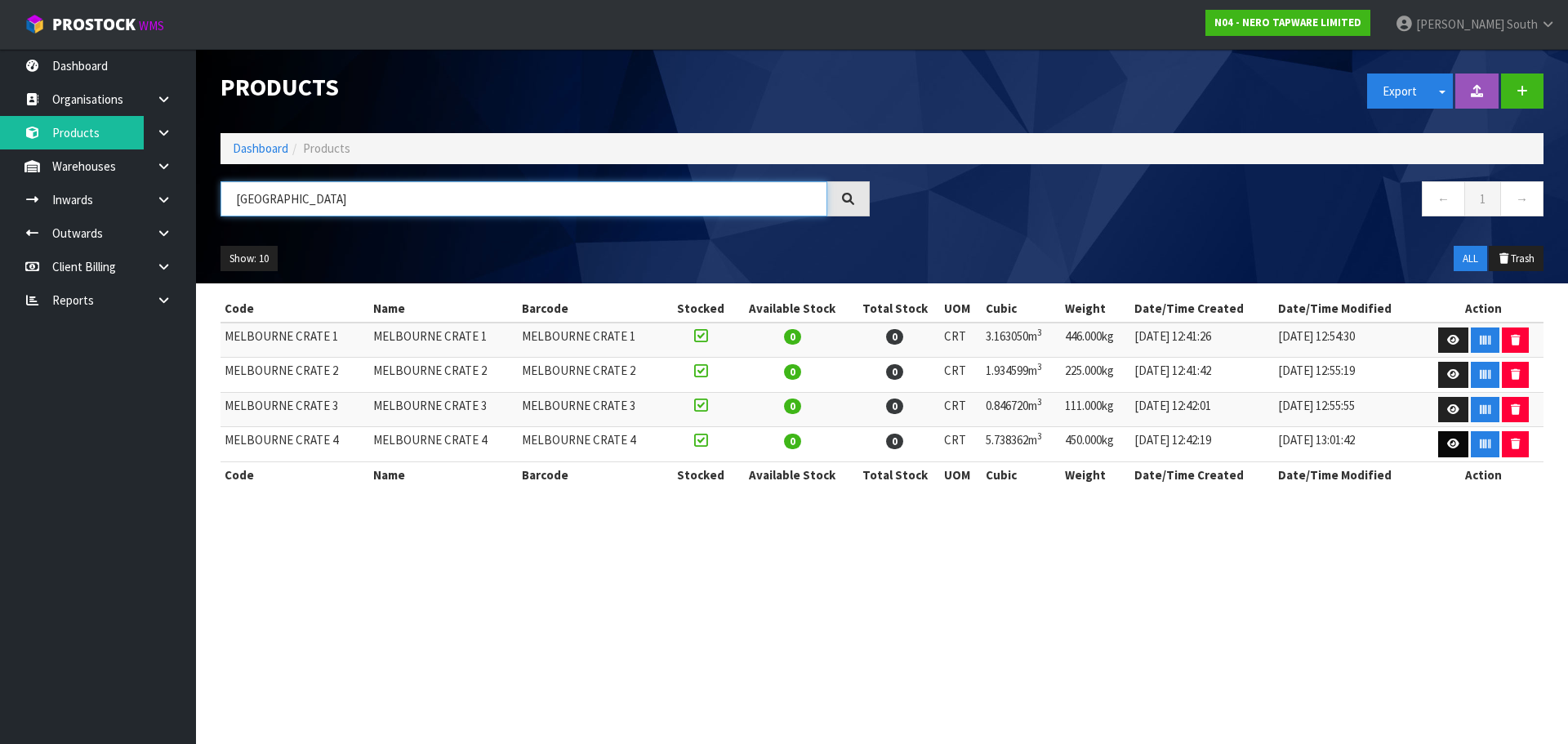
type input "[GEOGRAPHIC_DATA]"
click at [1450, 450] on link at bounding box center [1453, 444] width 31 height 26
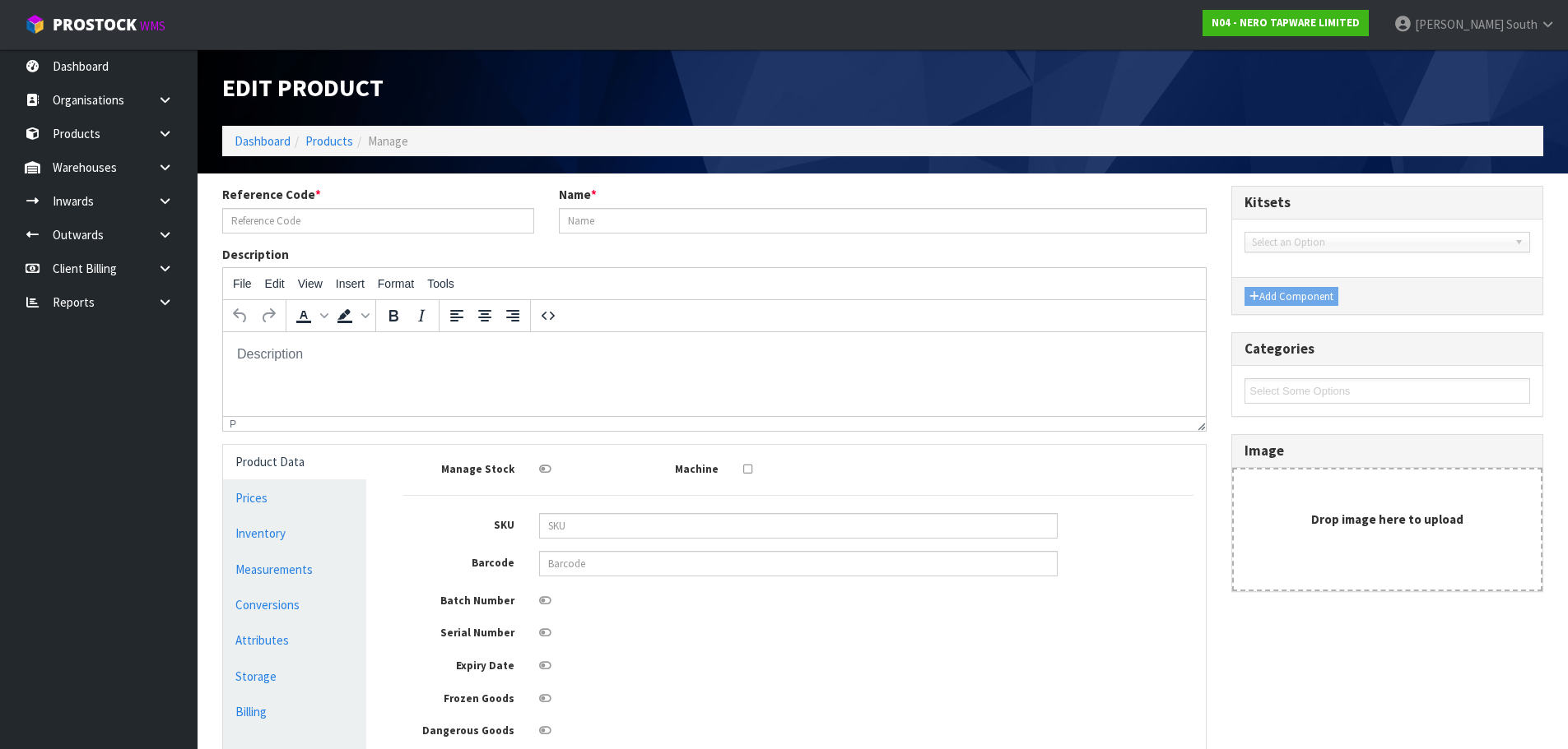
type input "MELBOURNE CRATE 4"
type input "142"
type input "161"
type input "251"
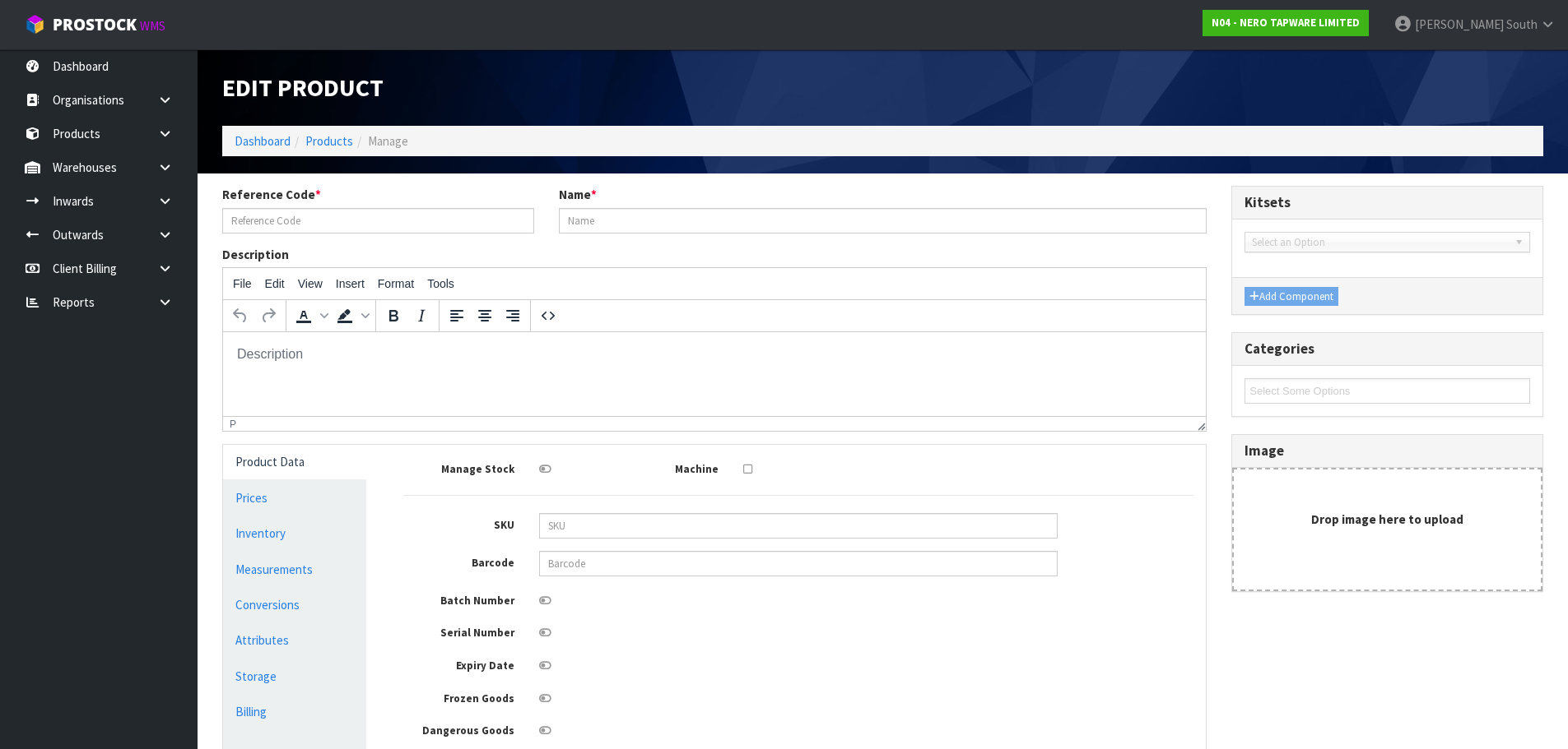
type input "5.738362"
type input "450"
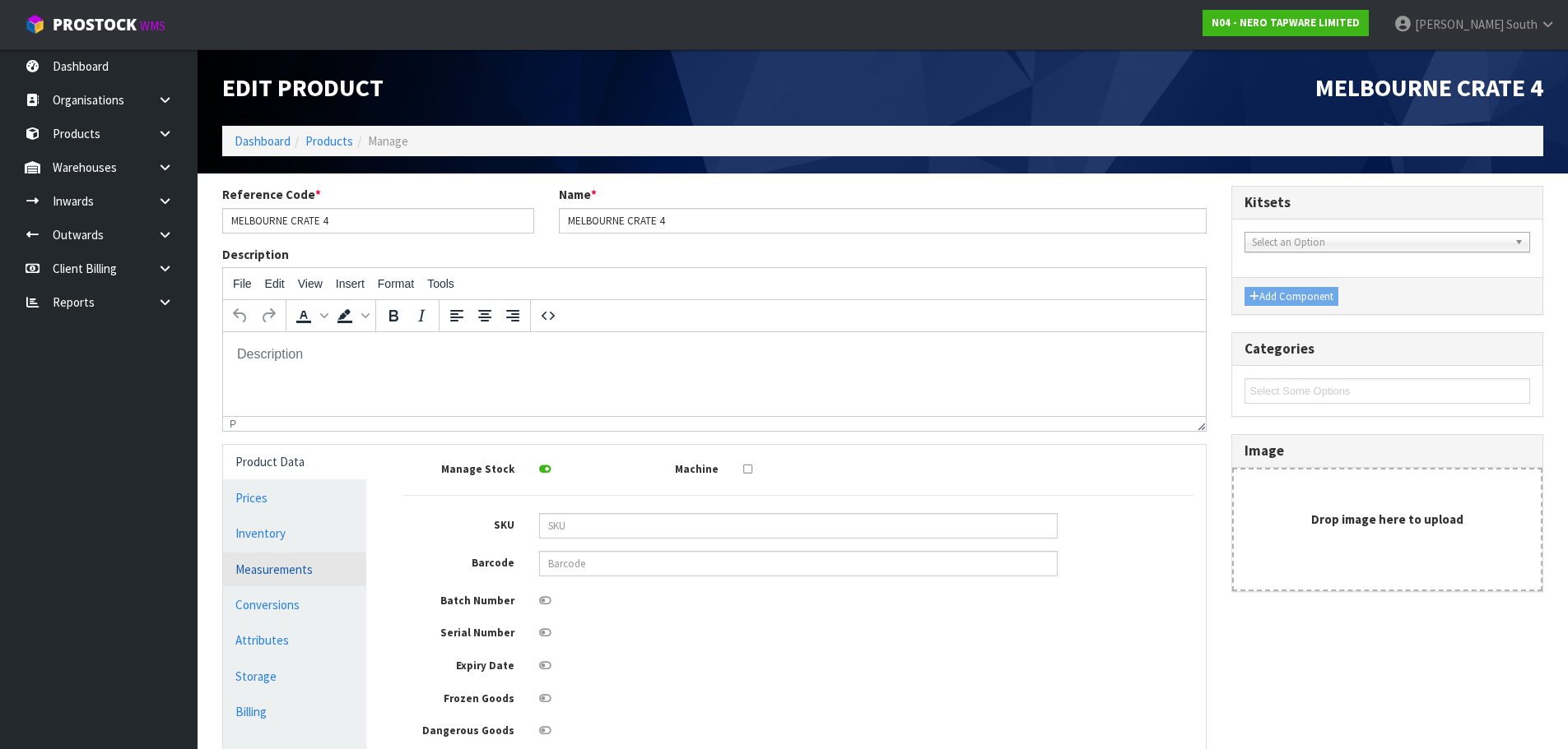
click at [259, 575] on link "Measurements" at bounding box center [294, 570] width 143 height 34
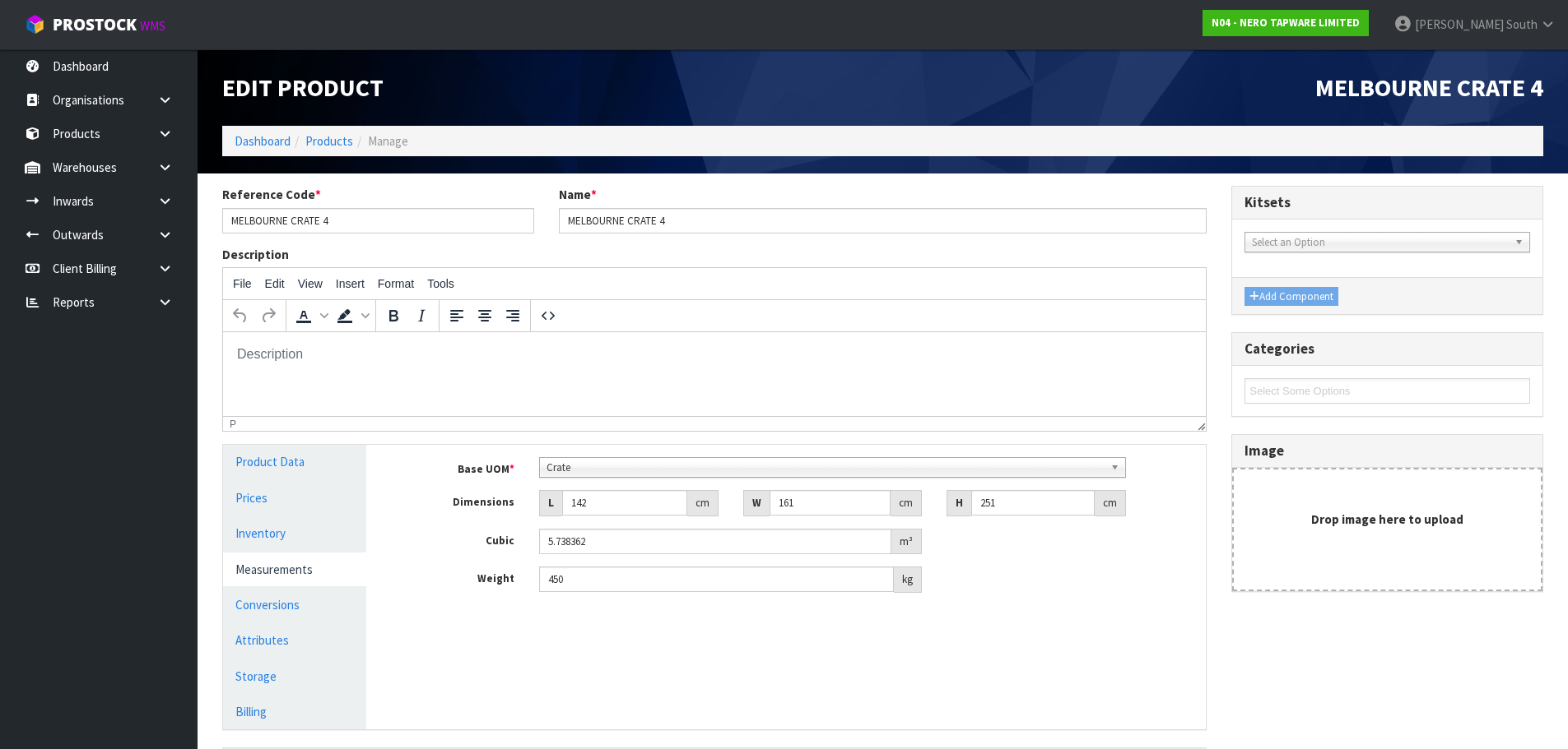
click at [563, 620] on div "Manage Stock Machine SKU Barcode Batch Number Serial Number Expiry Date Frozen …" at bounding box center [798, 587] width 839 height 284
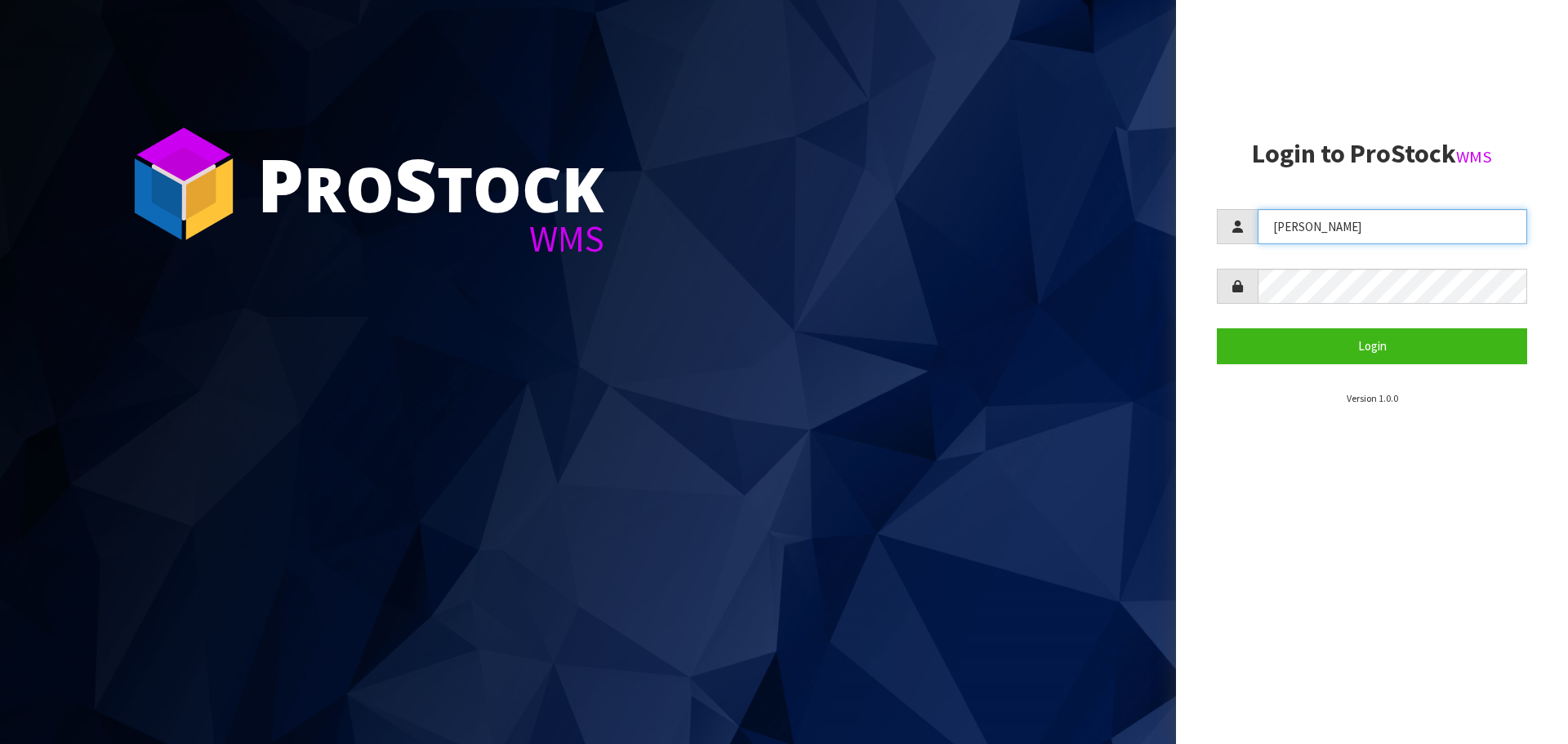
click at [1308, 234] on input "Zackary" at bounding box center [1393, 226] width 270 height 35
click at [1311, 233] on input "Zackary" at bounding box center [1393, 226] width 270 height 35
type input "JAMES"
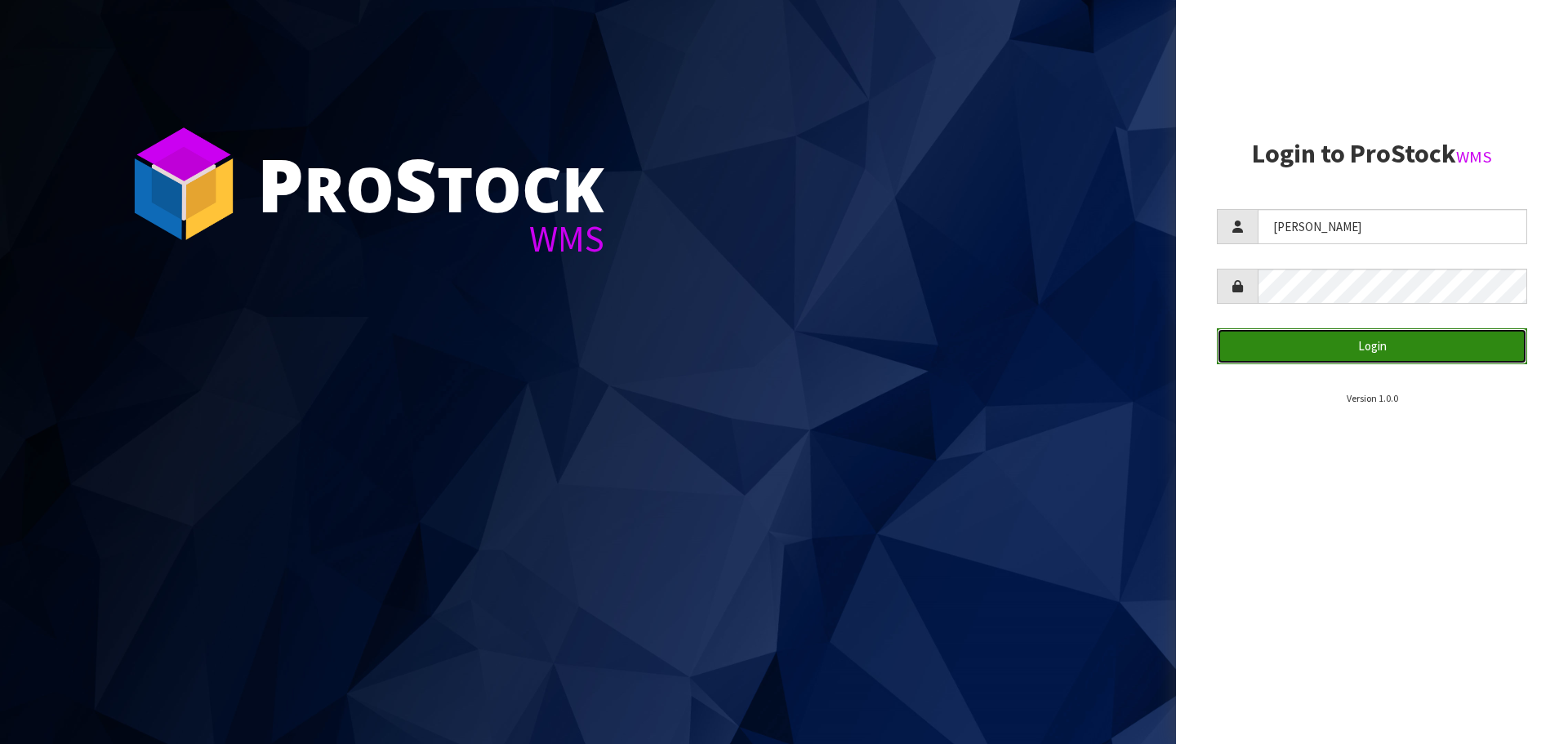
click at [1341, 351] on button "Login" at bounding box center [1371, 346] width 311 height 35
